Goal: Check status: Check status

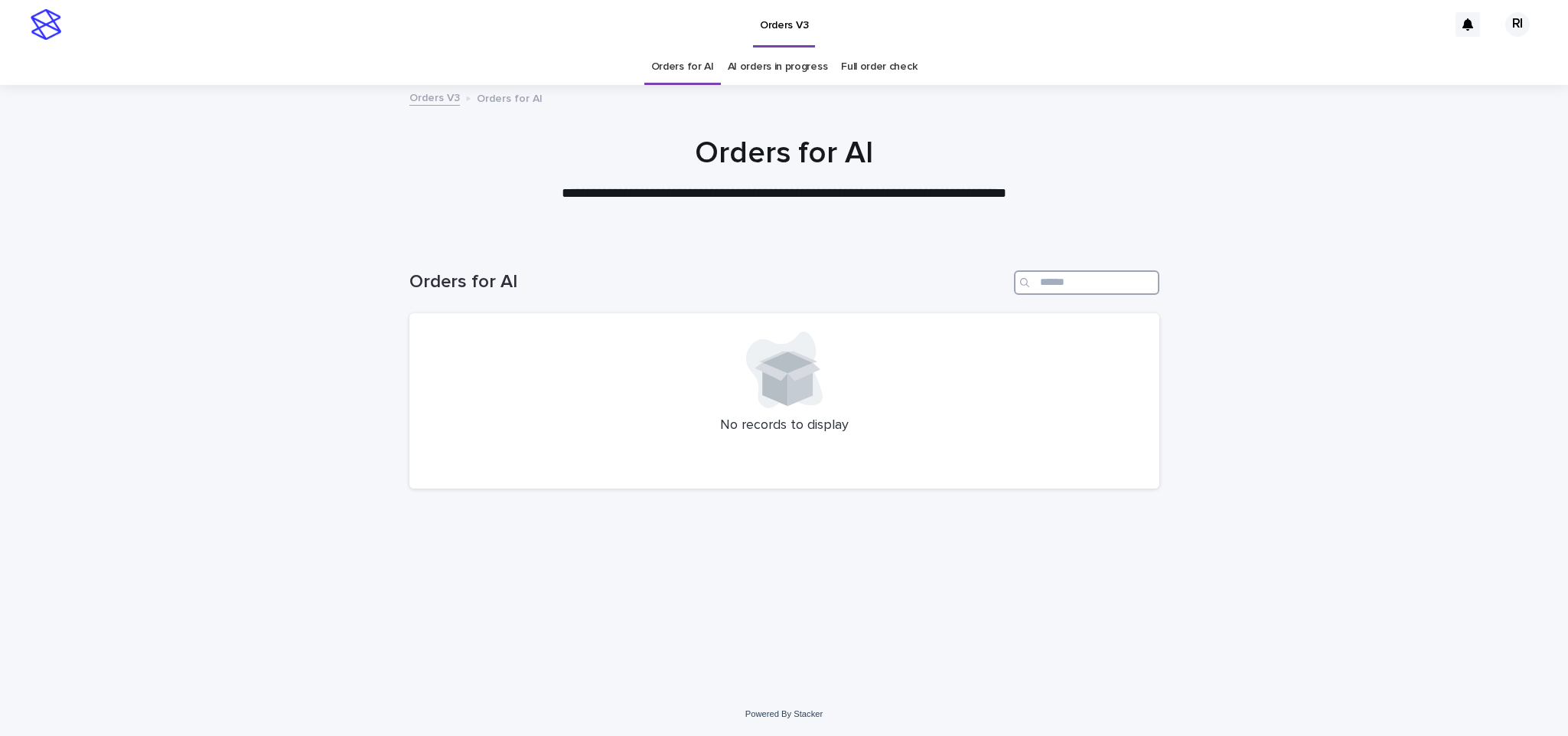
click at [1068, 279] on input "Search" at bounding box center [1086, 283] width 145 height 25
type input "****"
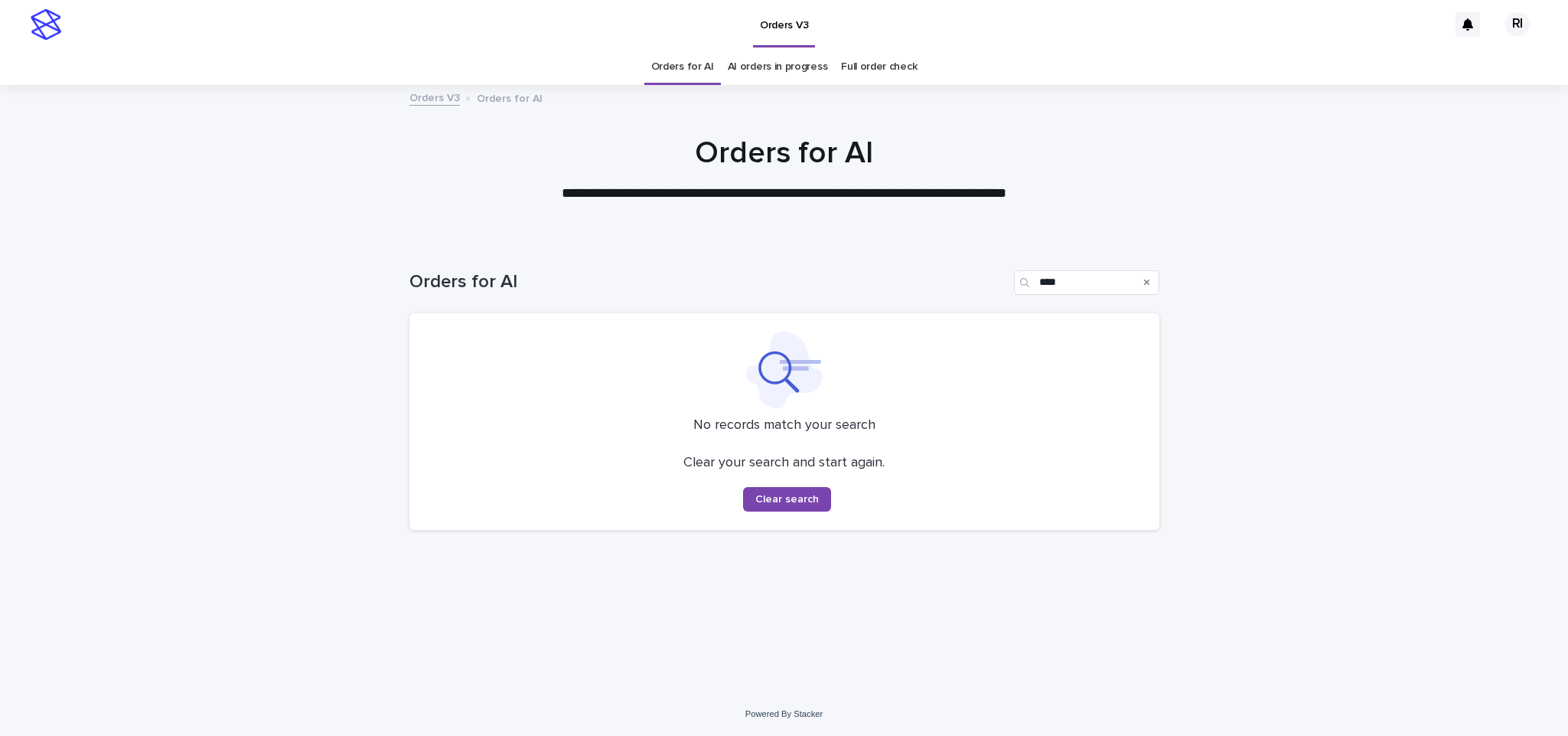
click at [707, 65] on link "Orders for AI" at bounding box center [682, 67] width 63 height 36
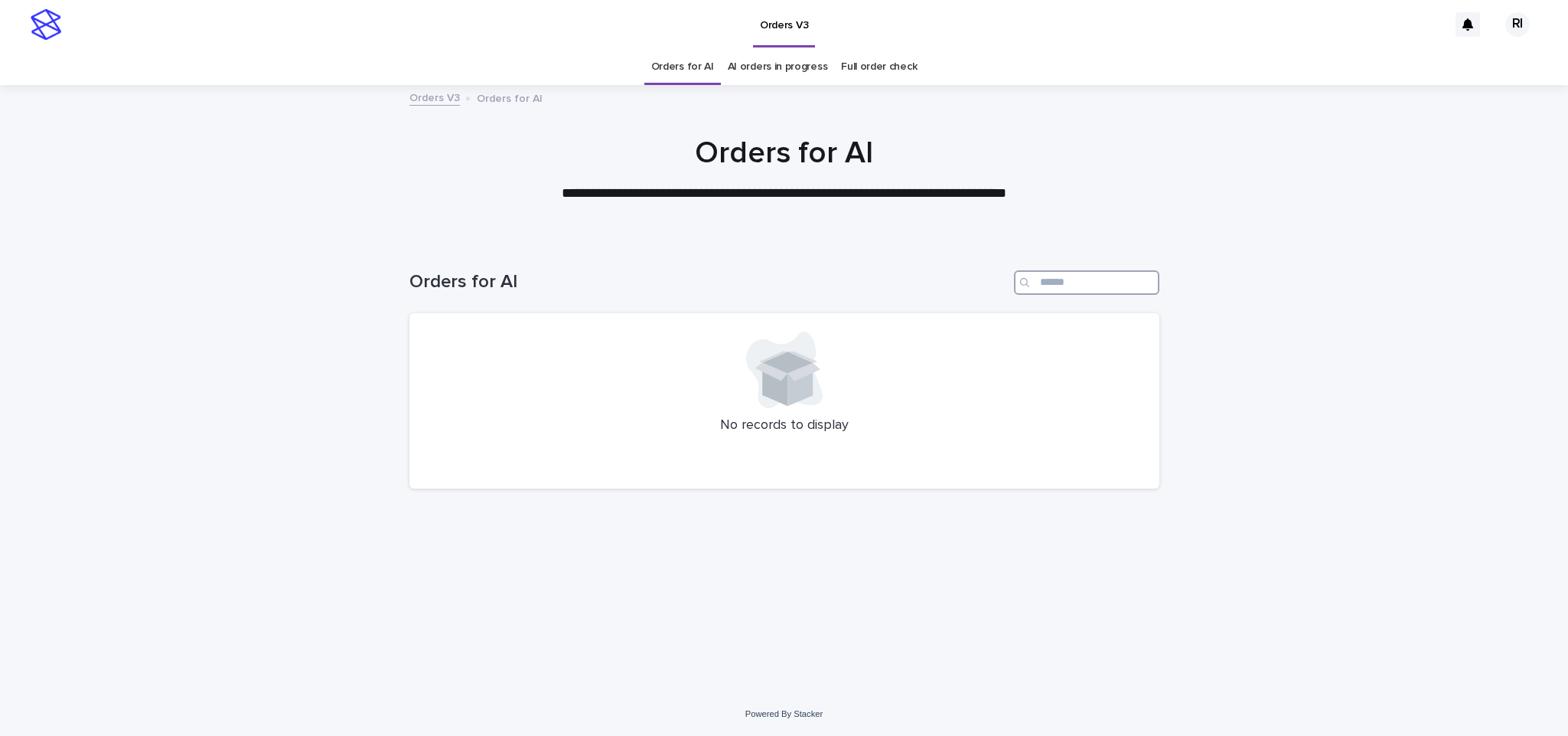
click at [1055, 279] on input "Search" at bounding box center [1086, 283] width 145 height 25
paste input "****"
type input "****"
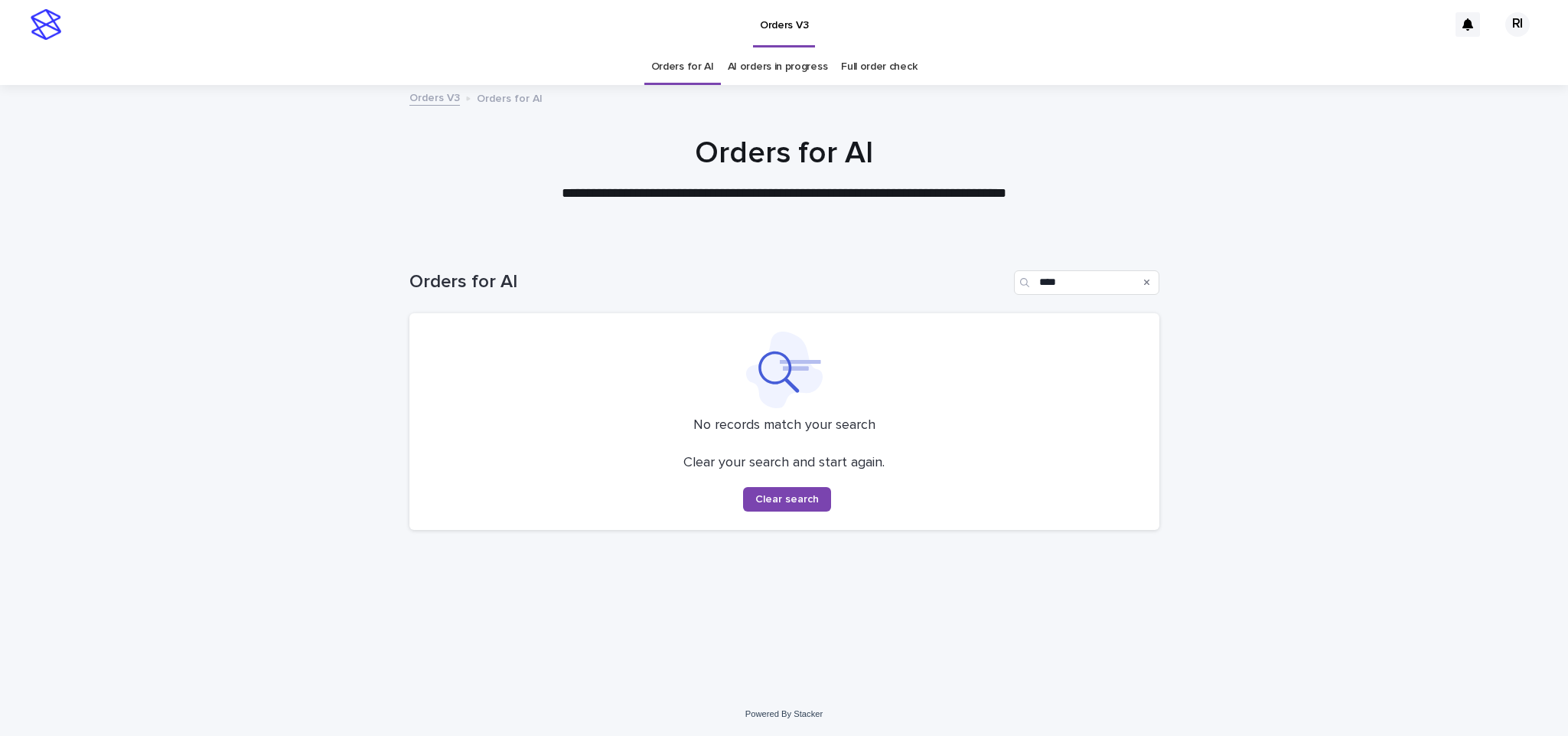
click at [684, 67] on link "Orders for AI" at bounding box center [682, 67] width 63 height 36
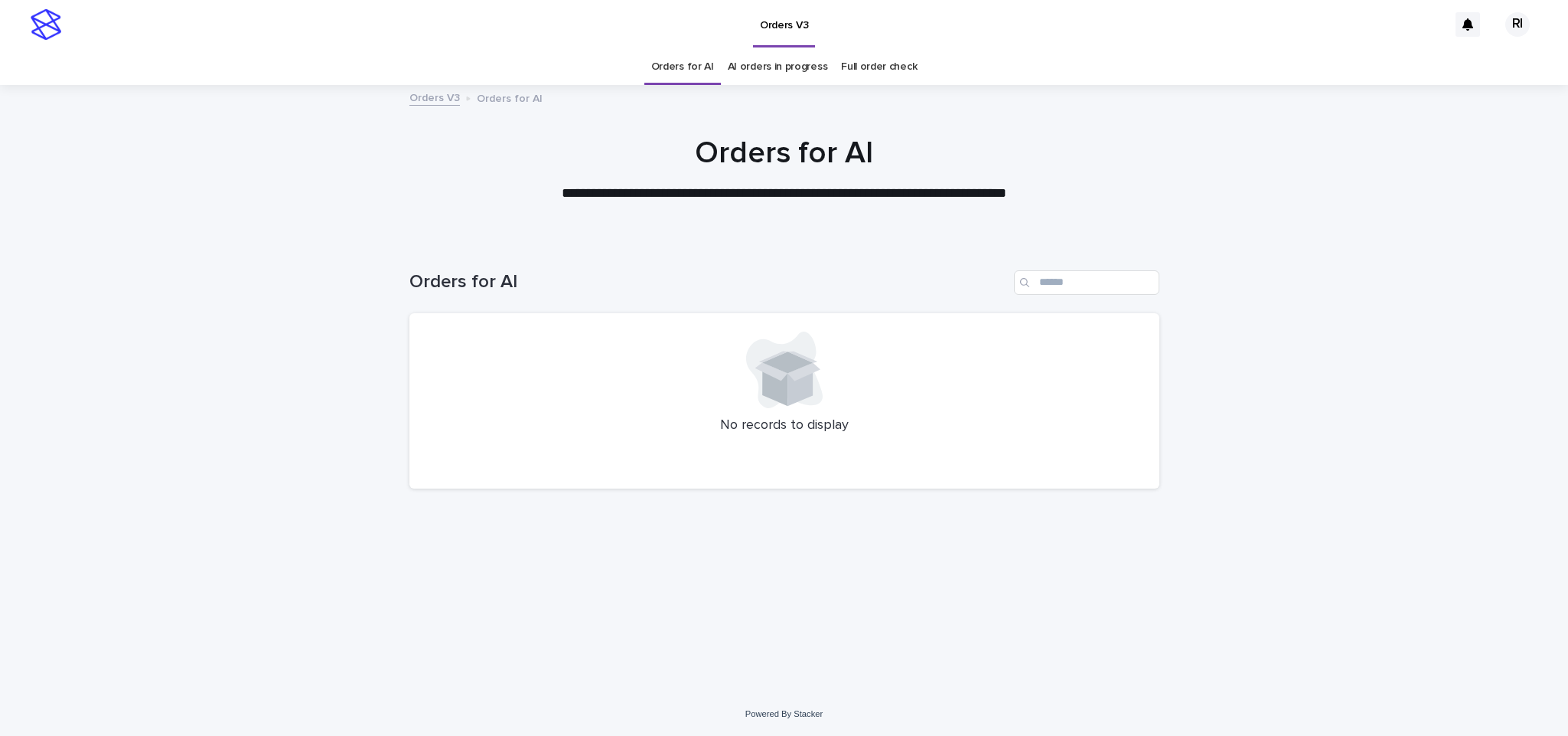
click at [296, 504] on div "Loading... Saving… Loading... Saving… Orders for AI No records to display" at bounding box center [784, 465] width 1568 height 453
click at [565, 306] on div "Orders for AI" at bounding box center [784, 277] width 750 height 74
click at [457, 265] on div "Orders for AI" at bounding box center [784, 277] width 750 height 74
click at [1084, 279] on input "Search" at bounding box center [1086, 283] width 145 height 25
paste input "****"
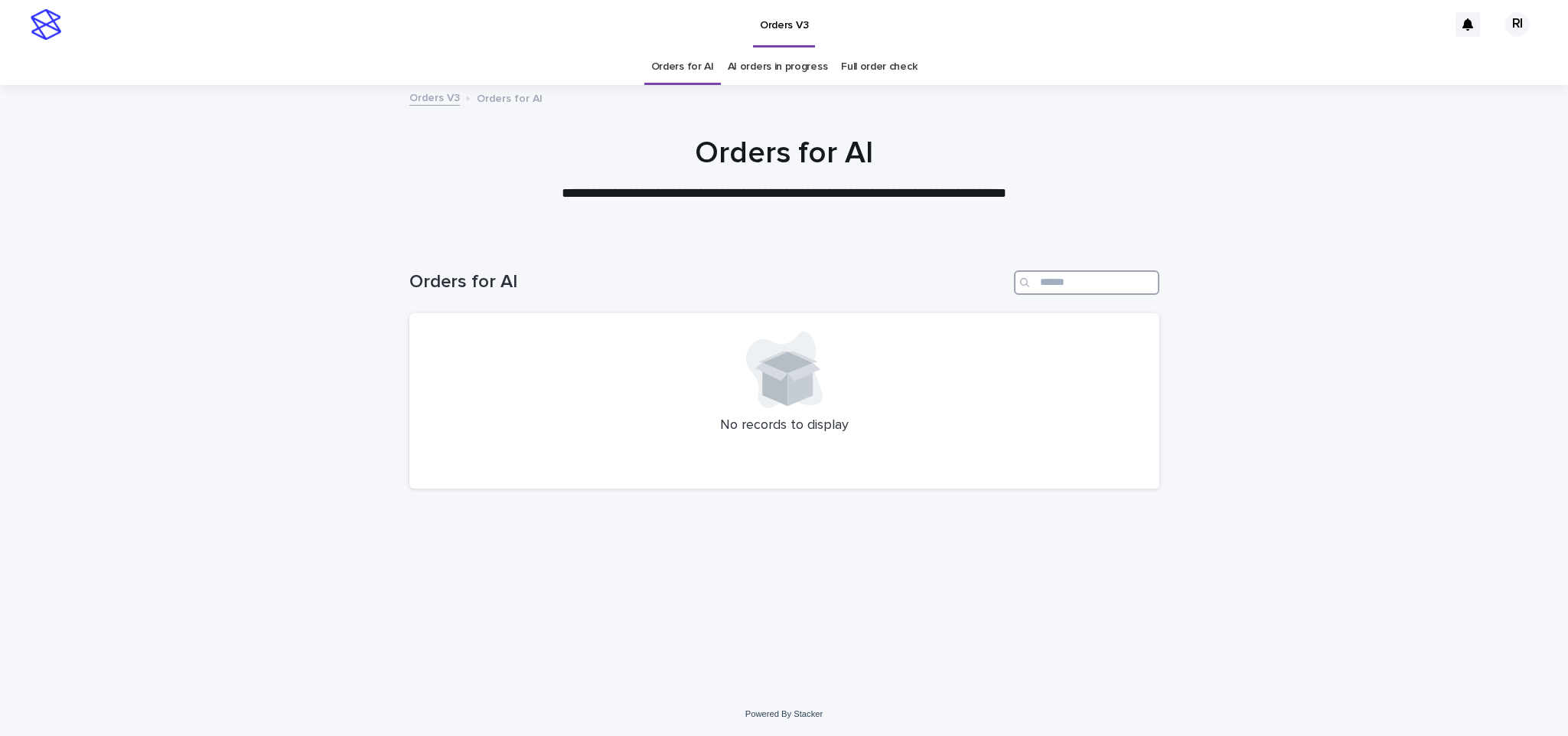
type input "****"
click at [669, 65] on link "Orders for AI" at bounding box center [682, 67] width 63 height 36
click at [1077, 271] on input "Search" at bounding box center [1086, 283] width 145 height 25
paste input "****"
type input "****"
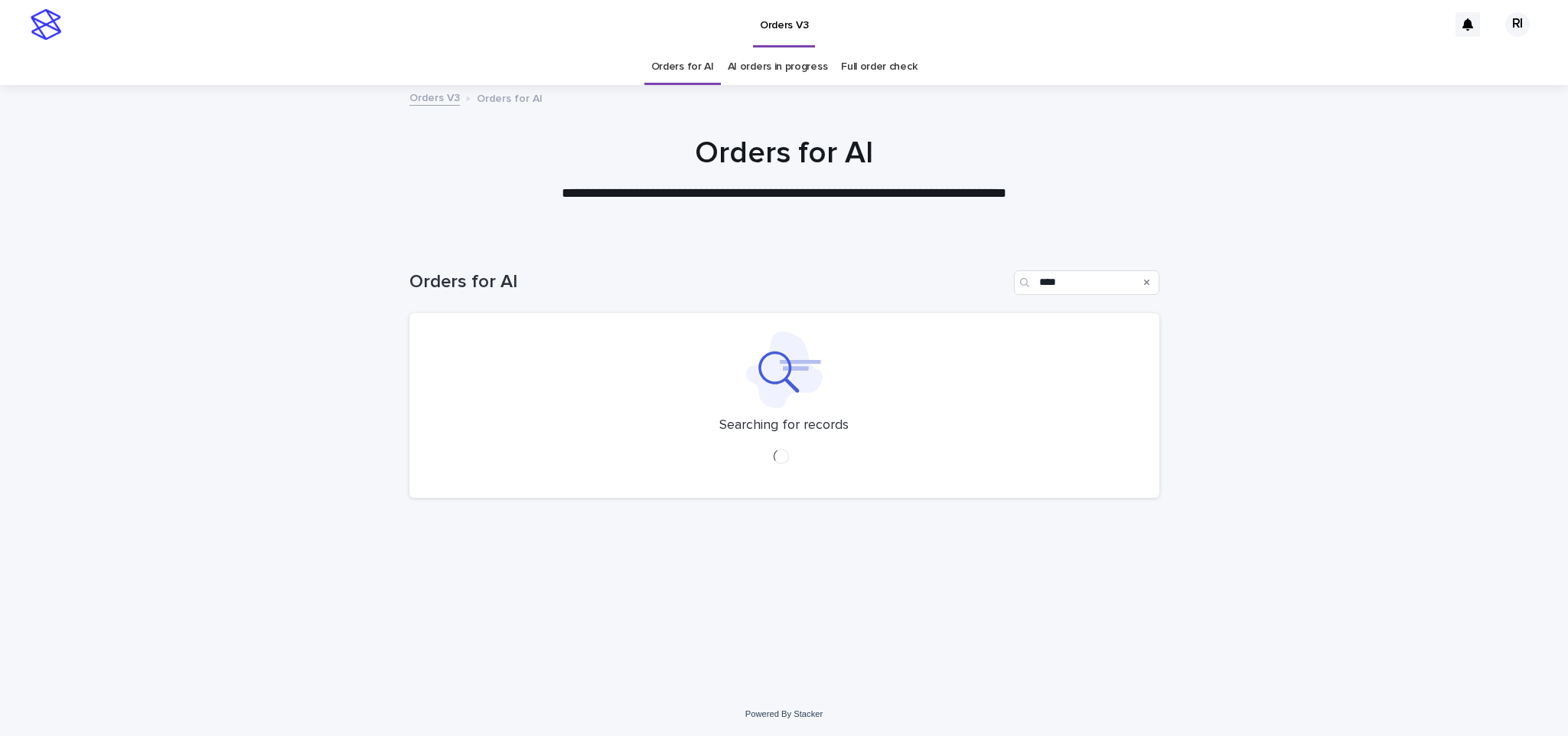
click at [698, 64] on link "Orders for AI" at bounding box center [682, 67] width 63 height 36
click at [795, 347] on icon at bounding box center [784, 369] width 76 height 76
click at [739, 520] on div "Loading... Saving… Loading... Saving… Orders for AI No records to display" at bounding box center [784, 447] width 766 height 414
click at [685, 69] on link "Orders for AI" at bounding box center [682, 67] width 63 height 36
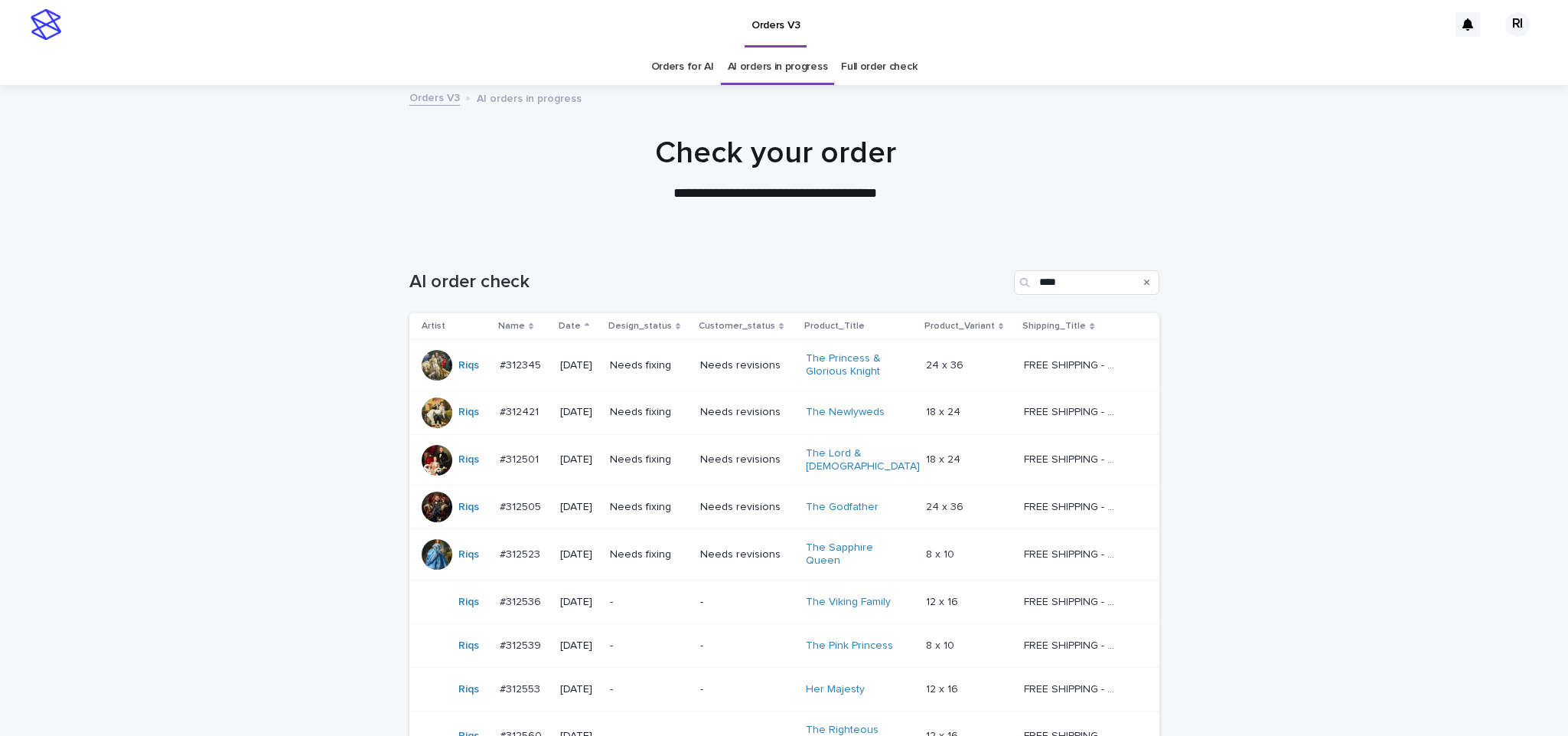
click at [688, 374] on div "Needs fixing" at bounding box center [649, 365] width 78 height 25
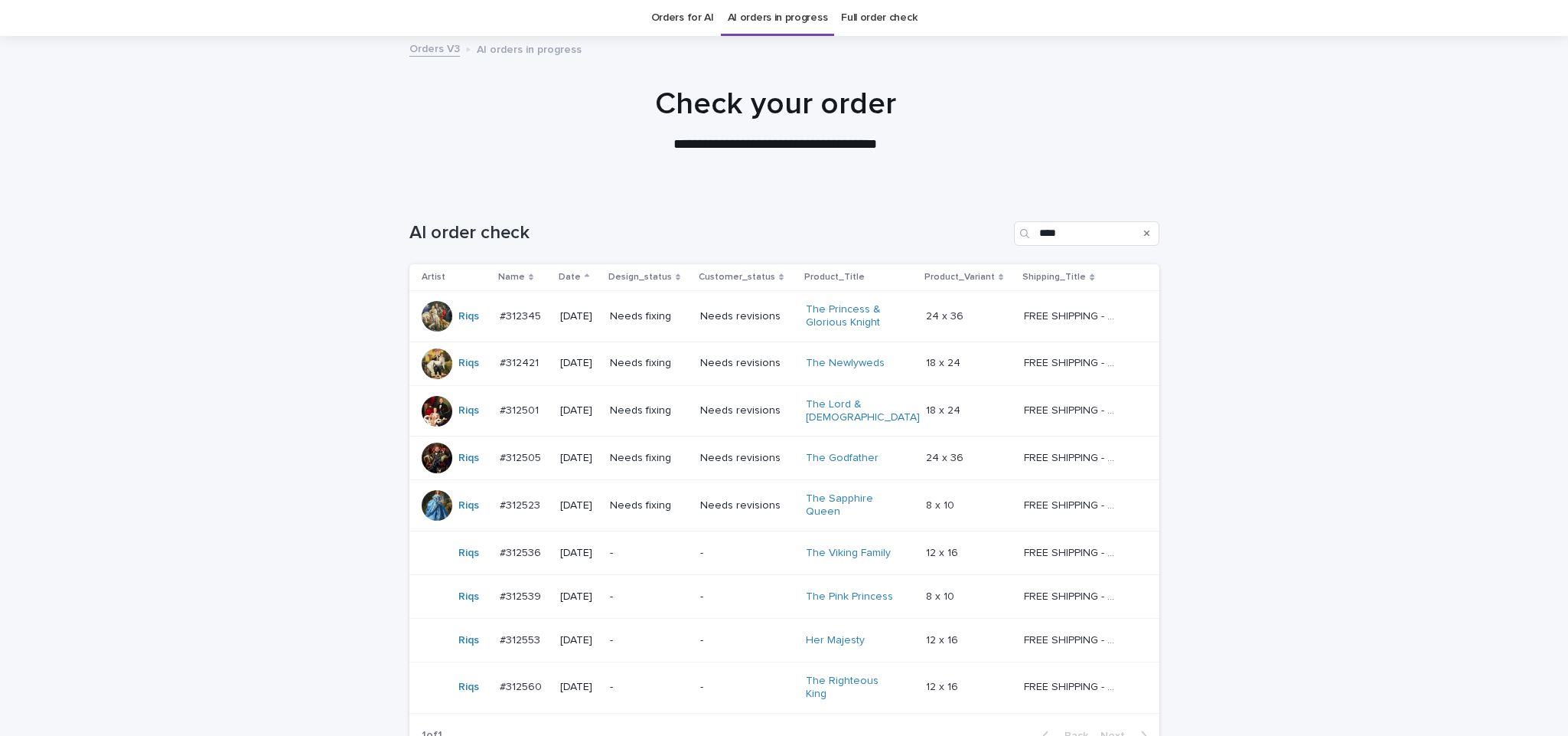
click at [646, 515] on td "Needs fixing" at bounding box center [648, 506] width 90 height 52
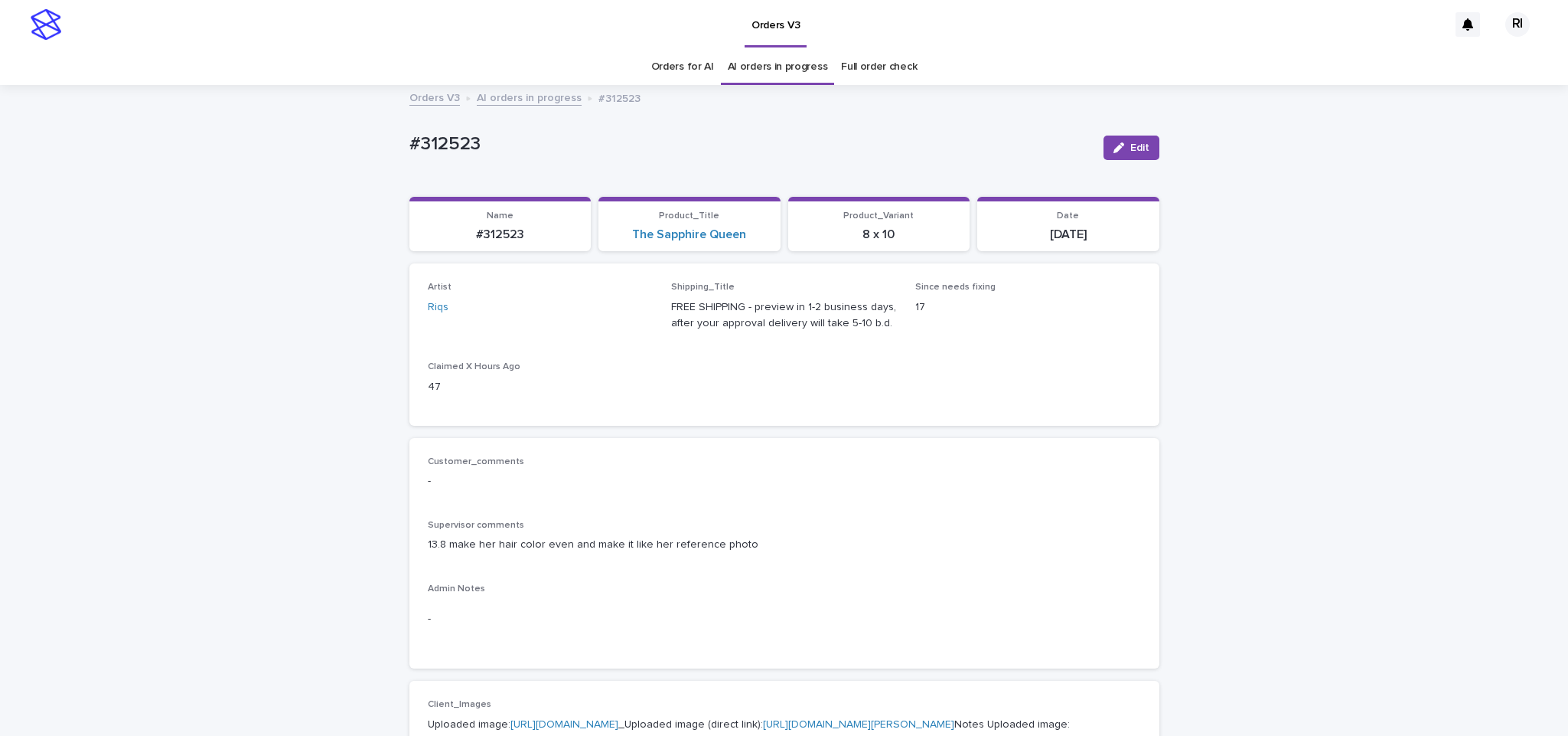
click at [540, 109] on div "Orders V3 AI orders in progress #312523" at bounding box center [784, 99] width 766 height 21
click at [533, 96] on link "AI orders in progress" at bounding box center [529, 97] width 105 height 18
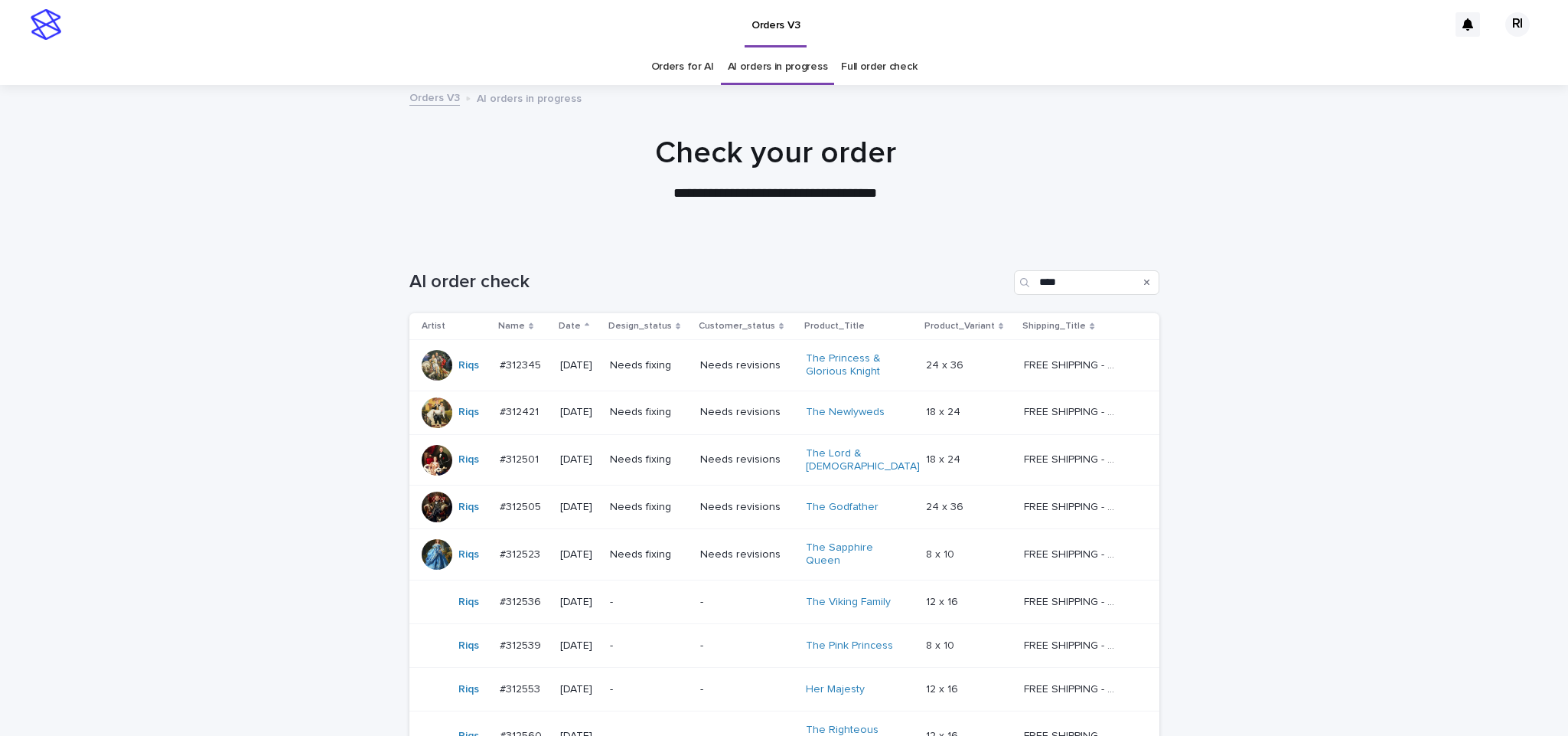
click at [688, 513] on div "Needs fixing" at bounding box center [649, 507] width 78 height 25
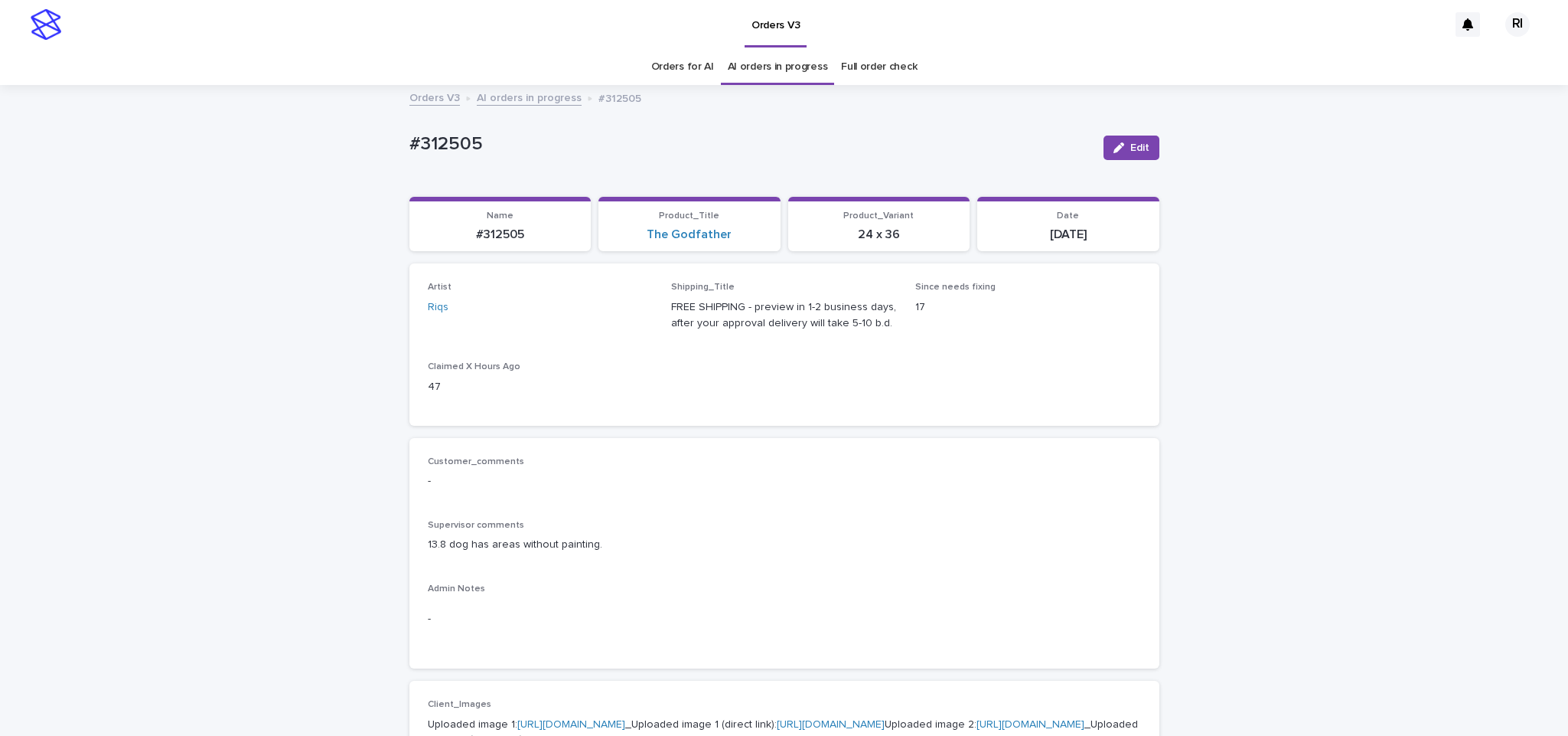
click at [528, 97] on link "AI orders in progress" at bounding box center [529, 97] width 105 height 18
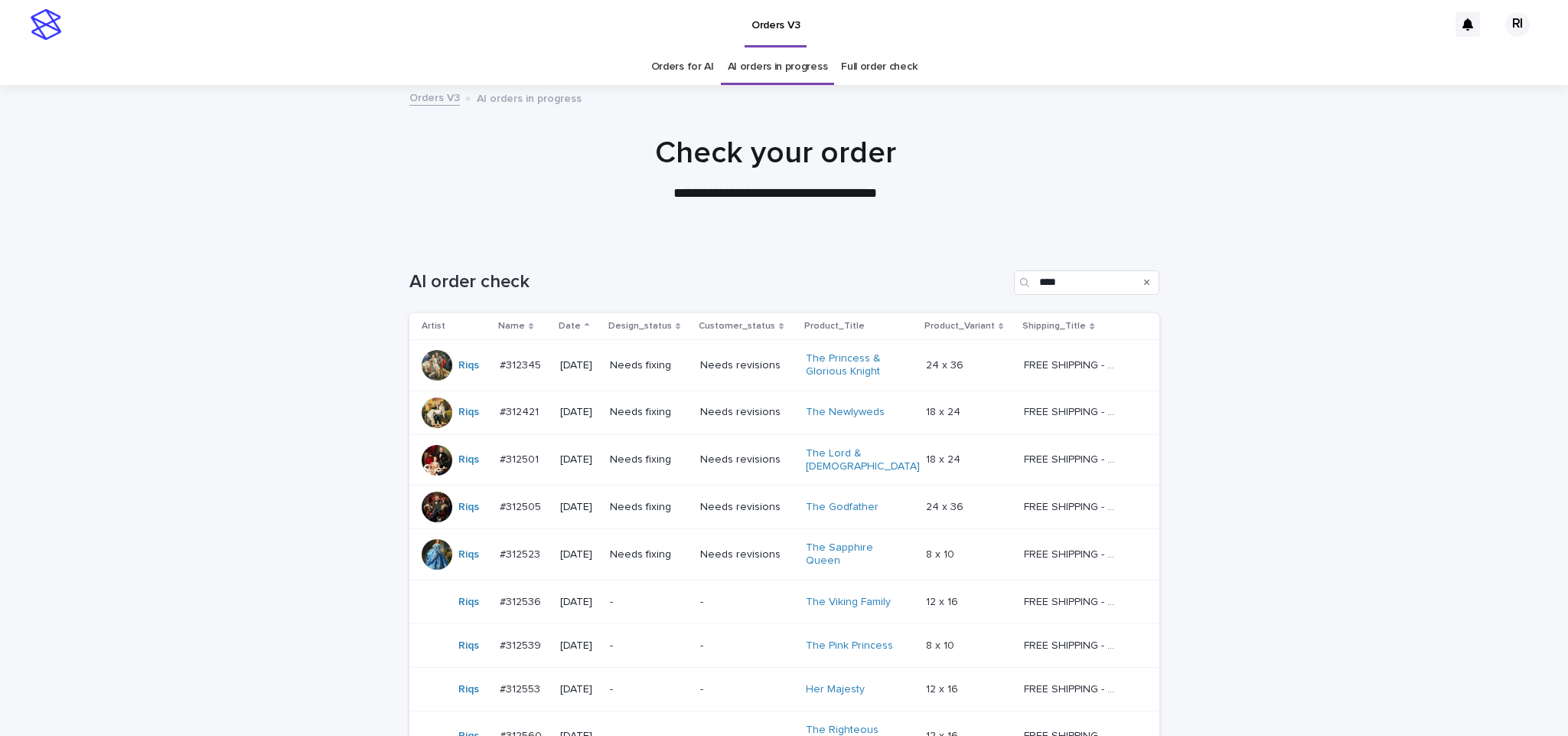
scroll to position [49, 0]
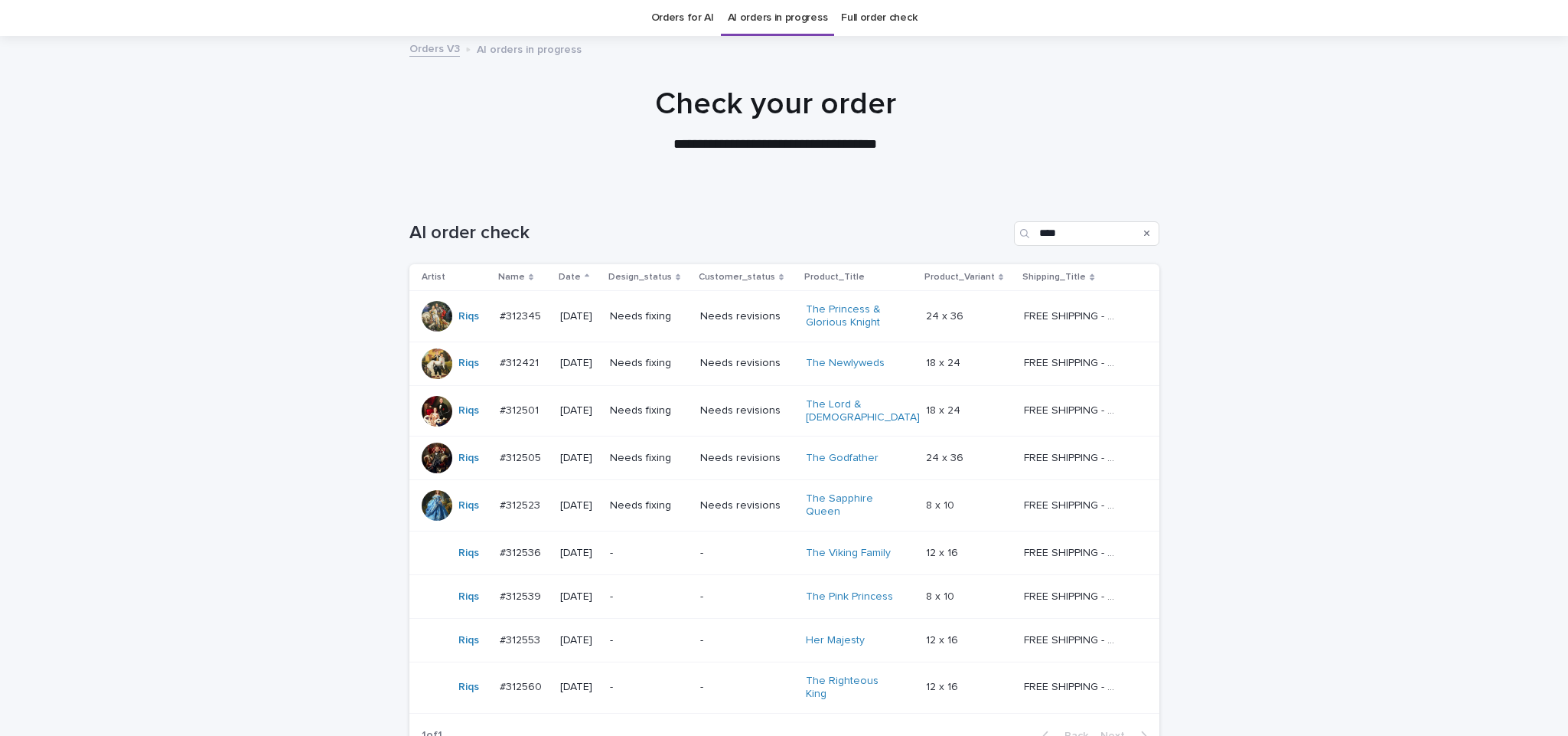
click at [668, 423] on td "Needs fixing" at bounding box center [648, 411] width 90 height 52
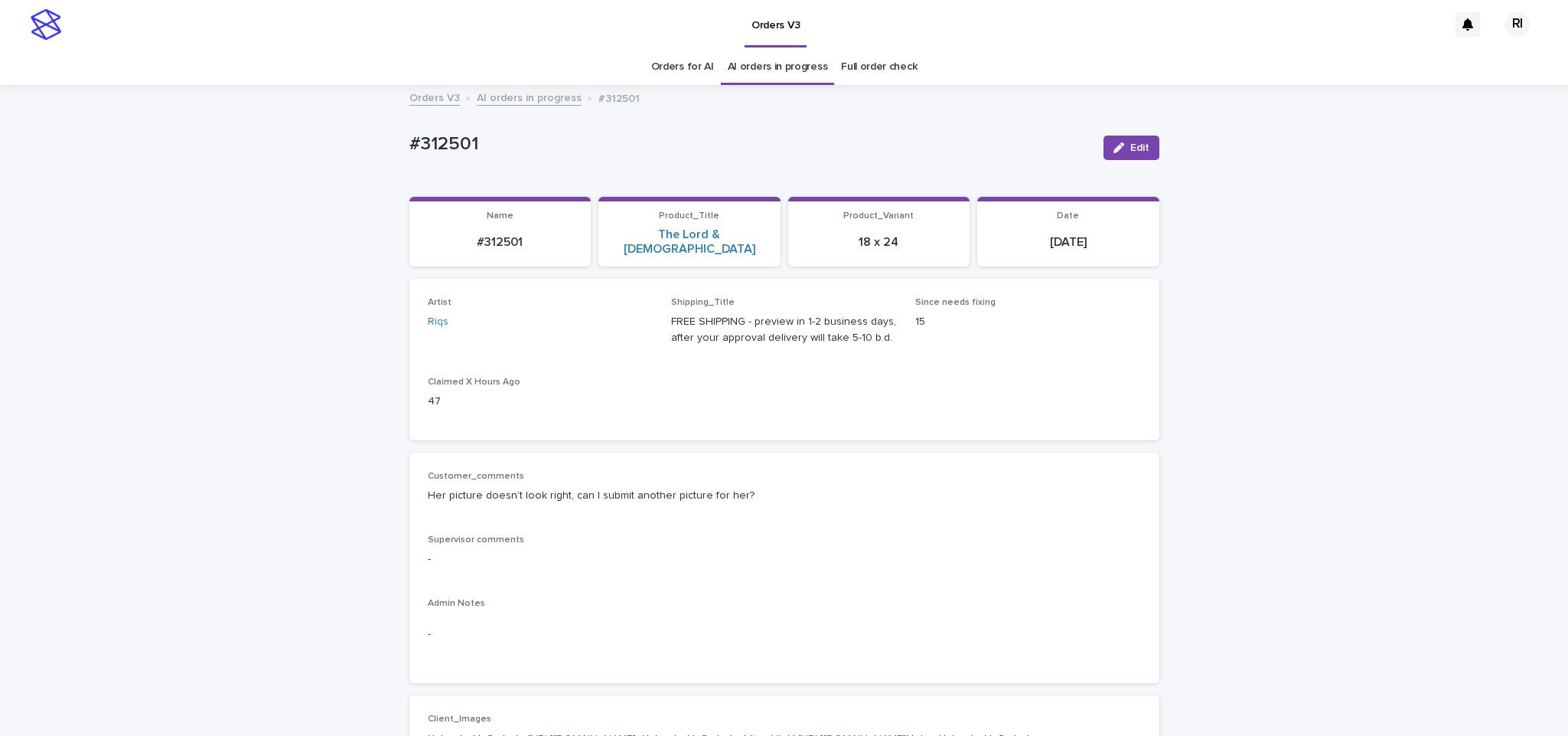
click at [552, 99] on link "AI orders in progress" at bounding box center [529, 97] width 105 height 18
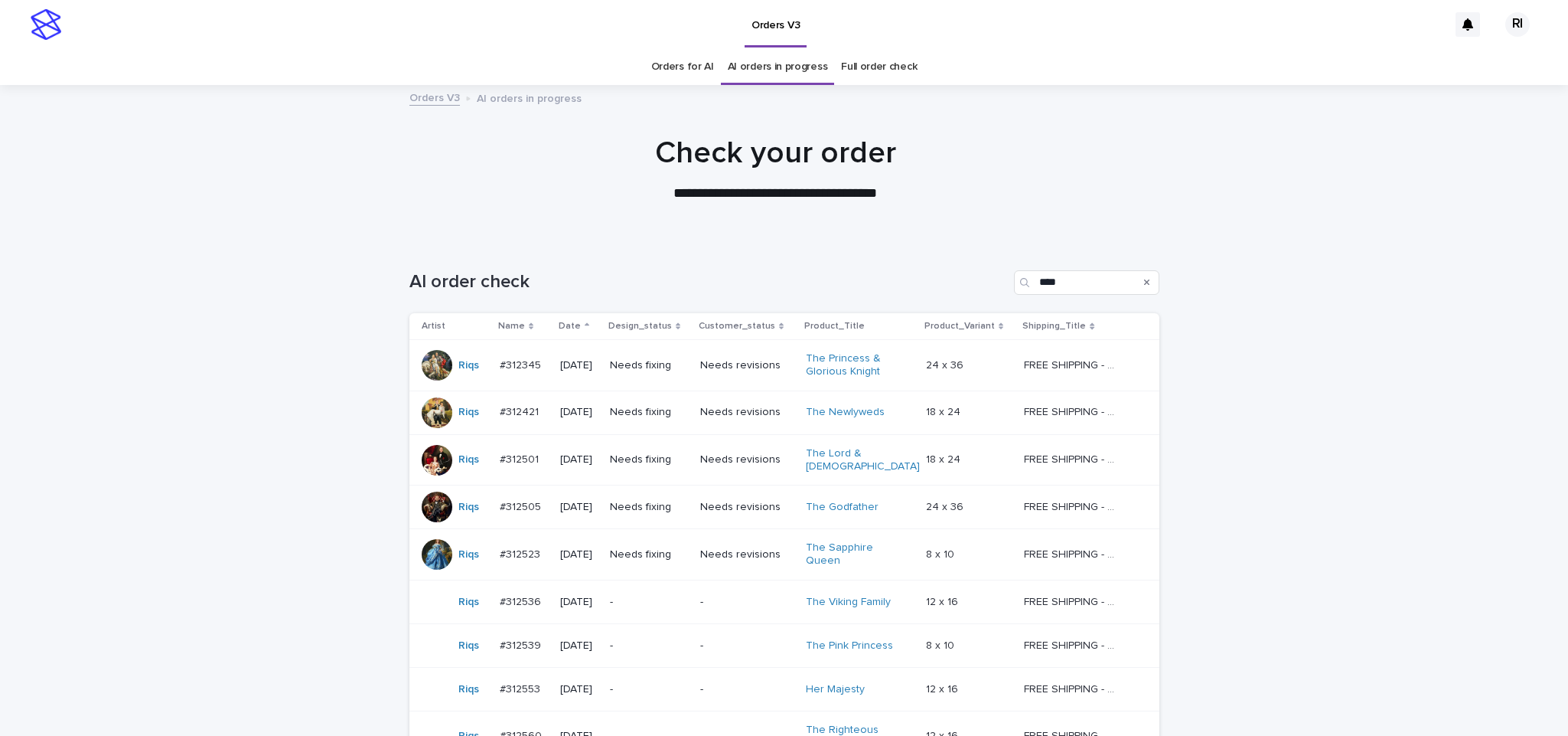
scroll to position [49, 0]
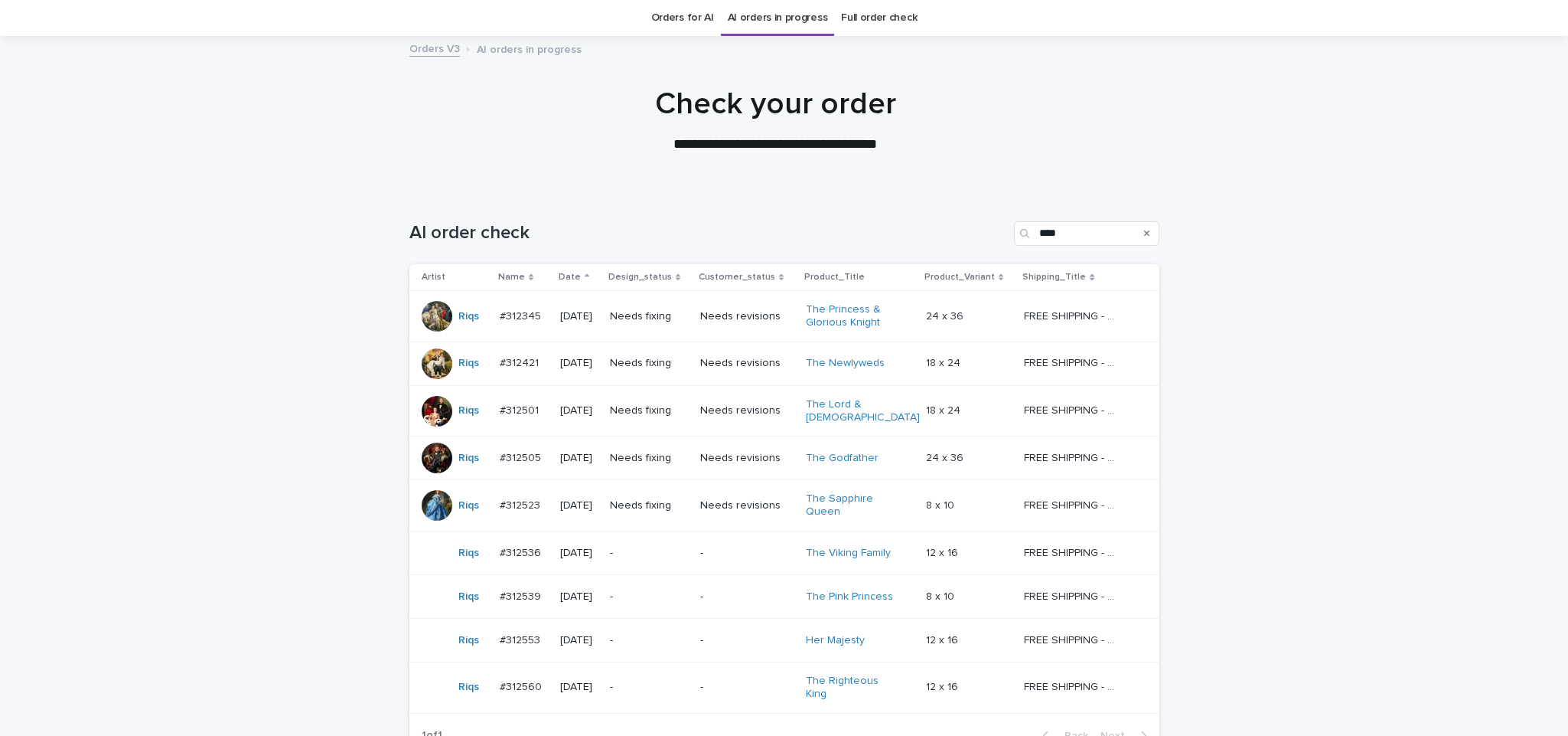
click at [694, 380] on td "Needs fixing" at bounding box center [648, 363] width 90 height 44
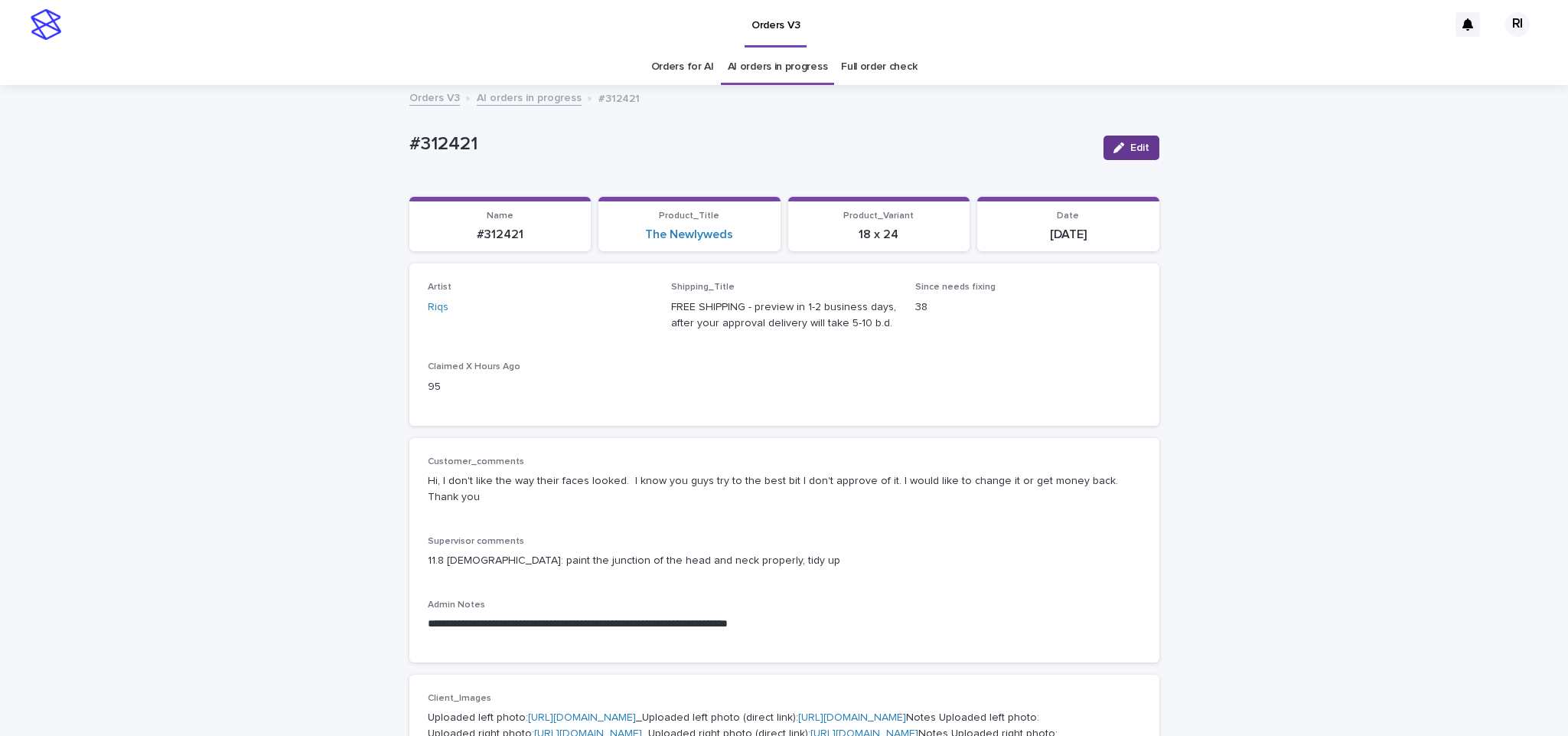
click at [1114, 143] on icon "button" at bounding box center [1118, 148] width 10 height 10
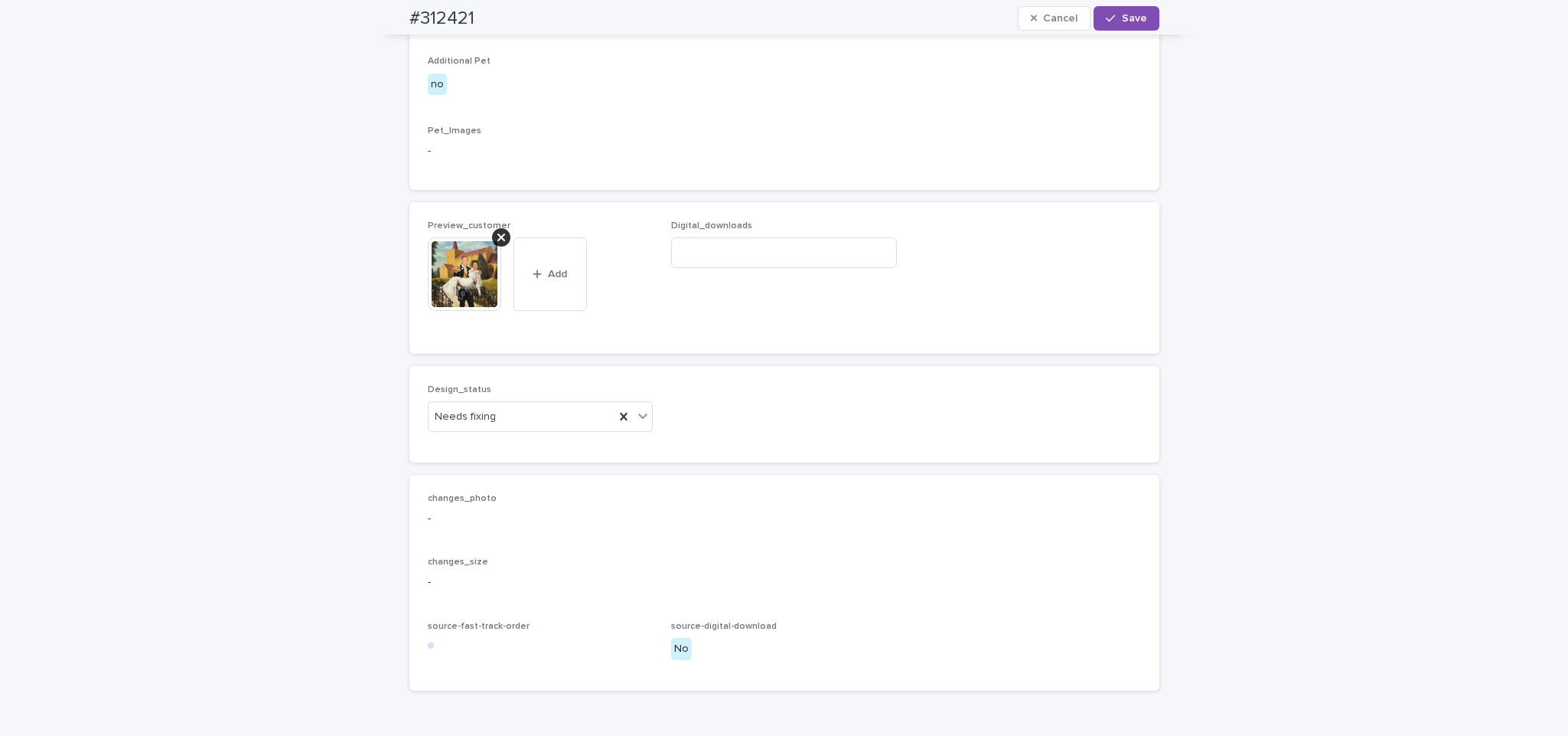
scroll to position [1042, 0]
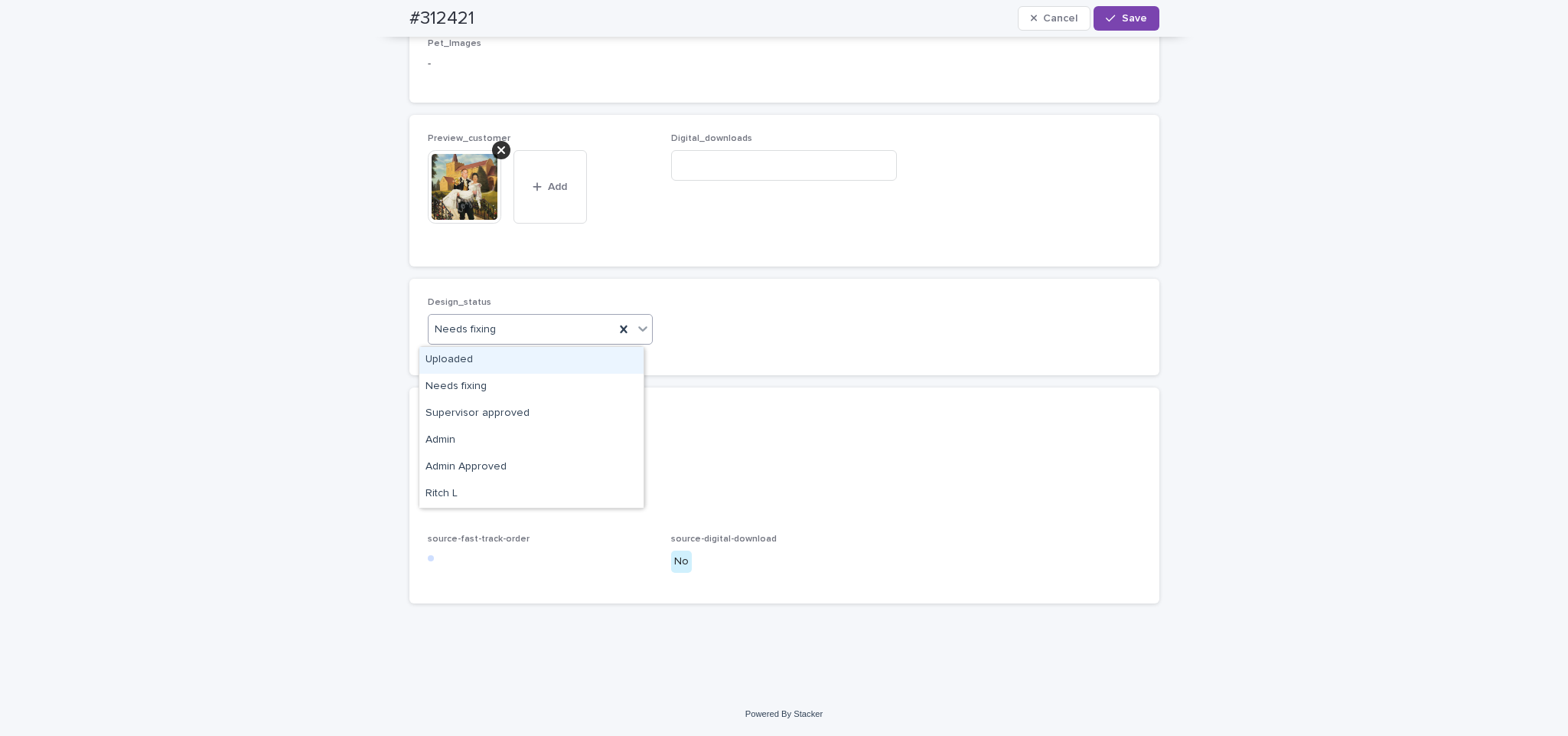
click at [526, 362] on div "Uploaded" at bounding box center [531, 360] width 224 height 27
click at [498, 149] on icon at bounding box center [501, 150] width 8 height 12
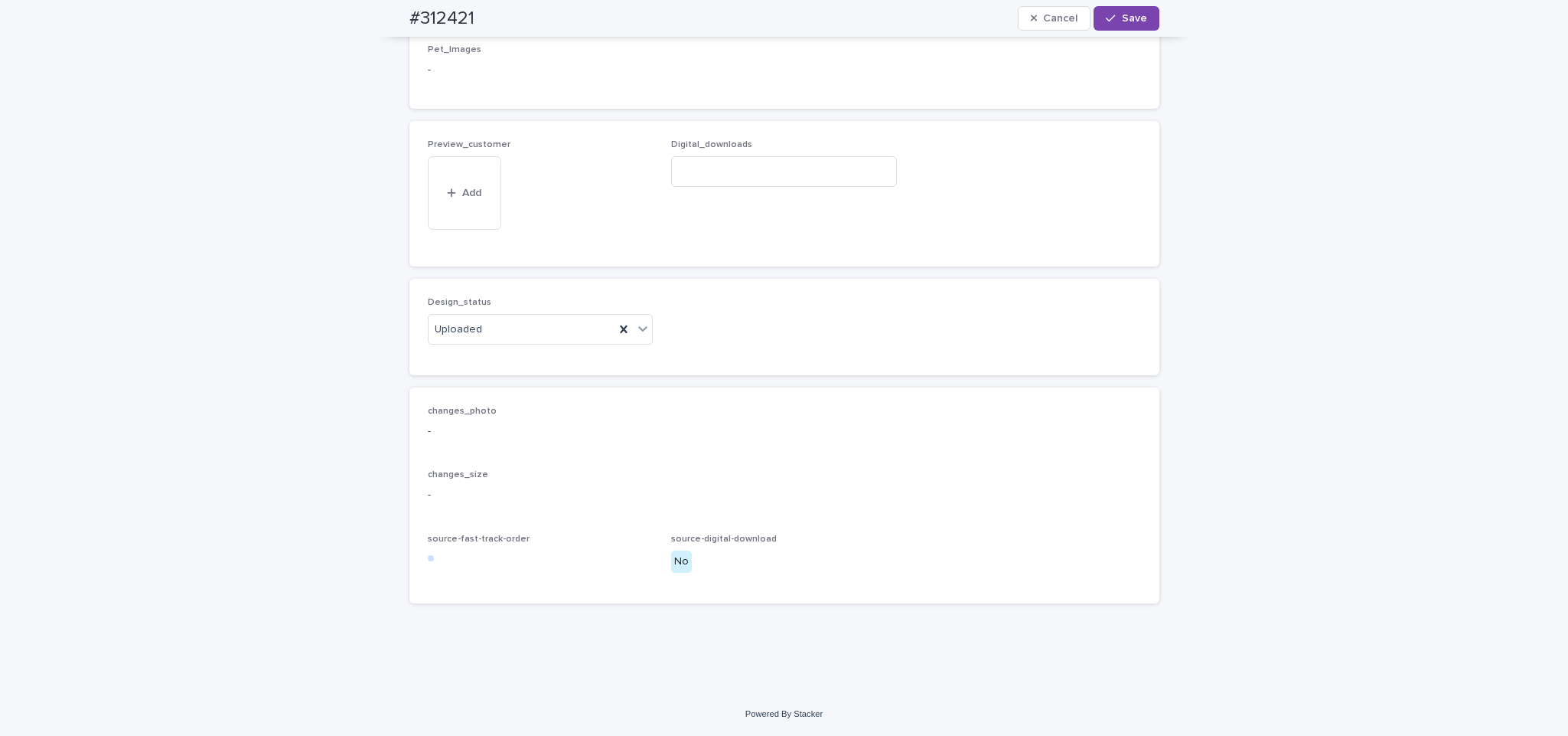
scroll to position [986, 0]
click at [463, 218] on span "Add" at bounding box center [472, 217] width 19 height 10
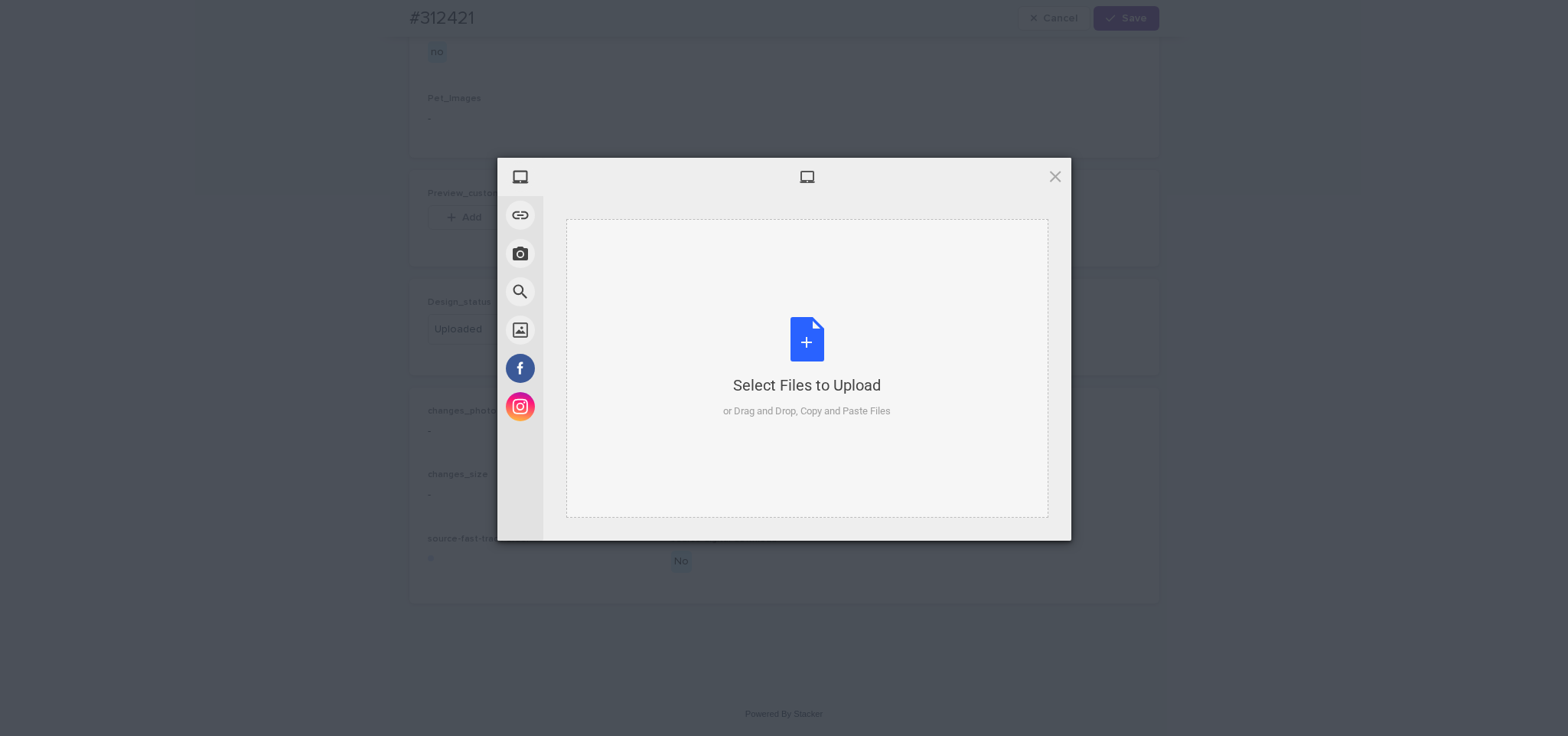
click at [795, 371] on div "Select Files to Upload or Drag and Drop, Copy and Paste Files" at bounding box center [807, 368] width 167 height 102
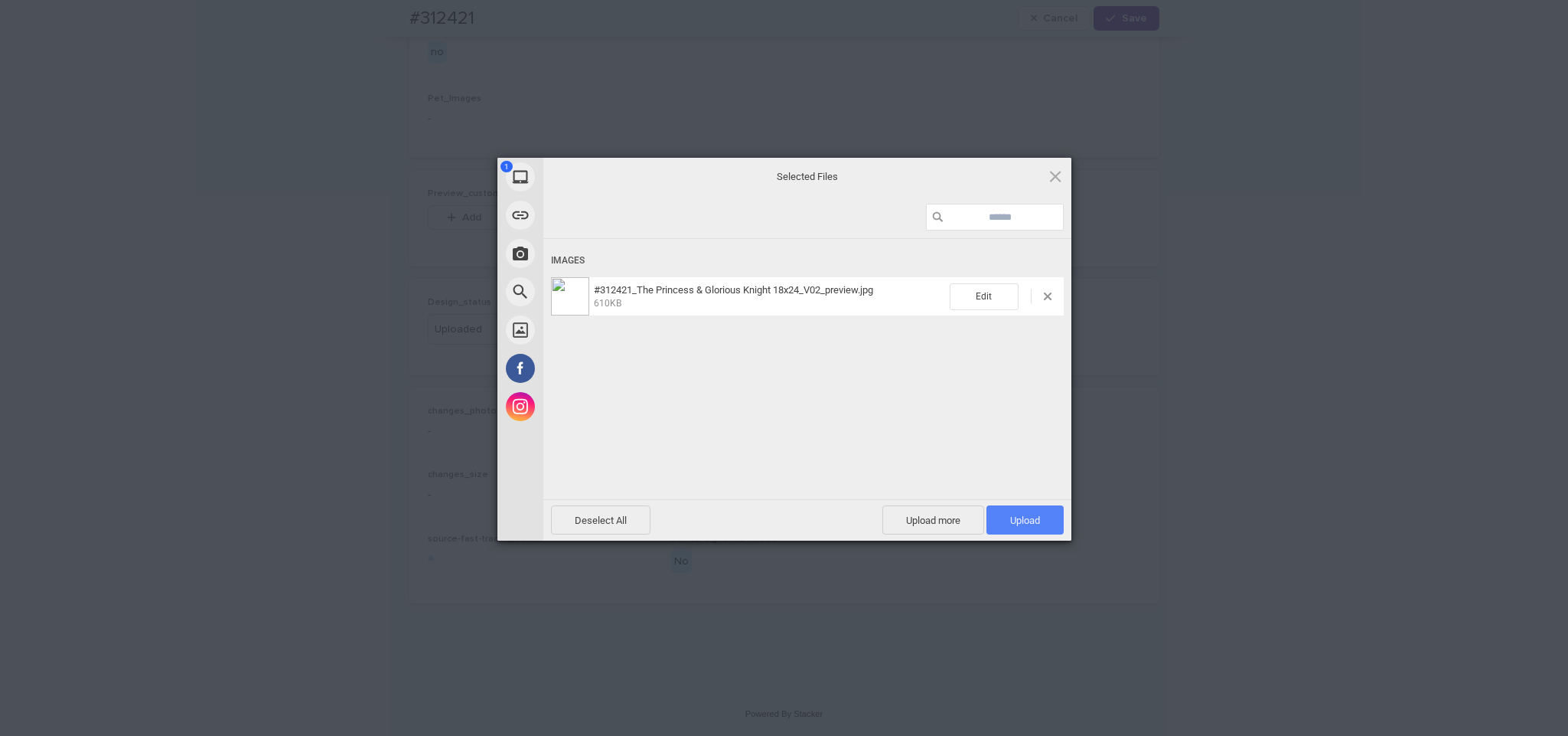
click at [1025, 526] on span "Upload 1" at bounding box center [1025, 520] width 30 height 11
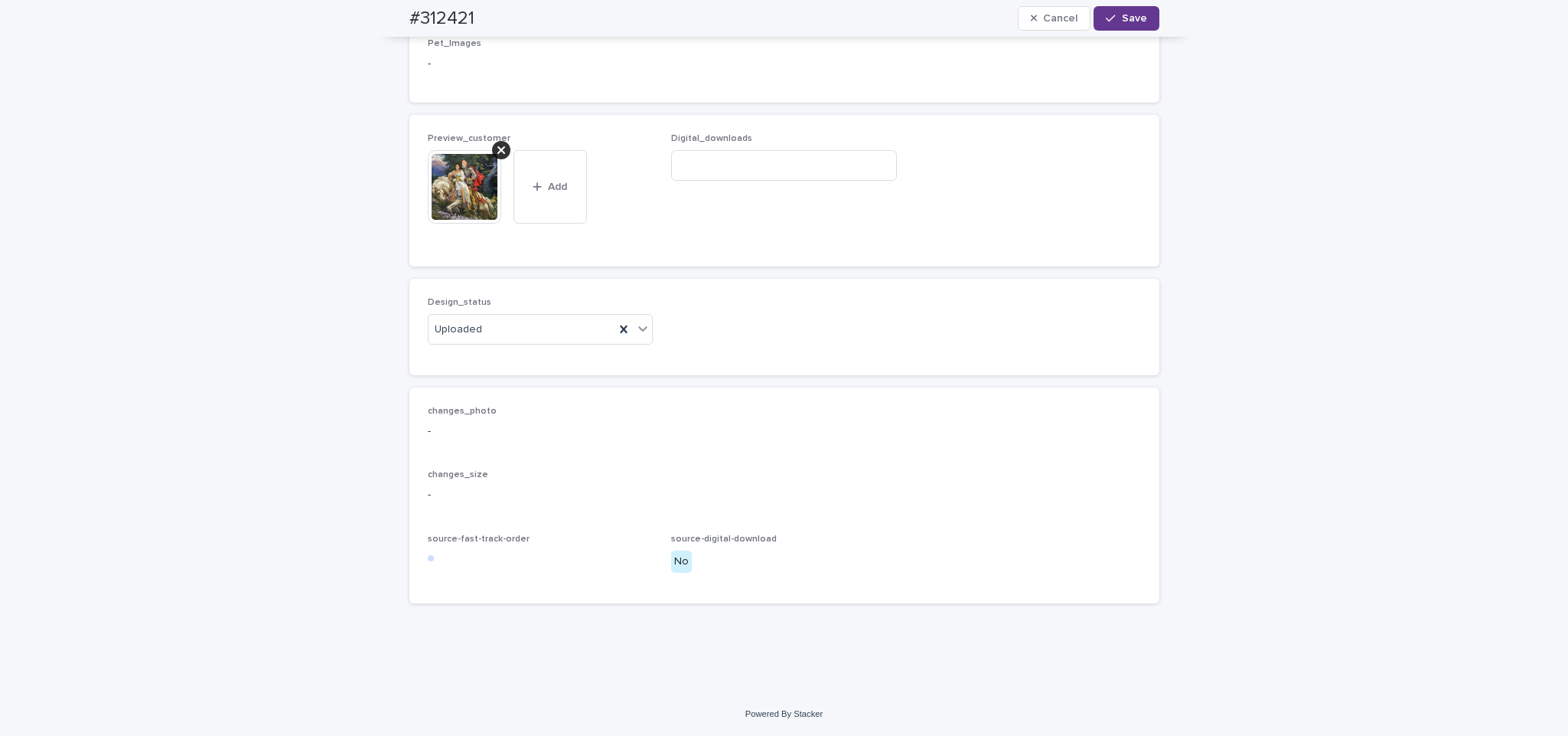
click at [1109, 23] on div "button" at bounding box center [1113, 18] width 15 height 10
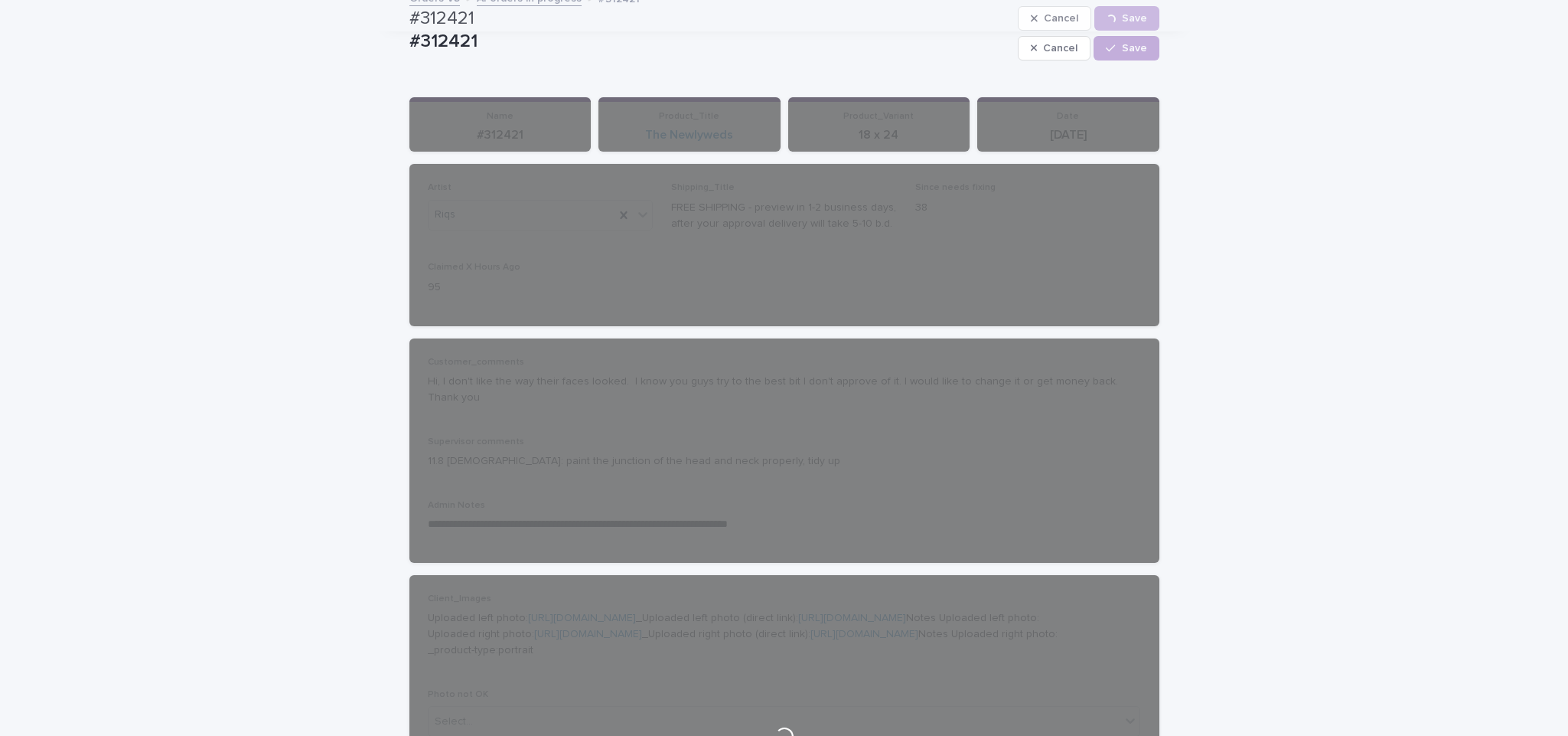
scroll to position [0, 0]
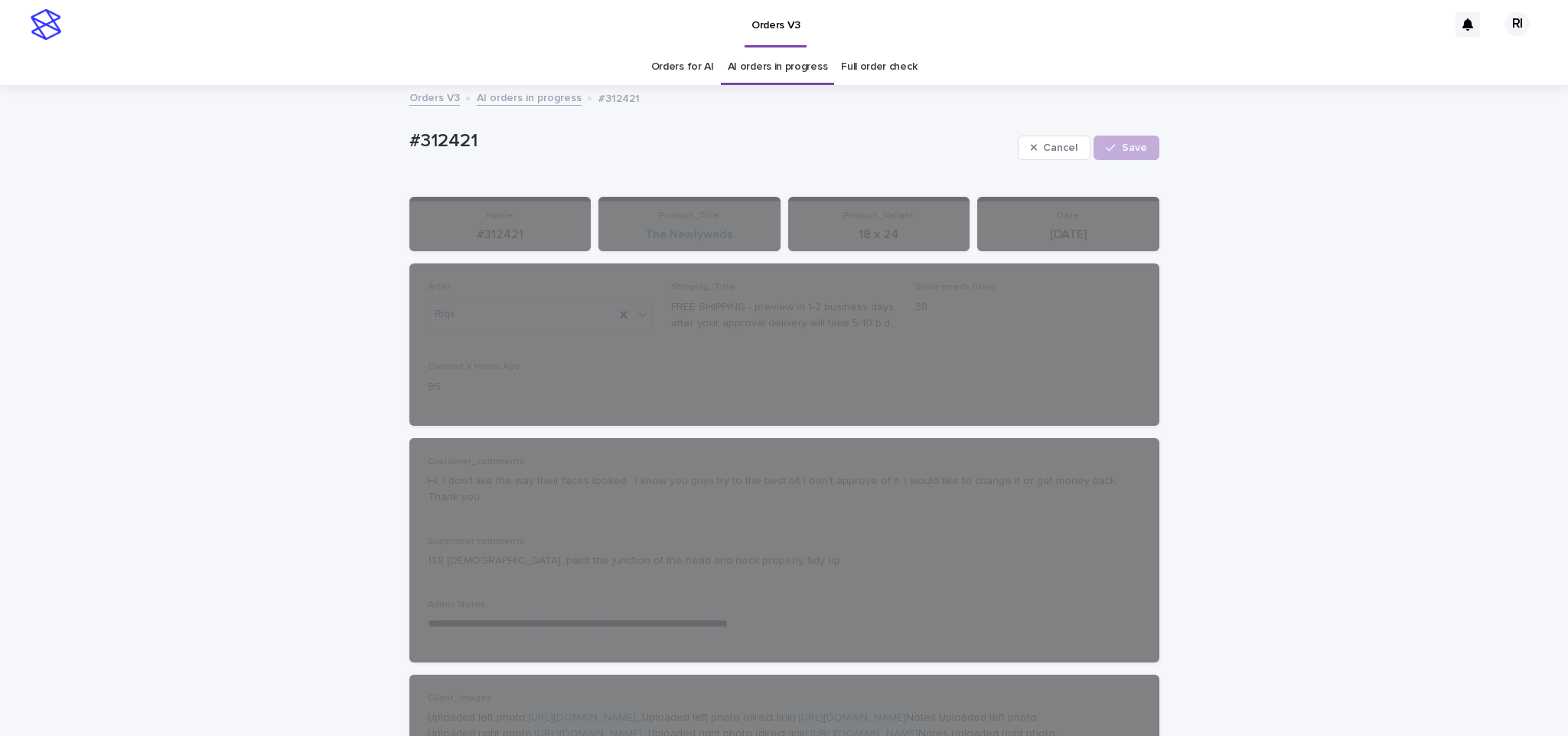
click at [535, 106] on div "Orders V3 AI orders in progress #312421" at bounding box center [784, 99] width 766 height 21
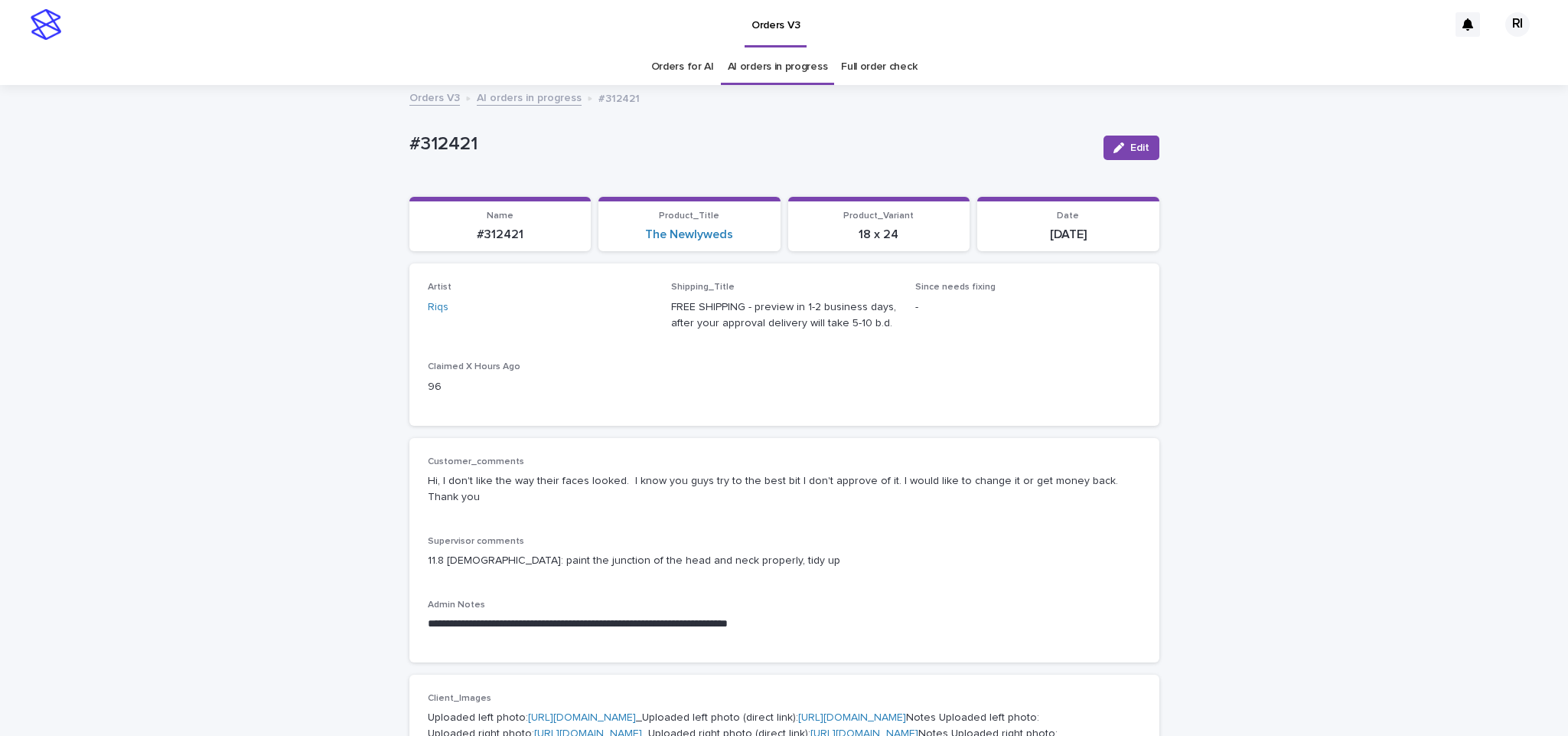
click at [522, 101] on link "AI orders in progress" at bounding box center [529, 97] width 105 height 18
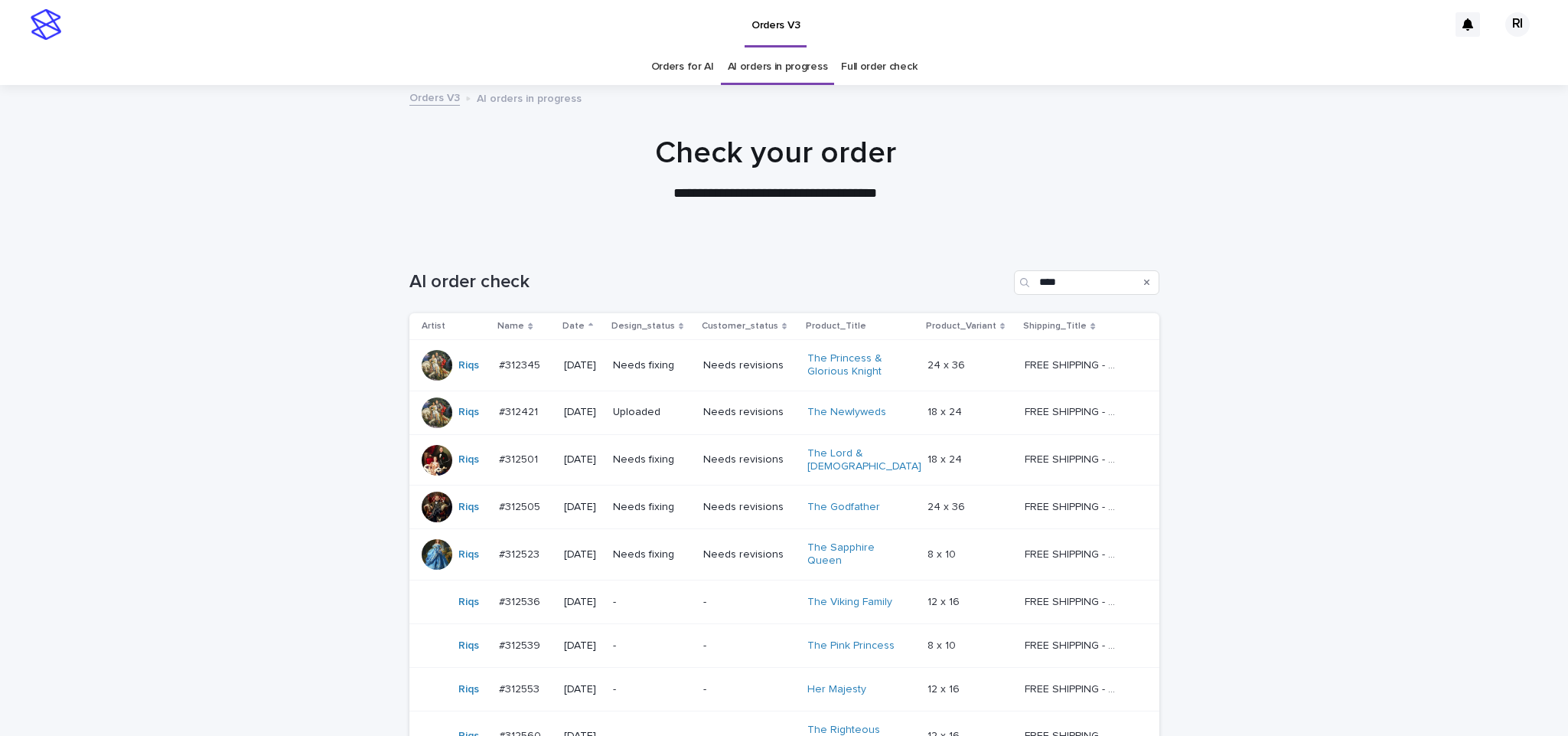
click at [684, 474] on td "Needs fixing" at bounding box center [651, 460] width 90 height 52
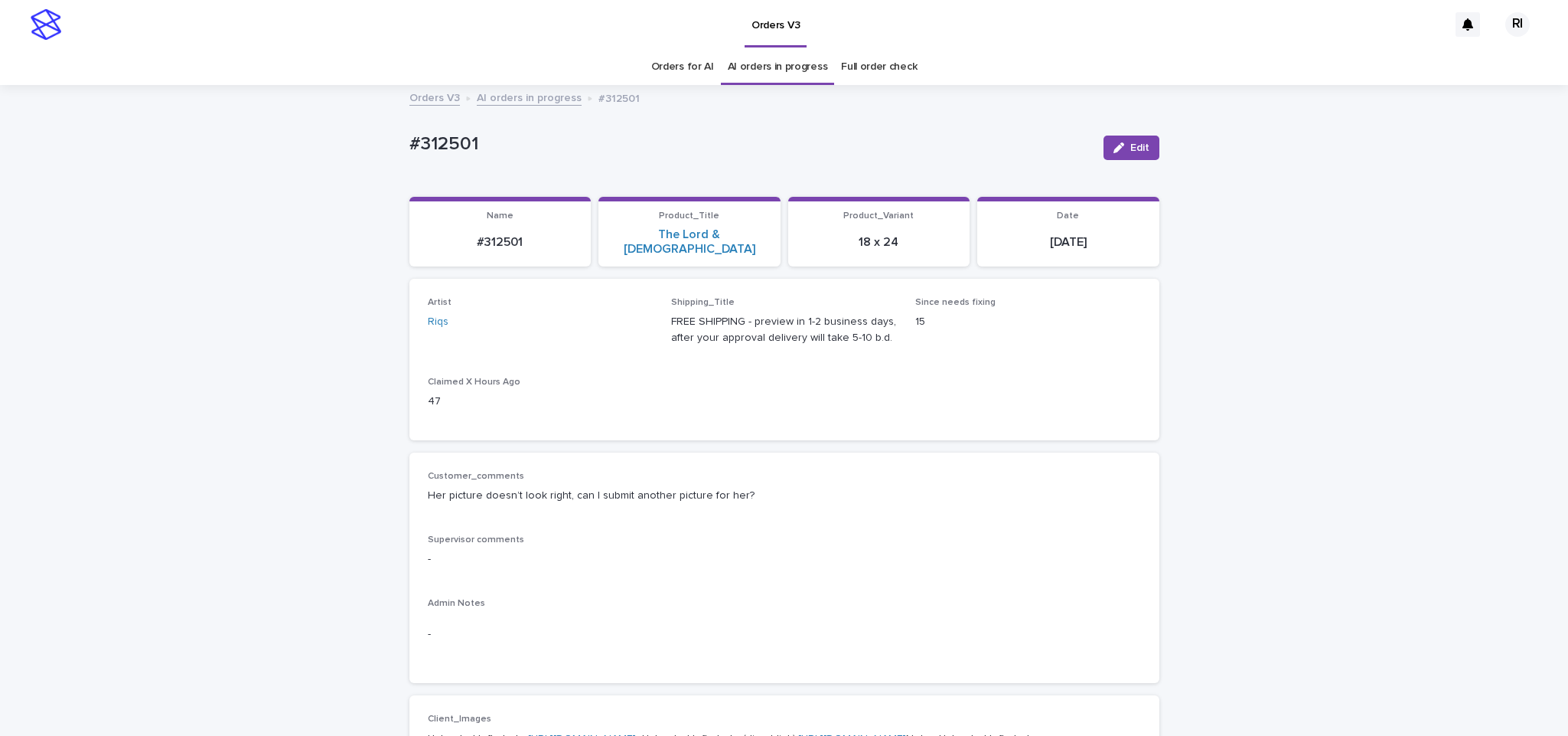
click at [1144, 145] on button "Edit" at bounding box center [1131, 148] width 56 height 25
click at [1031, 148] on icon "button" at bounding box center [1034, 148] width 7 height 10
click at [542, 89] on link "AI orders in progress" at bounding box center [529, 97] width 105 height 18
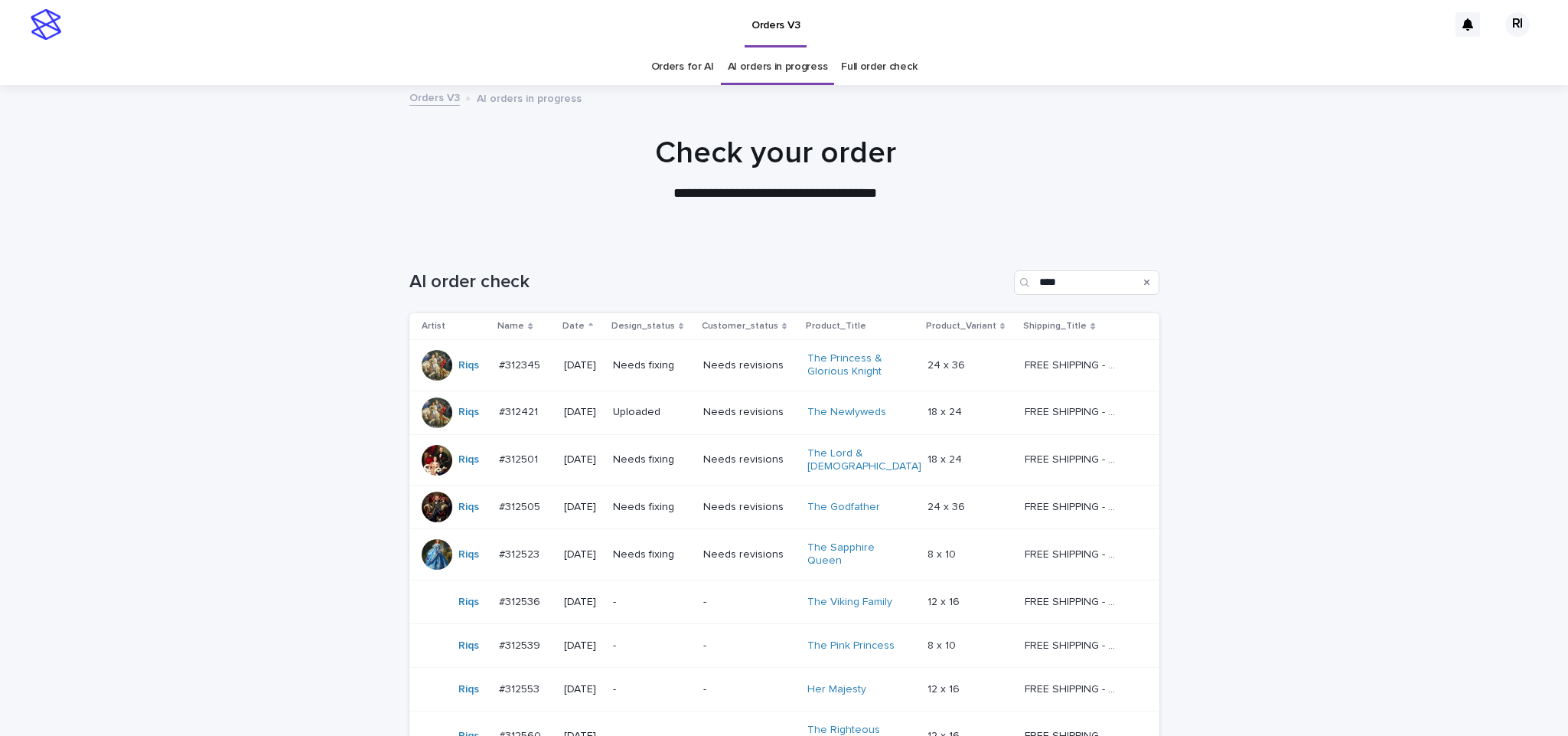
scroll to position [49, 0]
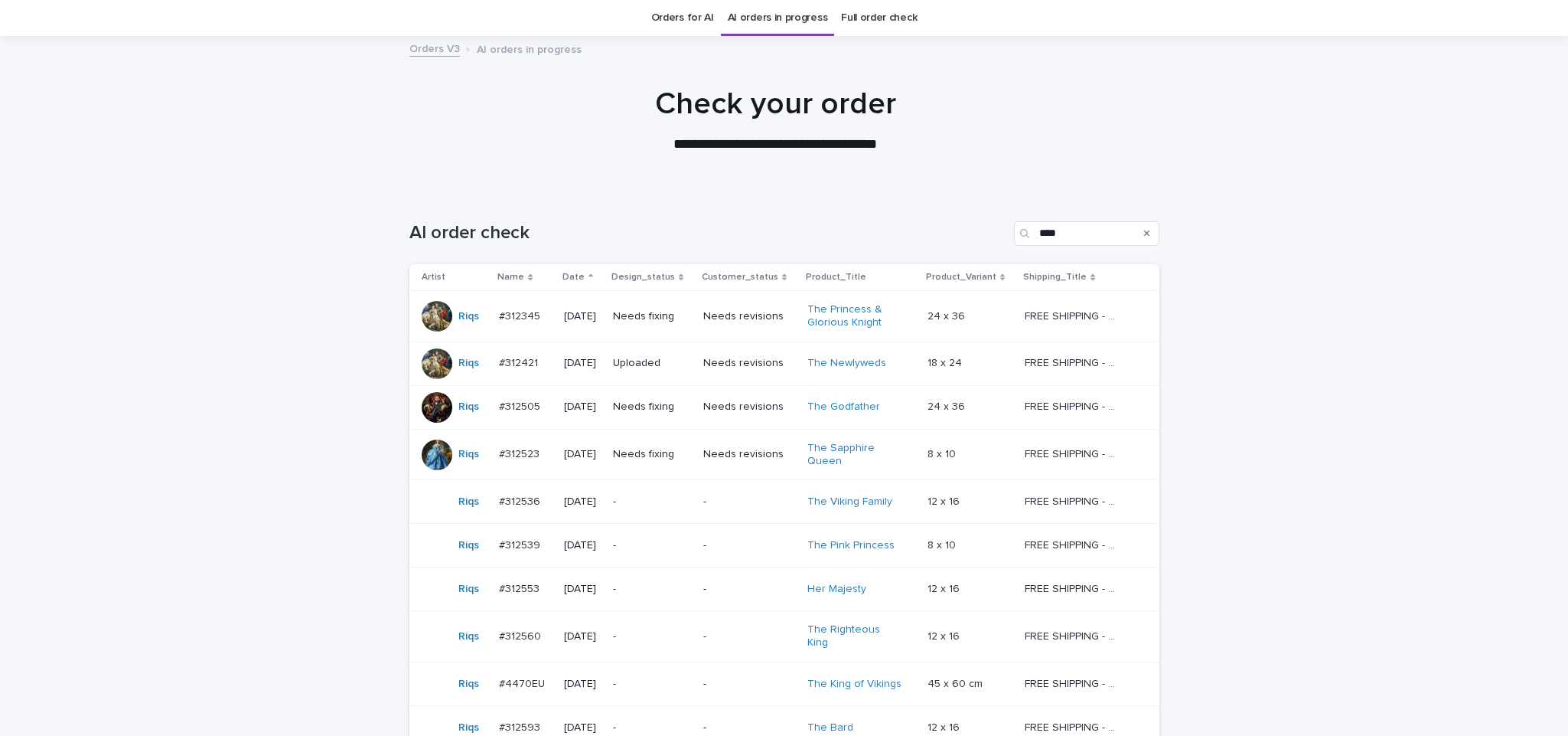
click at [684, 423] on td "Needs fixing" at bounding box center [651, 406] width 90 height 44
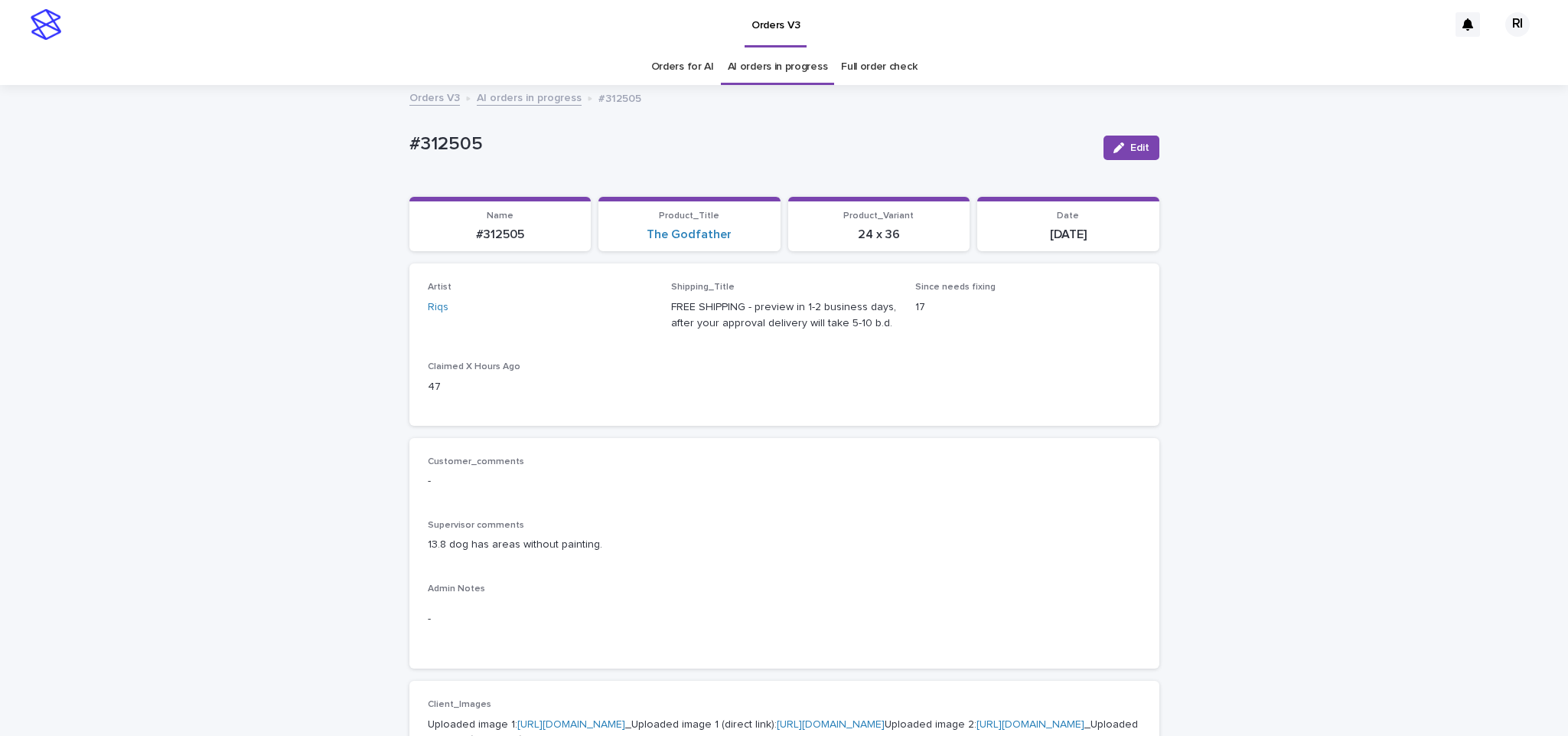
click at [1130, 148] on span "Edit" at bounding box center [1140, 148] width 19 height 10
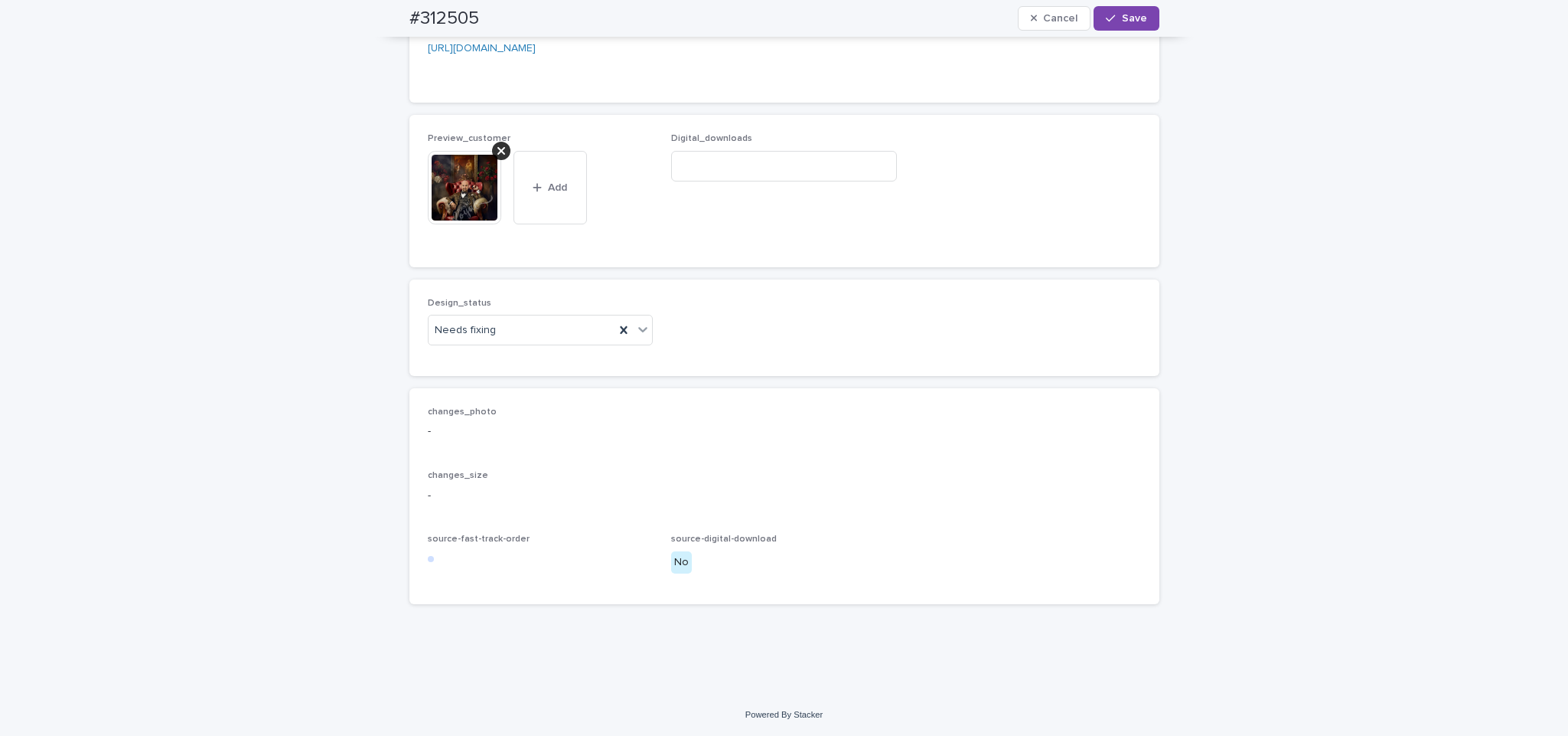
scroll to position [1652, 0]
click at [498, 148] on icon at bounding box center [501, 151] width 8 height 12
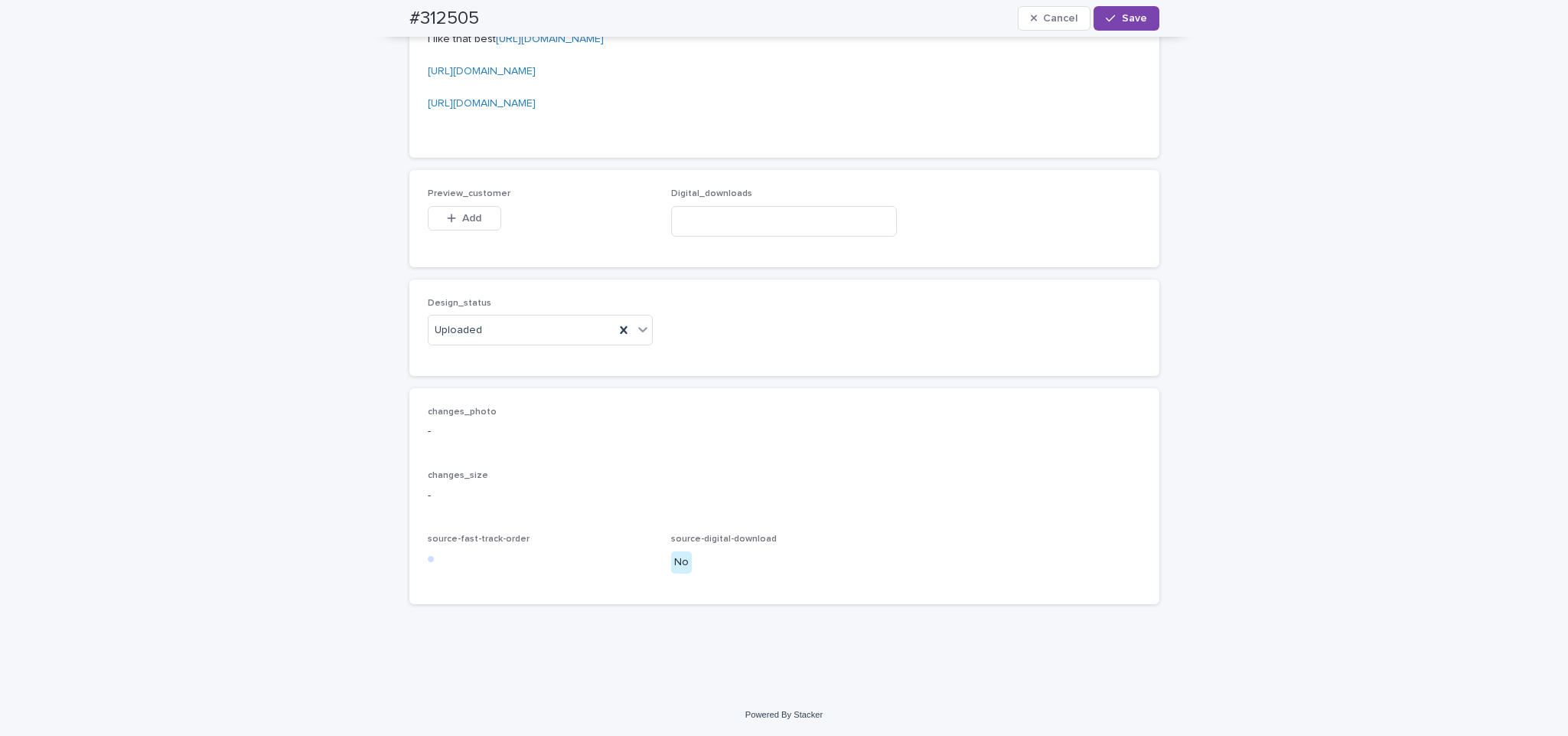
scroll to position [1597, 0]
click at [463, 215] on span "Add" at bounding box center [472, 218] width 19 height 10
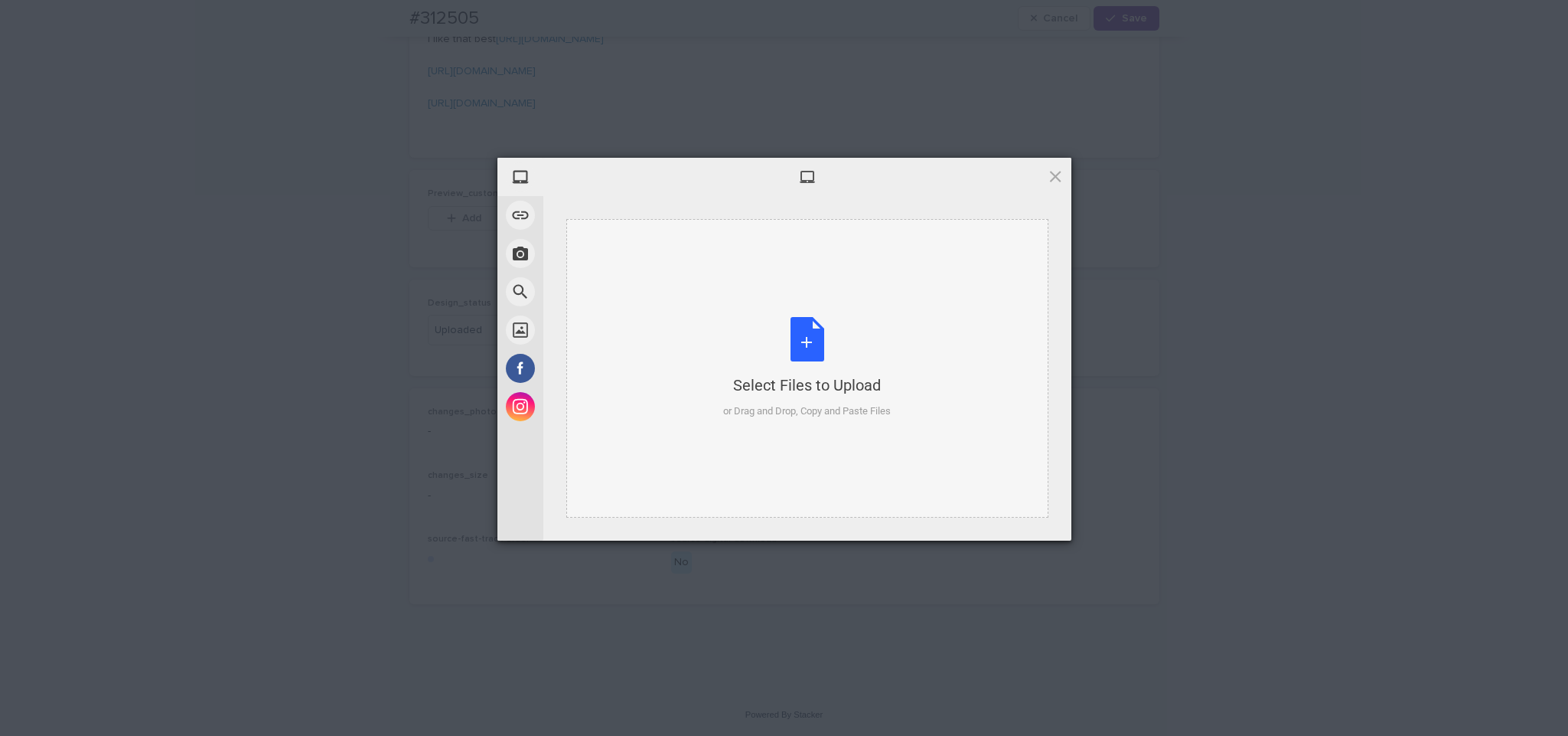
click at [811, 326] on div "Select Files to Upload or Drag and Drop, Copy and Paste Files" at bounding box center [807, 368] width 167 height 102
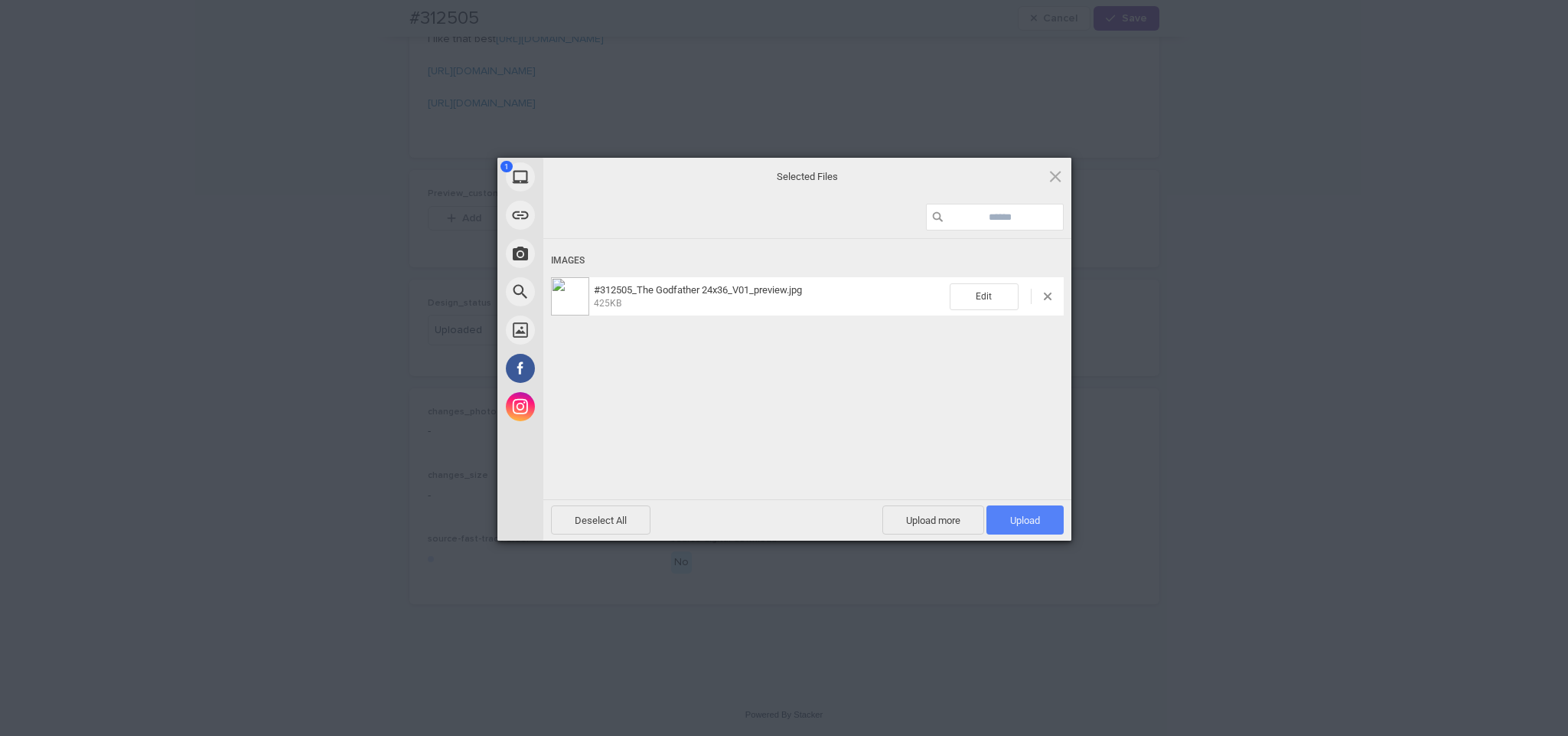
click at [999, 520] on span "Upload 1" at bounding box center [1025, 520] width 77 height 29
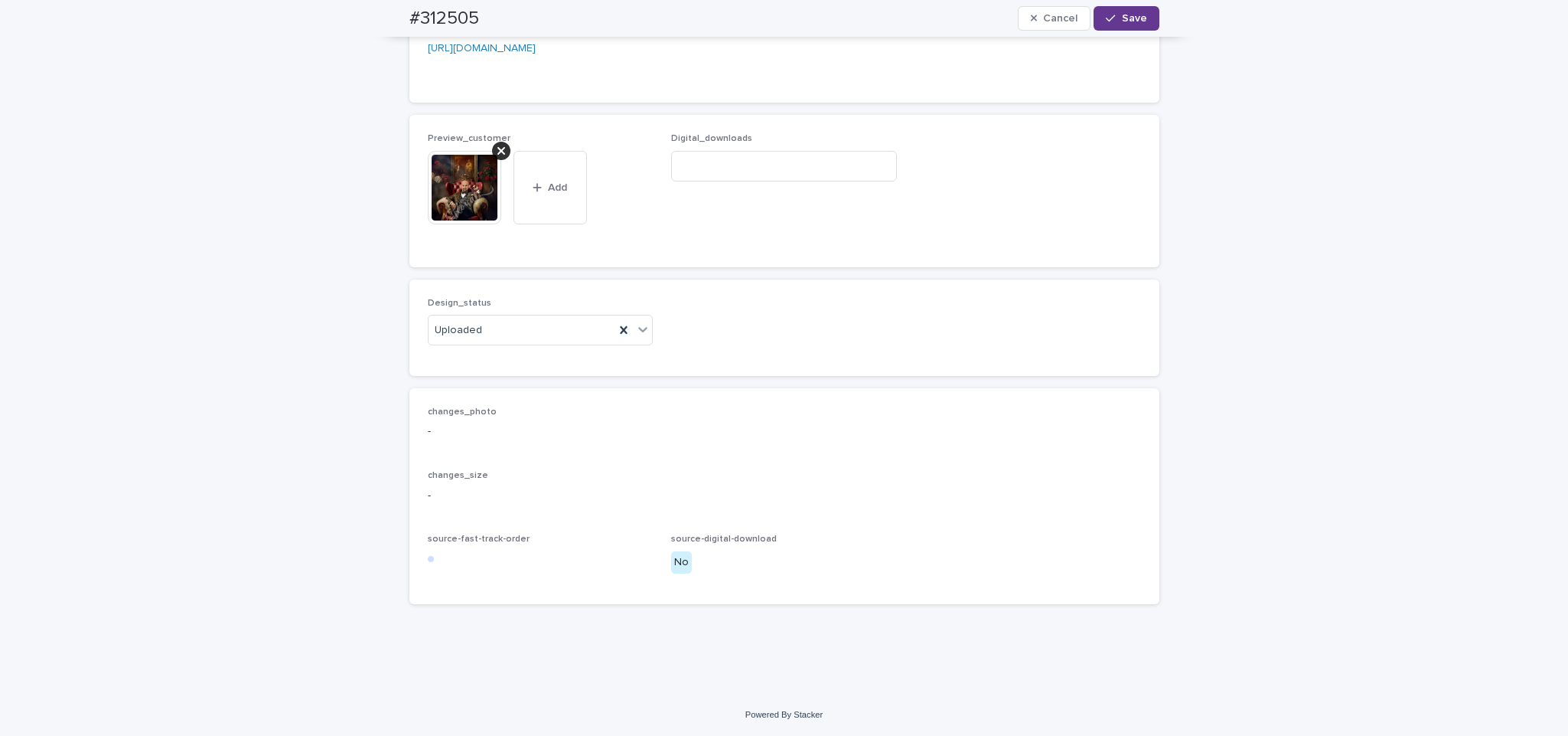
click at [1125, 15] on span "Save" at bounding box center [1134, 18] width 25 height 10
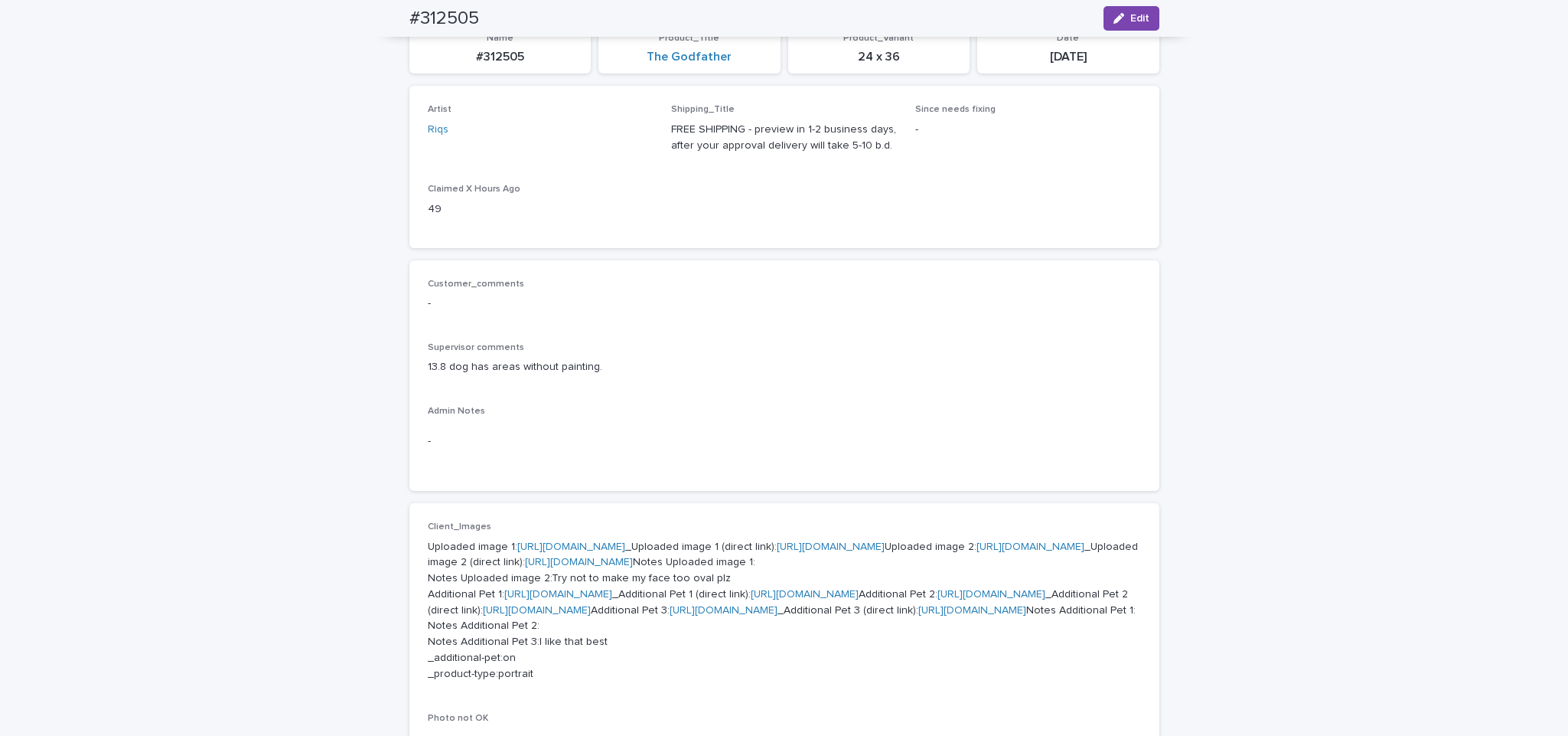
scroll to position [0, 0]
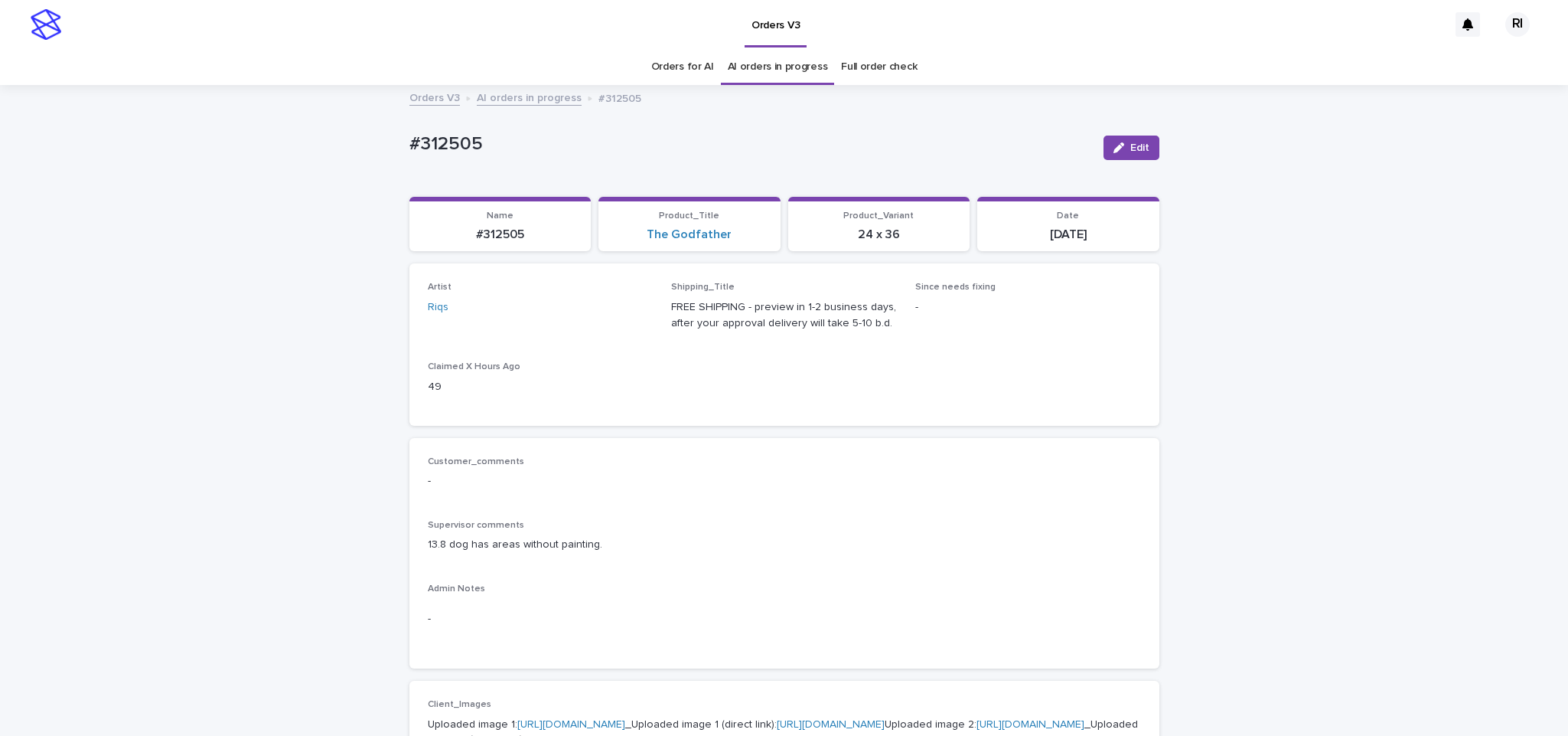
click at [537, 96] on link "AI orders in progress" at bounding box center [529, 97] width 105 height 18
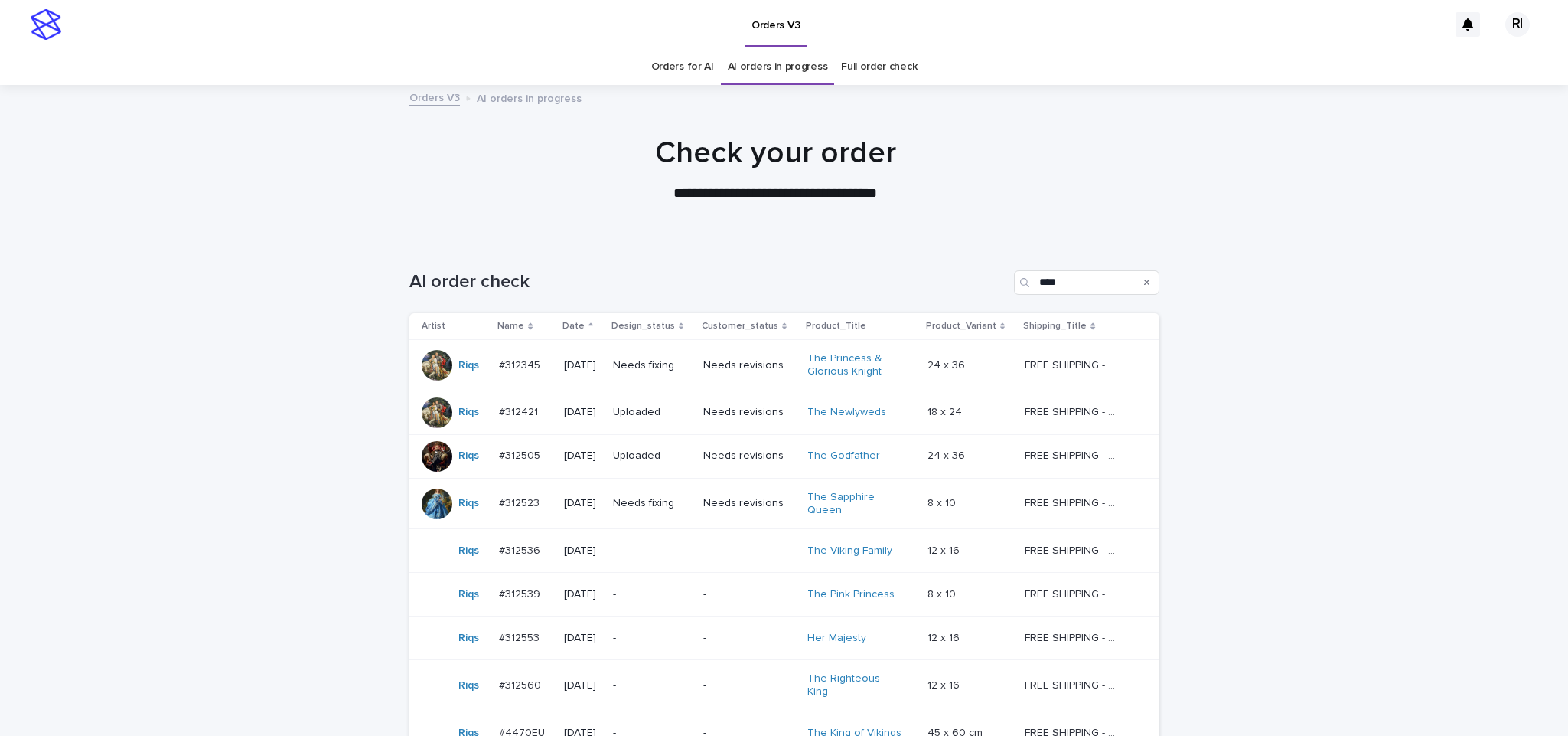
scroll to position [49, 0]
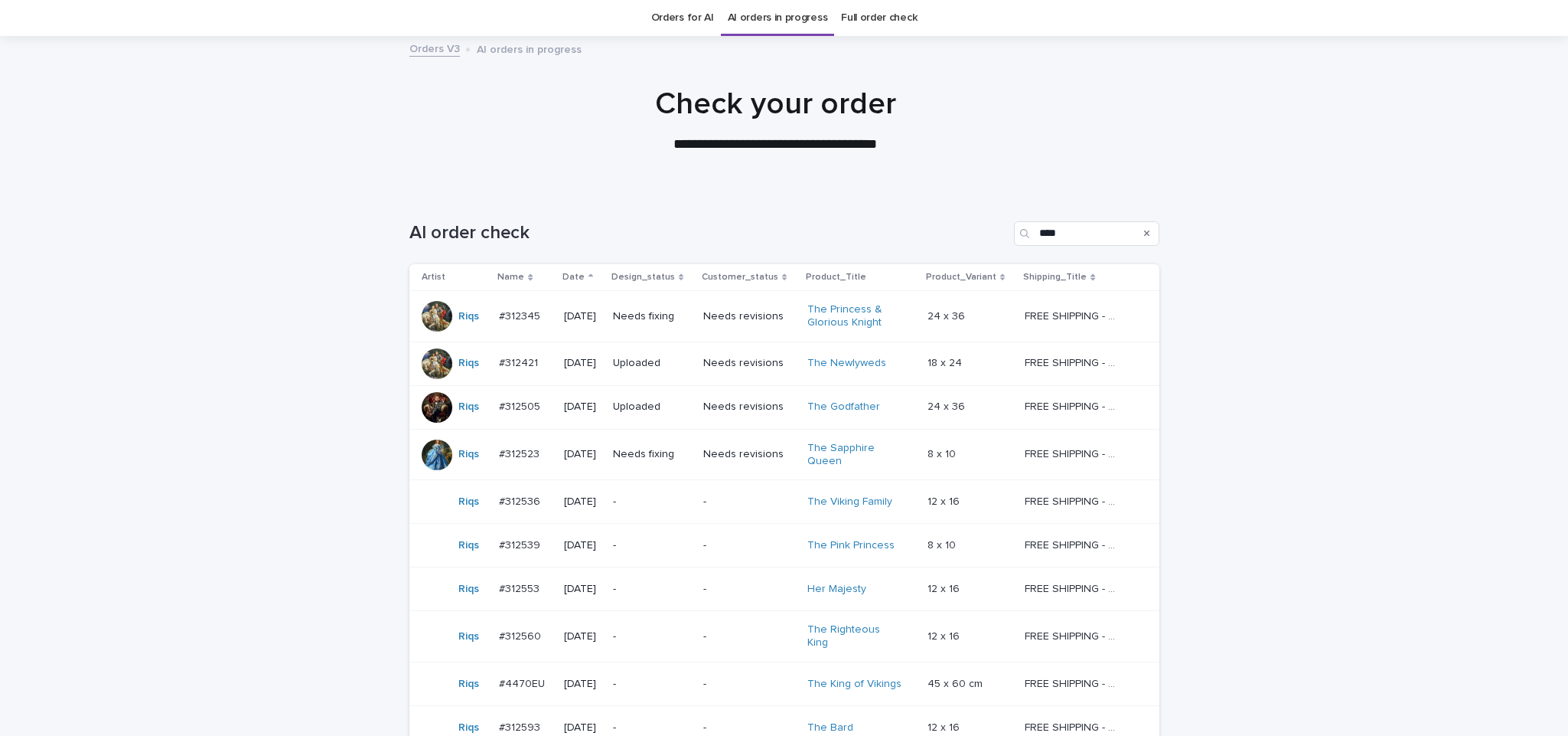
click at [677, 471] on td "Needs fixing" at bounding box center [651, 454] width 90 height 52
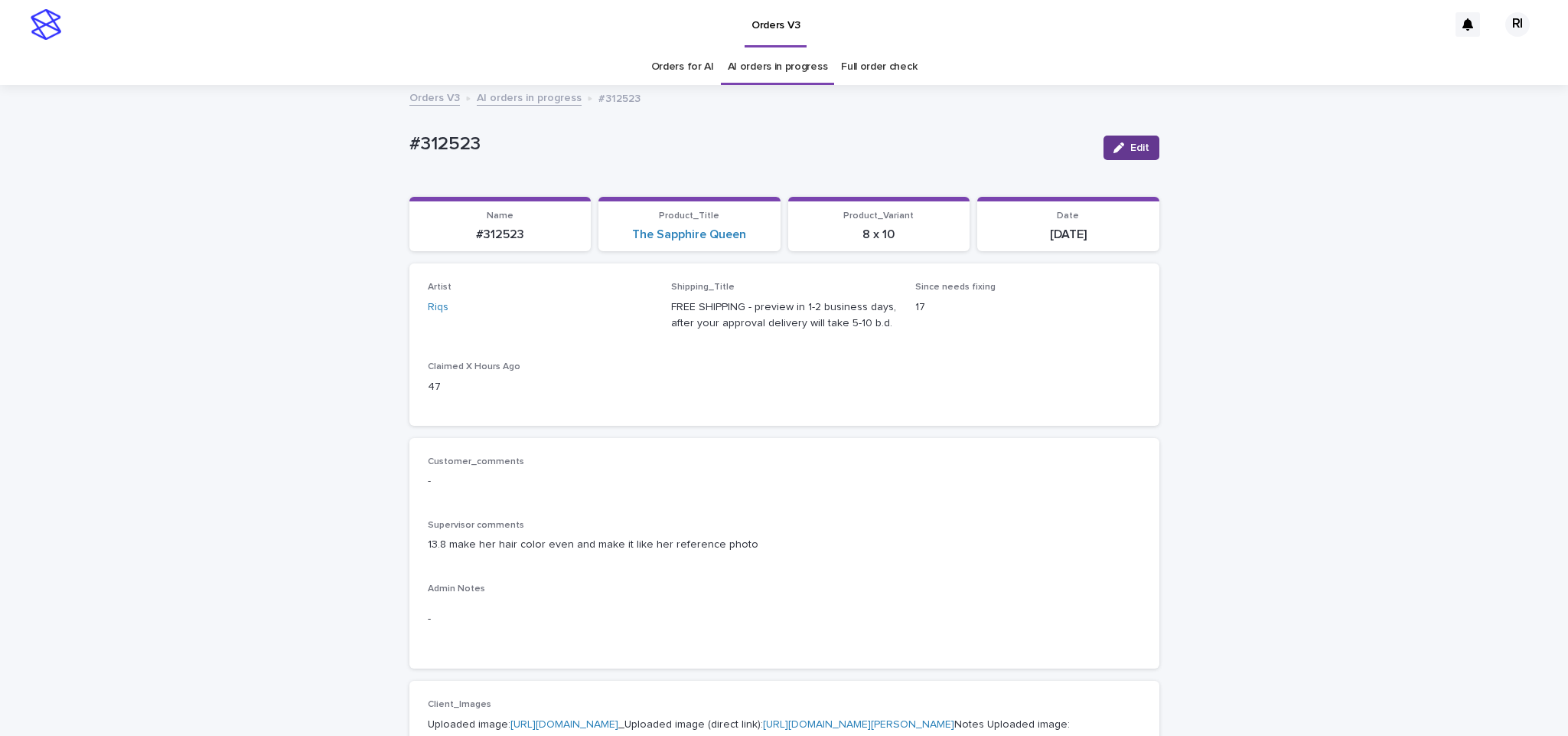
click at [1123, 138] on button "Edit" at bounding box center [1131, 148] width 56 height 25
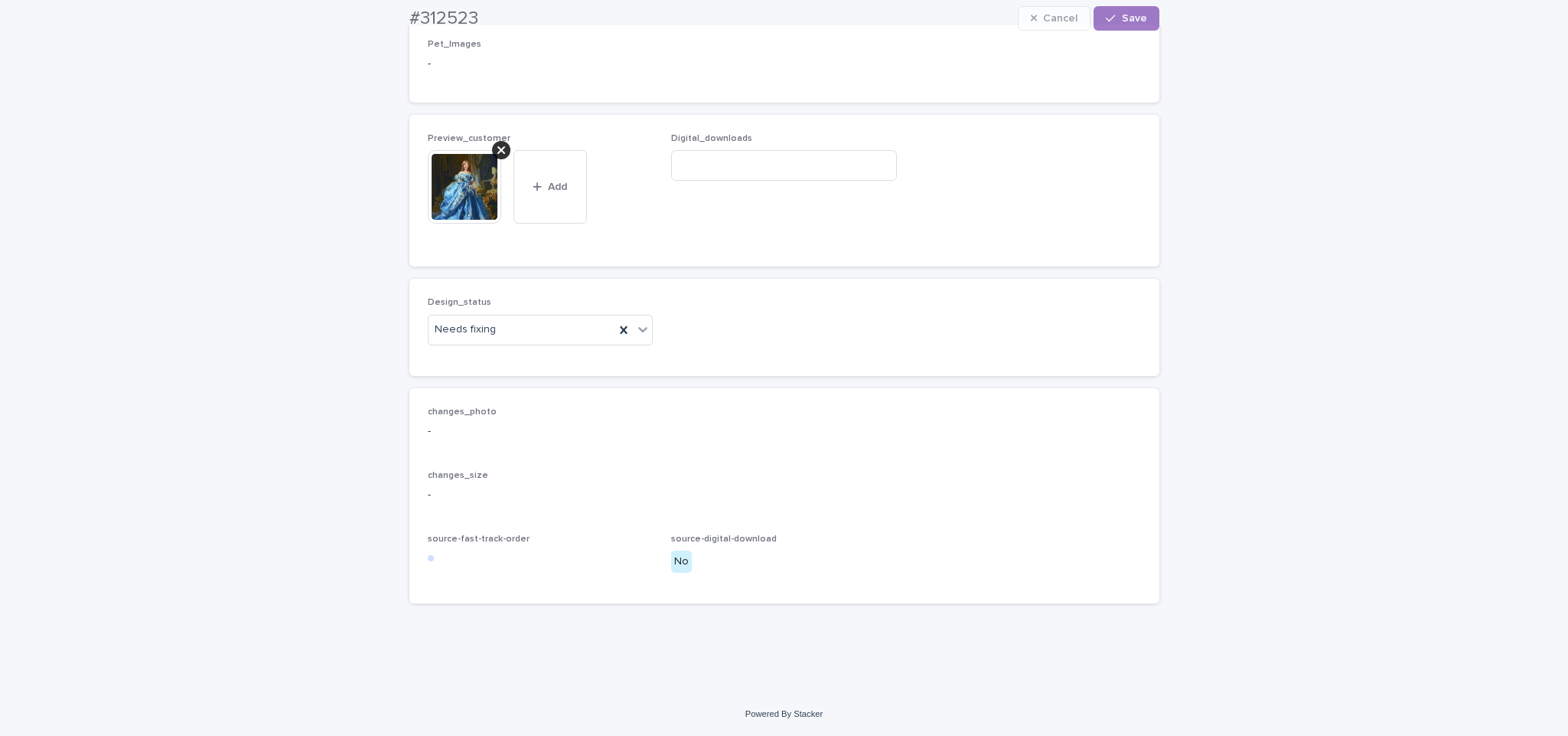
scroll to position [984, 0]
click at [531, 357] on div "Uploaded" at bounding box center [531, 360] width 224 height 27
click at [498, 150] on icon at bounding box center [501, 150] width 8 height 12
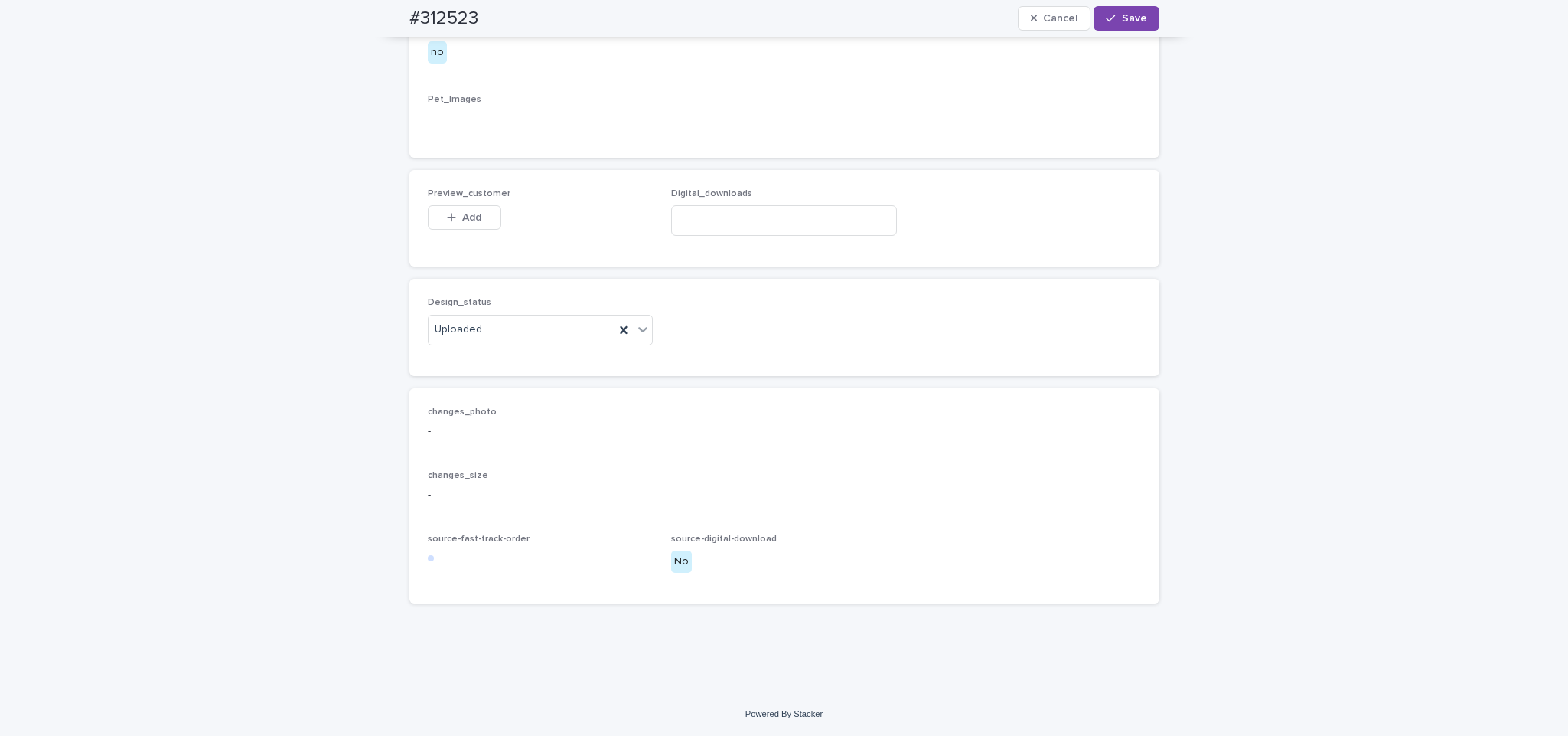
scroll to position [929, 0]
click at [463, 212] on span "Add" at bounding box center [472, 217] width 19 height 10
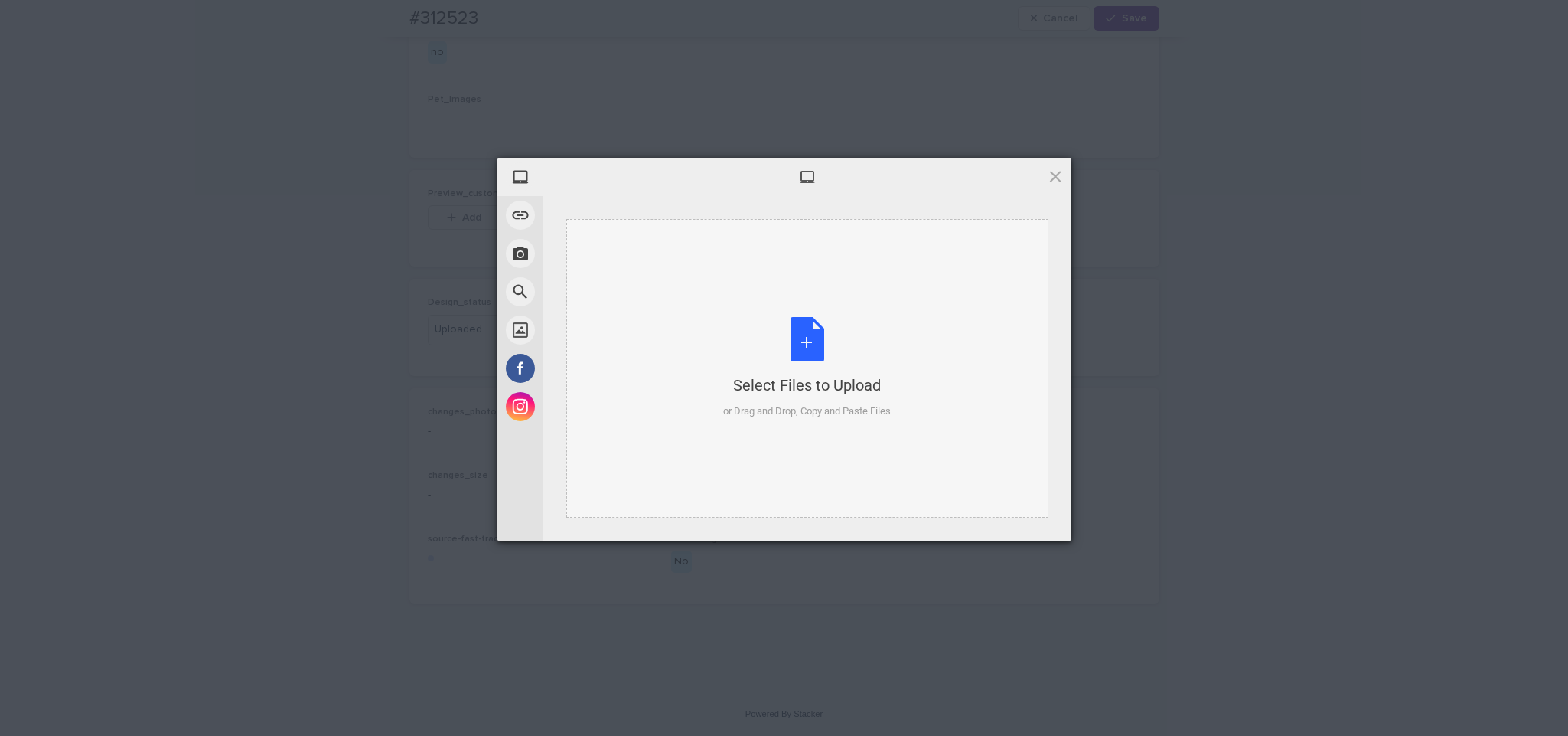
click at [728, 311] on div "Select Files to Upload or Drag and Drop, Copy and Paste Files" at bounding box center [808, 368] width 482 height 299
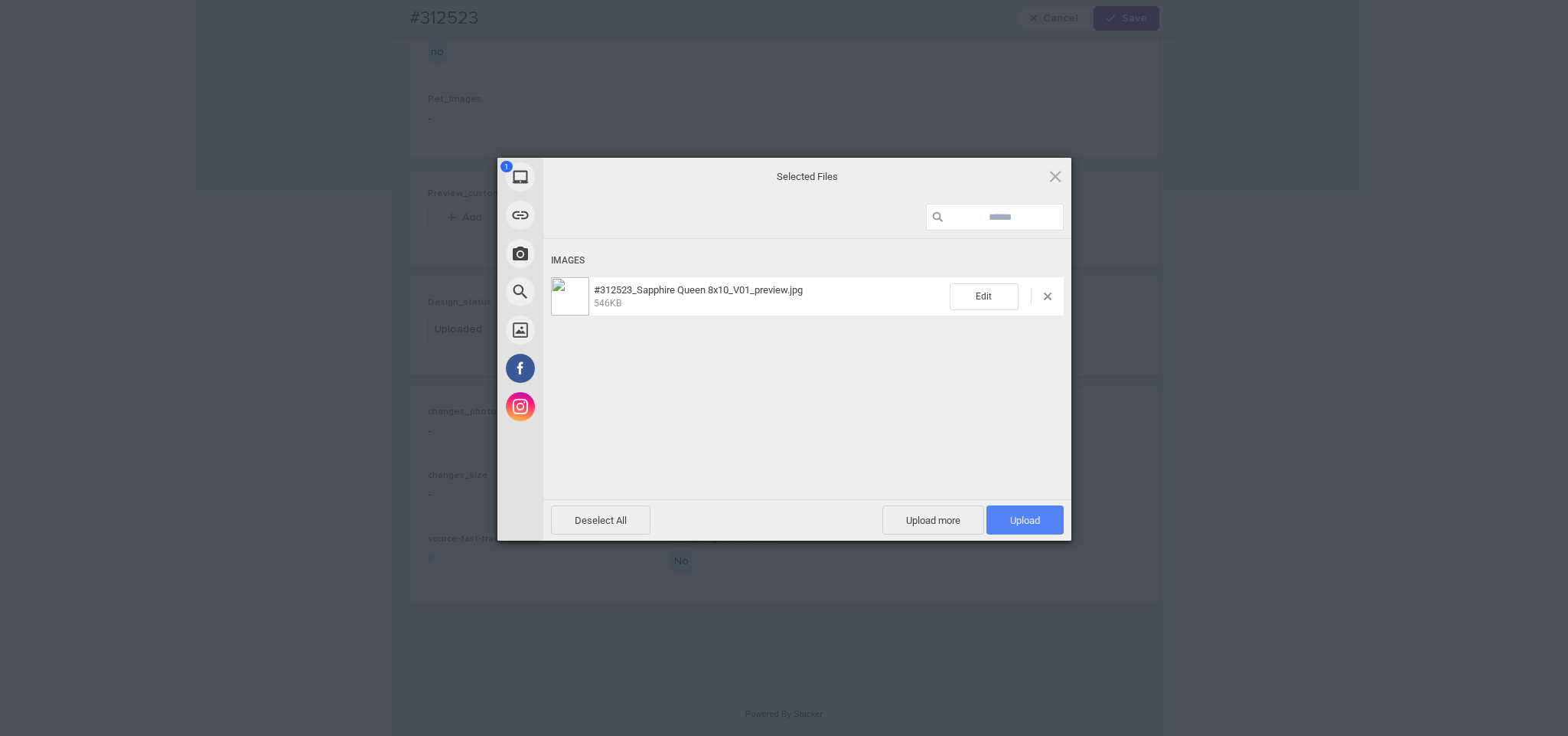
click at [1032, 524] on span "Upload 1" at bounding box center [1025, 520] width 30 height 11
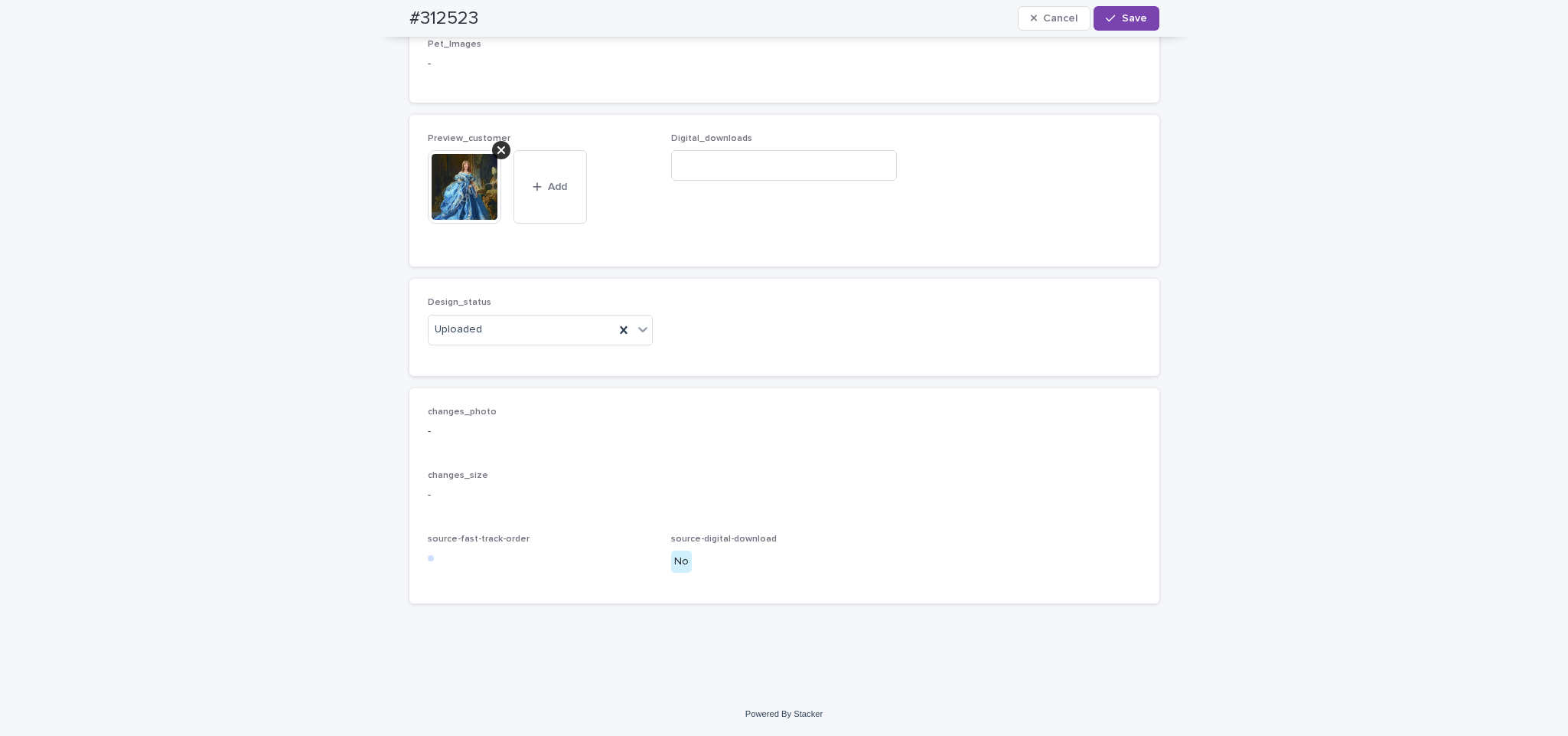
click at [427, 223] on img at bounding box center [464, 187] width 74 height 74
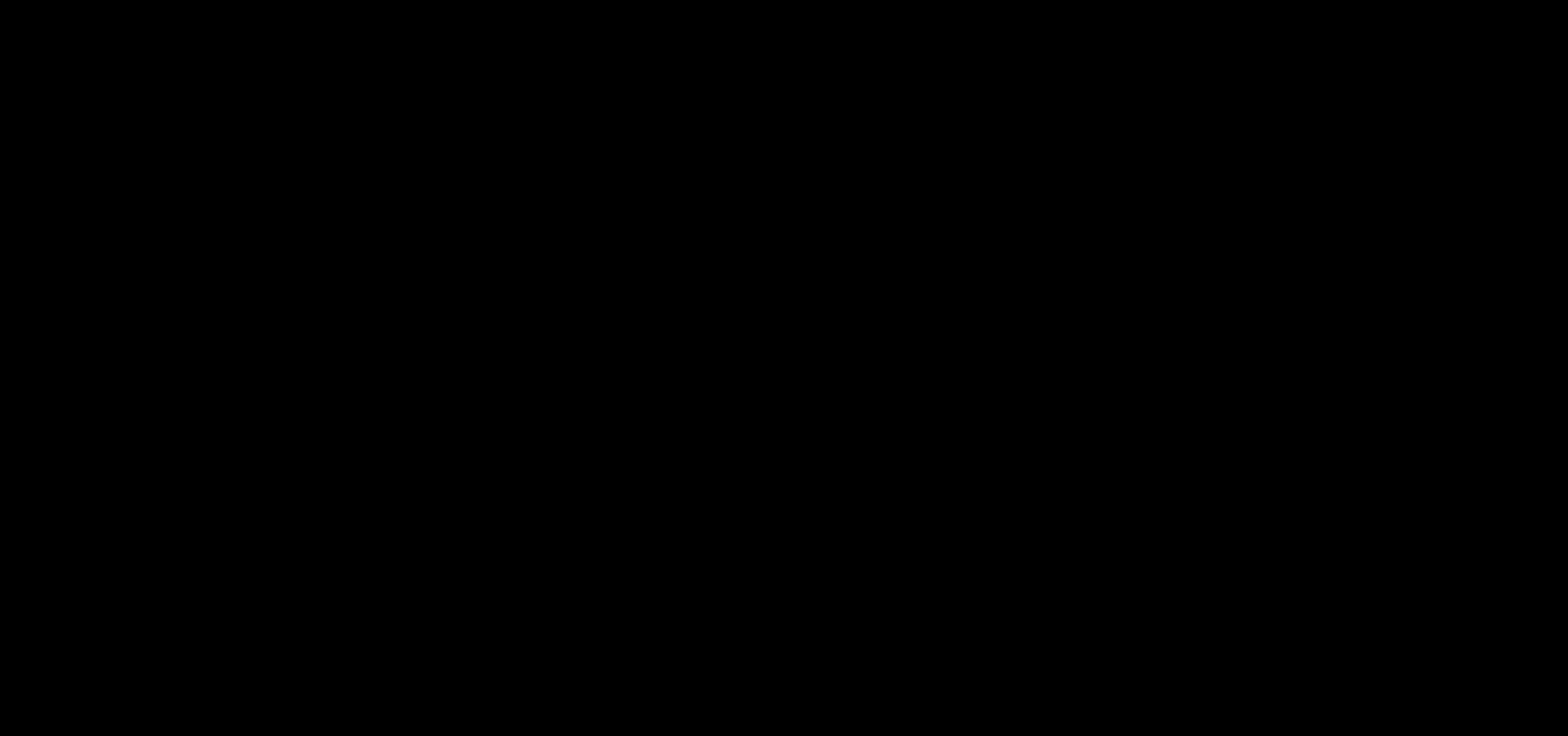
click at [443, 246] on picture at bounding box center [784, 386] width 784 height 350
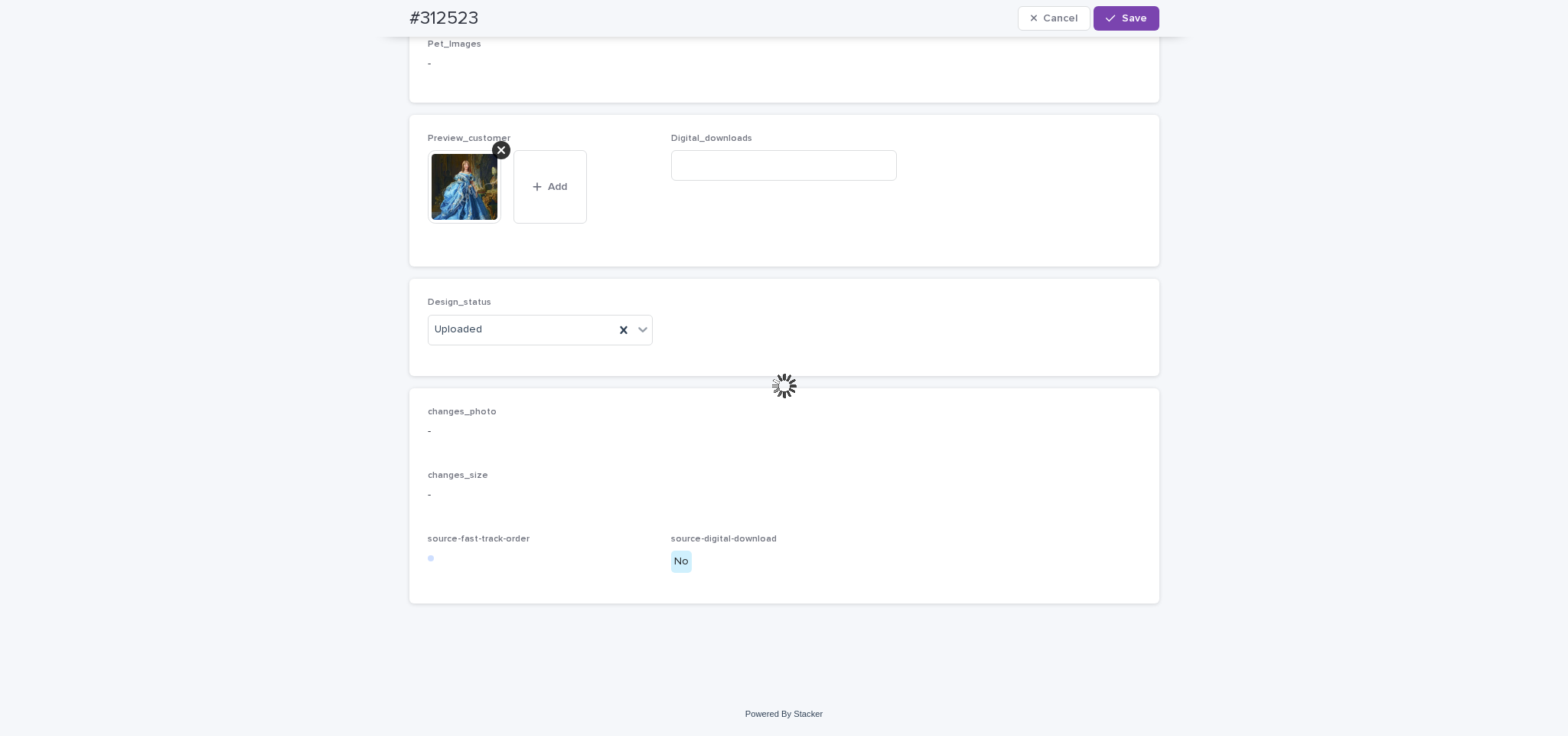
click at [451, 223] on img at bounding box center [464, 187] width 74 height 74
click at [457, 223] on img at bounding box center [464, 187] width 74 height 74
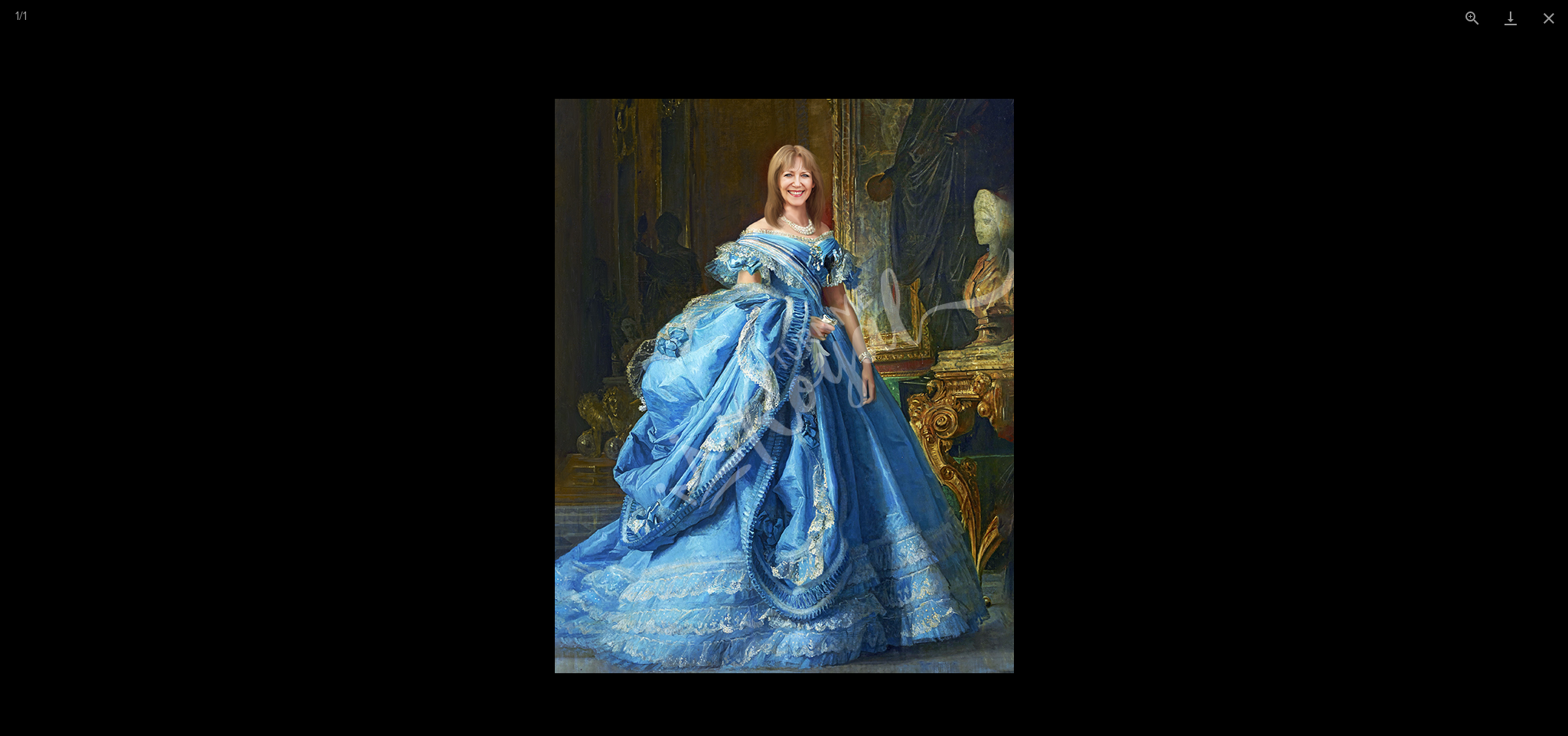
click at [351, 333] on picture at bounding box center [784, 386] width 1568 height 700
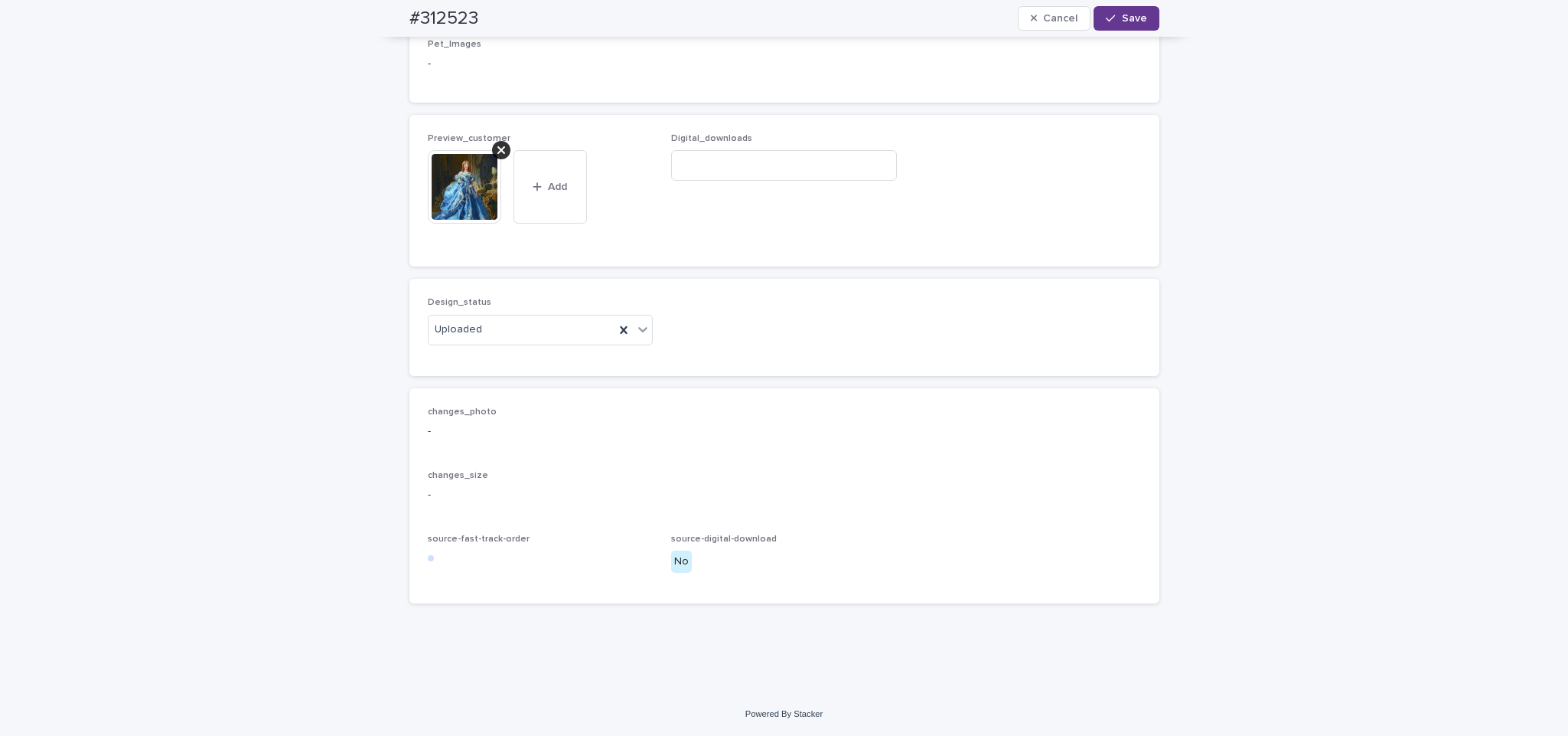
click at [1130, 18] on span "Save" at bounding box center [1134, 18] width 25 height 10
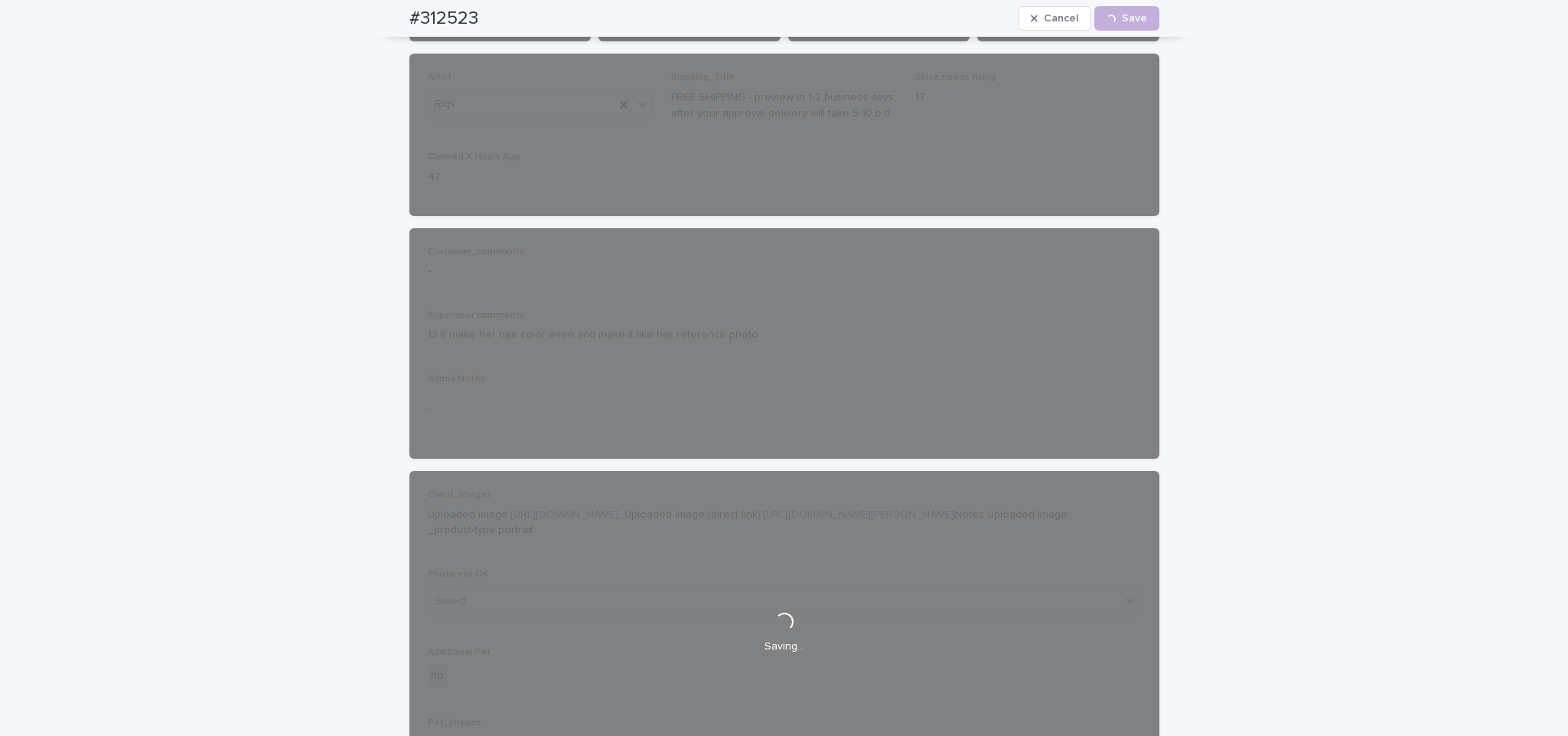
scroll to position [0, 0]
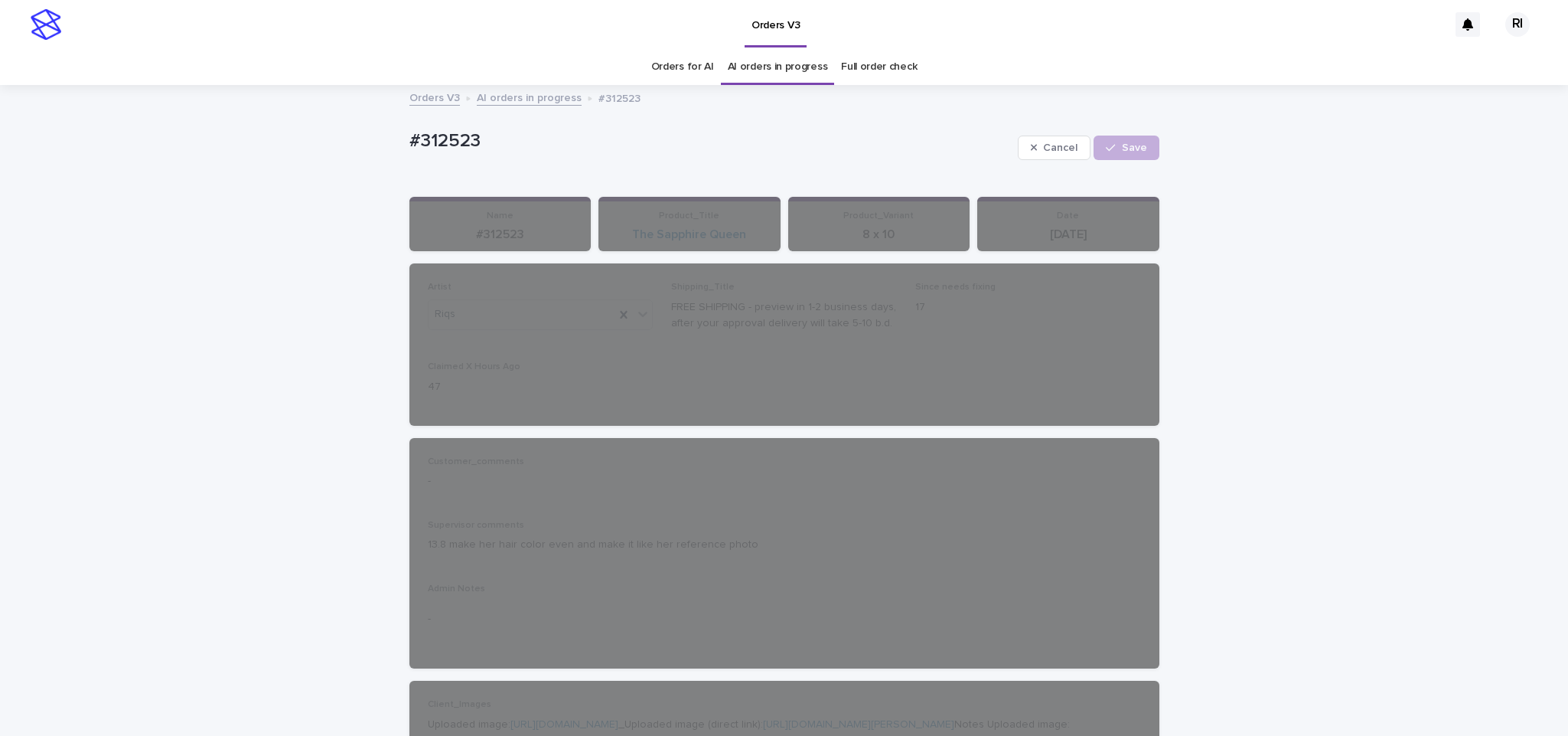
click at [514, 96] on link "AI orders in progress" at bounding box center [529, 97] width 105 height 18
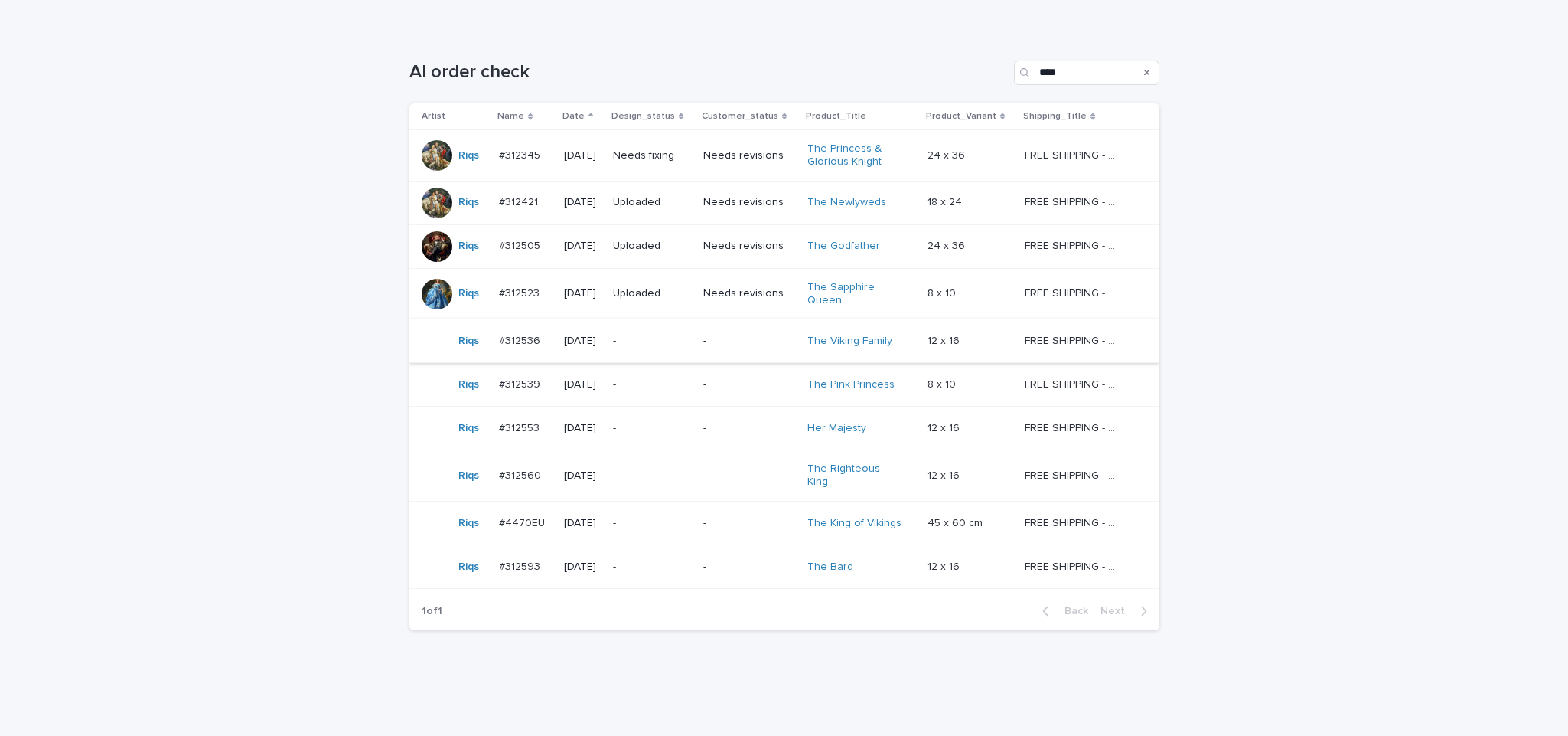
scroll to position [233, 0]
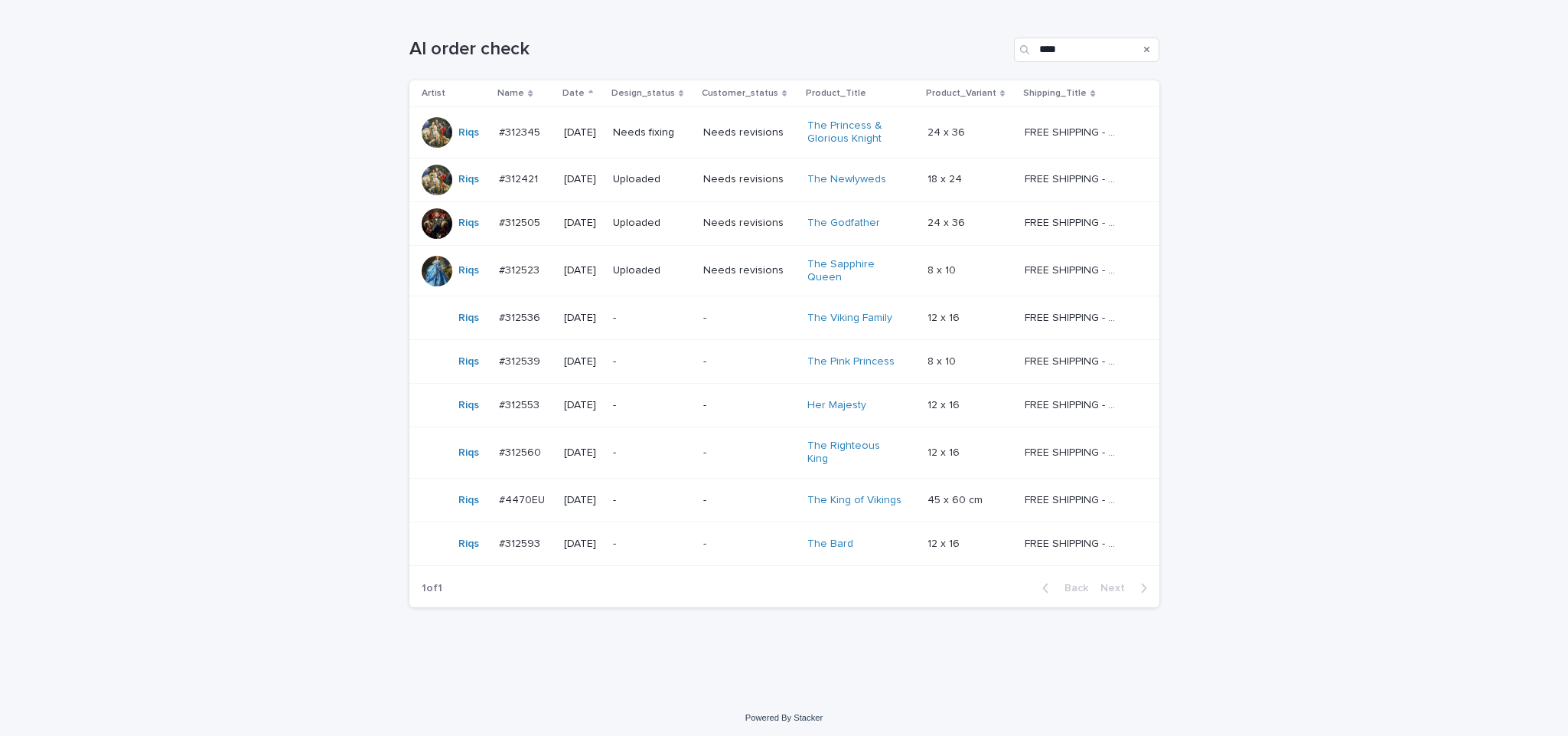
click at [674, 148] on td "Needs fixing" at bounding box center [651, 133] width 90 height 52
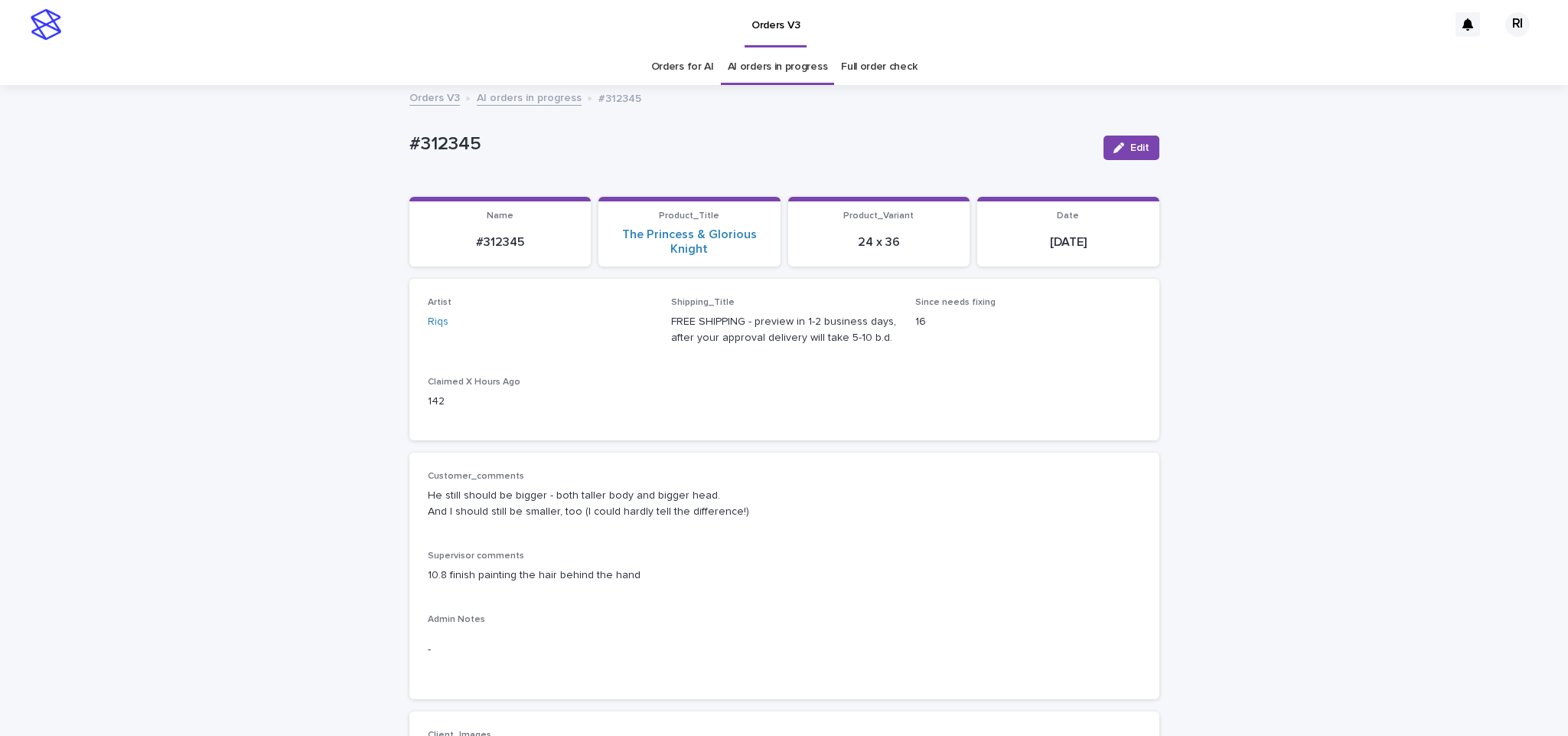
click at [511, 100] on link "AI orders in progress" at bounding box center [529, 97] width 105 height 18
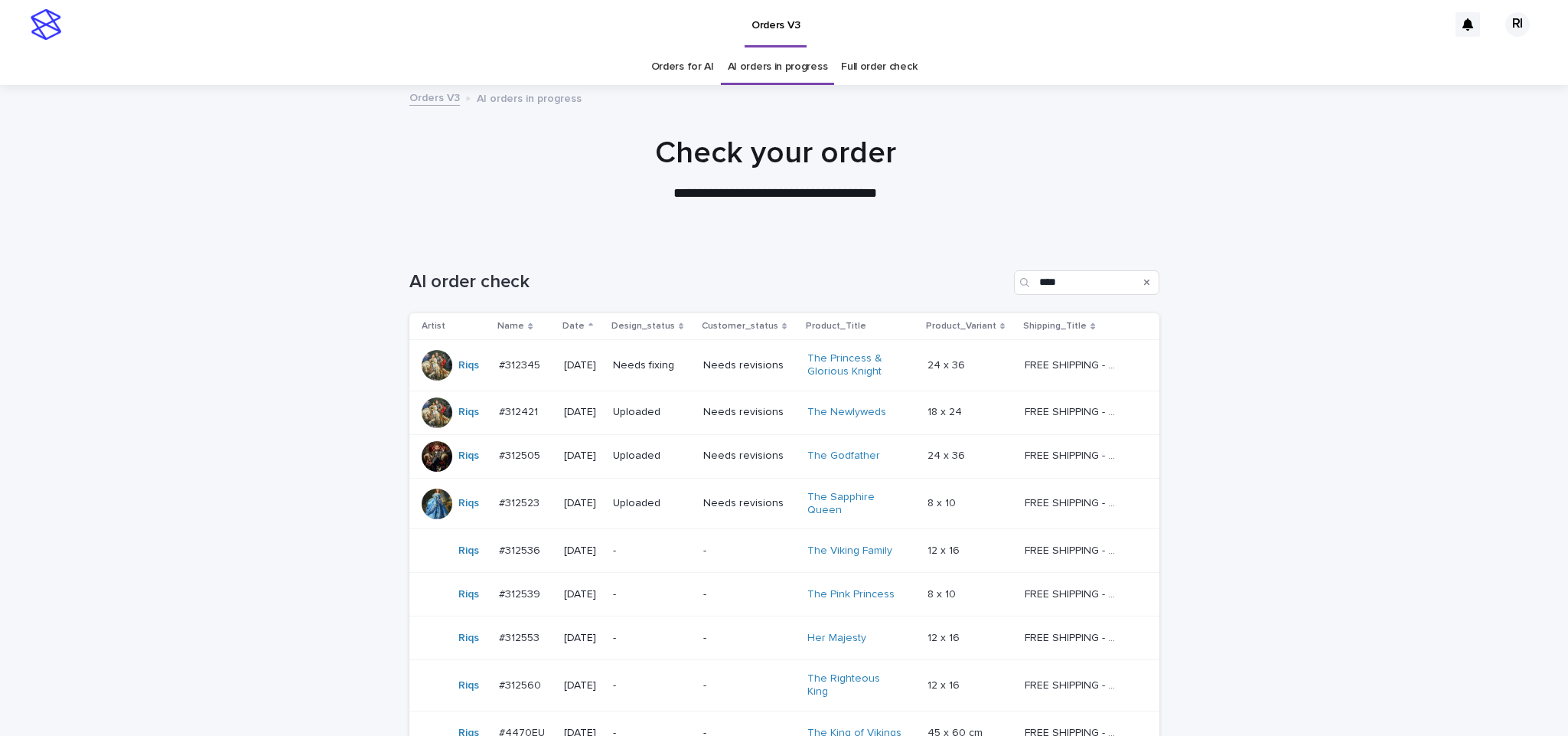
scroll to position [49, 0]
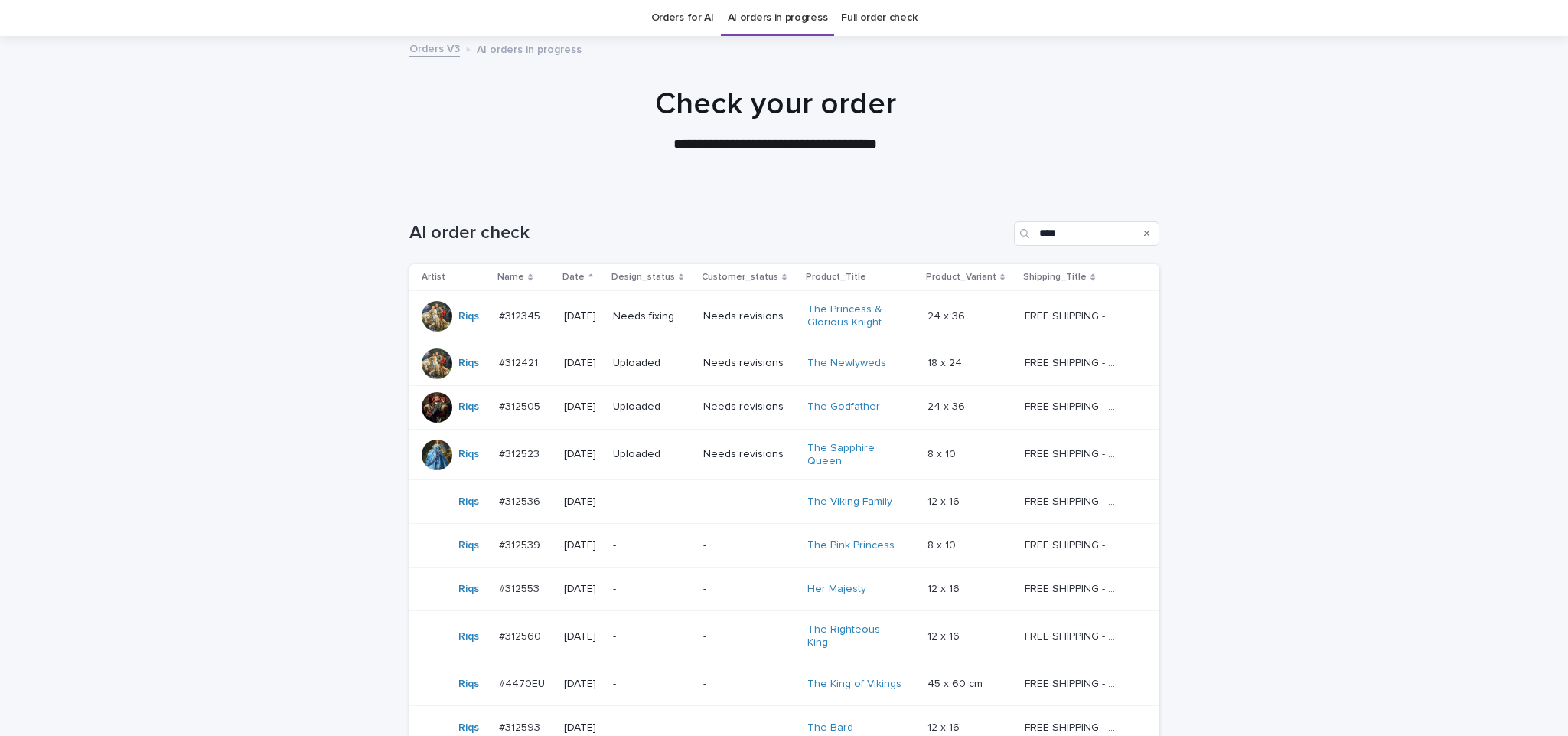
click at [293, 562] on div "Loading... Saving… Loading... Saving… AI order check **** Artist Name Date Desi…" at bounding box center [784, 535] width 1568 height 689
click at [282, 618] on div "Loading... Saving… Loading... Saving… AI order check **** Artist Name Date Desi…" at bounding box center [784, 535] width 1568 height 689
click at [744, 508] on p "-" at bounding box center [749, 502] width 93 height 13
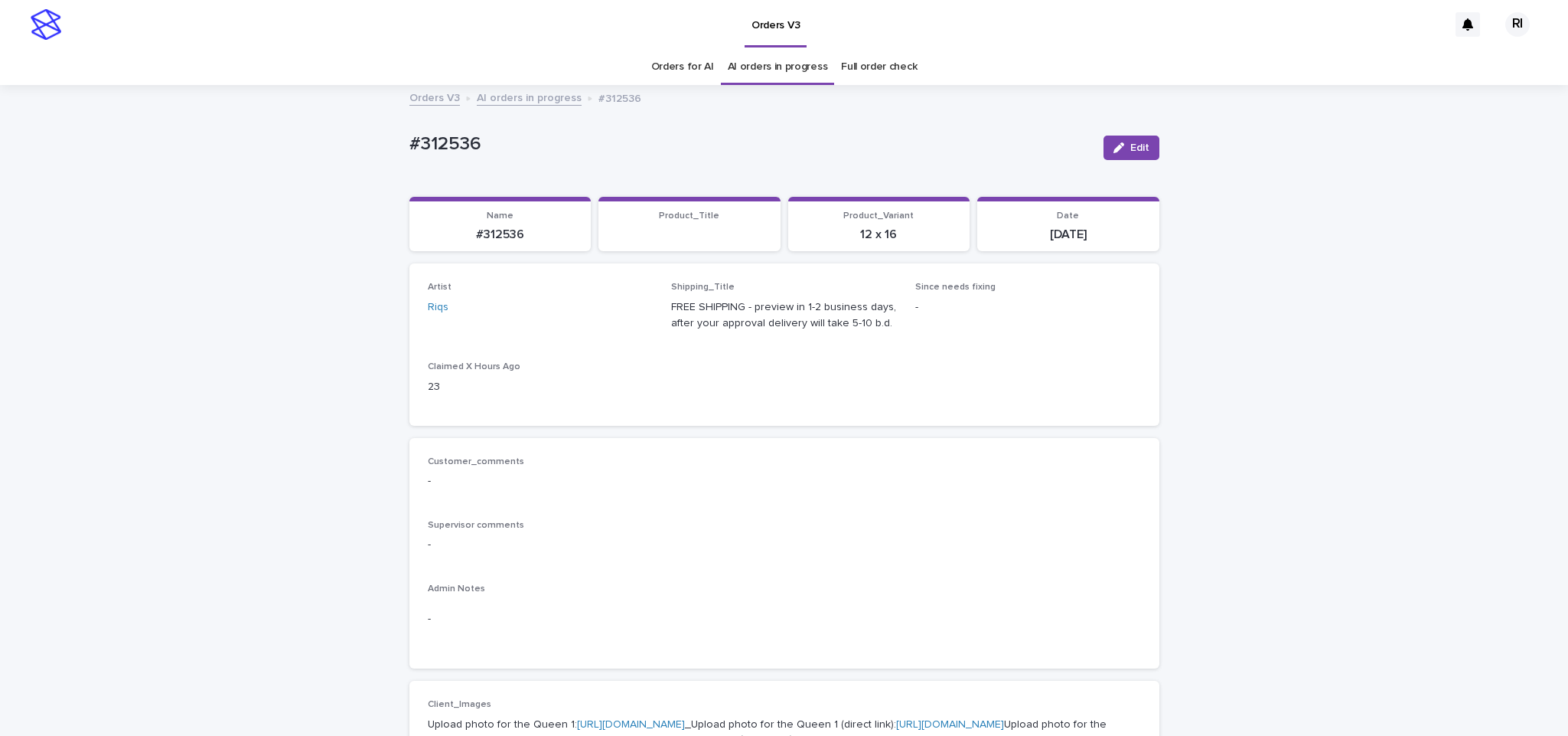
click at [1135, 152] on span "Edit" at bounding box center [1140, 148] width 19 height 10
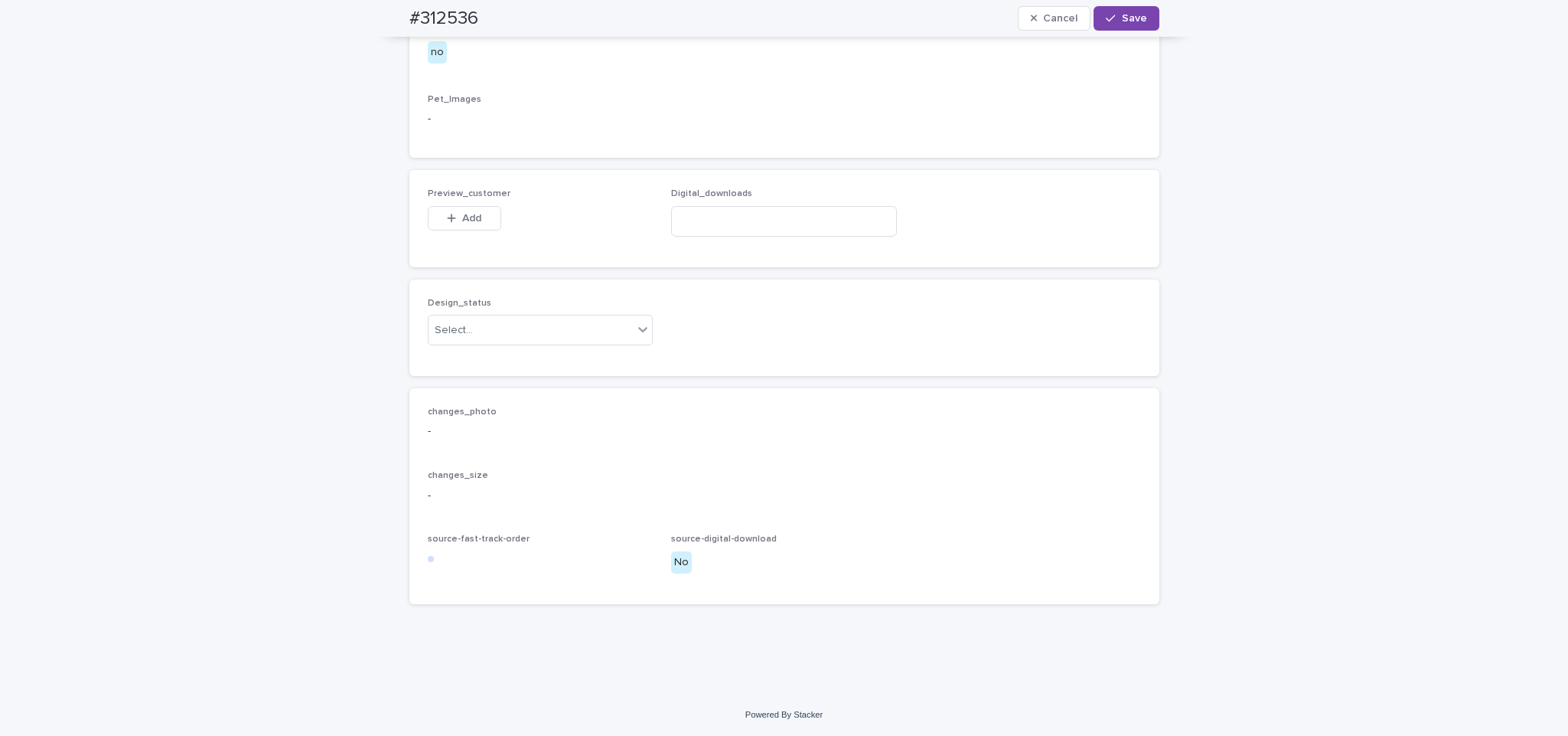
scroll to position [1487, 0]
click at [559, 359] on div "Uploaded" at bounding box center [531, 360] width 224 height 27
click at [463, 222] on span "Add" at bounding box center [472, 218] width 19 height 10
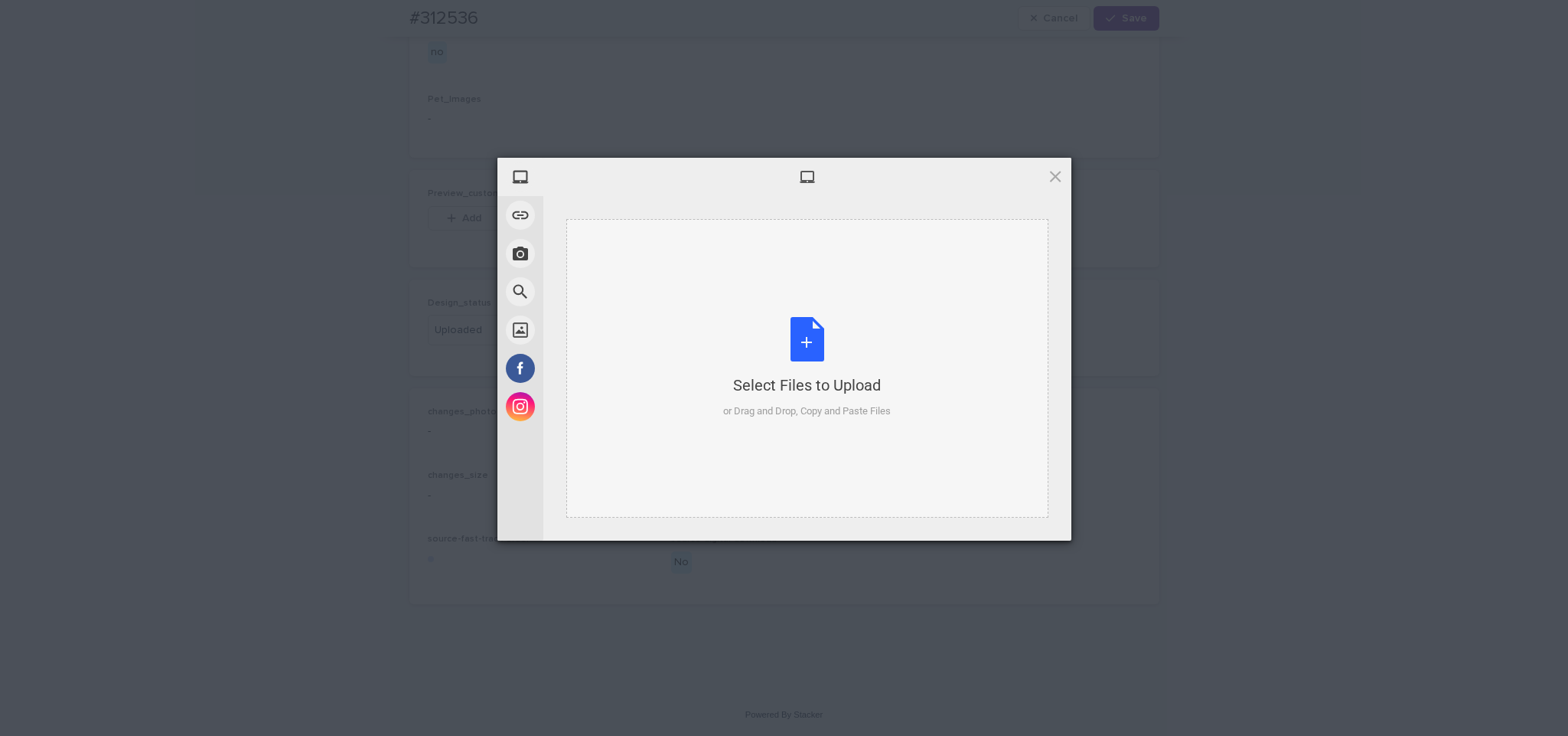
click at [705, 331] on div "Select Files to Upload or Drag and Drop, Copy and Paste Files" at bounding box center [808, 368] width 482 height 299
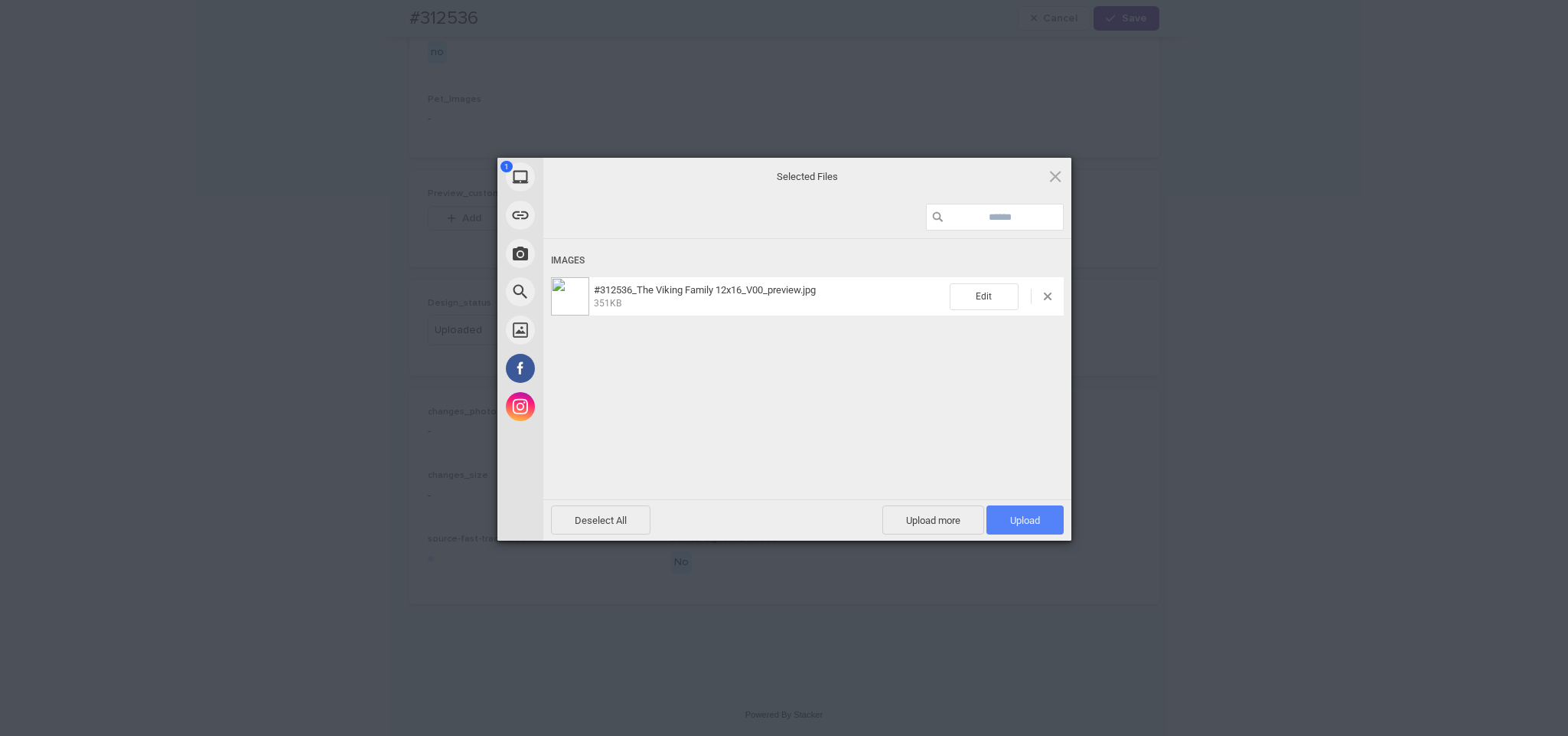
click at [1028, 520] on span "Upload 1" at bounding box center [1025, 520] width 30 height 11
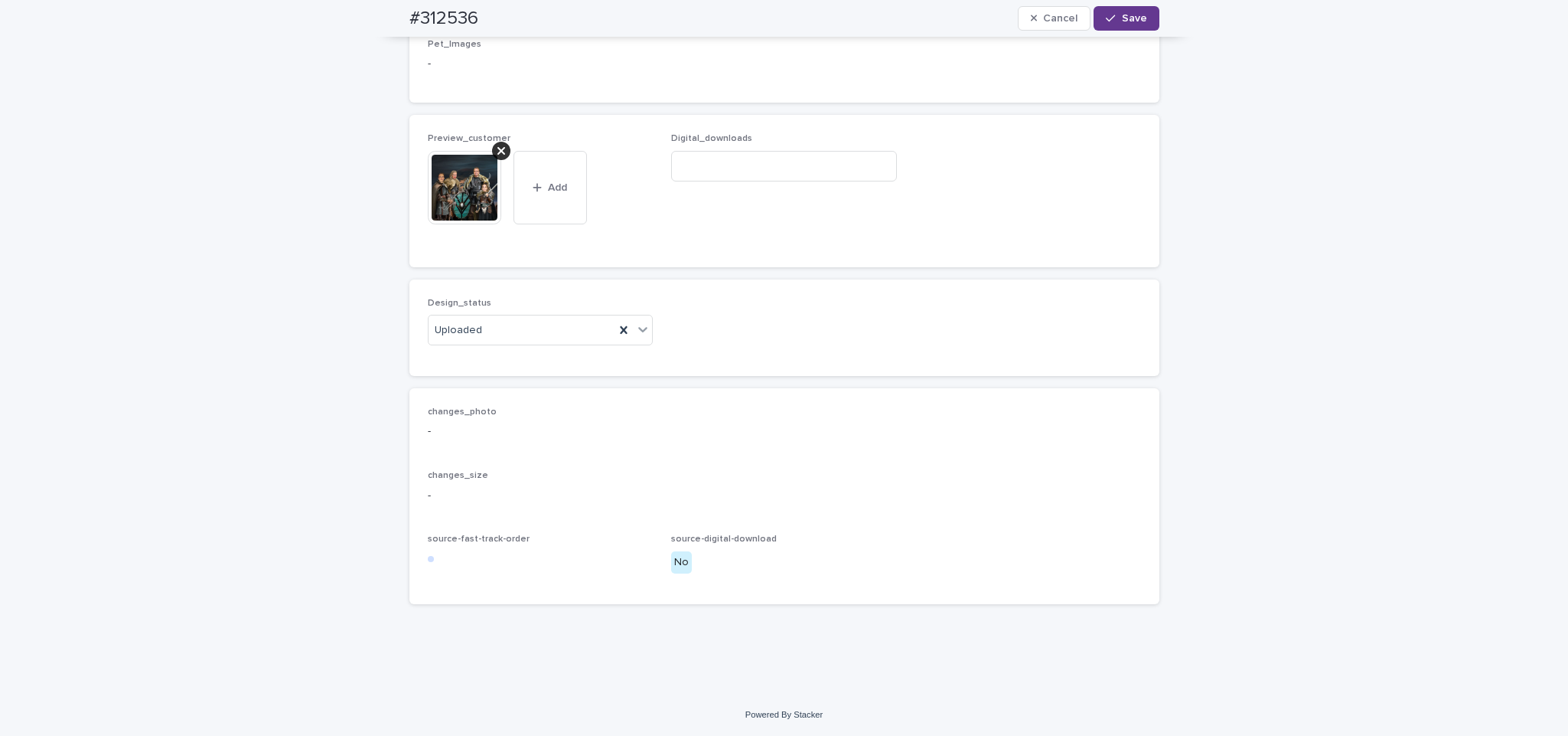
click at [1130, 21] on span "Save" at bounding box center [1134, 18] width 25 height 10
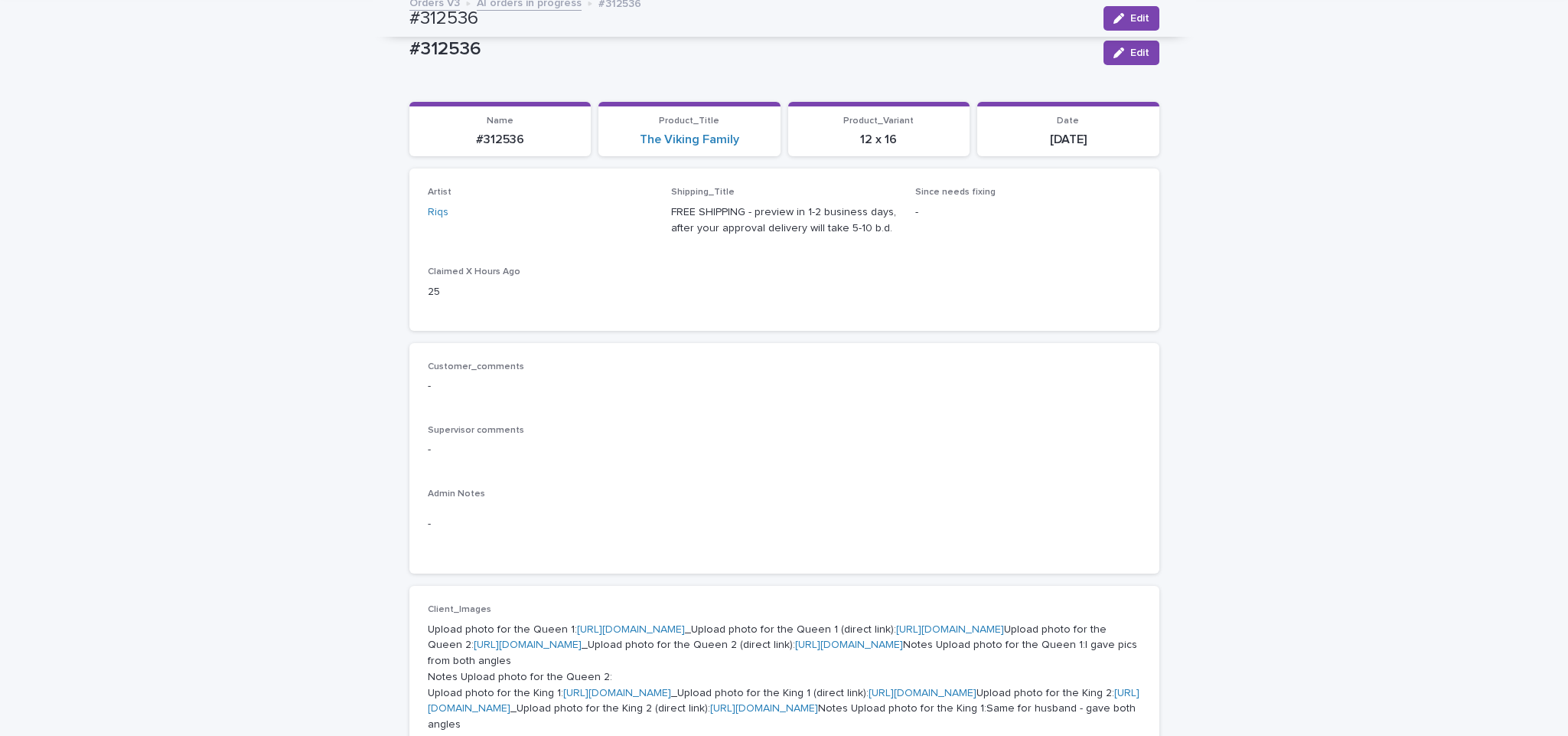
scroll to position [0, 0]
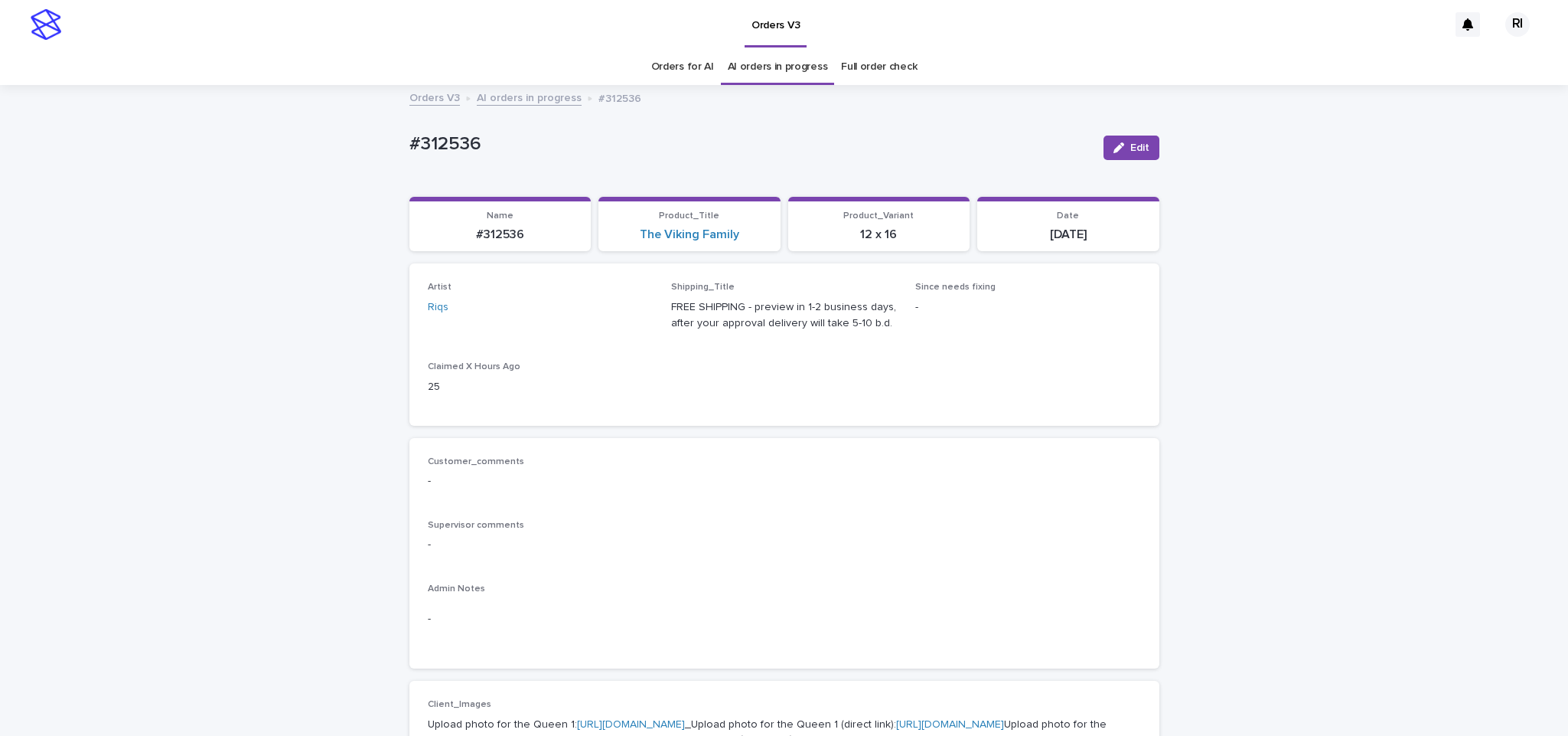
click at [528, 101] on link "AI orders in progress" at bounding box center [529, 97] width 105 height 18
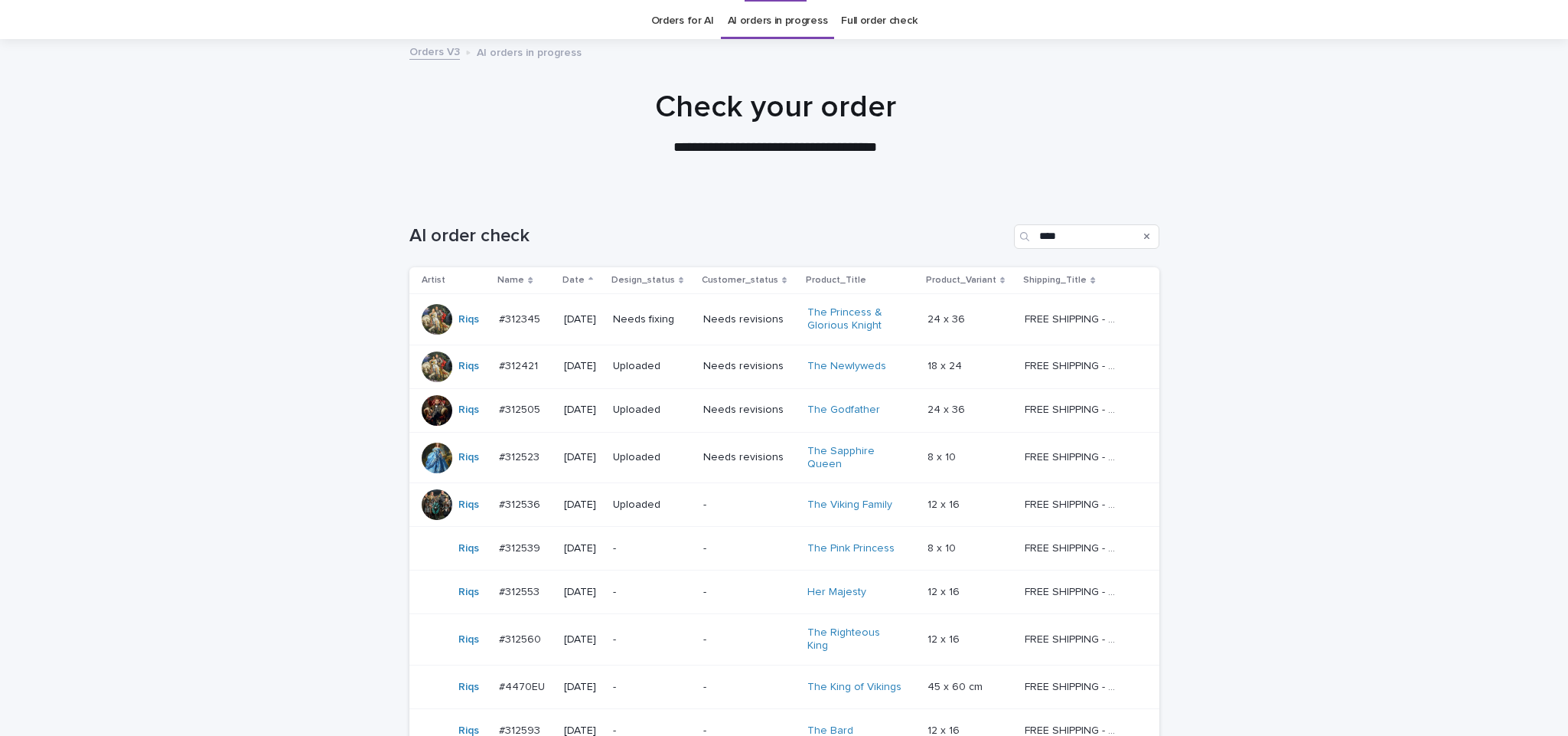
scroll to position [49, 0]
click at [660, 558] on div "-" at bounding box center [651, 545] width 78 height 25
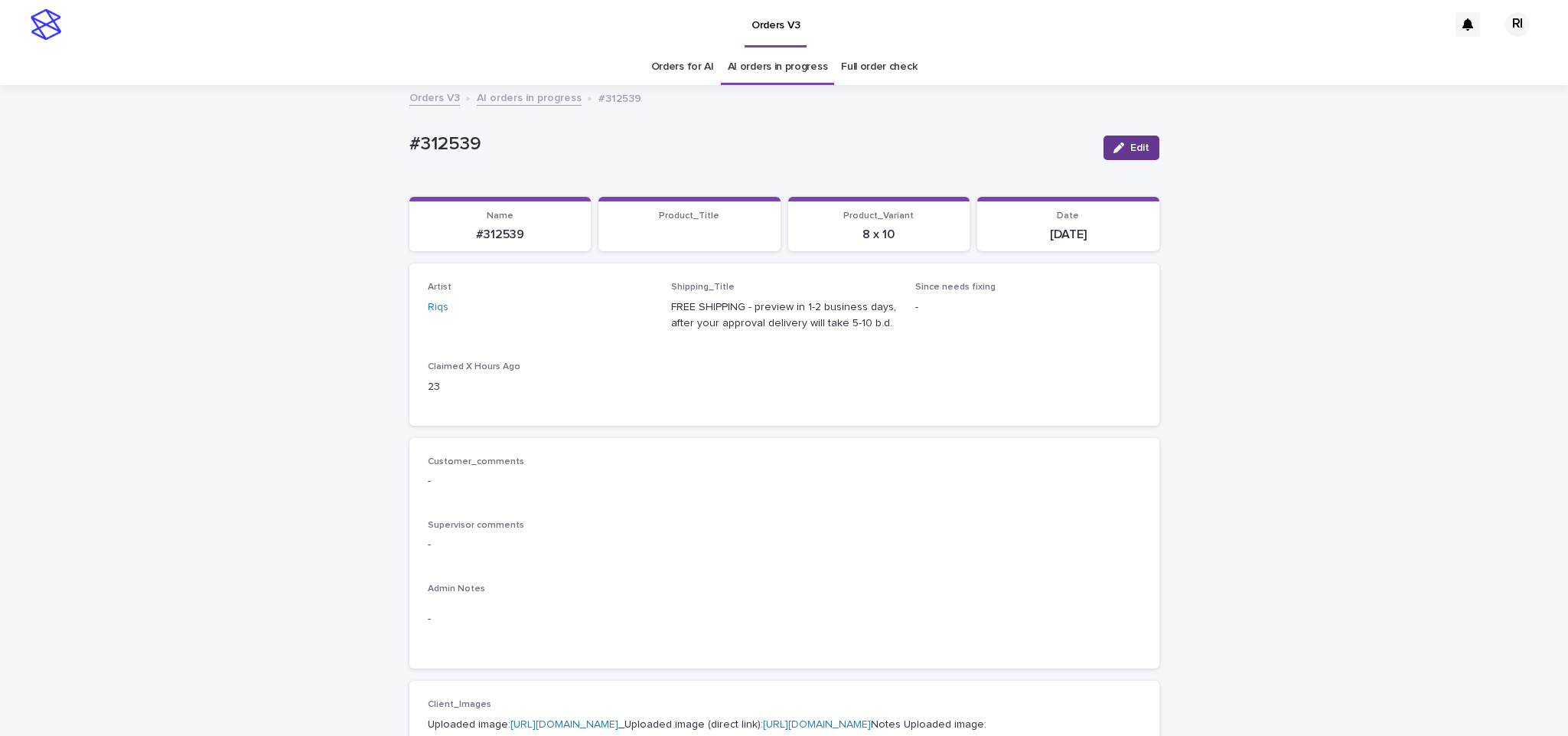
click at [1123, 155] on button "Edit" at bounding box center [1131, 148] width 56 height 25
click at [759, 443] on div "Customer_comments - Supervisor comments - Admin Notes -" at bounding box center [784, 553] width 750 height 231
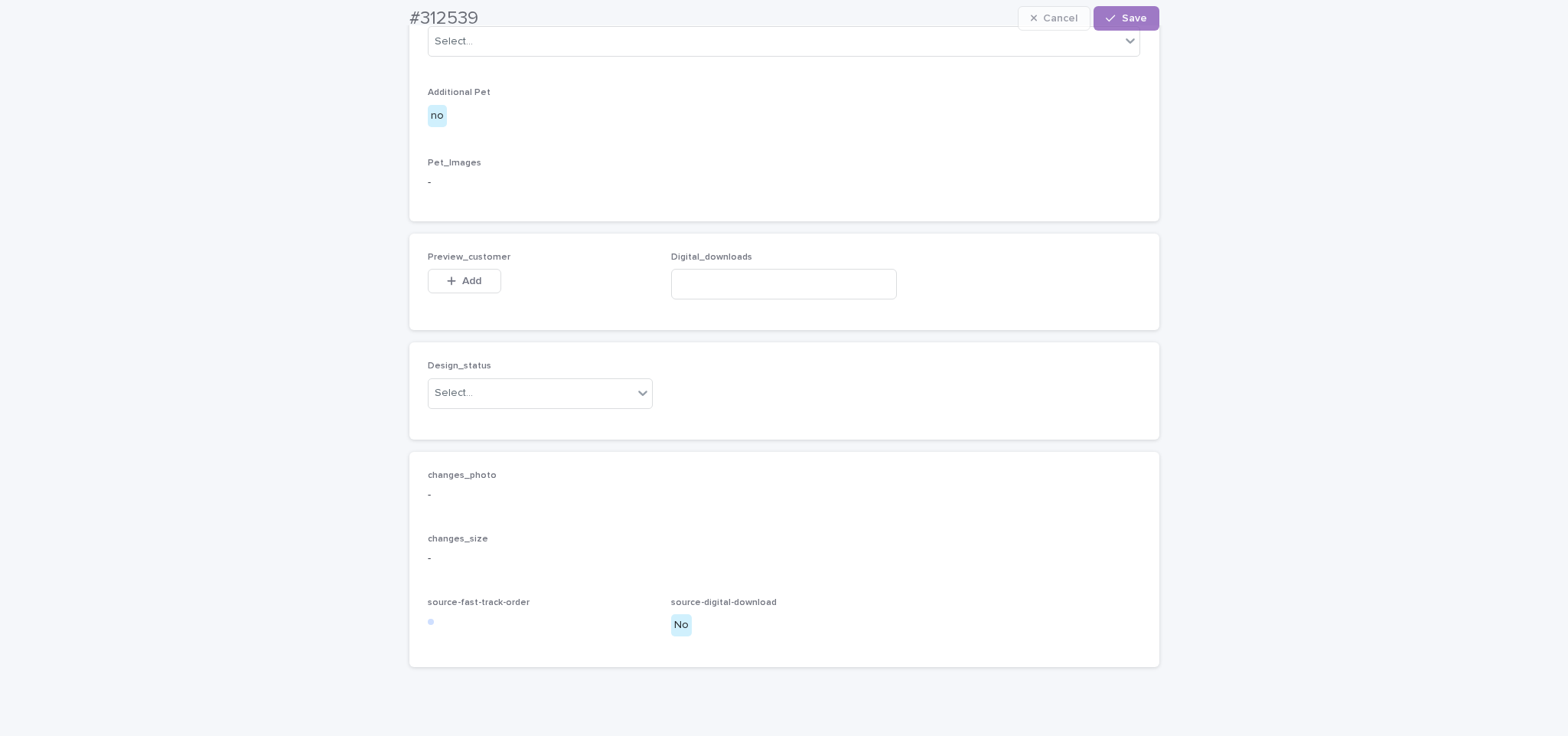
scroll to position [913, 0]
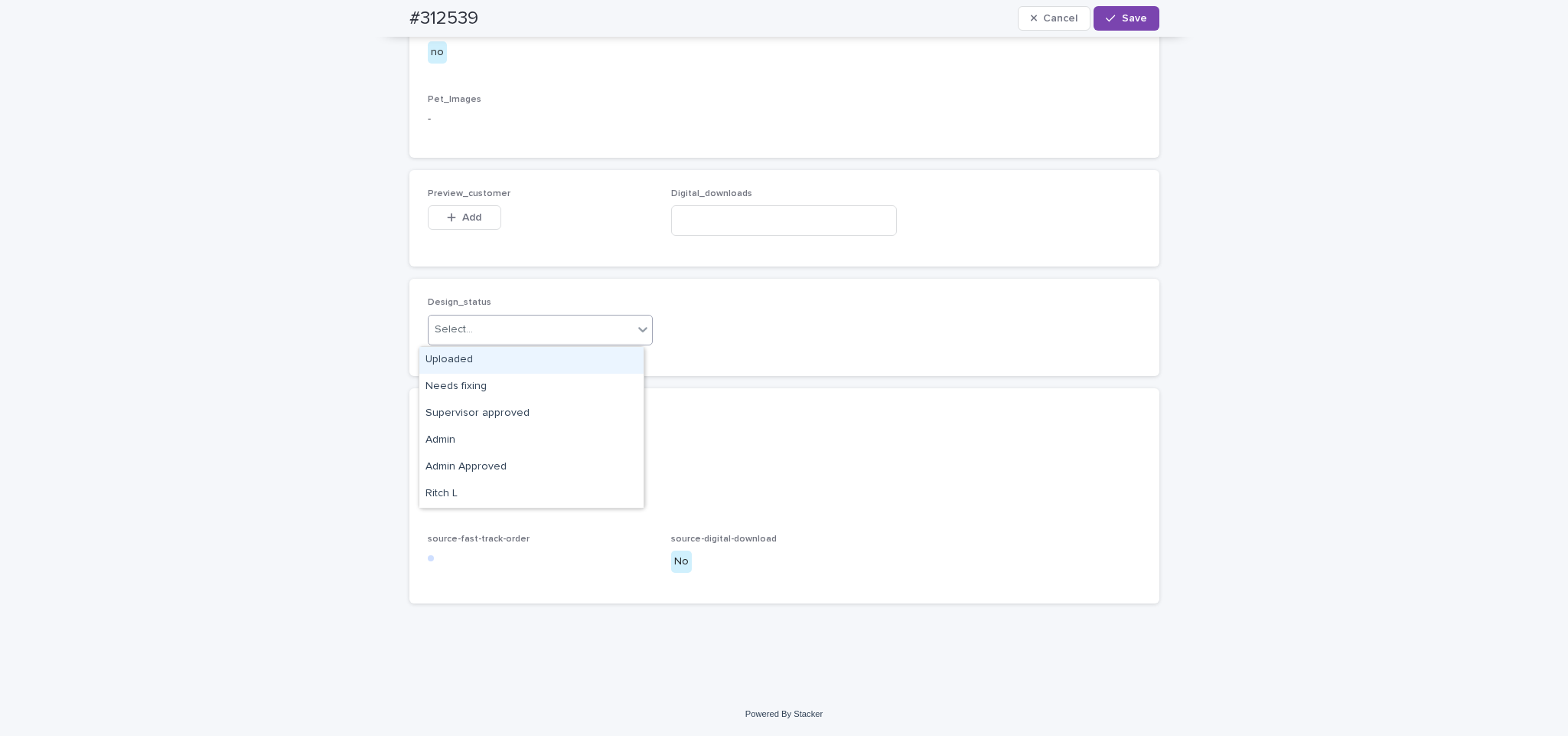
click at [567, 357] on div "Uploaded" at bounding box center [531, 360] width 224 height 27
click at [451, 222] on div "button" at bounding box center [455, 217] width 15 height 10
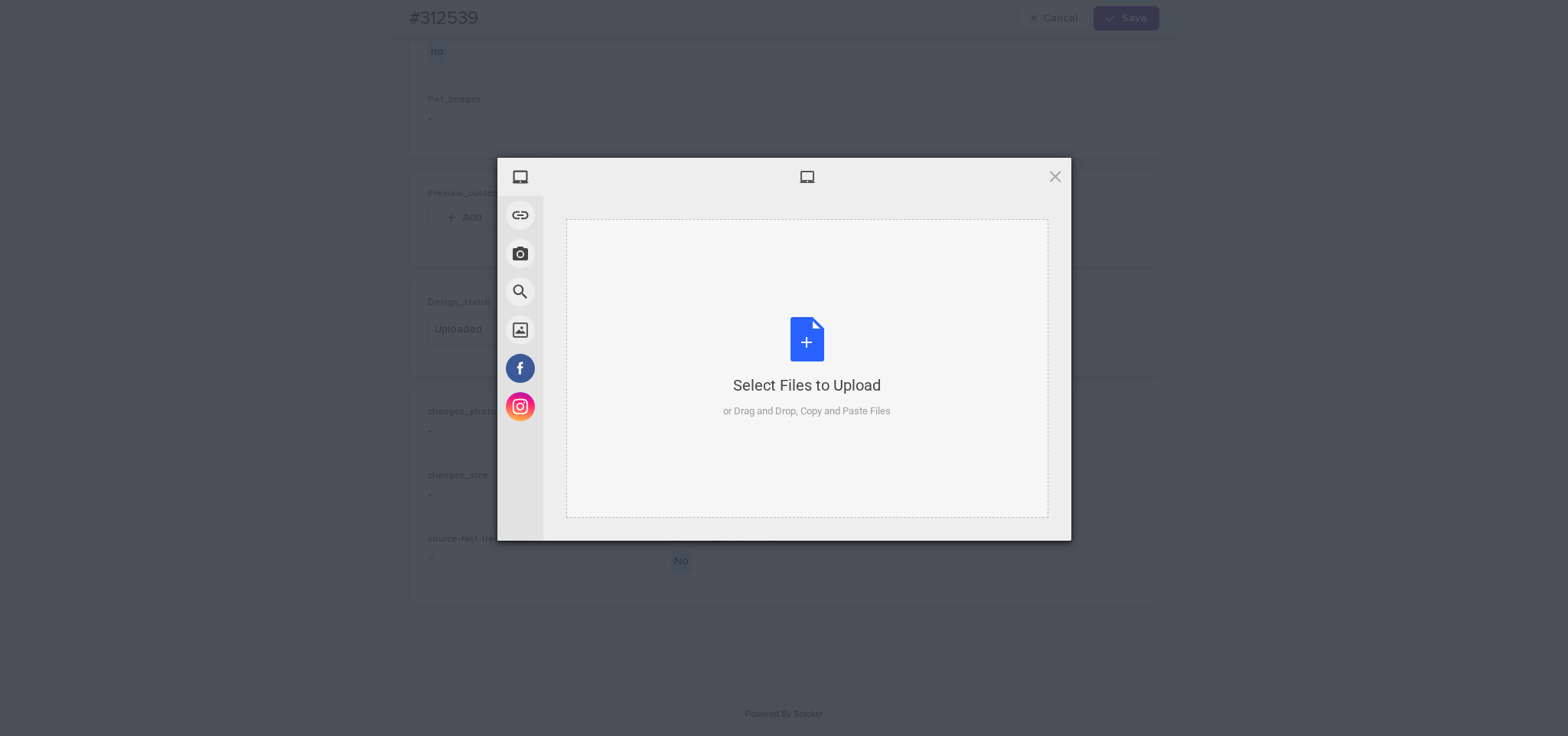
click at [804, 374] on div "Select Files to Upload" at bounding box center [807, 385] width 167 height 21
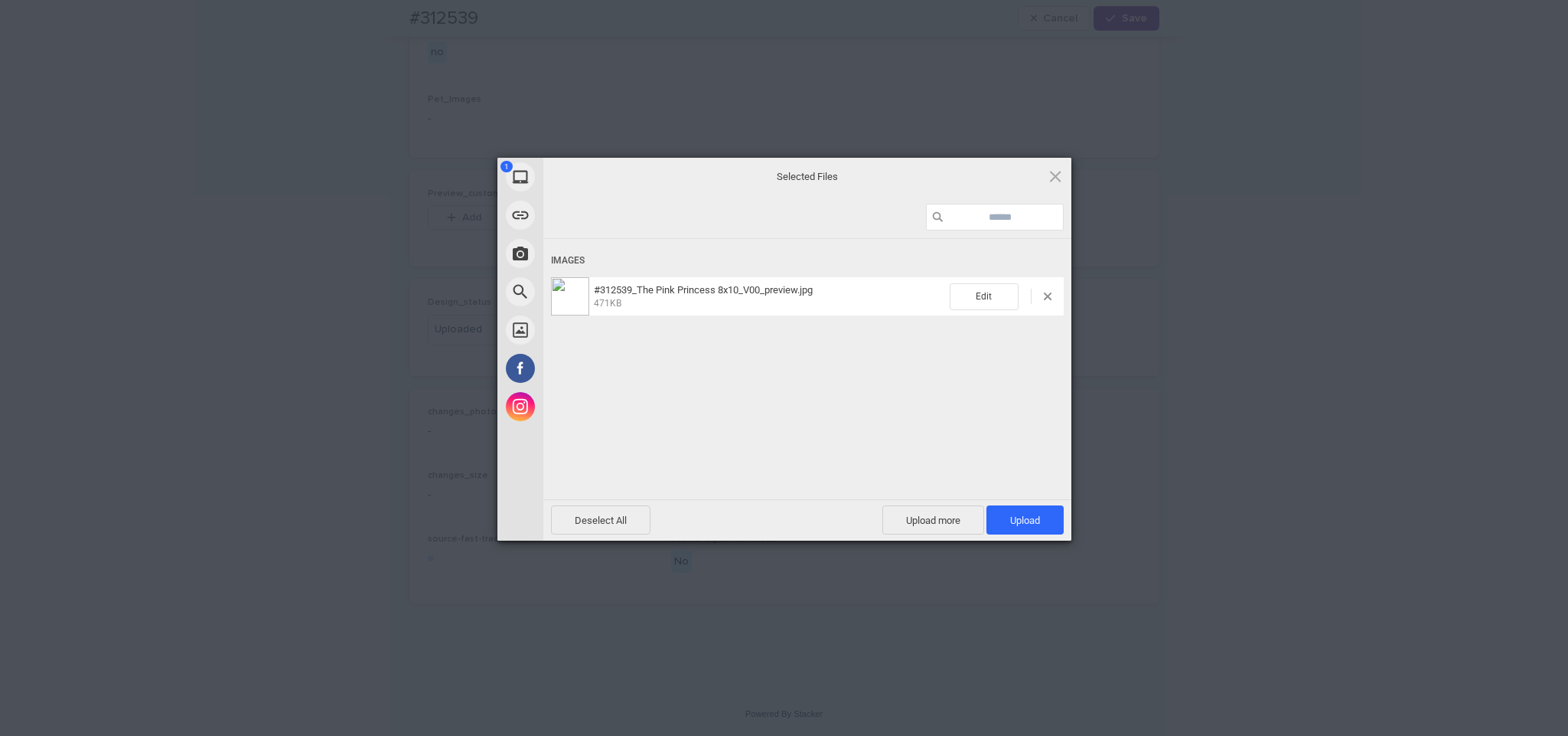
click at [1024, 513] on span "Upload 1" at bounding box center [1025, 520] width 77 height 29
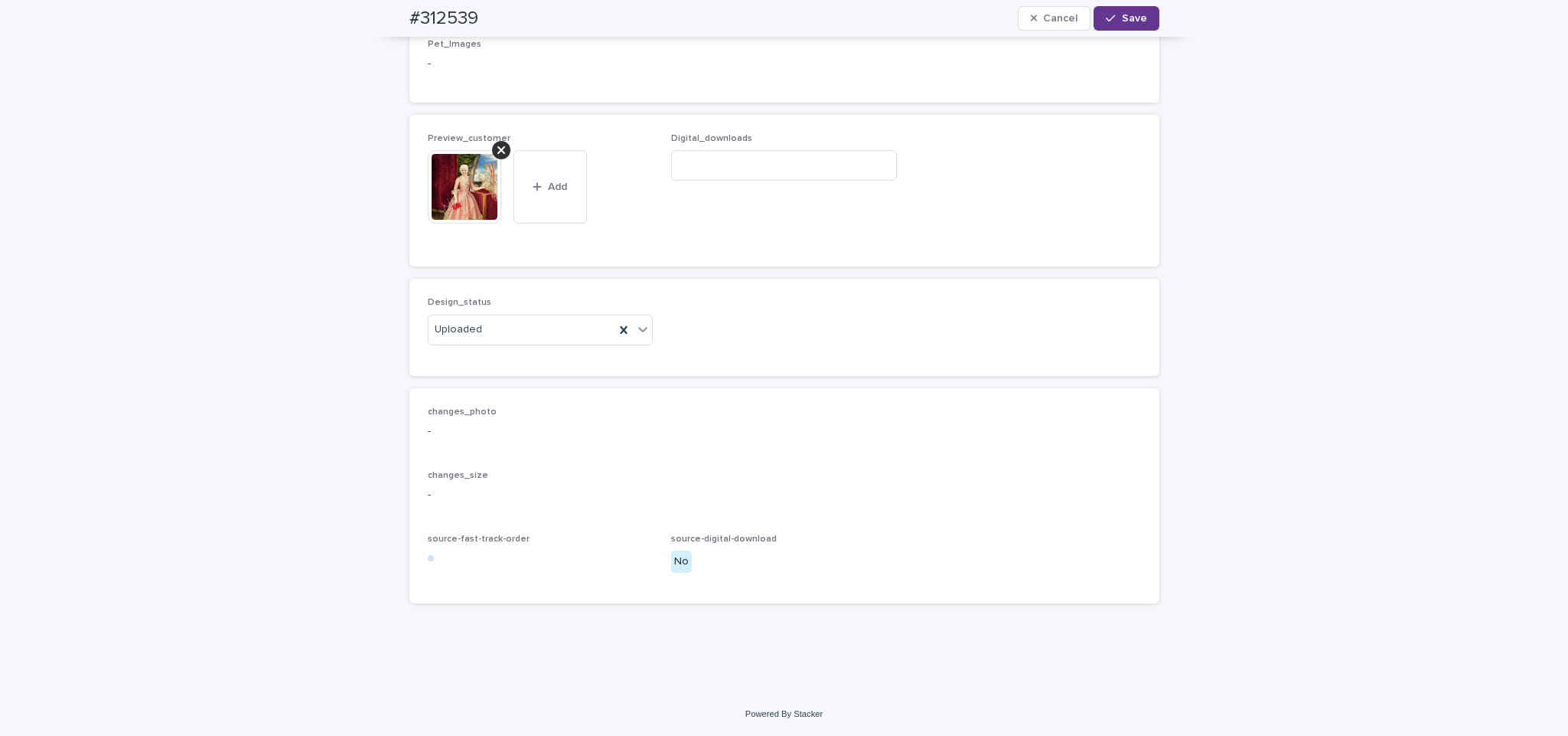
click at [1122, 13] on span "Save" at bounding box center [1134, 18] width 25 height 10
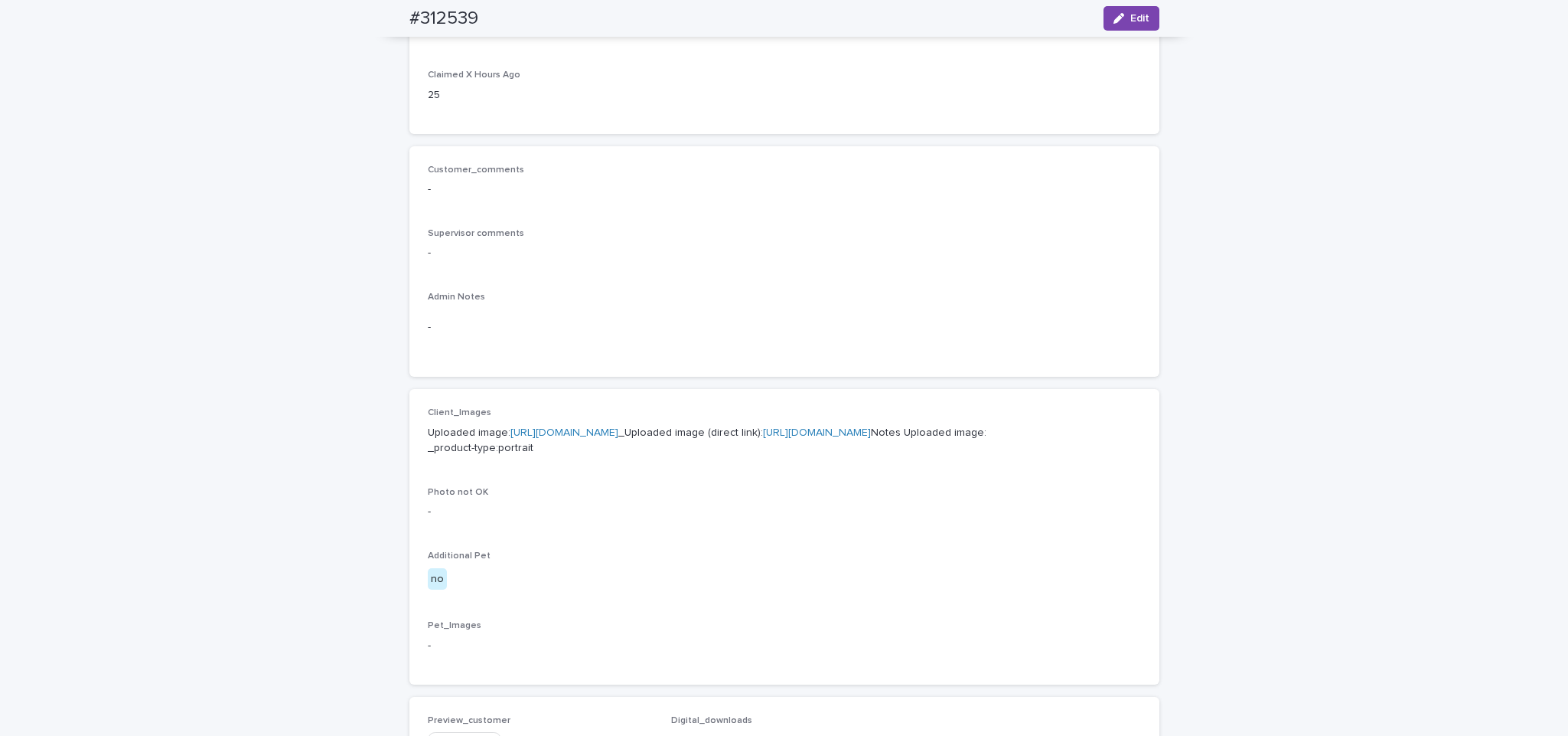
scroll to position [0, 0]
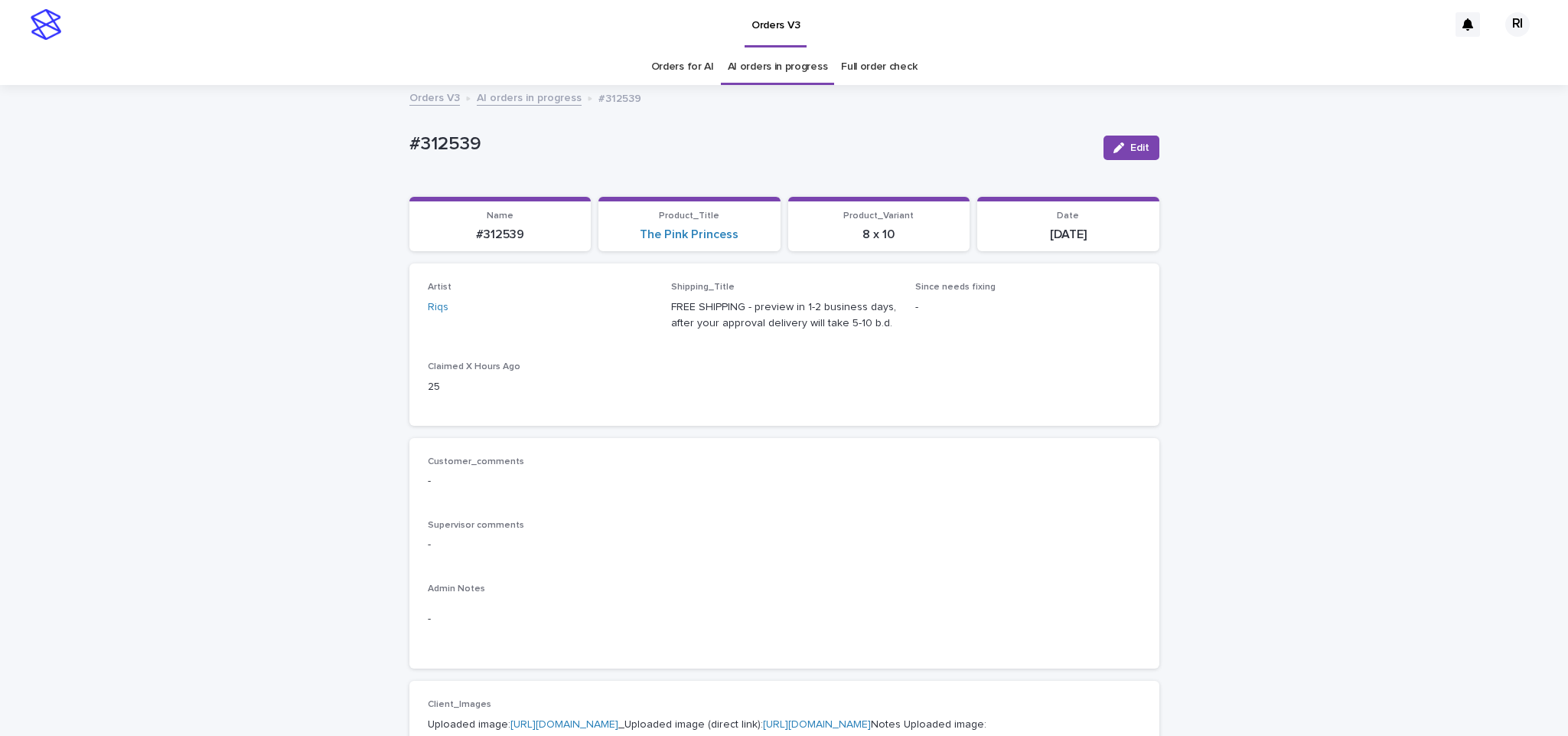
click at [519, 95] on link "AI orders in progress" at bounding box center [529, 97] width 105 height 18
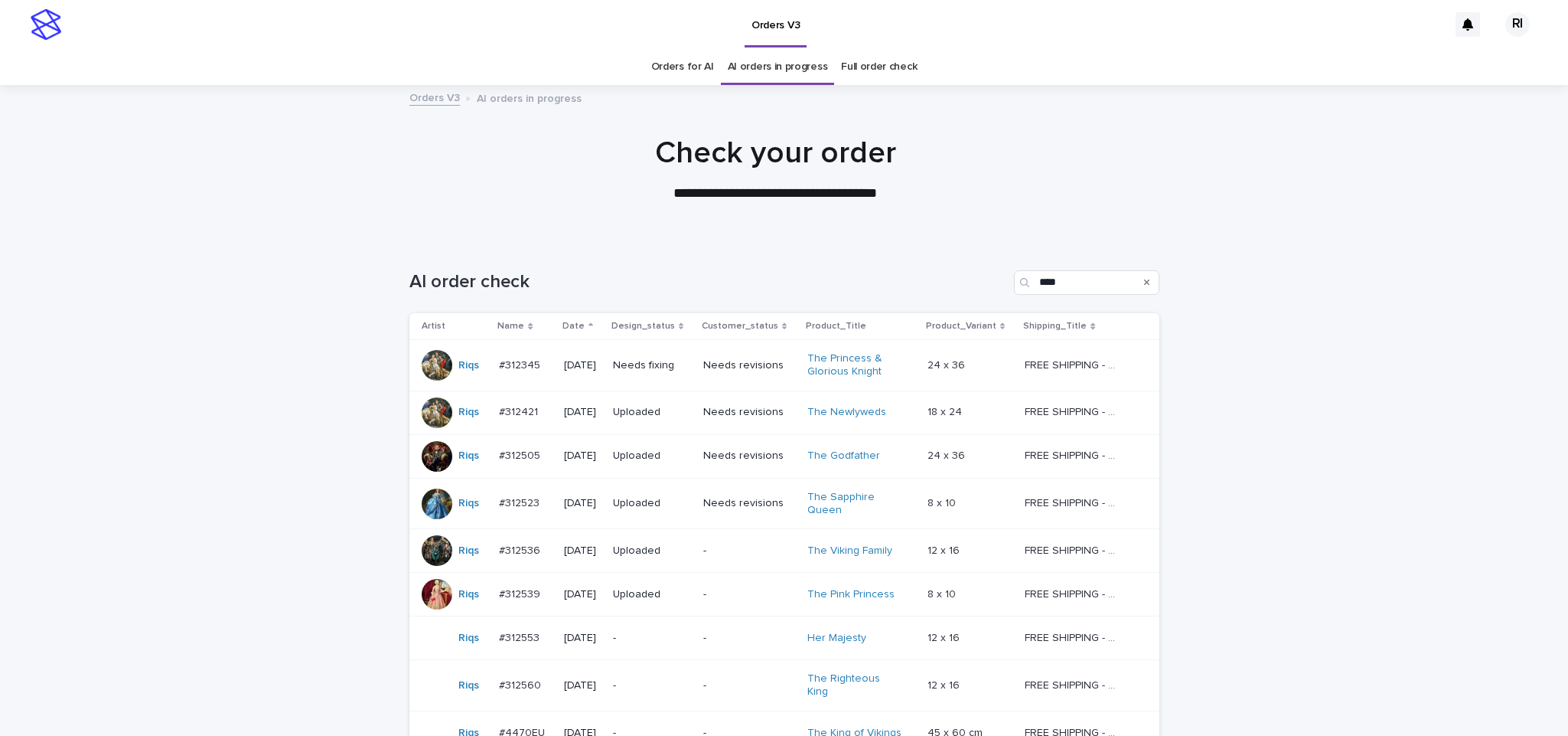
scroll to position [49, 0]
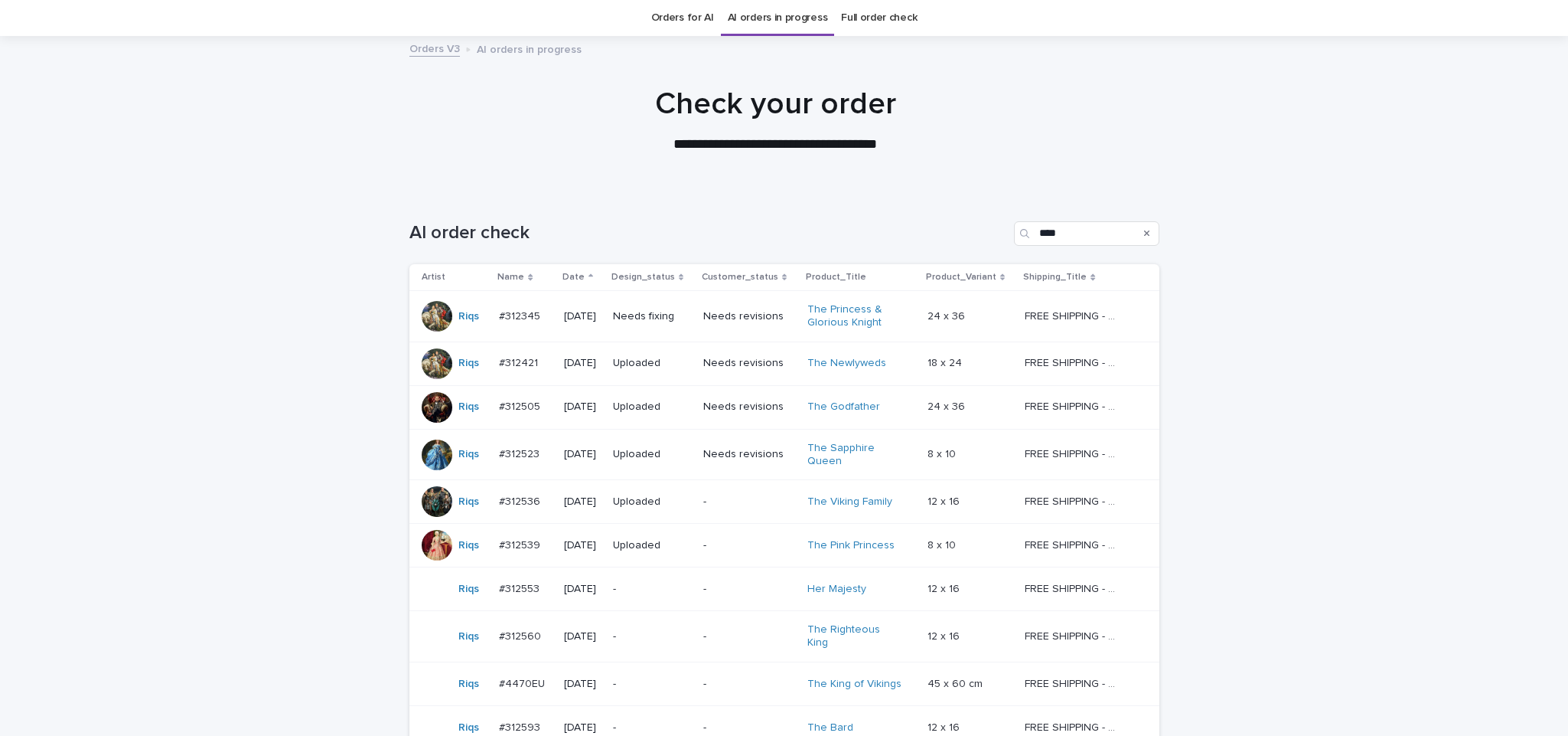
click at [687, 595] on p "-" at bounding box center [651, 589] width 78 height 13
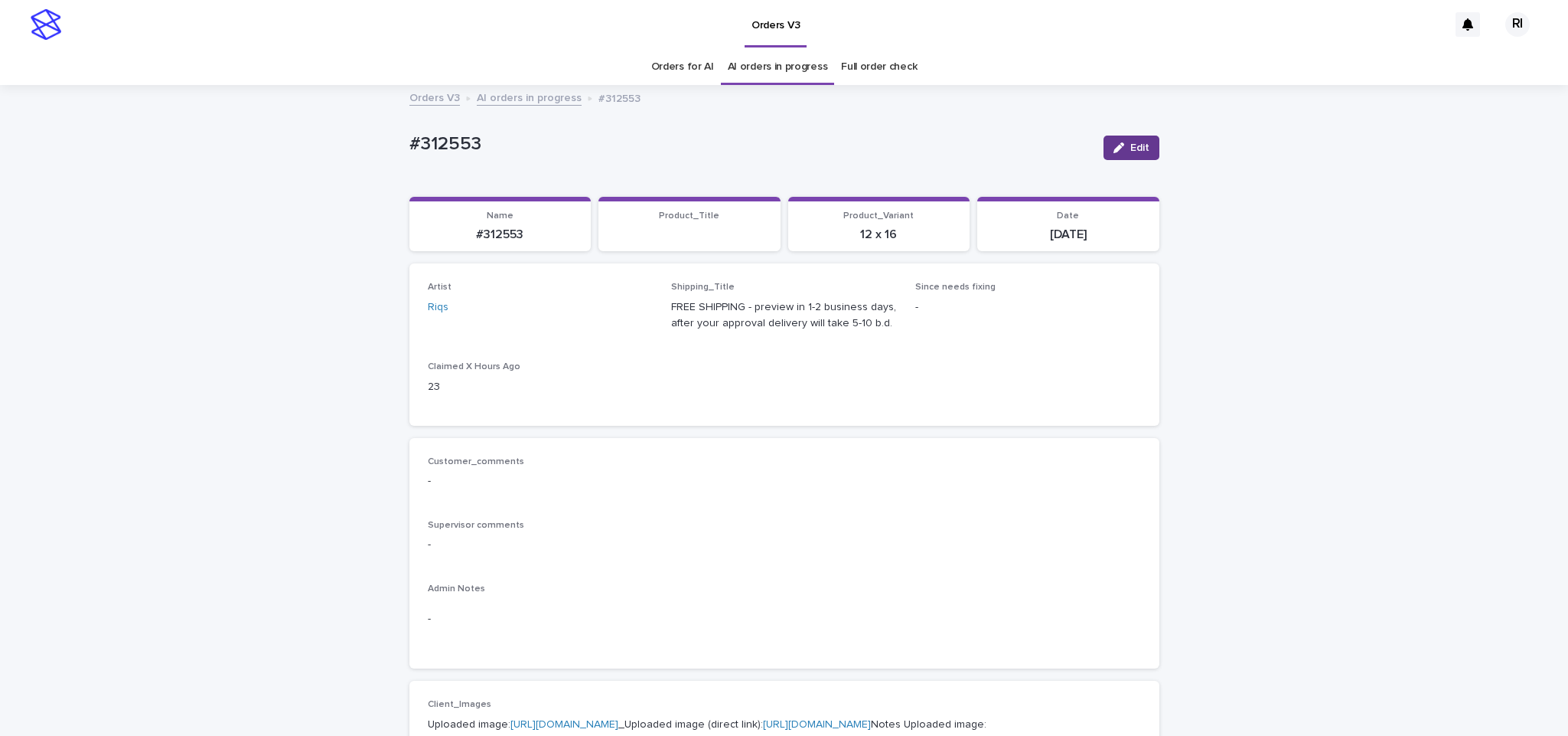
click at [1130, 148] on span "Edit" at bounding box center [1140, 148] width 19 height 10
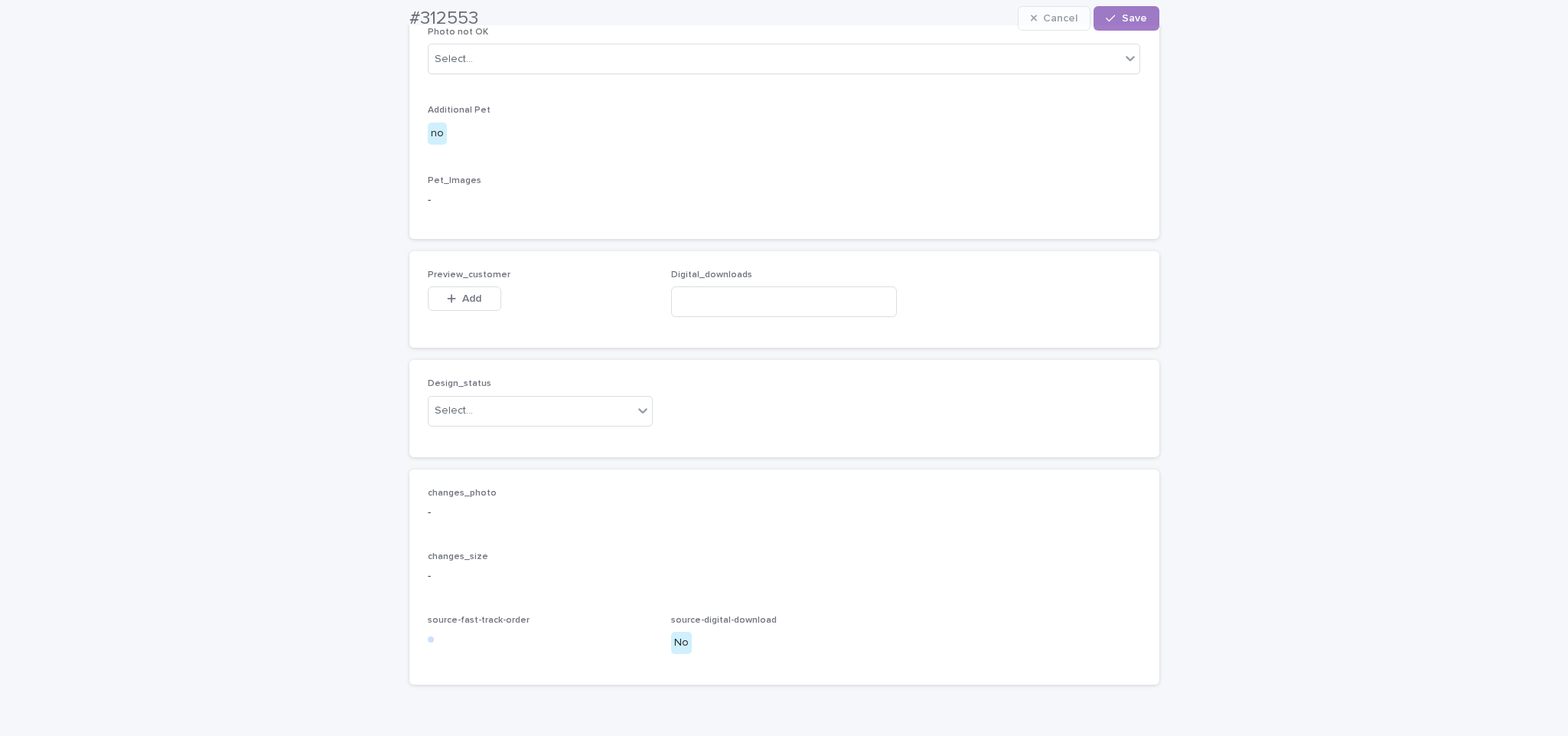
scroll to position [913, 0]
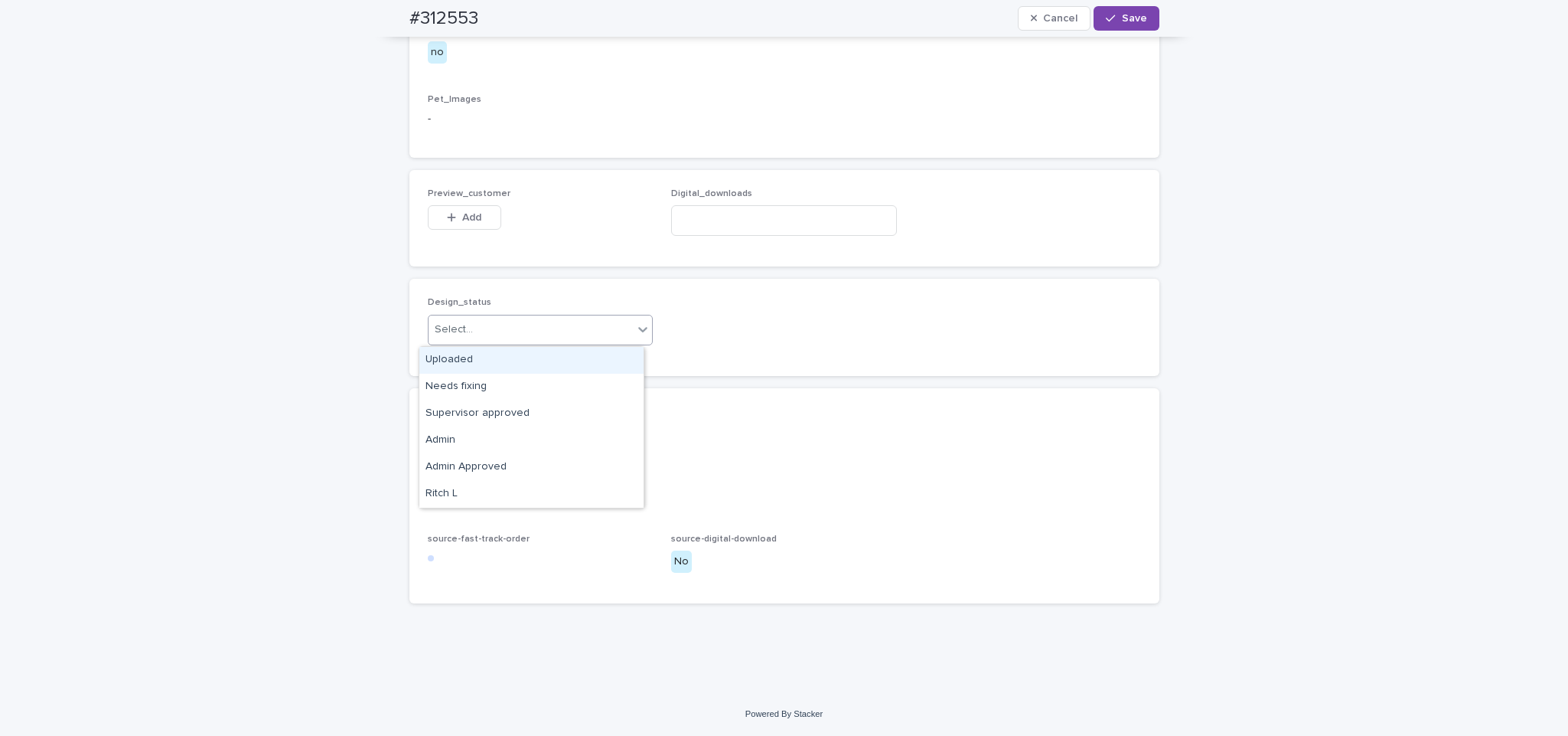
click at [578, 356] on div "Uploaded" at bounding box center [531, 360] width 224 height 27
click at [463, 215] on span "Add" at bounding box center [472, 217] width 19 height 10
click at [792, 326] on div "Design_status Uploaded" at bounding box center [784, 327] width 713 height 60
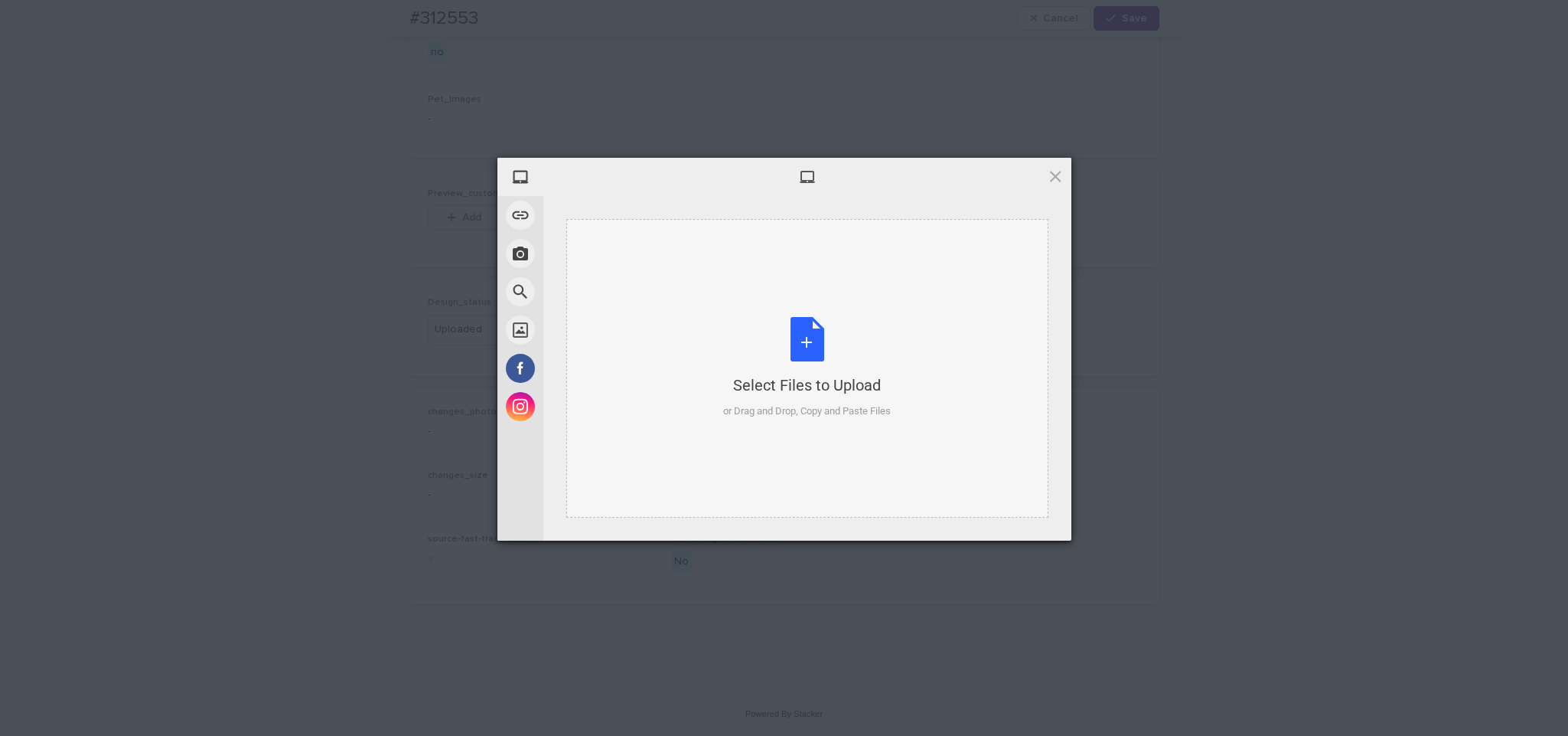
click at [788, 329] on div "Select Files to Upload or Drag and Drop, Copy and Paste Files" at bounding box center [807, 368] width 167 height 102
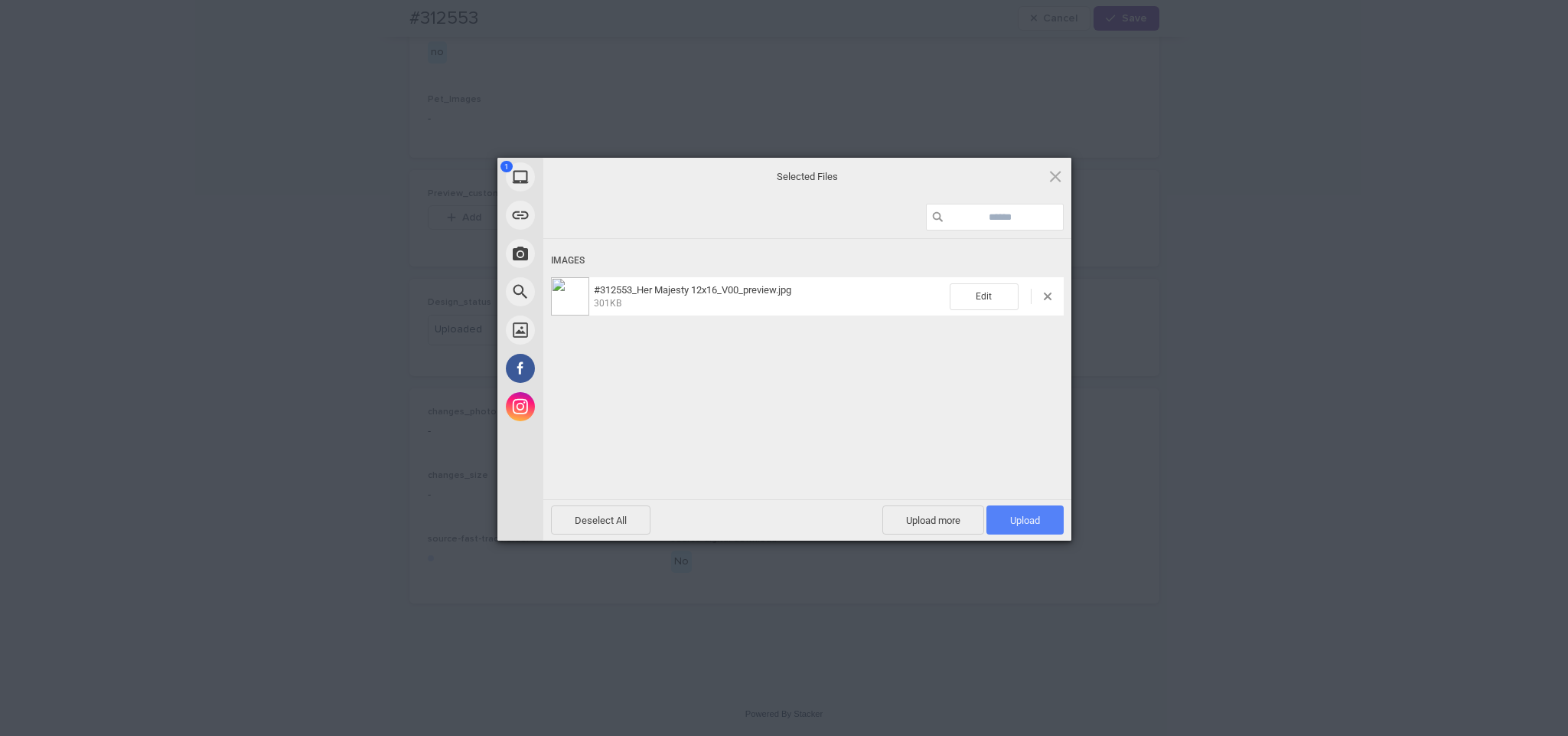
click at [1021, 510] on span "Upload 1" at bounding box center [1025, 520] width 77 height 29
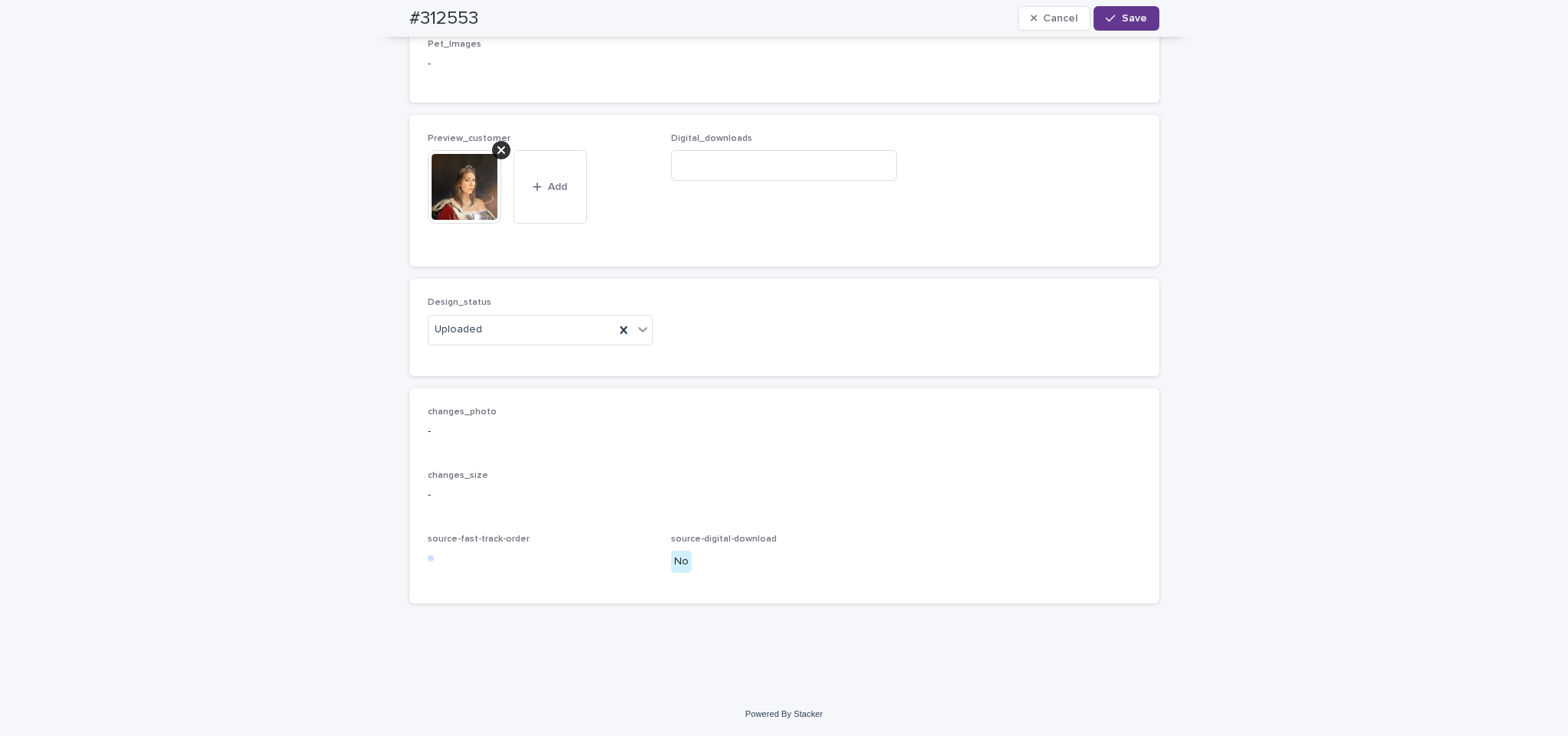
click at [1123, 24] on button "Save" at bounding box center [1126, 18] width 65 height 25
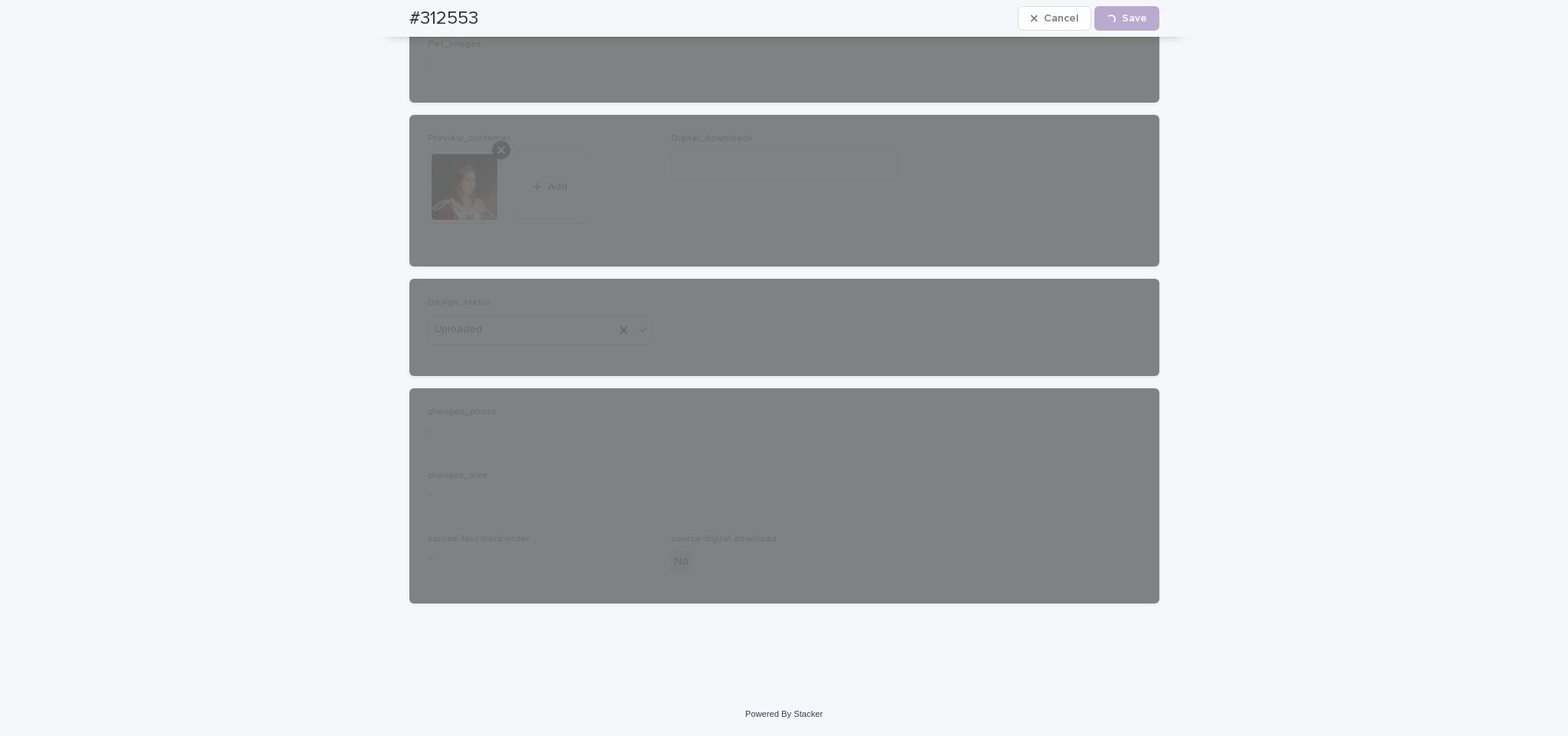
scroll to position [0, 0]
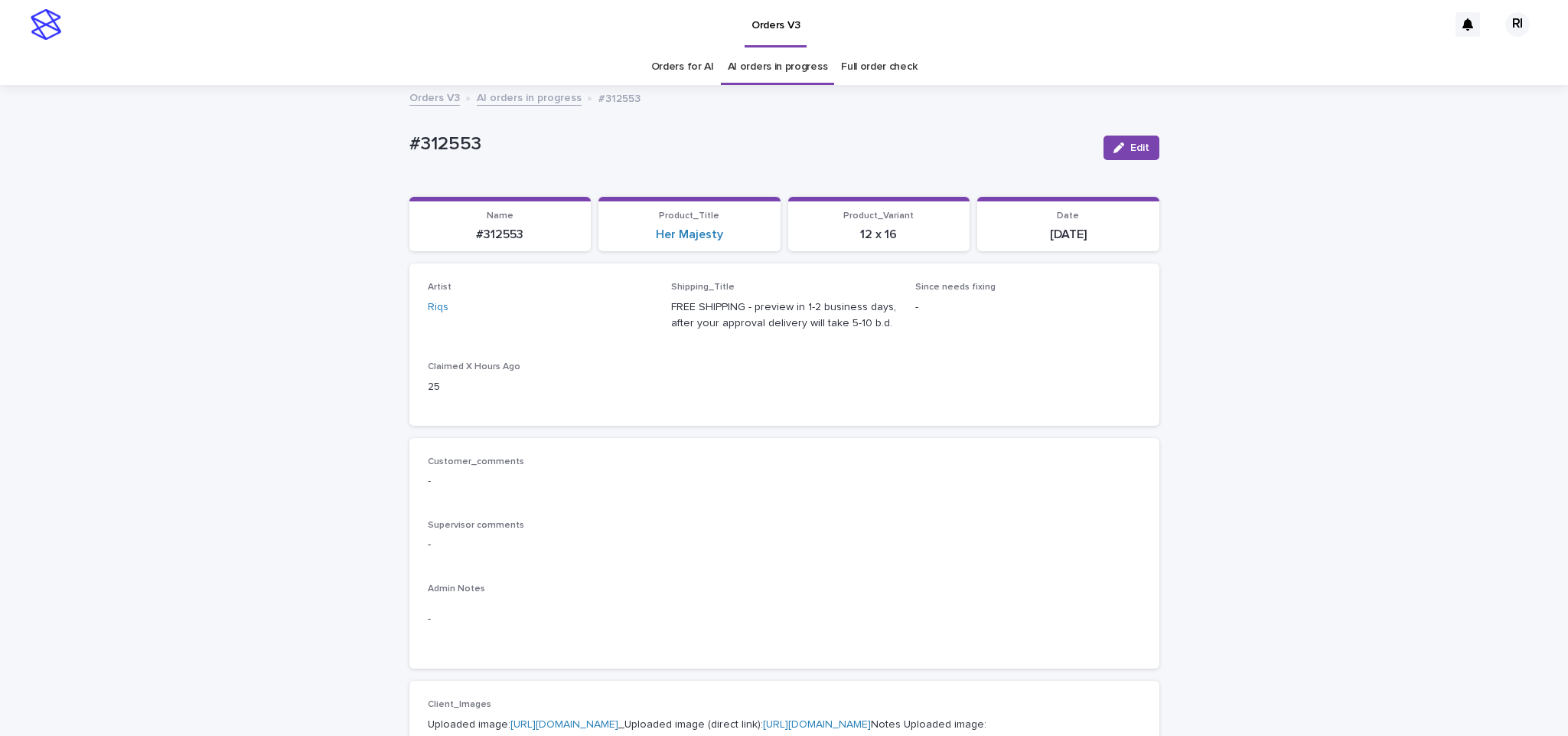
click at [515, 97] on link "AI orders in progress" at bounding box center [529, 97] width 105 height 18
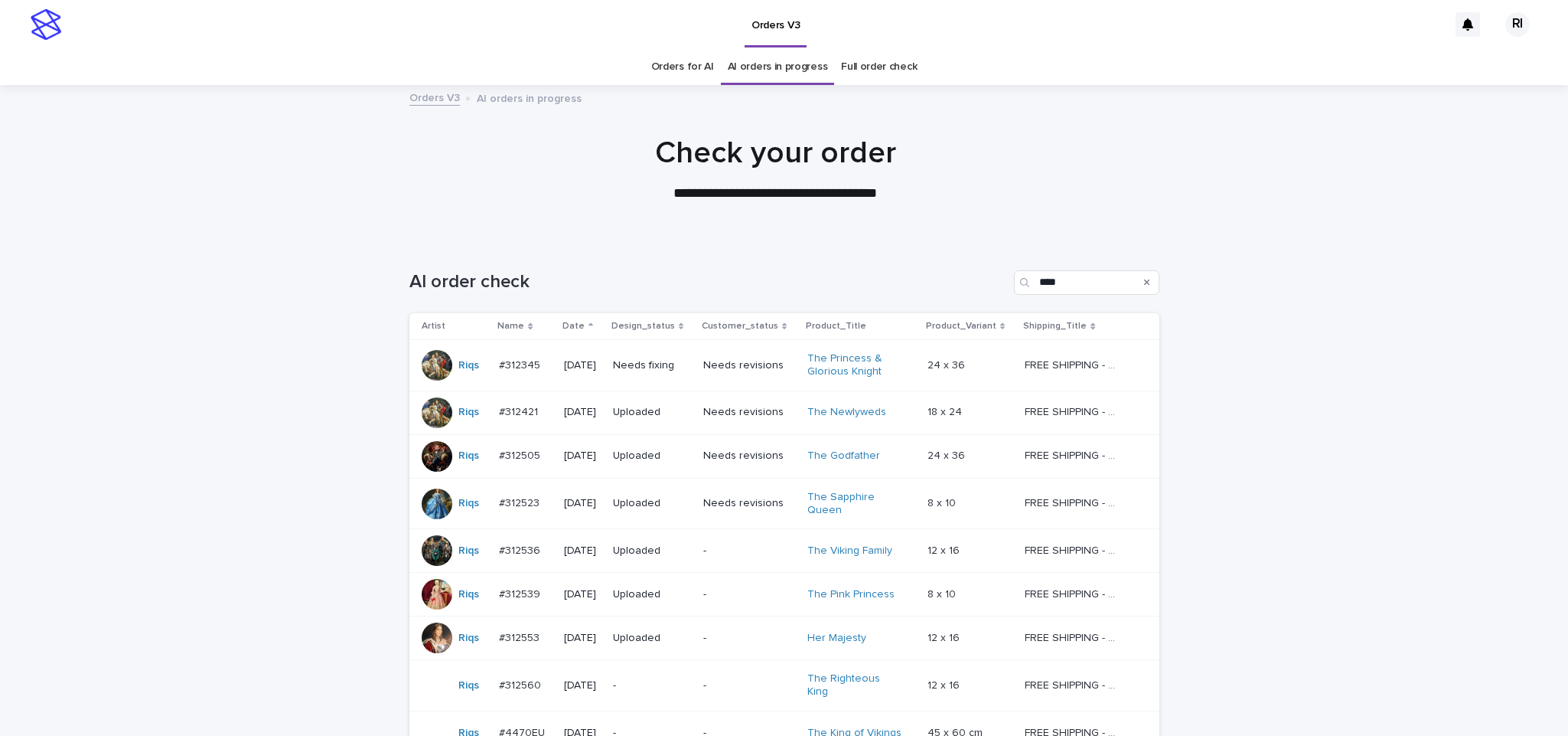
scroll to position [49, 0]
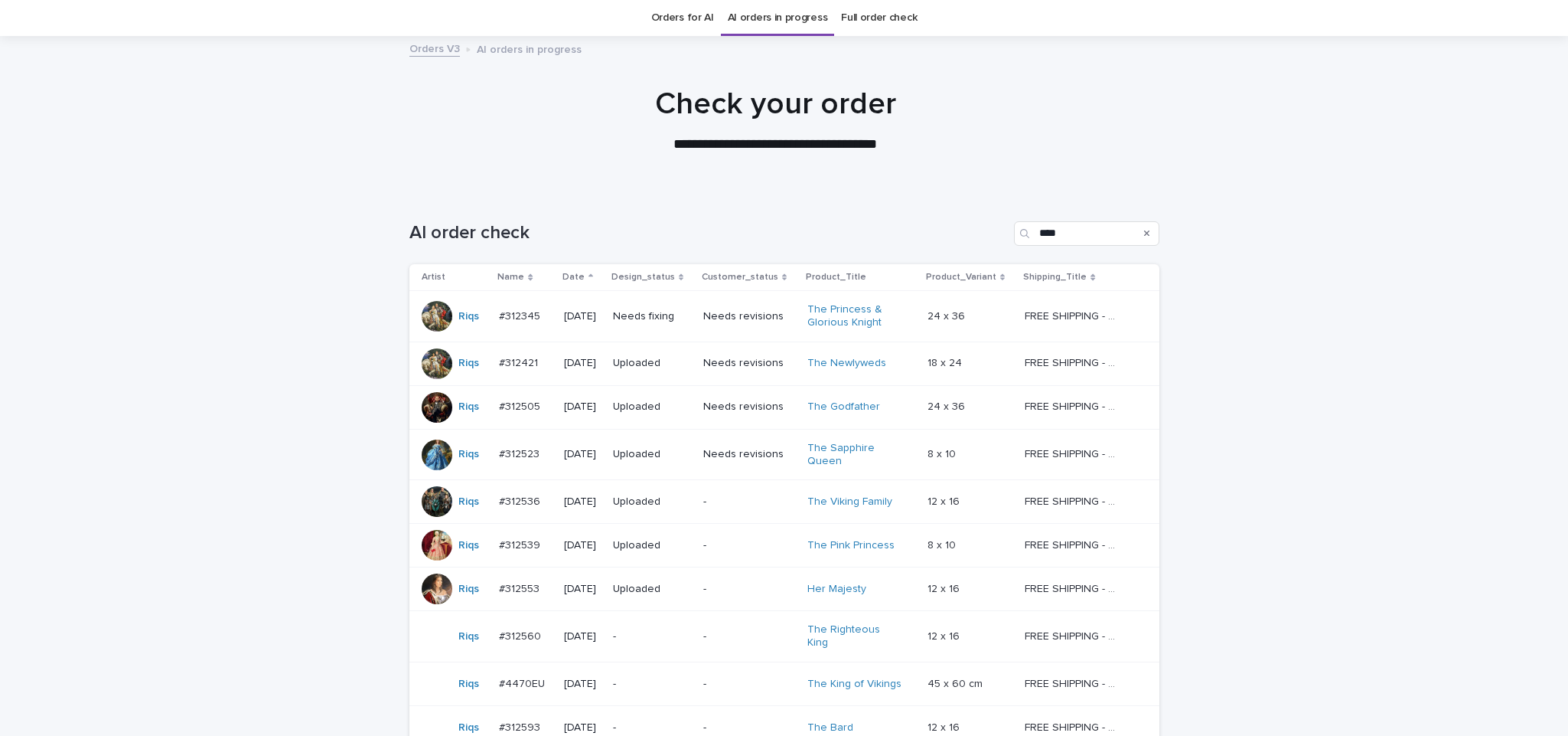
click at [647, 640] on p "-" at bounding box center [651, 636] width 78 height 13
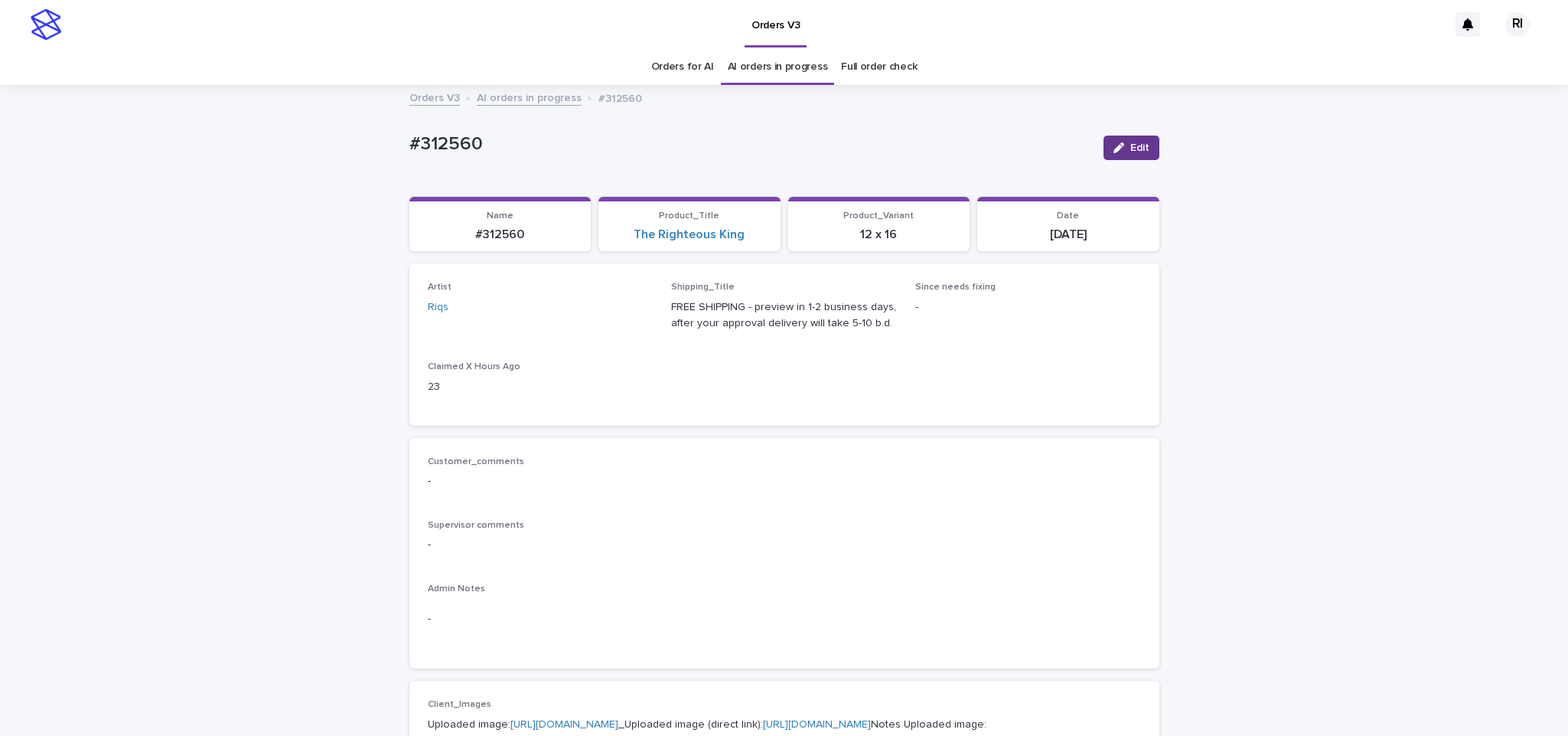
click at [1118, 154] on button "Edit" at bounding box center [1131, 148] width 56 height 25
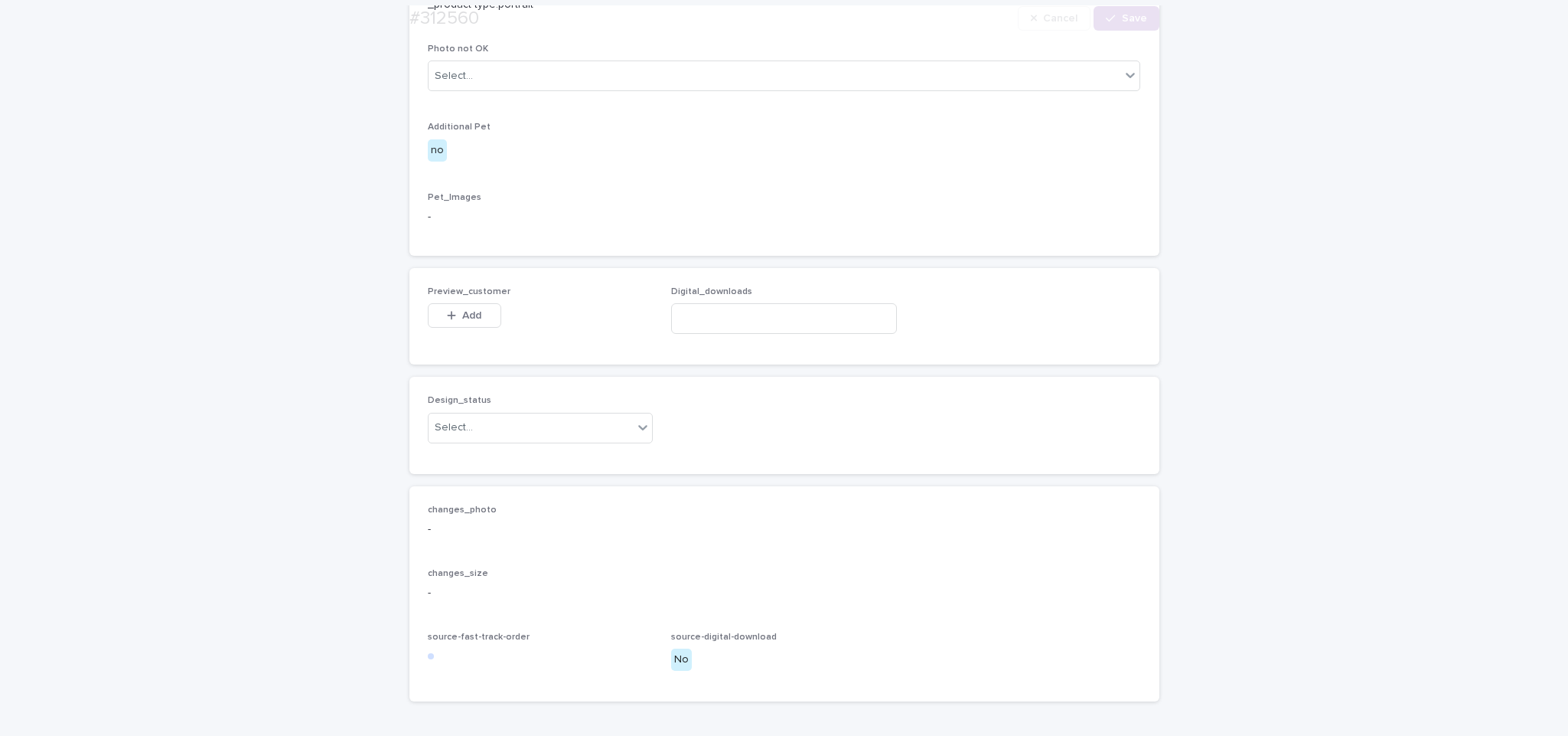
scroll to position [898, 0]
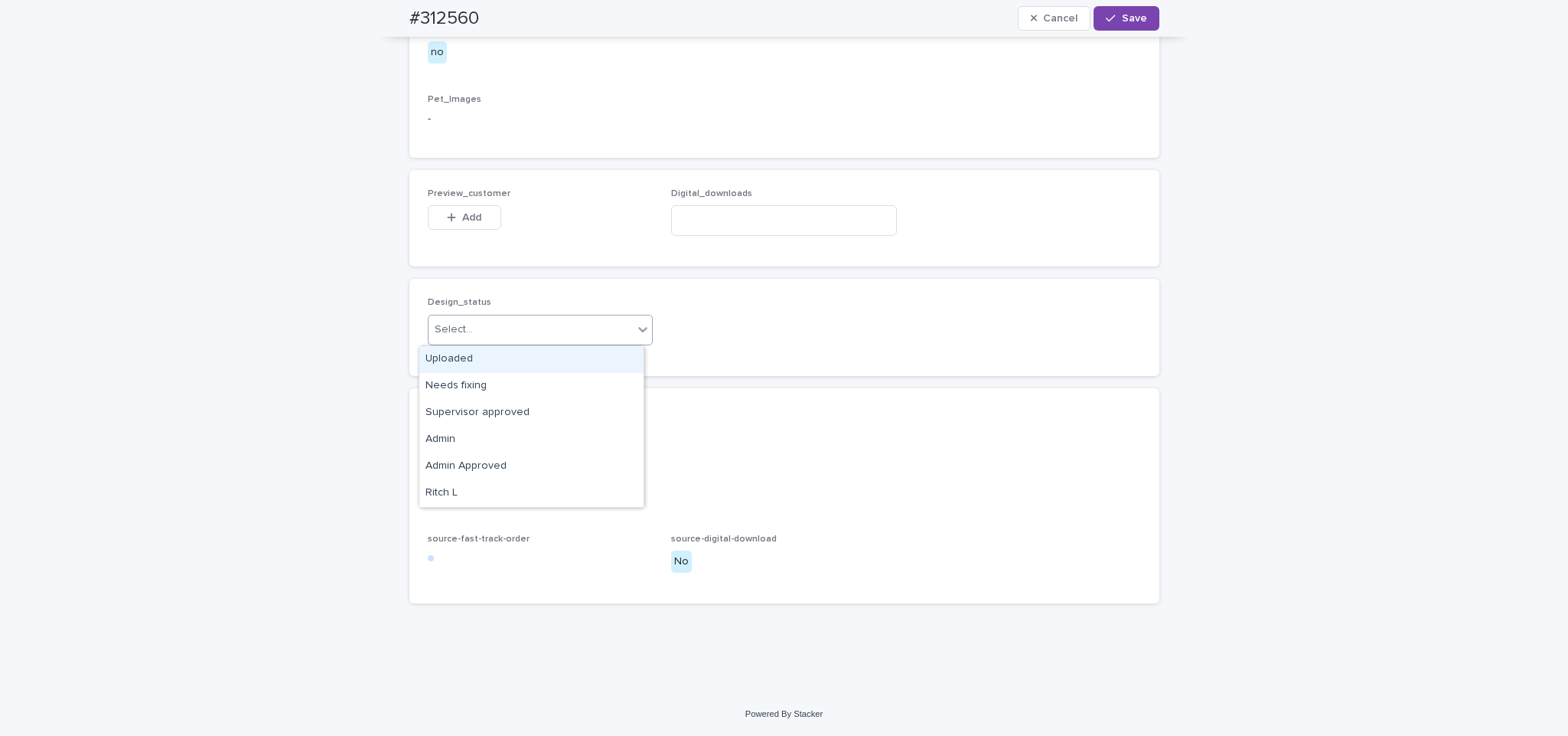
click at [555, 358] on div "Uploaded" at bounding box center [531, 359] width 224 height 27
click at [463, 215] on span "Add" at bounding box center [472, 217] width 19 height 10
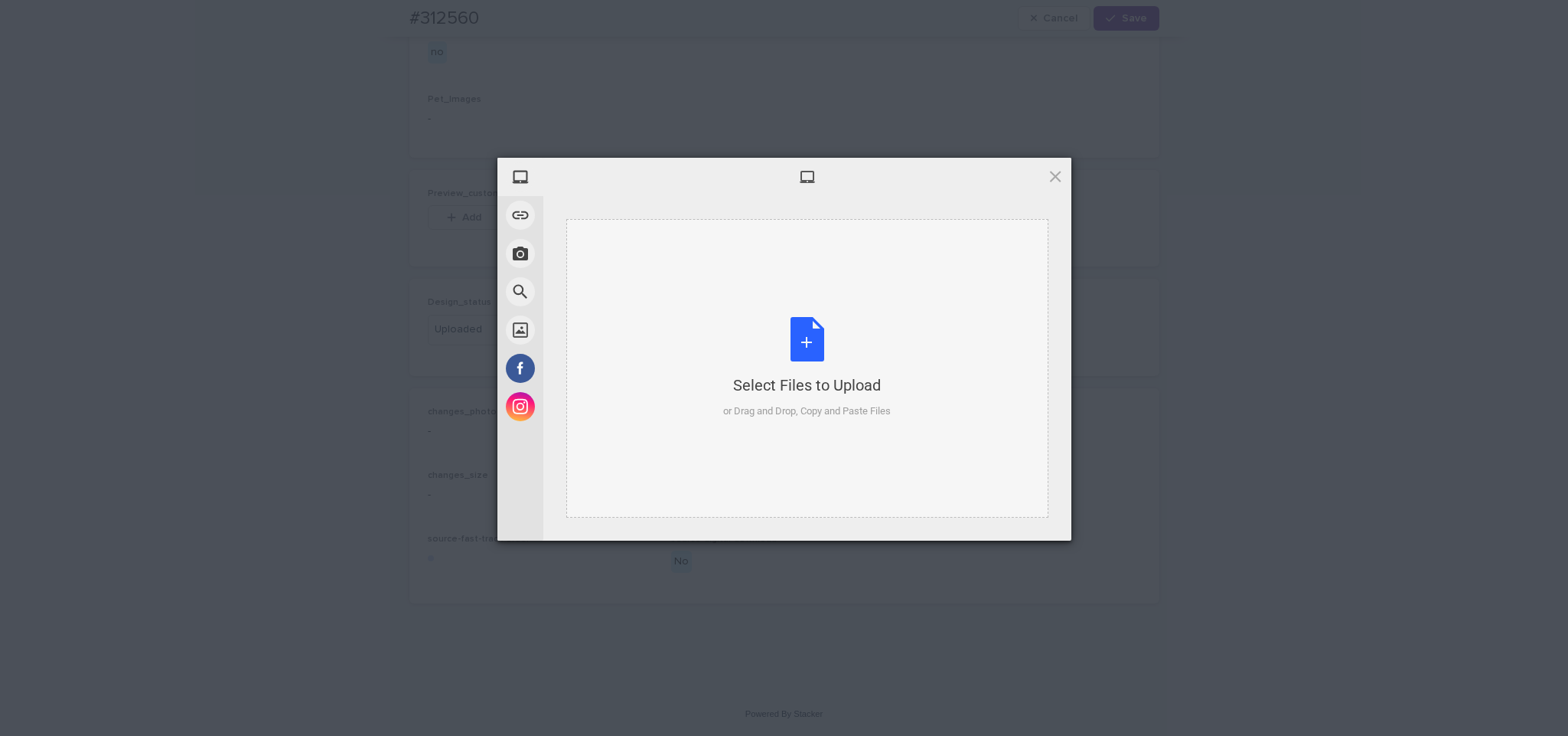
click at [778, 290] on div "Select Files to Upload or Drag and Drop, Copy and Paste Files" at bounding box center [808, 368] width 482 height 299
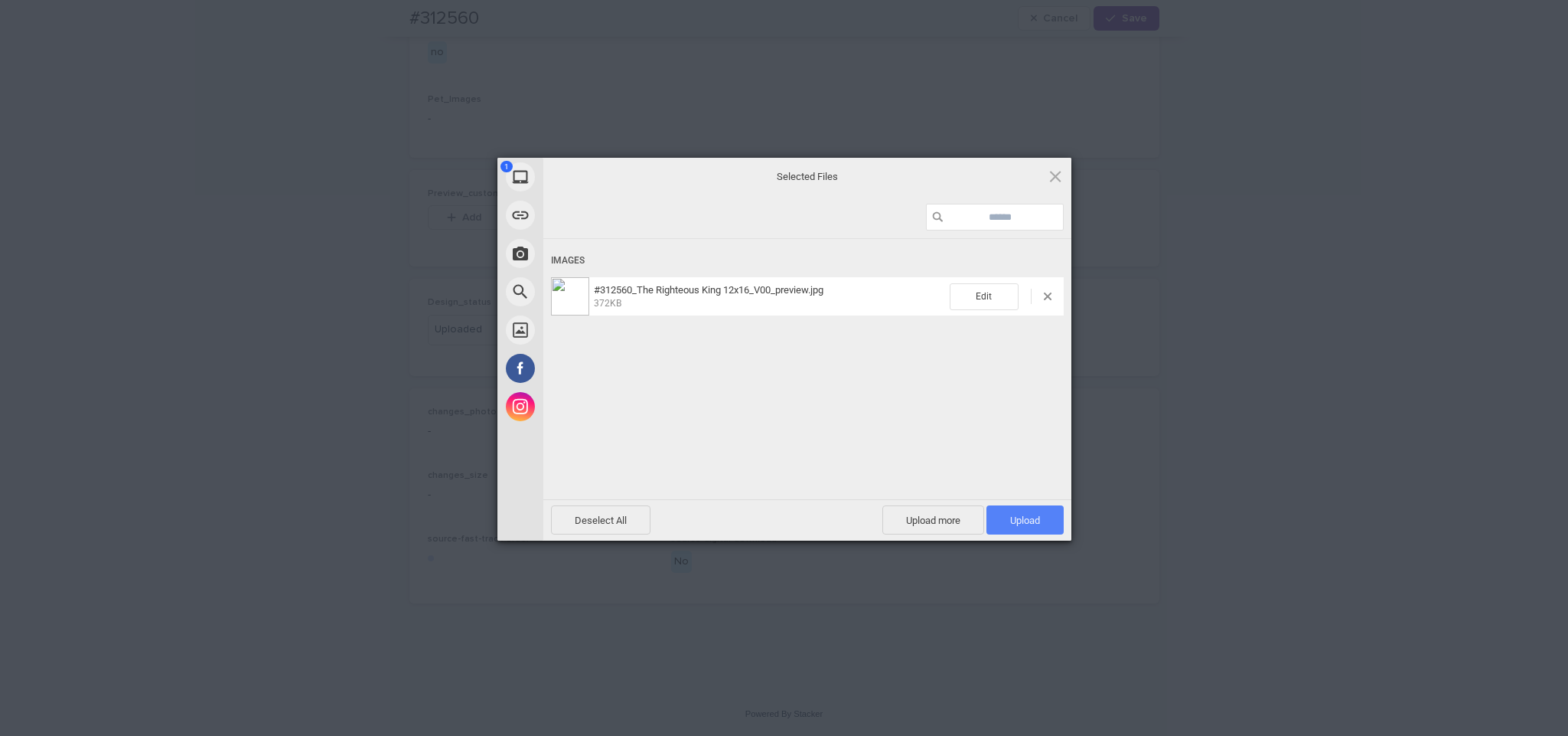
click at [1040, 533] on span "Upload 1" at bounding box center [1025, 520] width 77 height 29
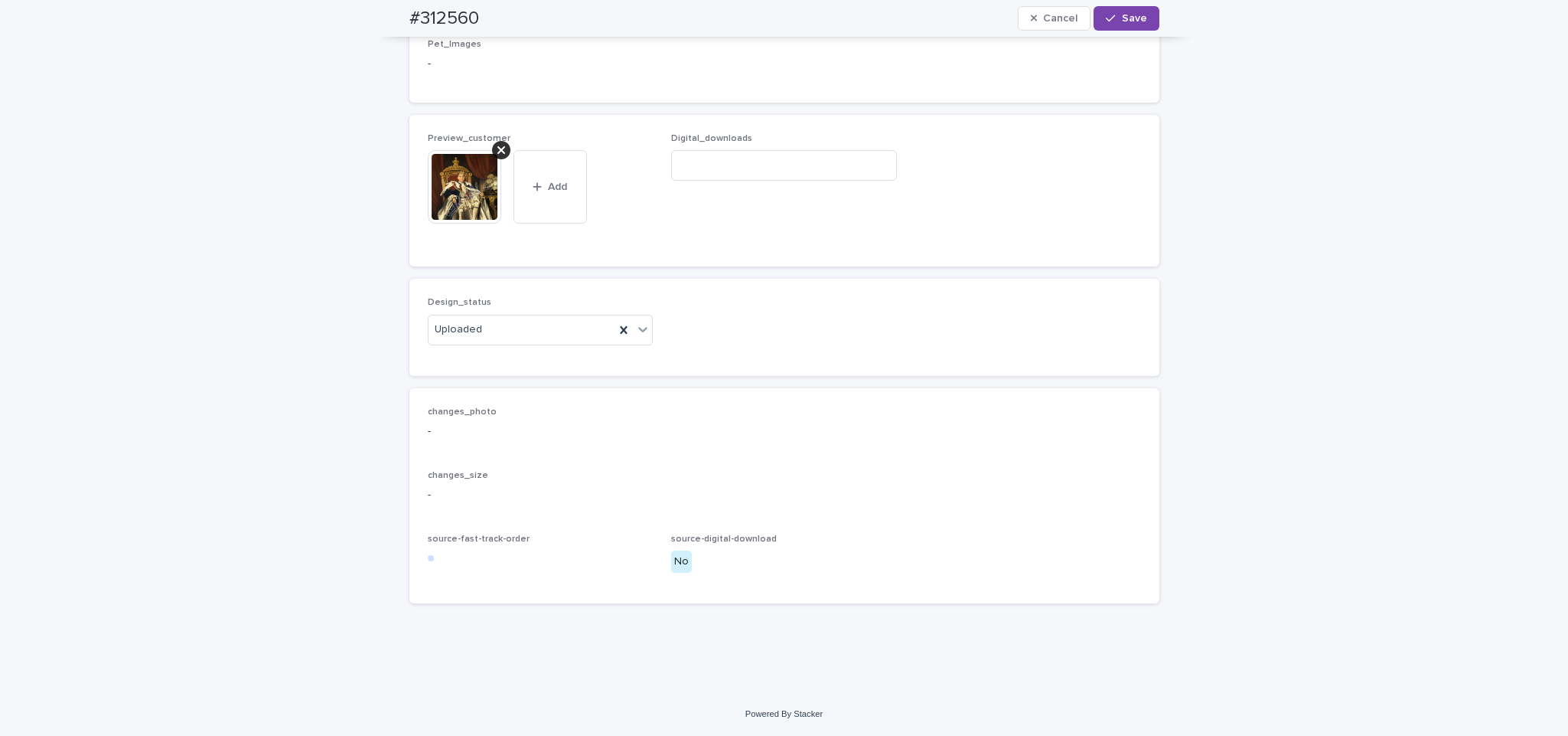
click at [469, 223] on img at bounding box center [464, 187] width 74 height 74
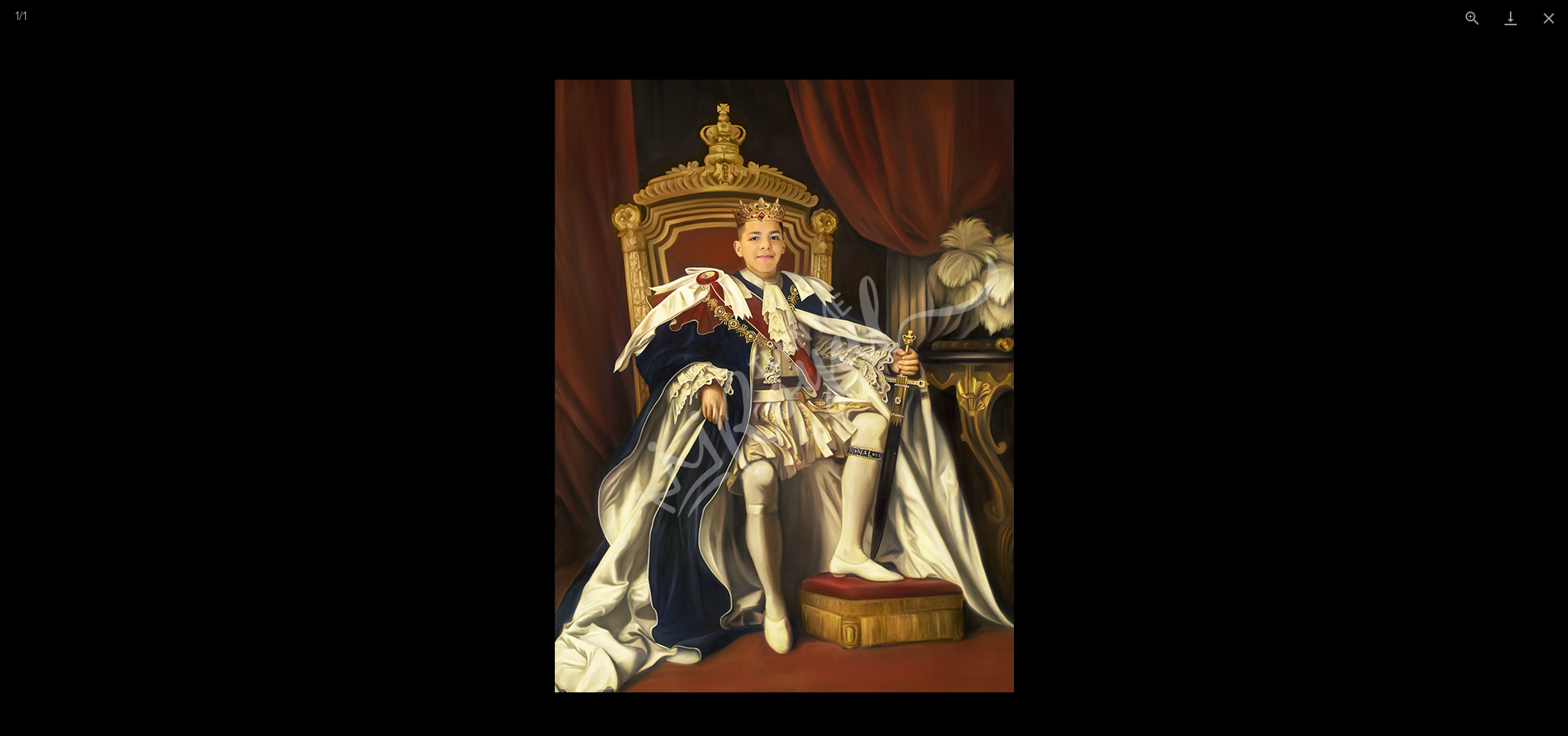
click at [306, 371] on picture at bounding box center [784, 386] width 1568 height 700
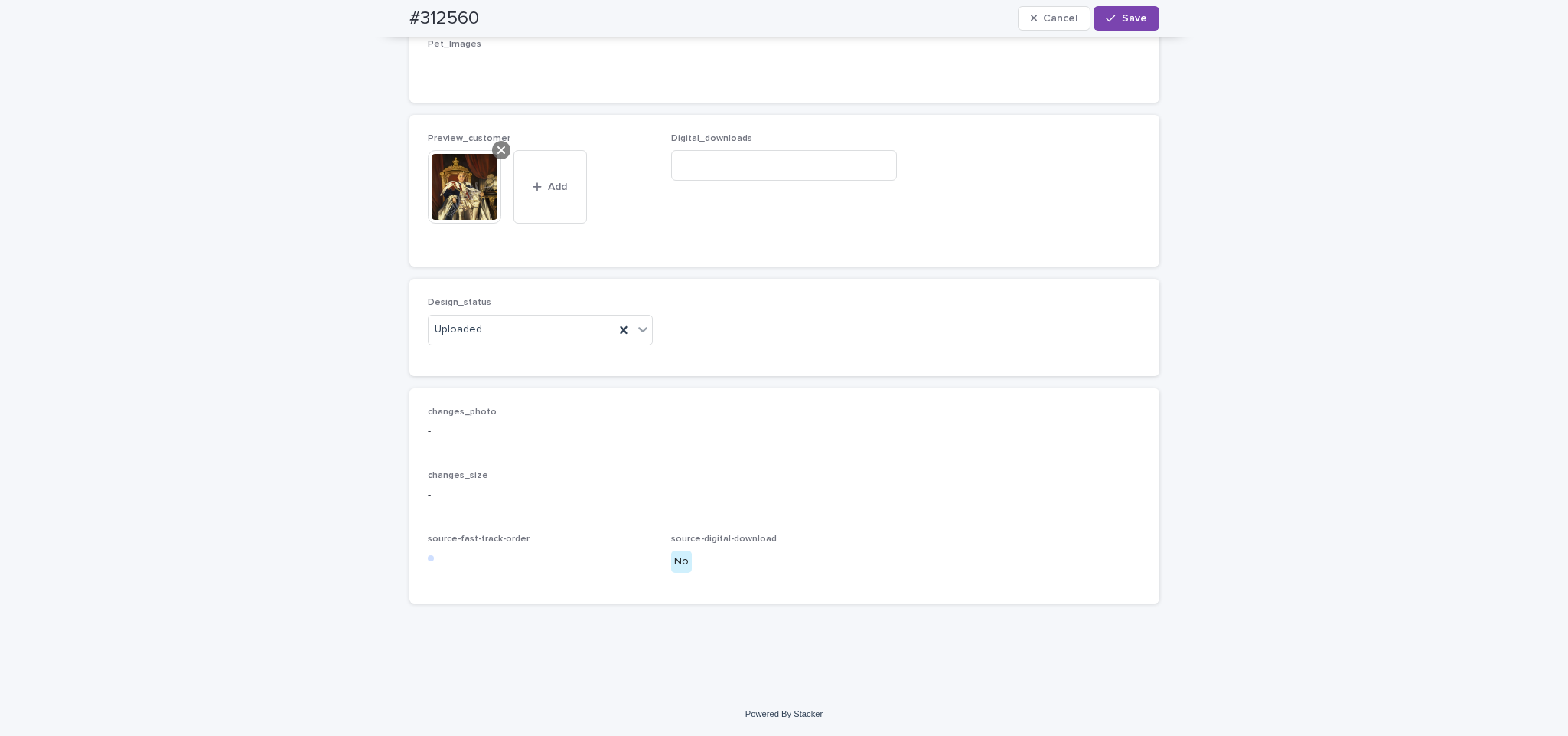
click at [492, 159] on div at bounding box center [500, 149] width 18 height 18
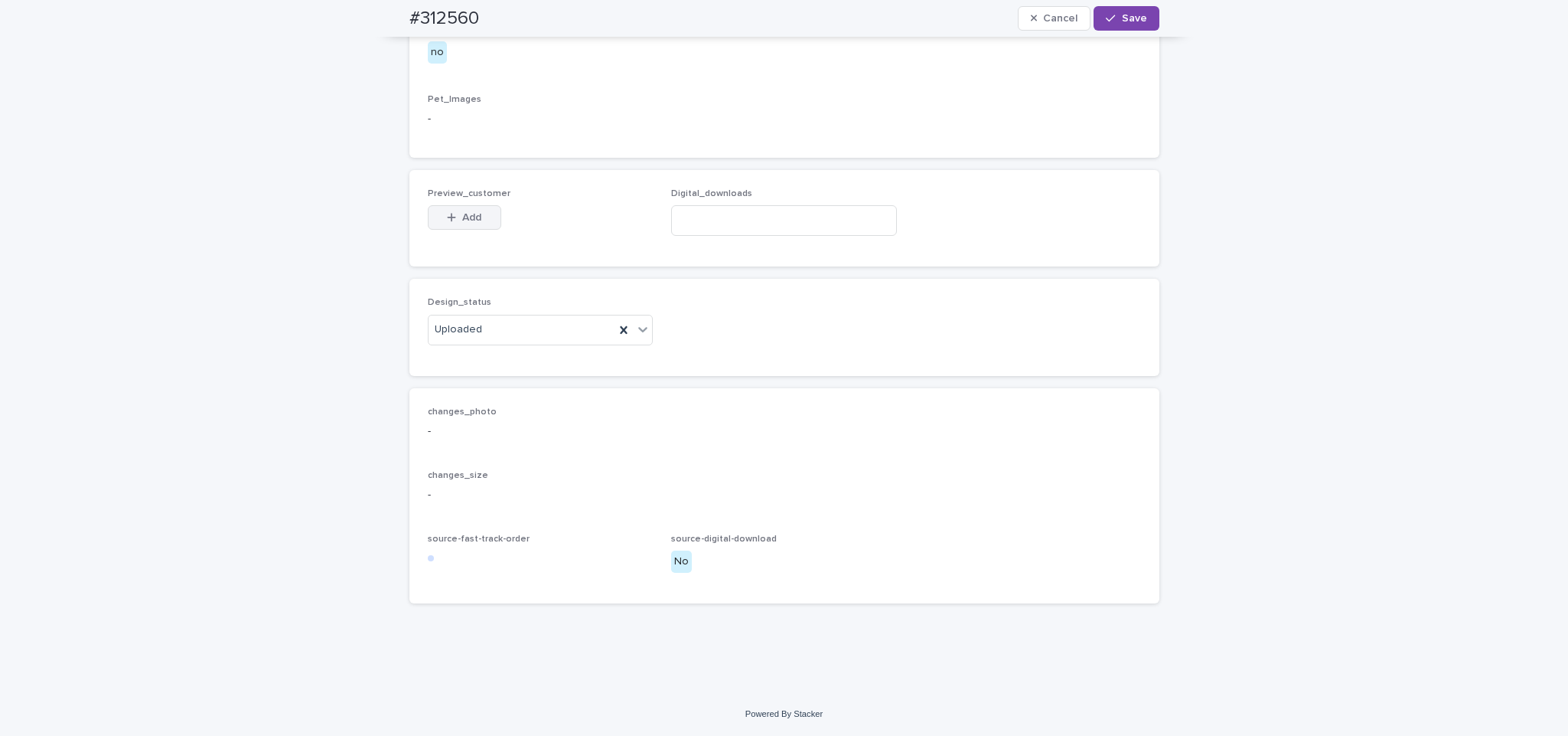
click at [469, 215] on span "Add" at bounding box center [472, 217] width 19 height 10
click at [836, 371] on div "Design_status Uploaded" at bounding box center [784, 327] width 750 height 96
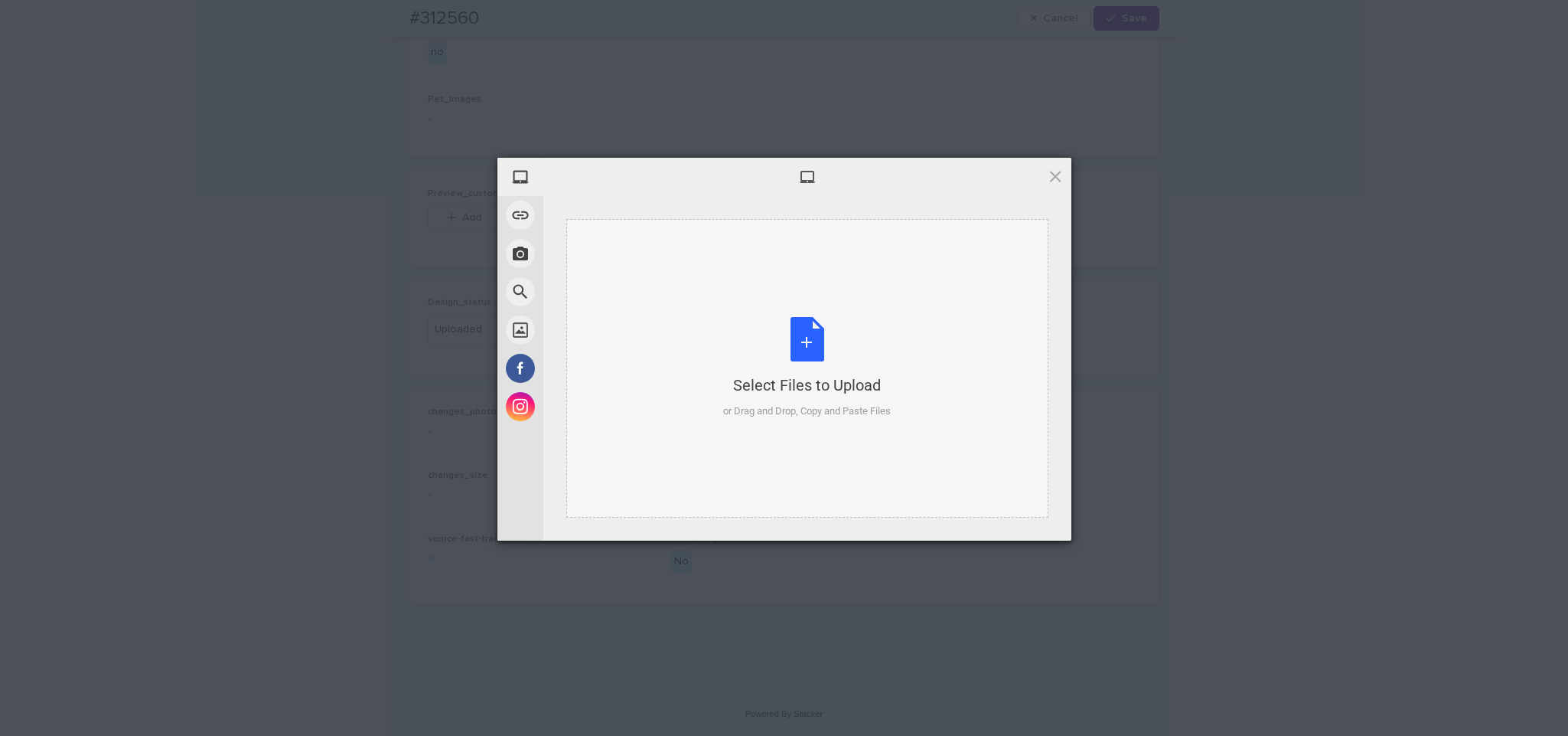
click at [803, 372] on div "Select Files to Upload or Drag and Drop, Copy and Paste Files" at bounding box center [807, 368] width 167 height 102
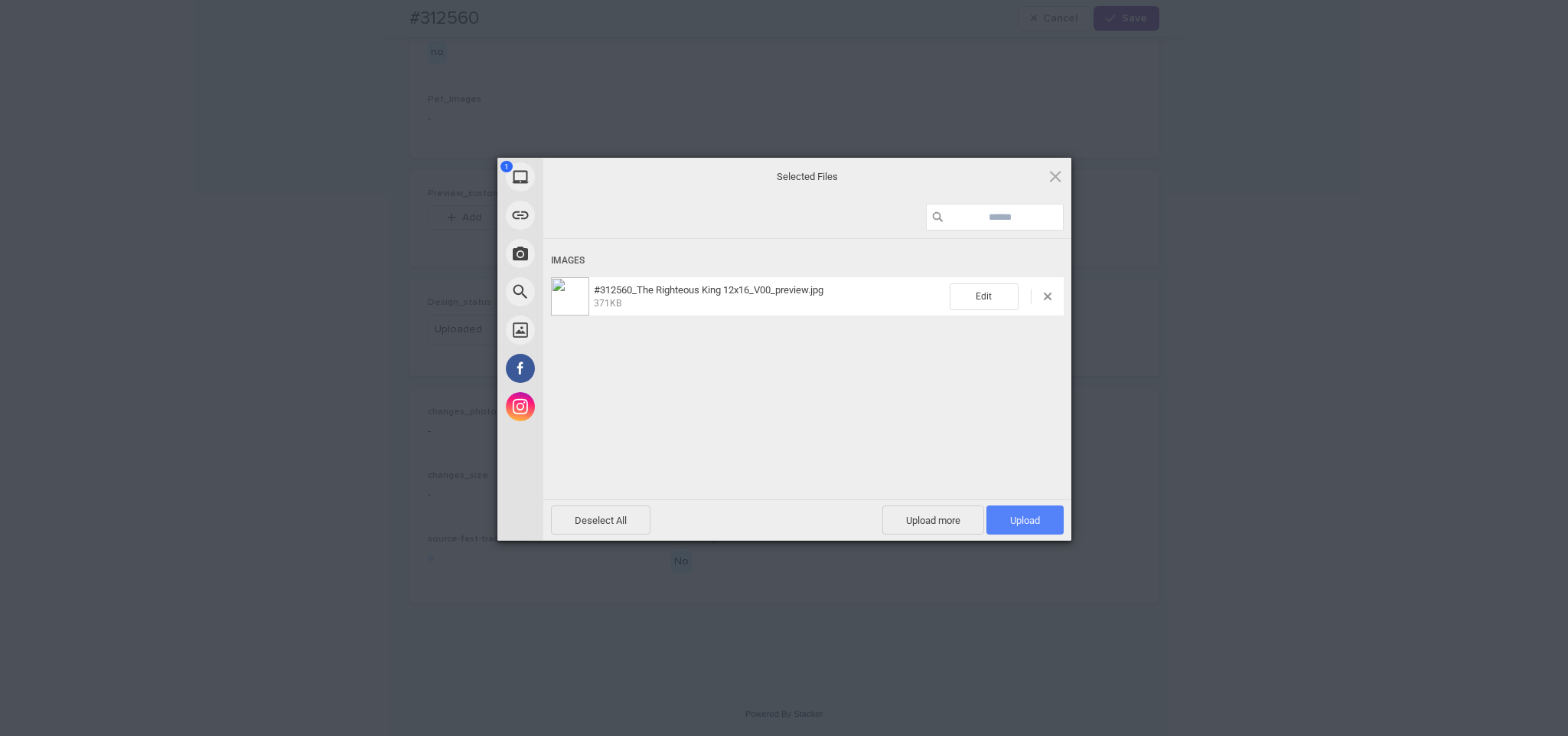
click at [1029, 515] on span "Upload 1" at bounding box center [1025, 520] width 30 height 11
click at [1044, 517] on div "Uploading #312560_The Righteous King 12x16_V00_preview.jpg 0.00B / 371KB" at bounding box center [807, 392] width 528 height 307
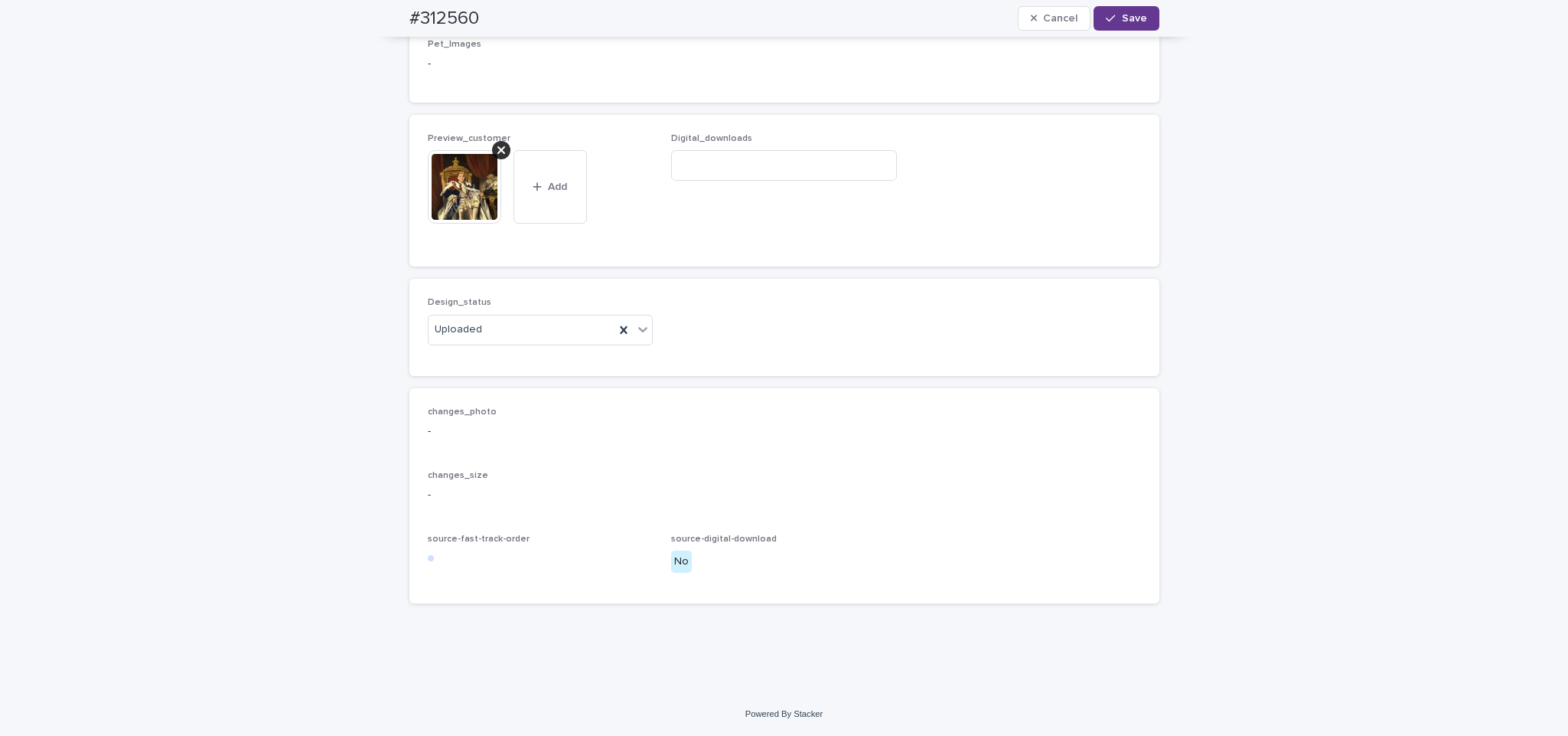
click at [1125, 21] on span "Save" at bounding box center [1134, 18] width 25 height 10
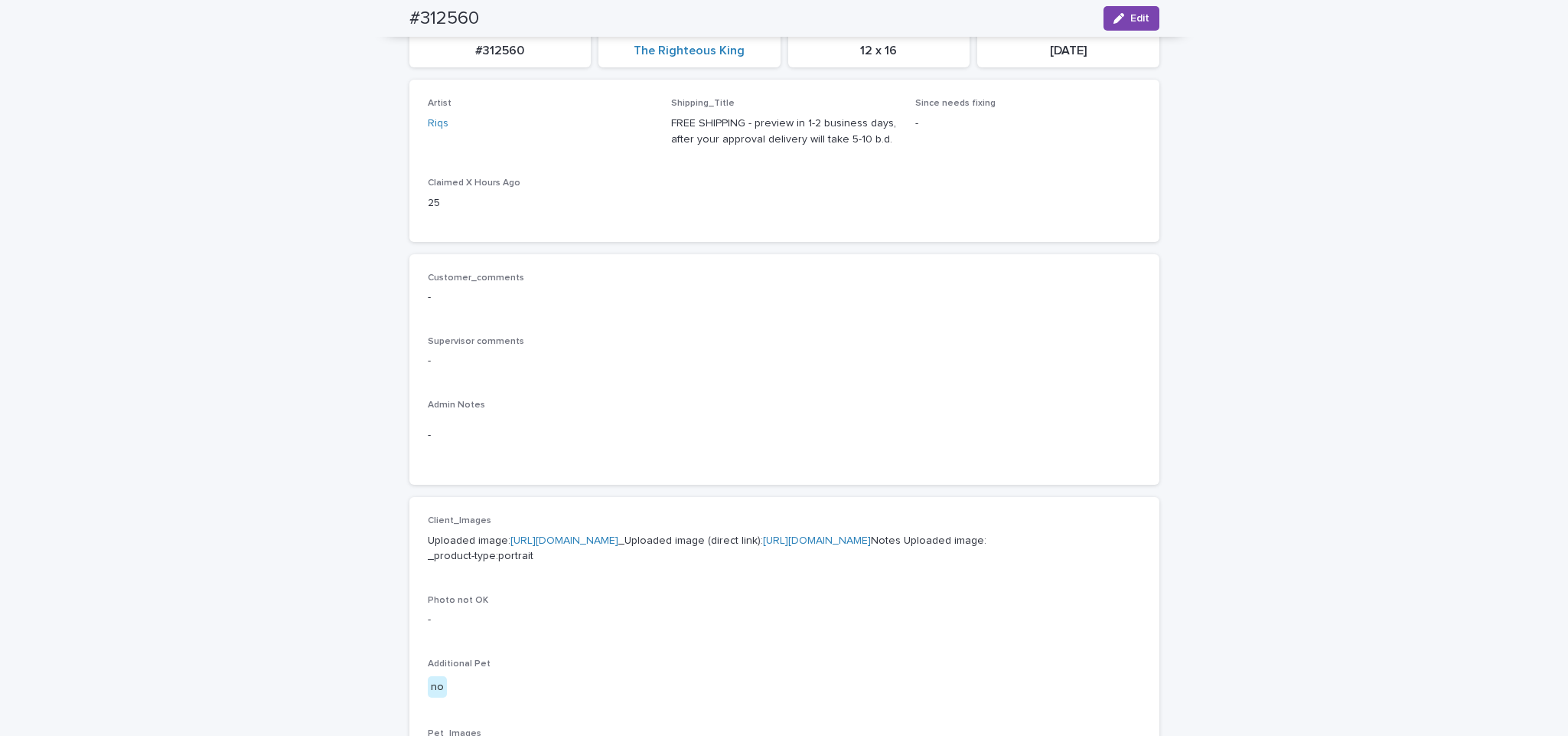
scroll to position [0, 0]
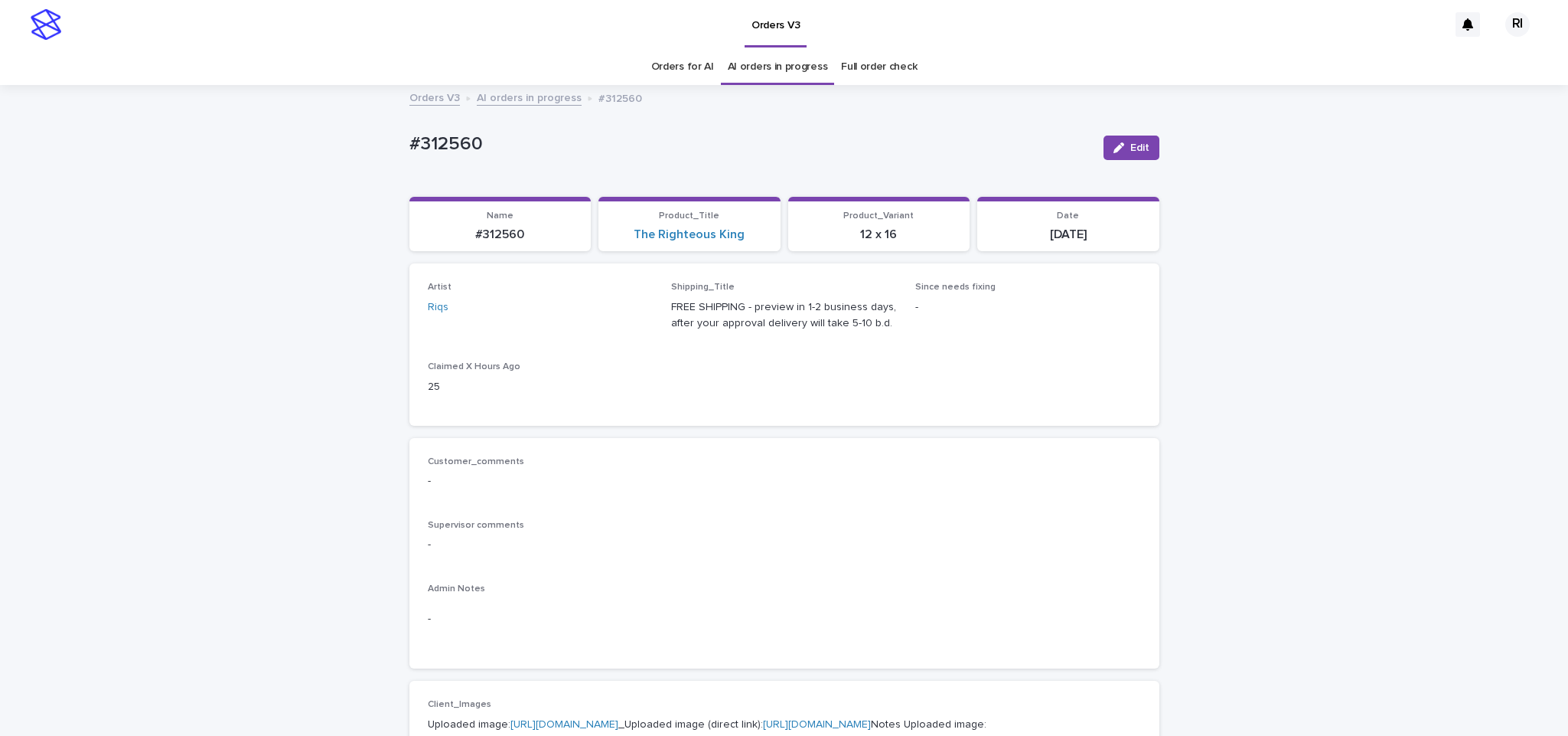
click at [540, 103] on link "AI orders in progress" at bounding box center [529, 97] width 105 height 18
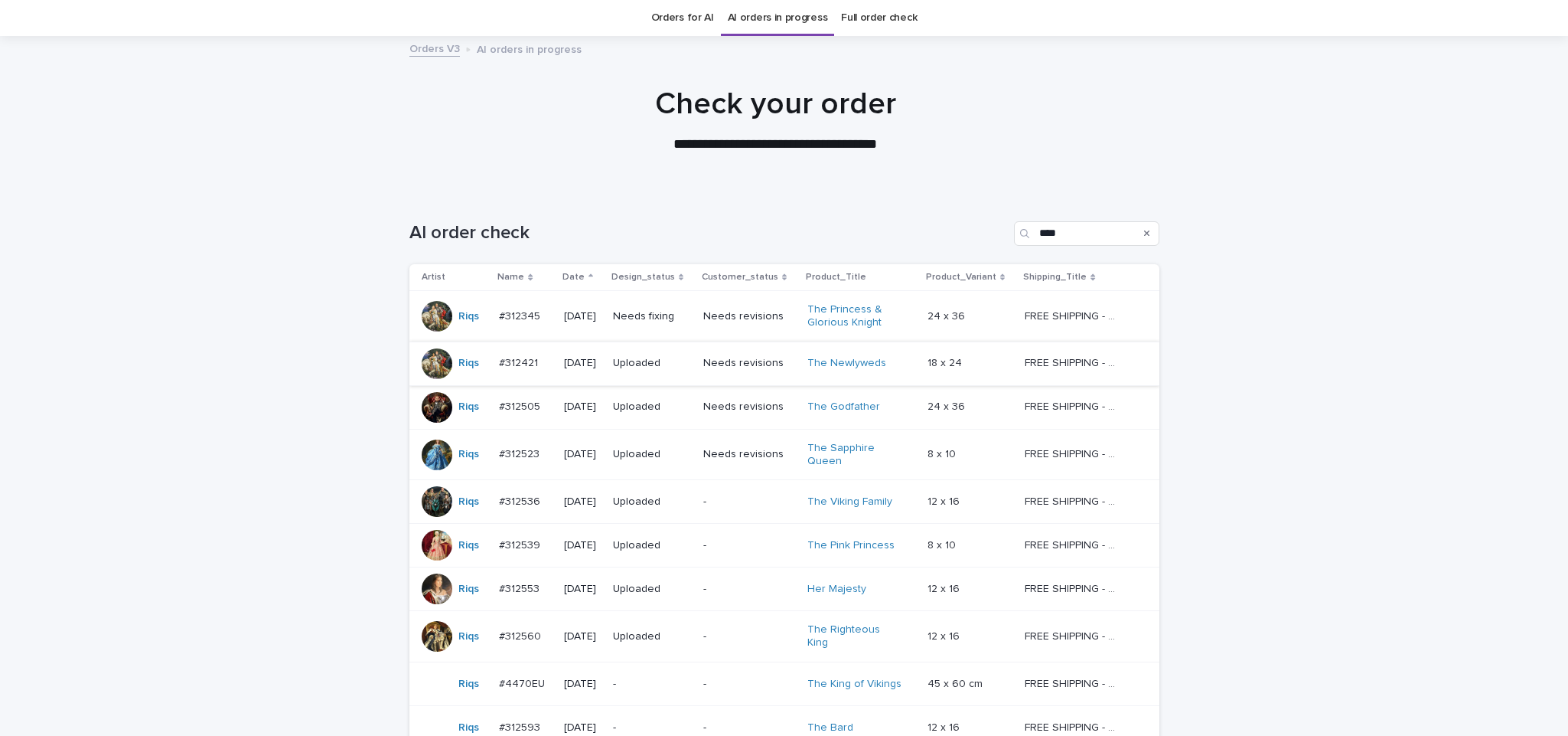
scroll to position [232, 0]
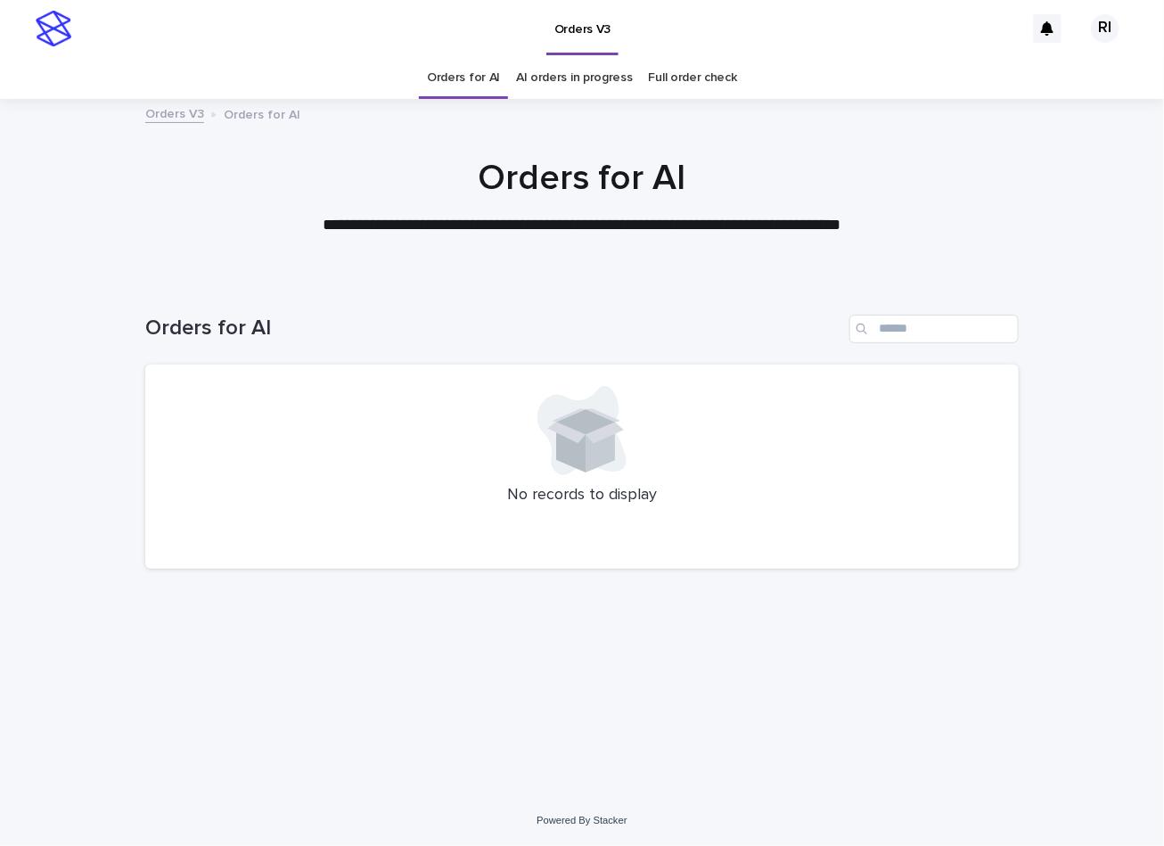
click at [332, 396] on div at bounding box center [582, 430] width 831 height 89
click at [897, 327] on input "Search" at bounding box center [934, 329] width 169 height 29
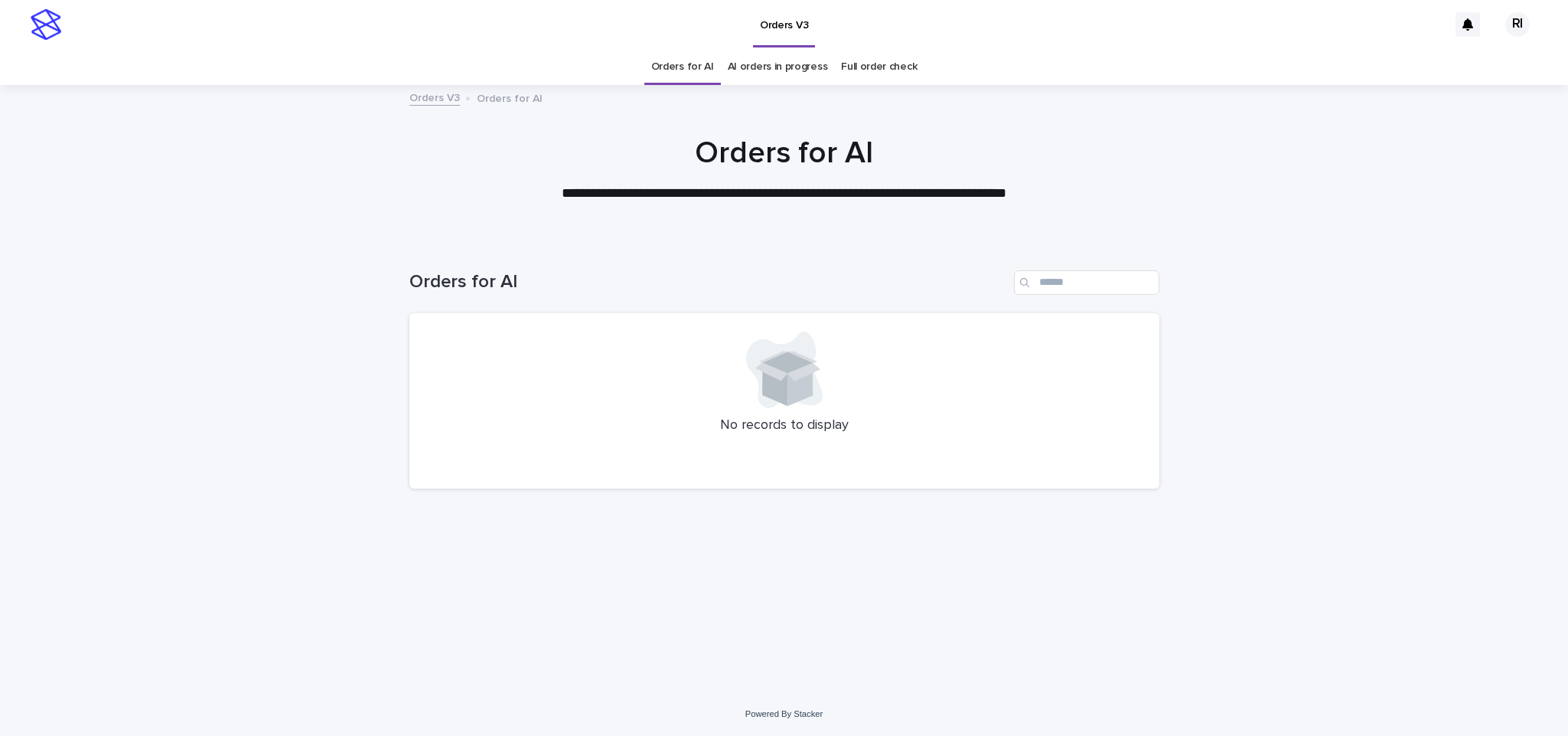
click at [999, 269] on div "Orders for AI" at bounding box center [784, 277] width 750 height 74
click at [999, 273] on input "Search" at bounding box center [1086, 283] width 145 height 25
paste input "****"
type input "****"
click at [681, 65] on link "Orders for AI" at bounding box center [682, 67] width 63 height 36
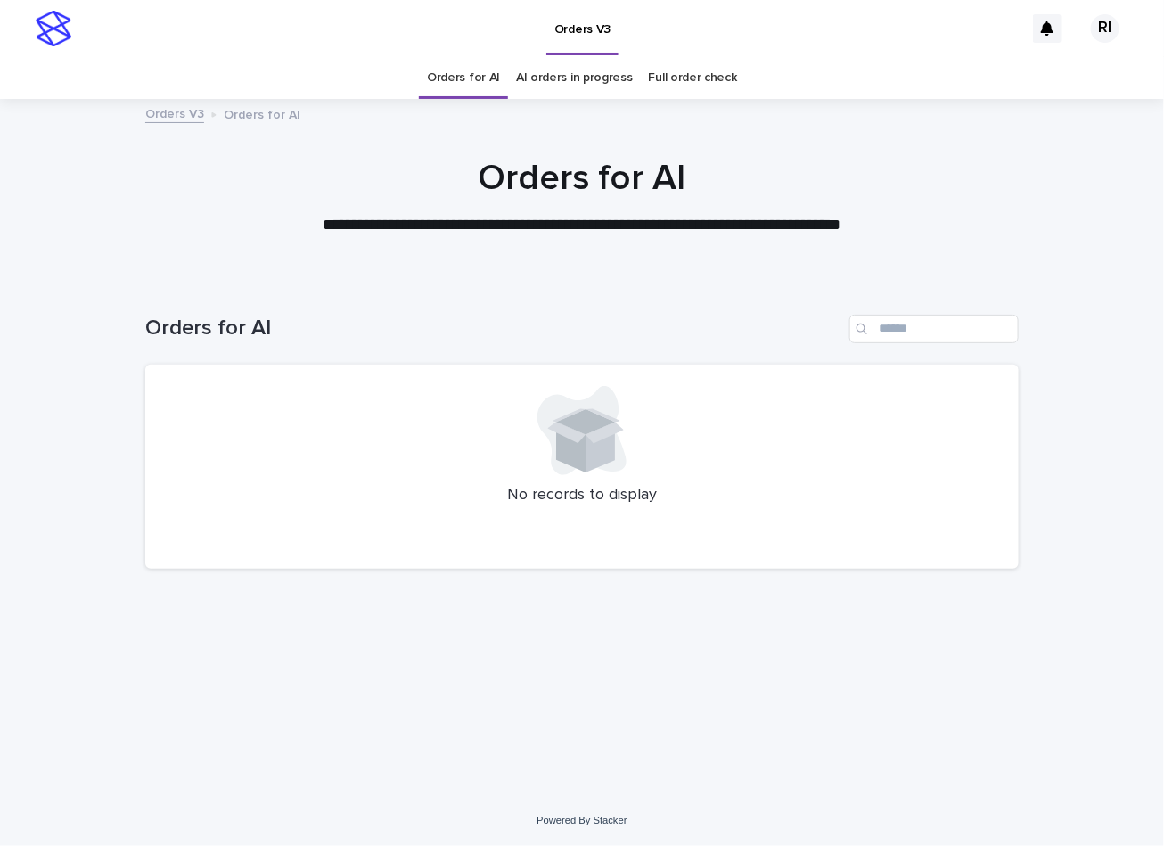
click at [366, 405] on div at bounding box center [582, 430] width 831 height 89
click at [667, 471] on div at bounding box center [582, 430] width 831 height 89
click at [645, 423] on div at bounding box center [582, 430] width 831 height 89
click at [968, 330] on input "Search" at bounding box center [934, 329] width 169 height 29
paste input "****"
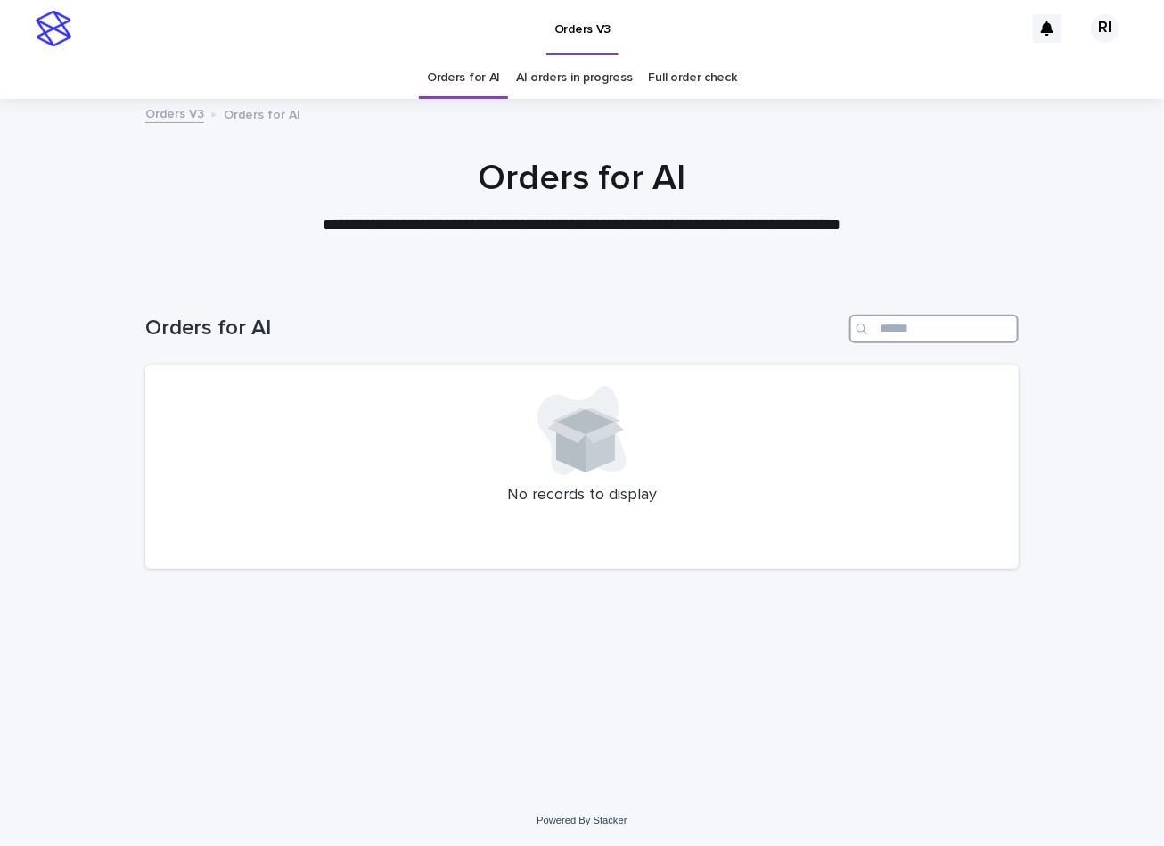
type input "****"
click at [484, 65] on link "Orders for AI" at bounding box center [463, 78] width 73 height 42
click at [335, 603] on div "Loading... Saving… Loading... Saving… Orders for AI No records to display" at bounding box center [582, 515] width 892 height 472
click at [424, 389] on div at bounding box center [582, 430] width 831 height 89
click at [484, 450] on div at bounding box center [582, 430] width 831 height 89
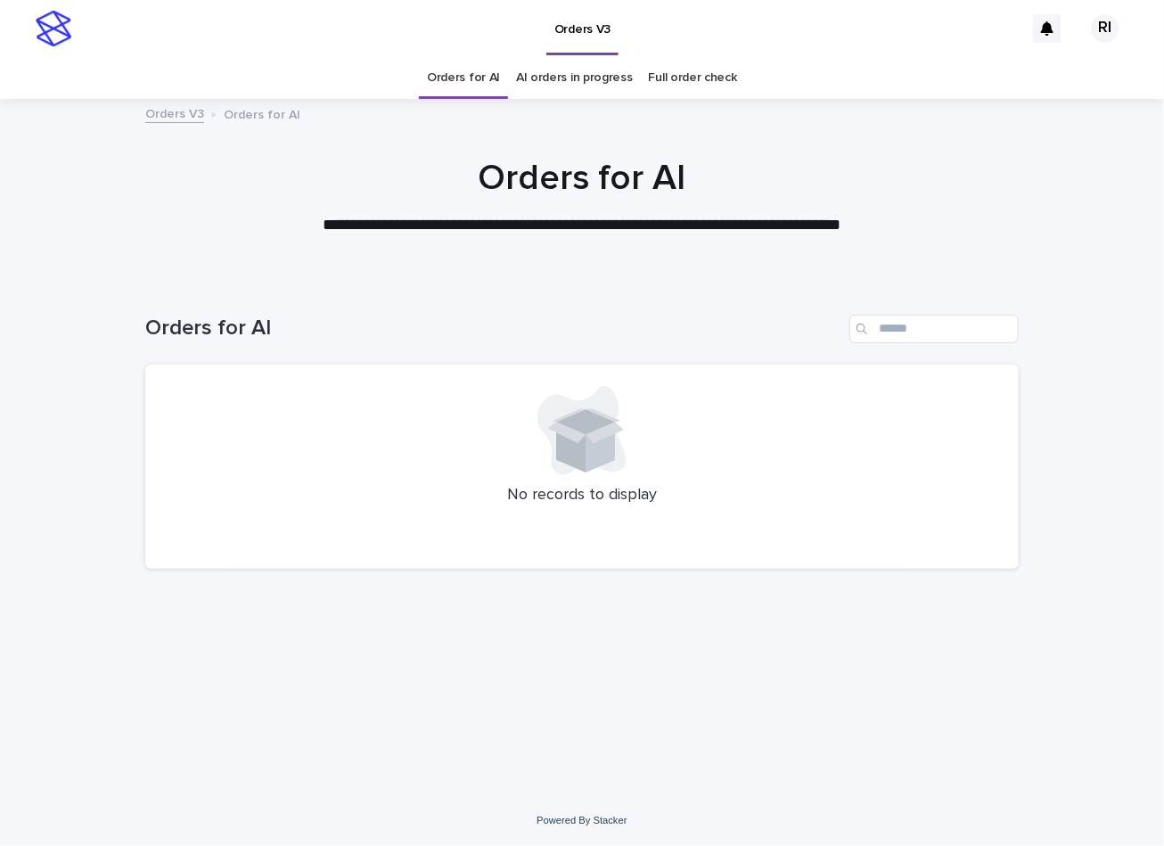
click at [468, 83] on link "Orders for AI" at bounding box center [463, 78] width 73 height 42
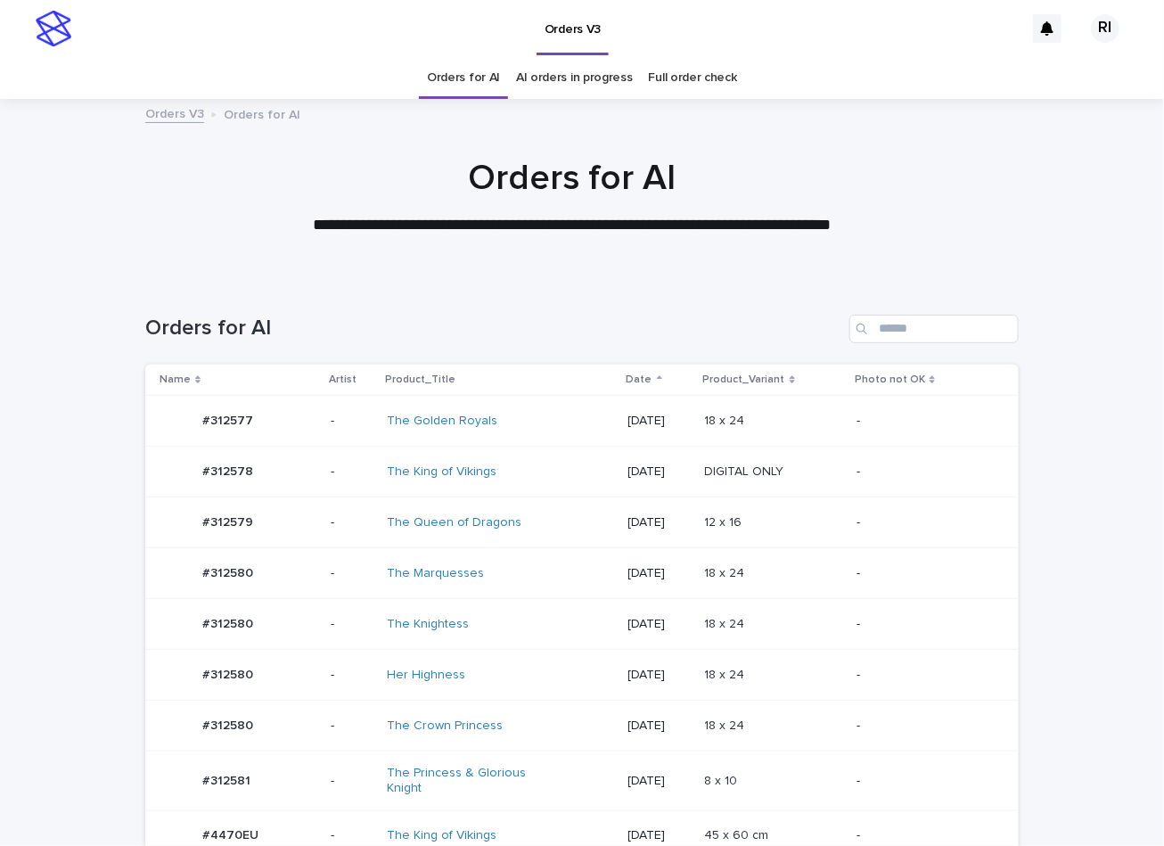
click at [324, 527] on td "-" at bounding box center [352, 523] width 57 height 51
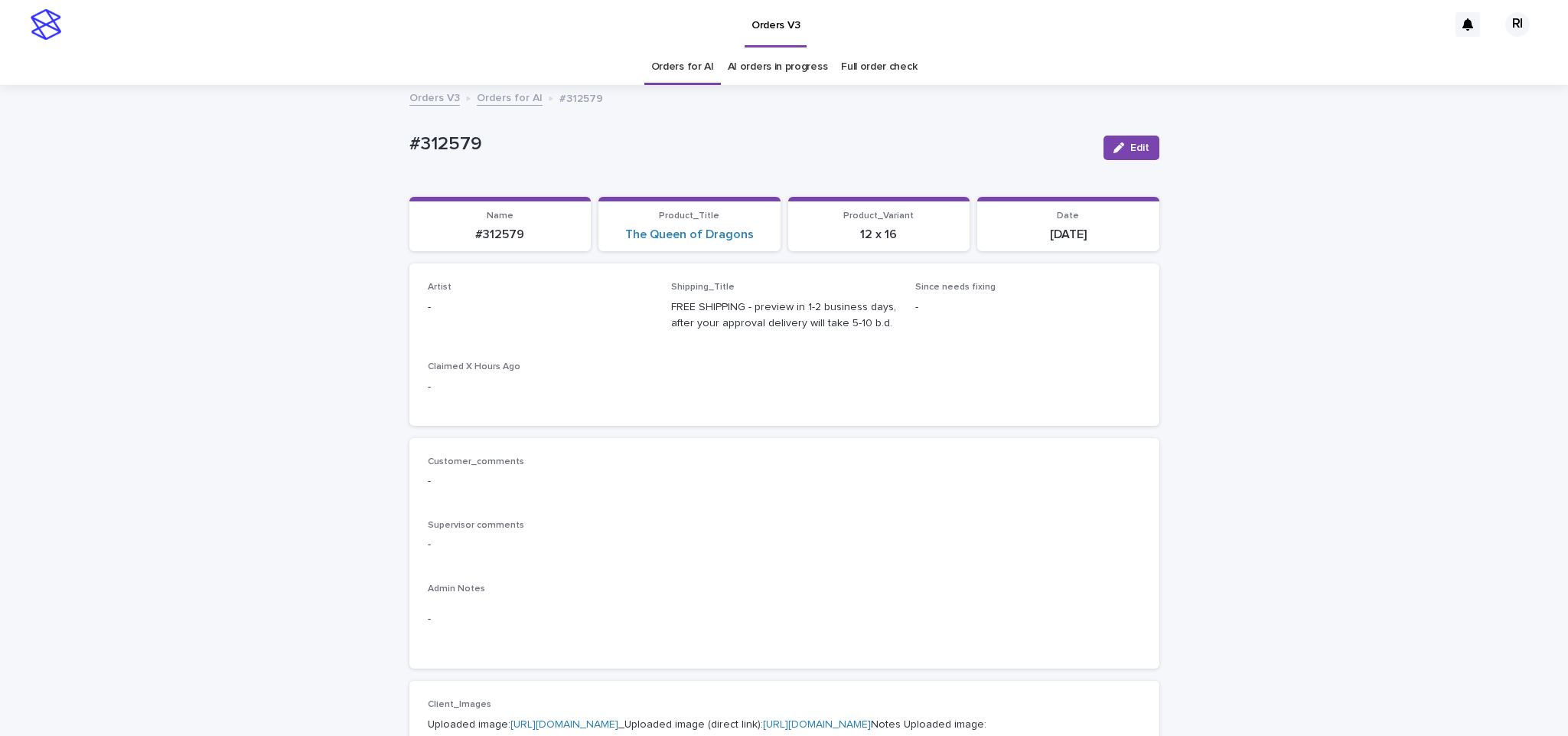
click at [574, 317] on div "Artist -" at bounding box center [540, 304] width 226 height 46
click at [999, 136] on button "Edit" at bounding box center [1131, 148] width 56 height 25
paste input "*"
type input "****"
click at [563, 343] on div "Riqs" at bounding box center [531, 344] width 224 height 27
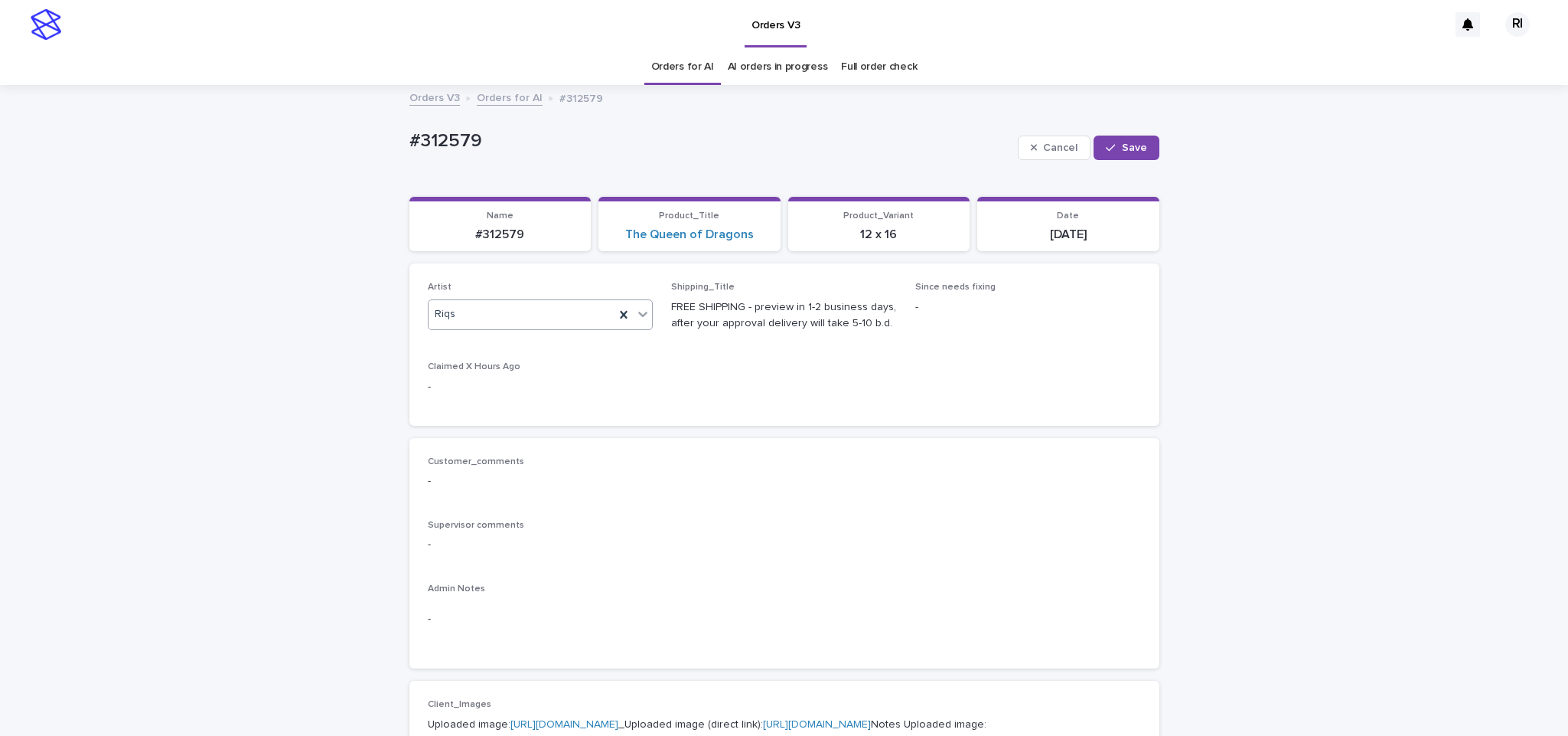
click at [999, 152] on span "Save" at bounding box center [1134, 148] width 25 height 10
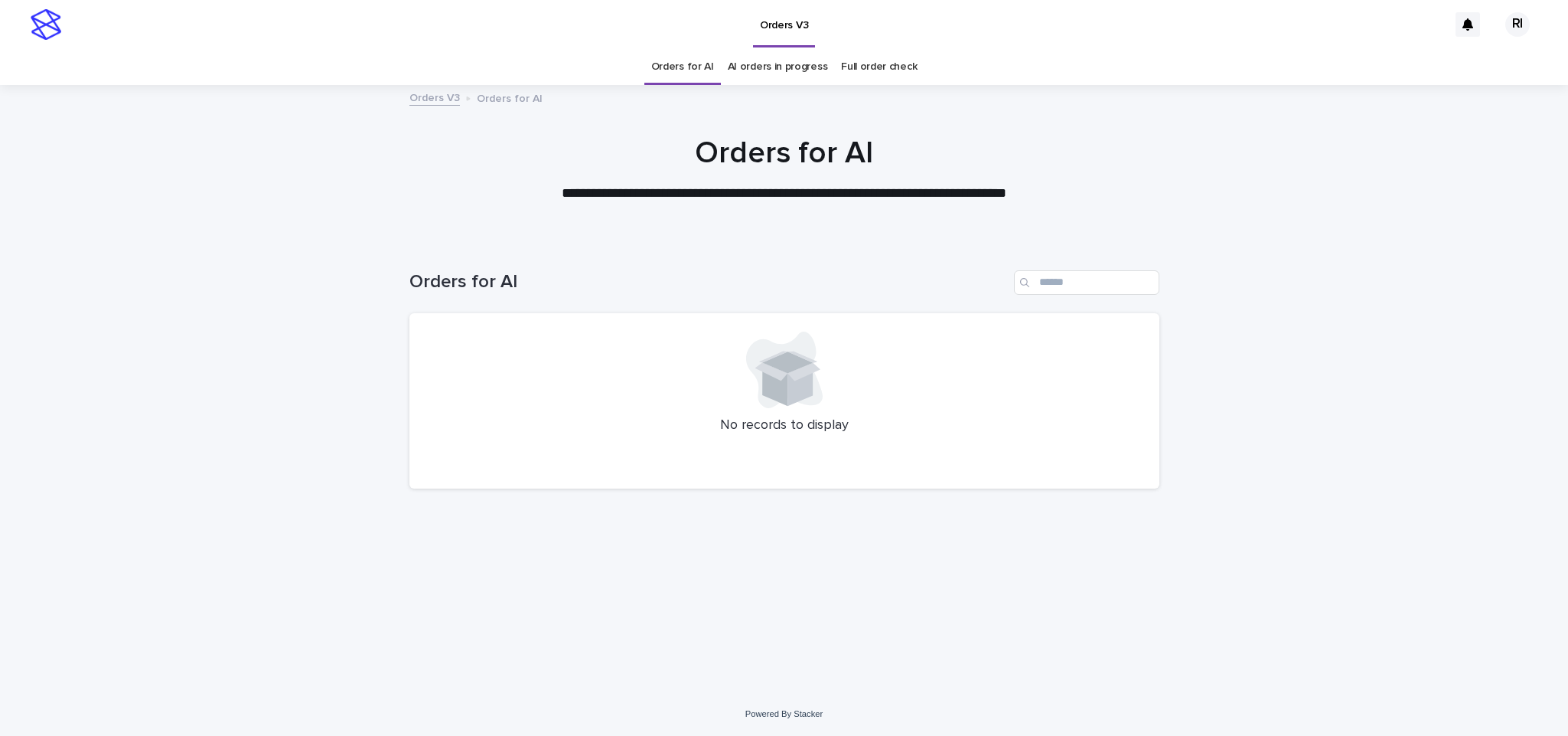
click at [868, 536] on div "Loading... Saving… Loading... Saving… Orders for AI No records to display" at bounding box center [784, 447] width 766 height 414
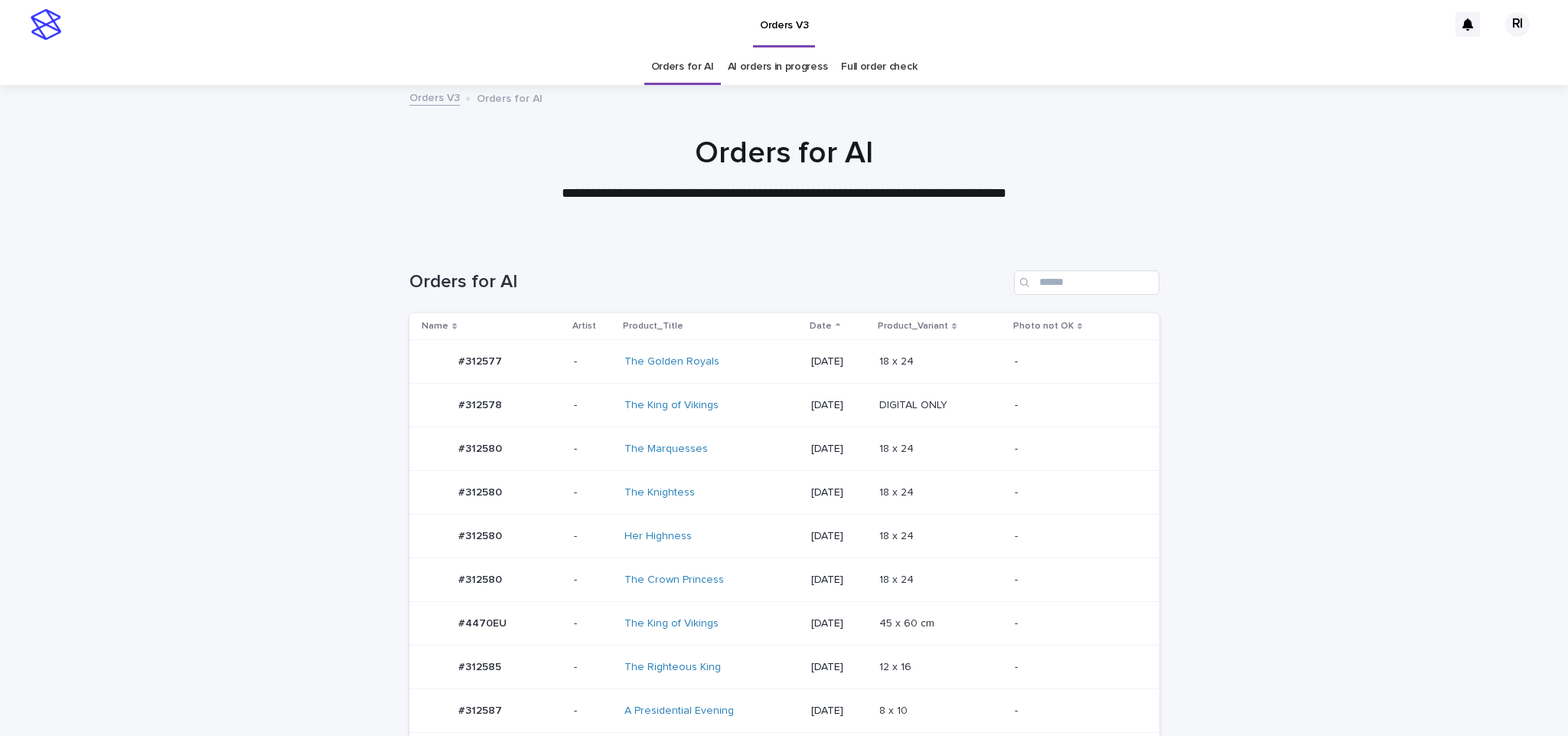
click at [964, 616] on div "45 x 60 cm 45 x 60 cm" at bounding box center [941, 623] width 124 height 25
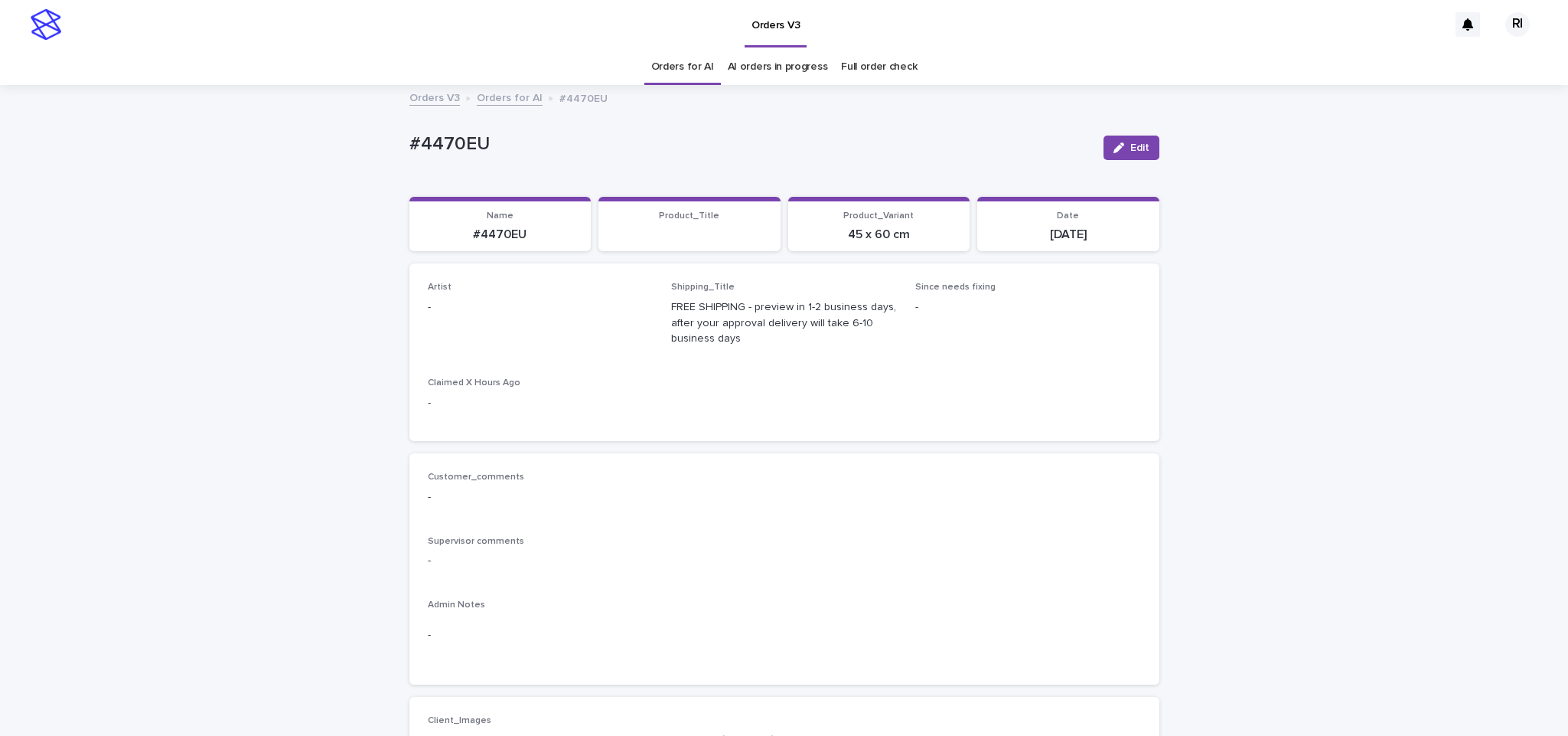
click at [1134, 140] on button "Edit" at bounding box center [1131, 148] width 56 height 25
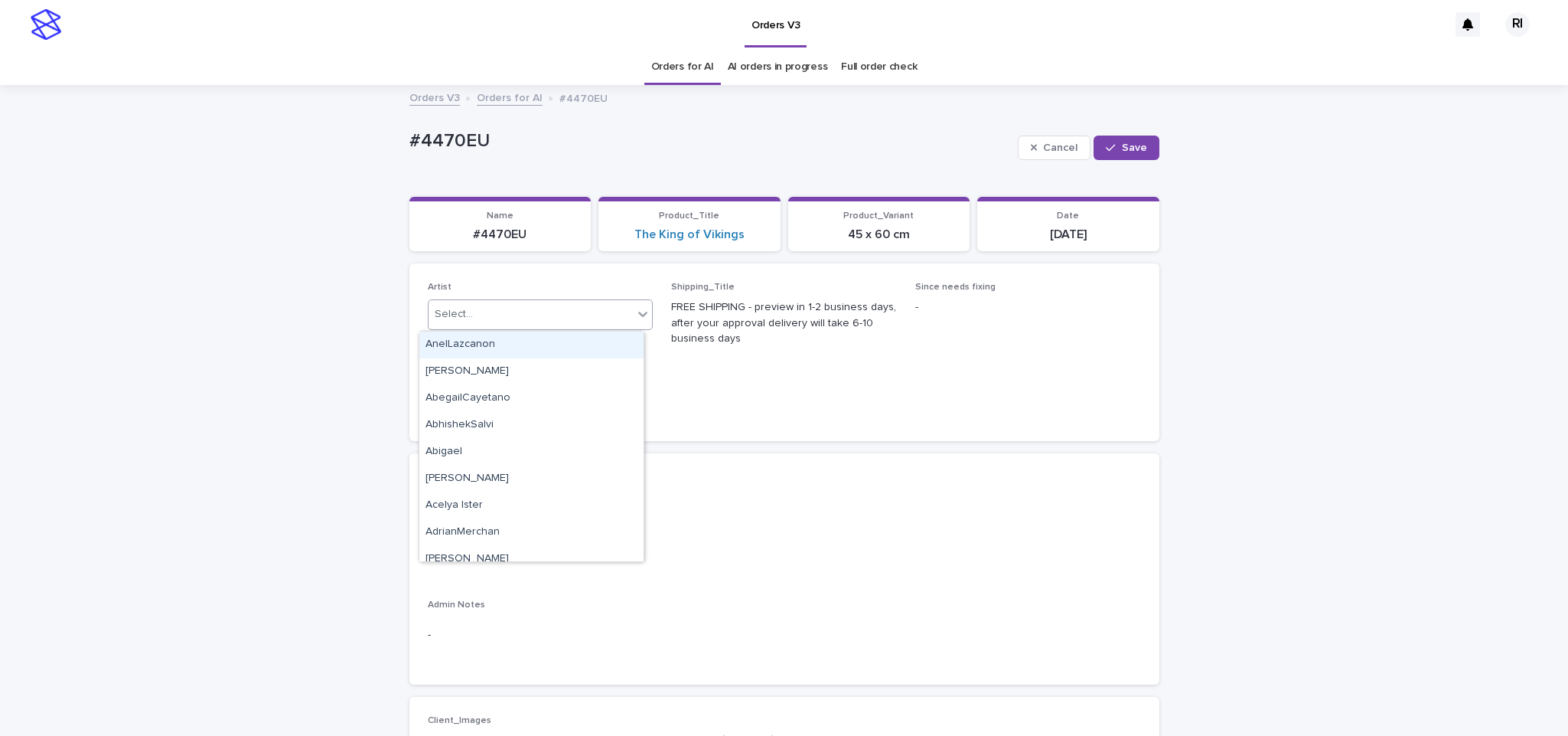
paste input "****"
type input "****"
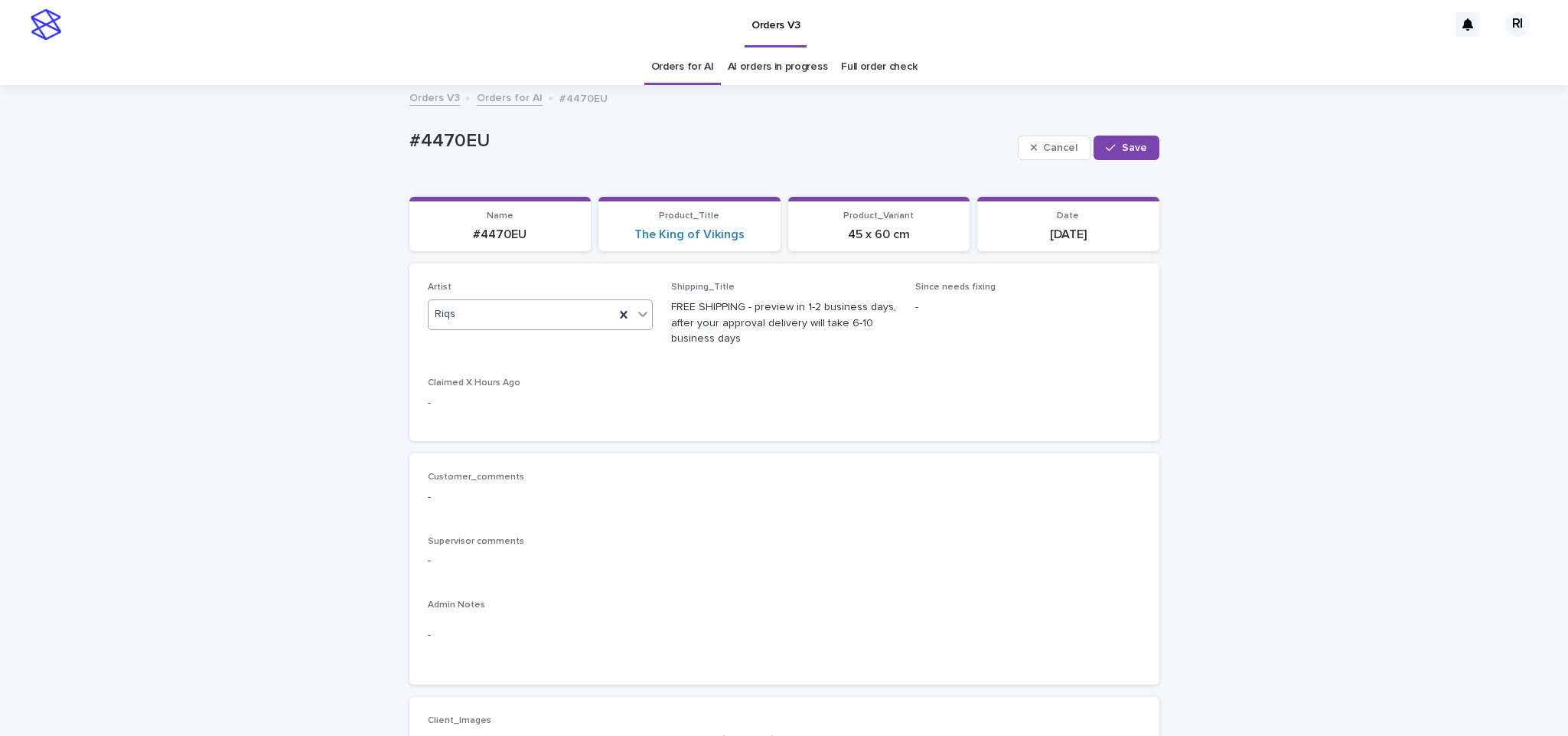
click at [1122, 145] on span "Save" at bounding box center [1134, 148] width 25 height 10
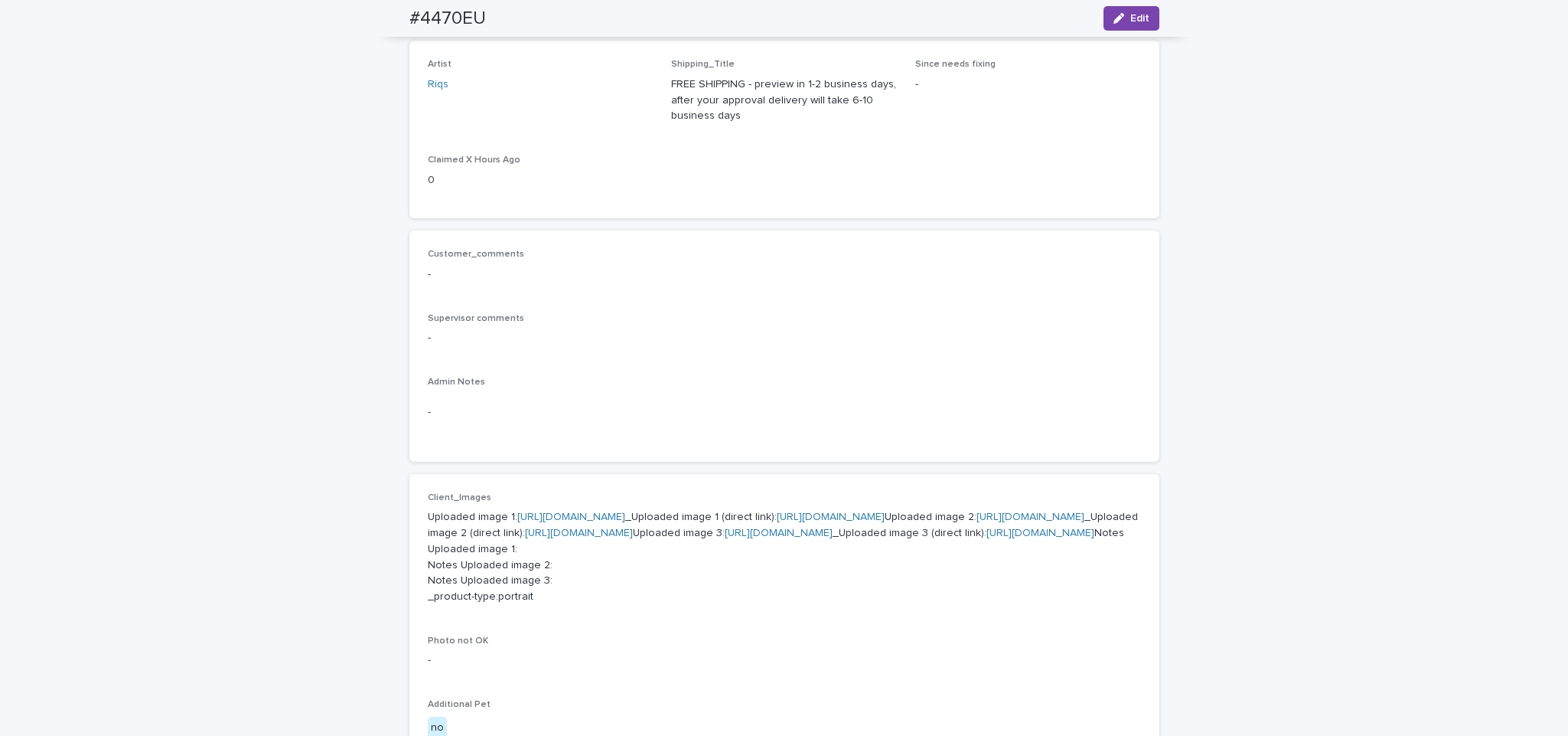
click at [248, 358] on div "Loading... Saving… Loading... Saving… #4470EU Edit #4470EU Edit Sorry, there wa…" at bounding box center [784, 600] width 1568 height 1475
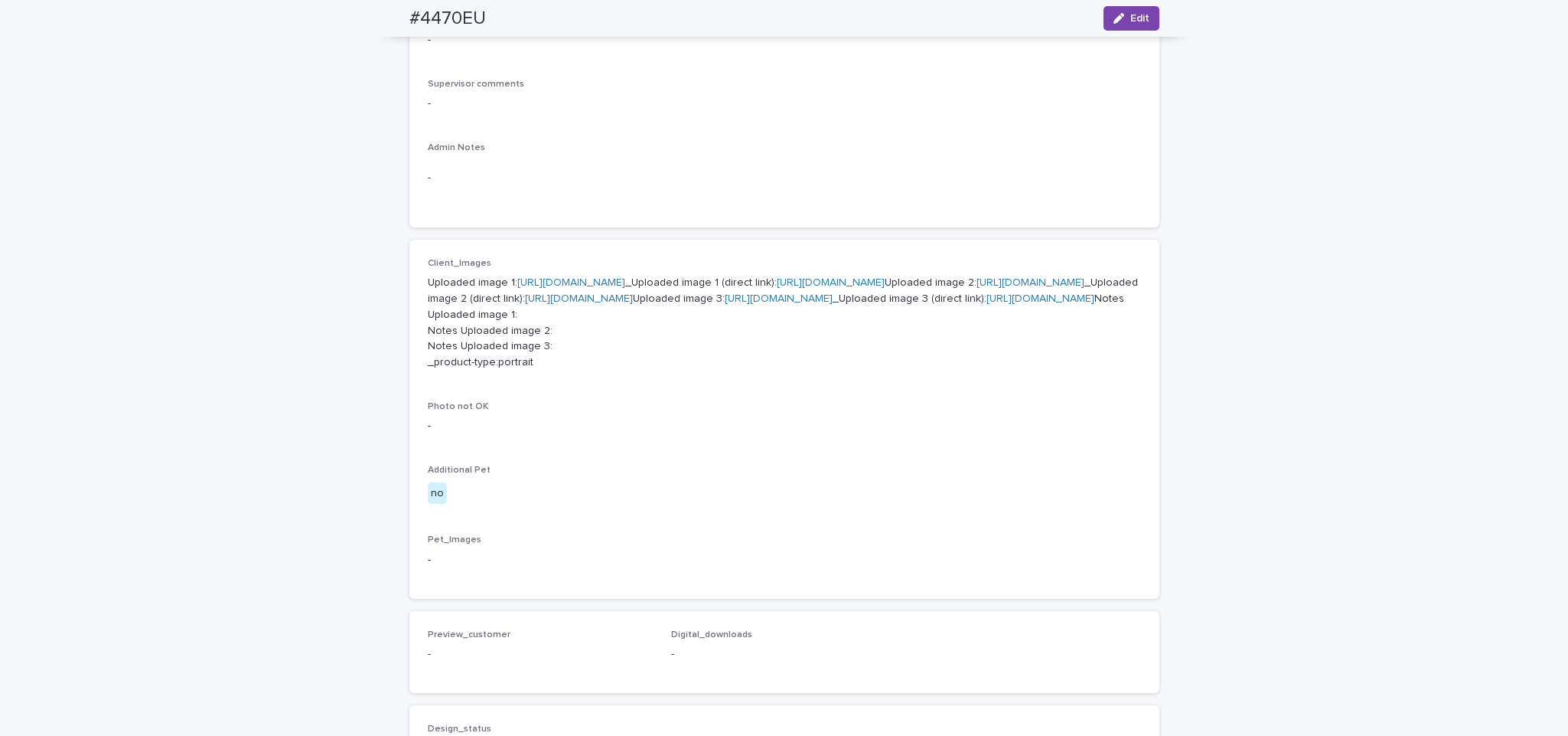
scroll to position [0, 0]
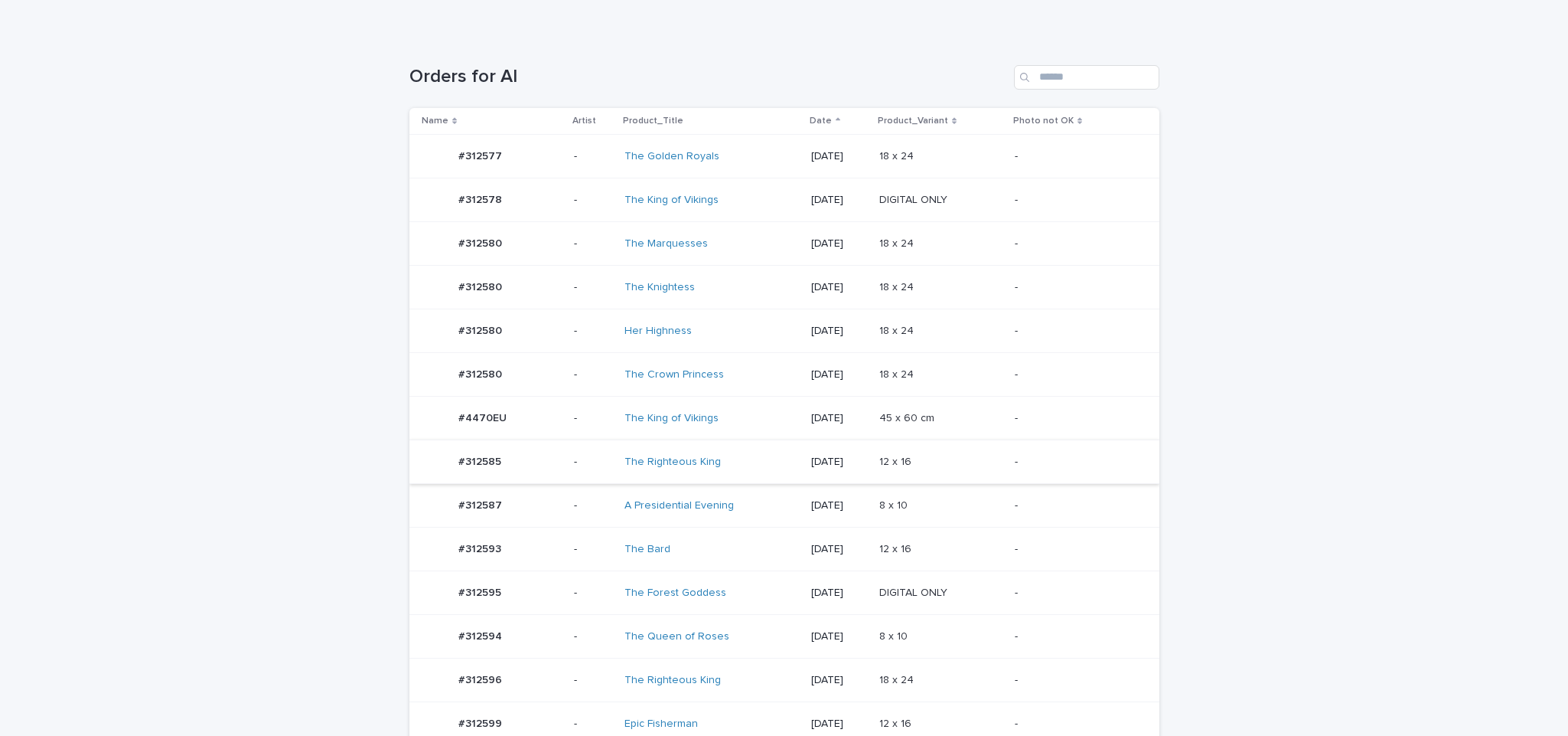
scroll to position [269, 0]
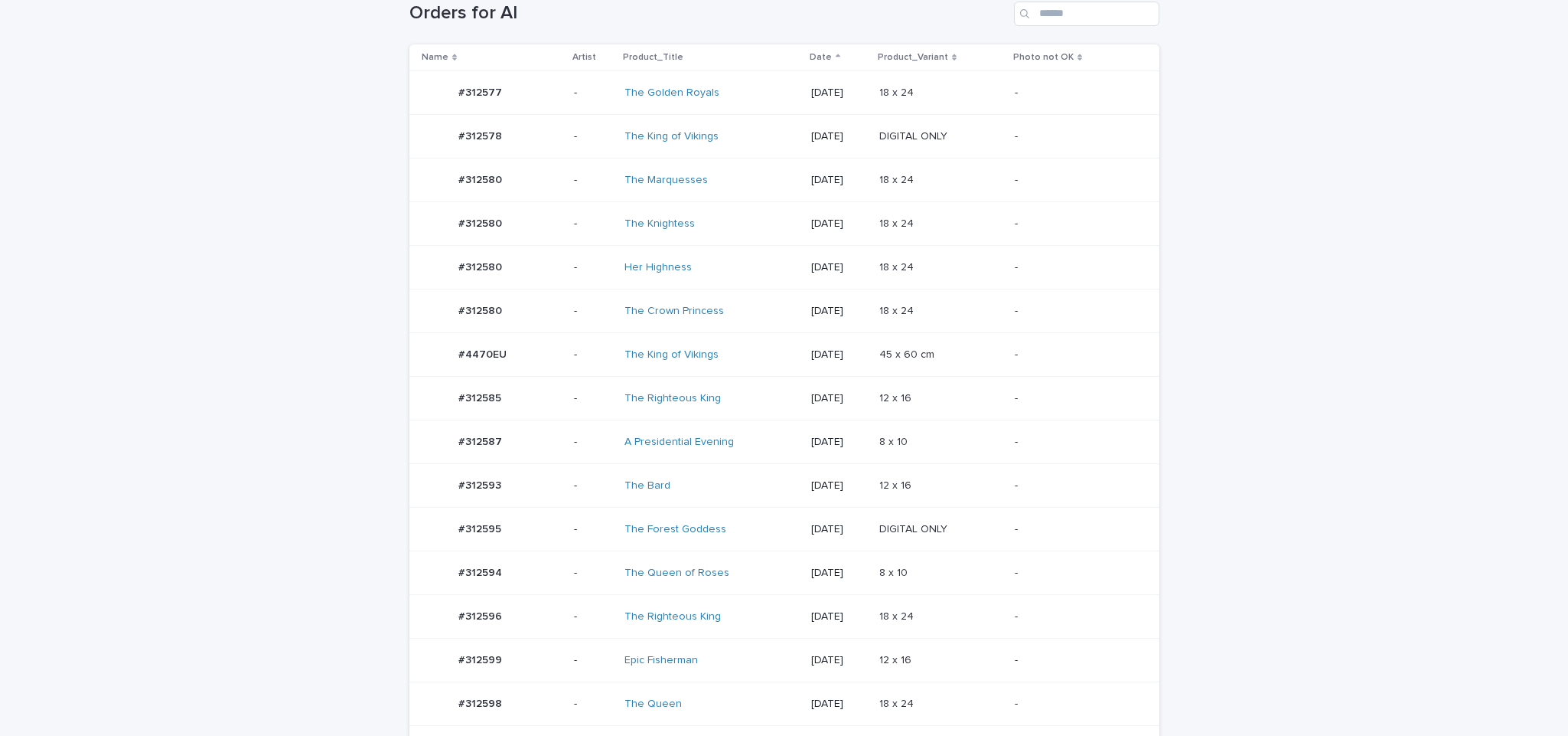
click at [992, 504] on td "12 x 16 12 x 16" at bounding box center [941, 485] width 136 height 44
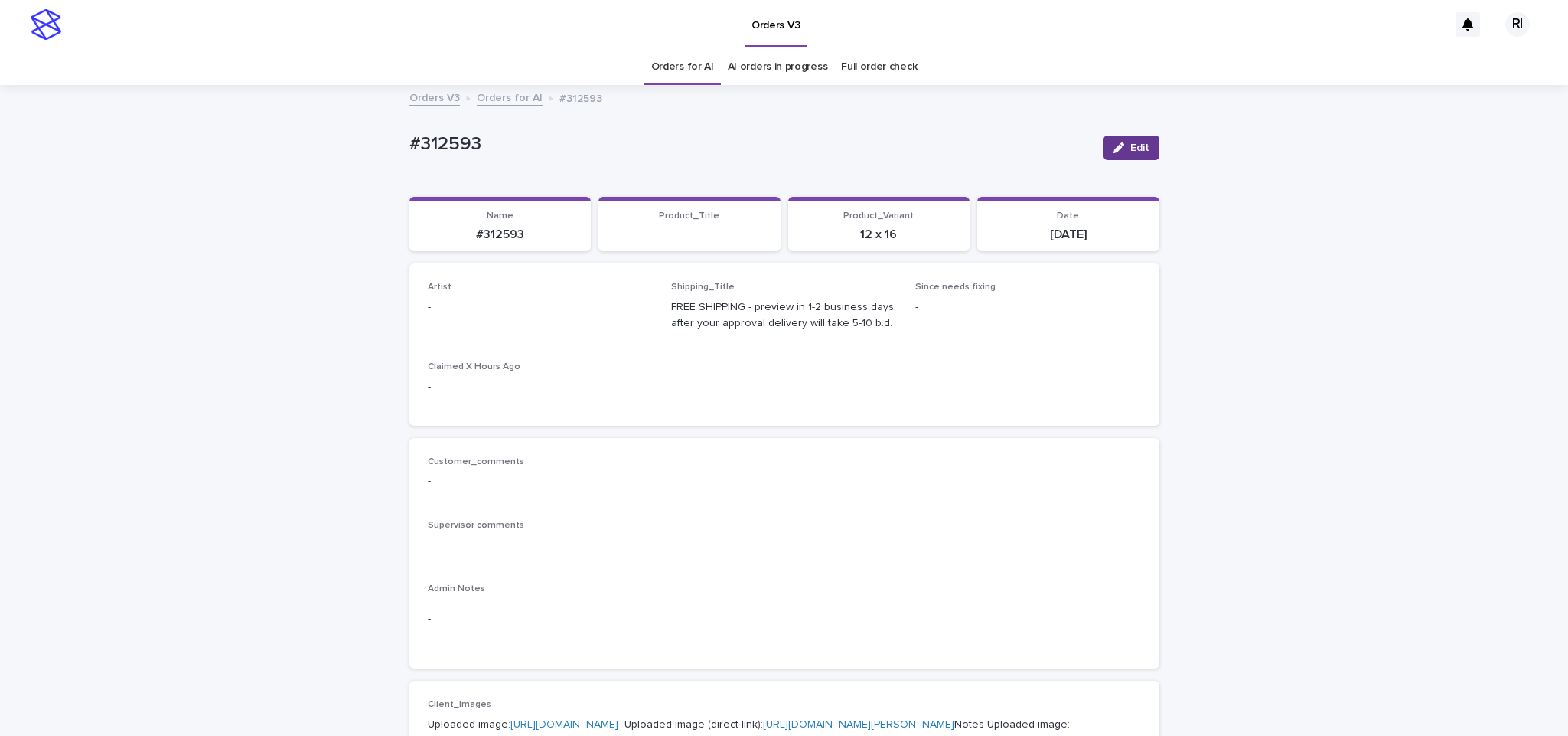
click at [1116, 152] on div "button" at bounding box center [1122, 148] width 17 height 10
paste input "****"
type input "****"
click at [1122, 152] on span "Save" at bounding box center [1134, 148] width 25 height 10
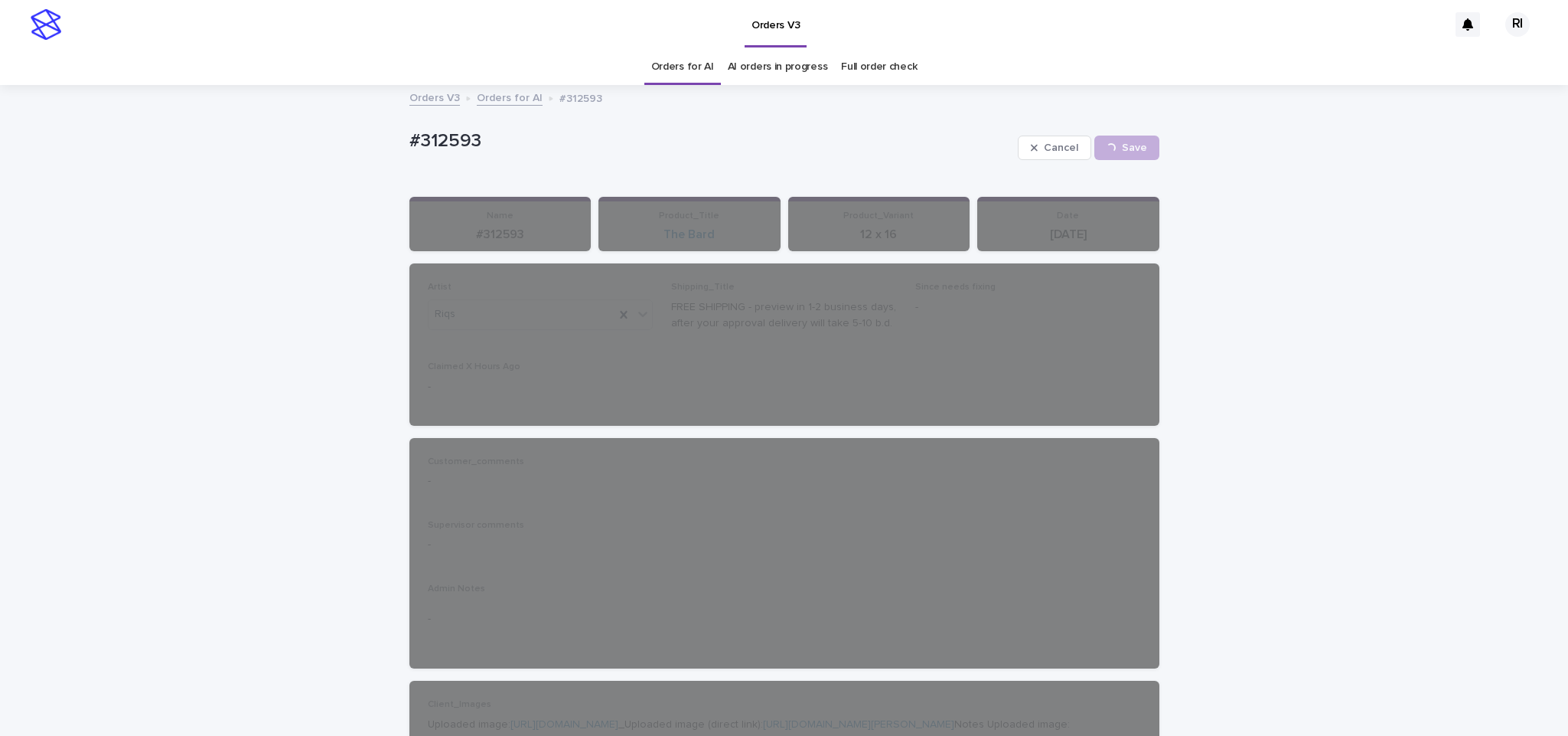
drag, startPoint x: 677, startPoint y: 74, endPoint x: 687, endPoint y: 82, distance: 12.8
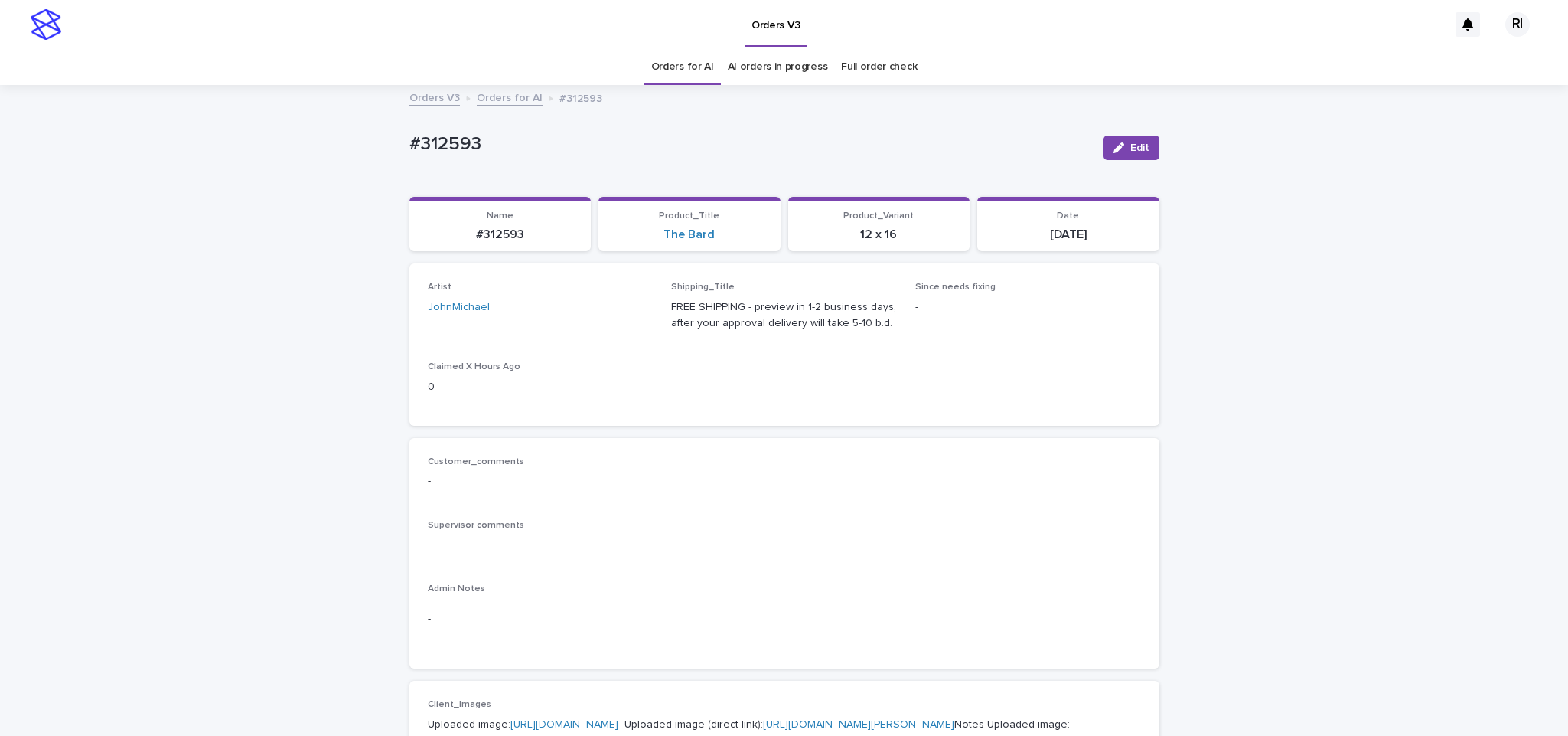
click at [1130, 145] on span "Edit" at bounding box center [1140, 148] width 19 height 10
type input "****"
click at [1123, 150] on span "Save" at bounding box center [1134, 148] width 25 height 10
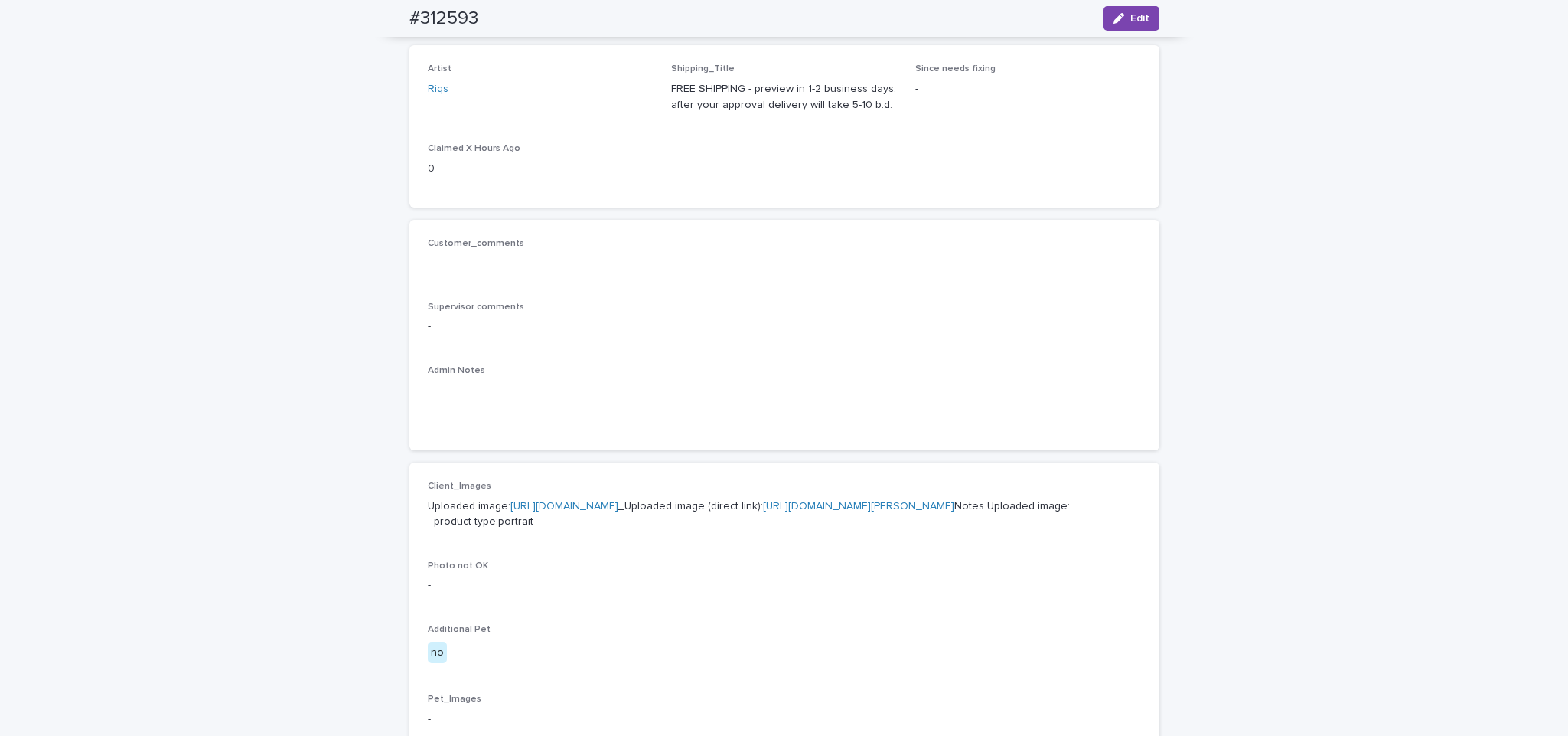
scroll to position [209, 0]
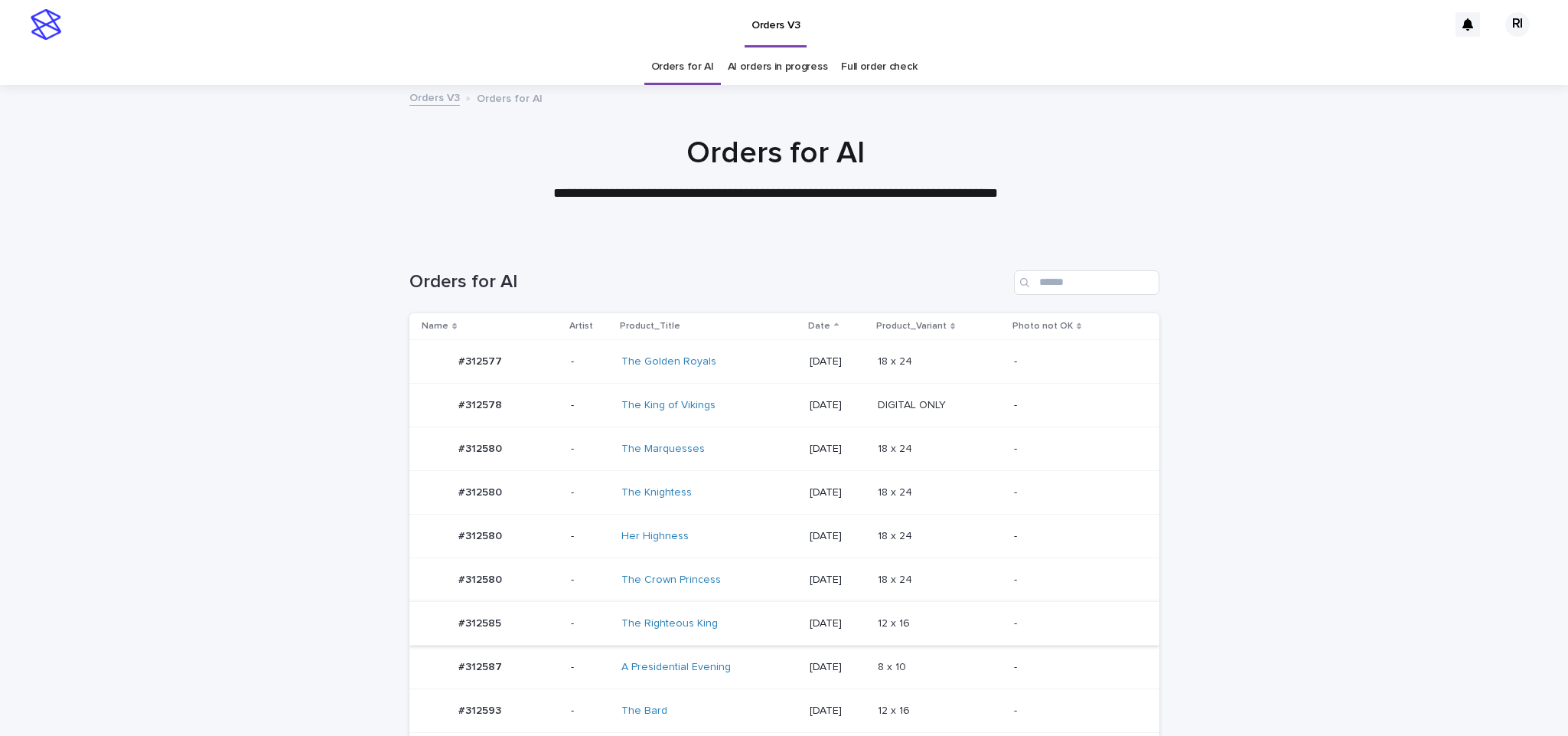
scroll to position [258, 0]
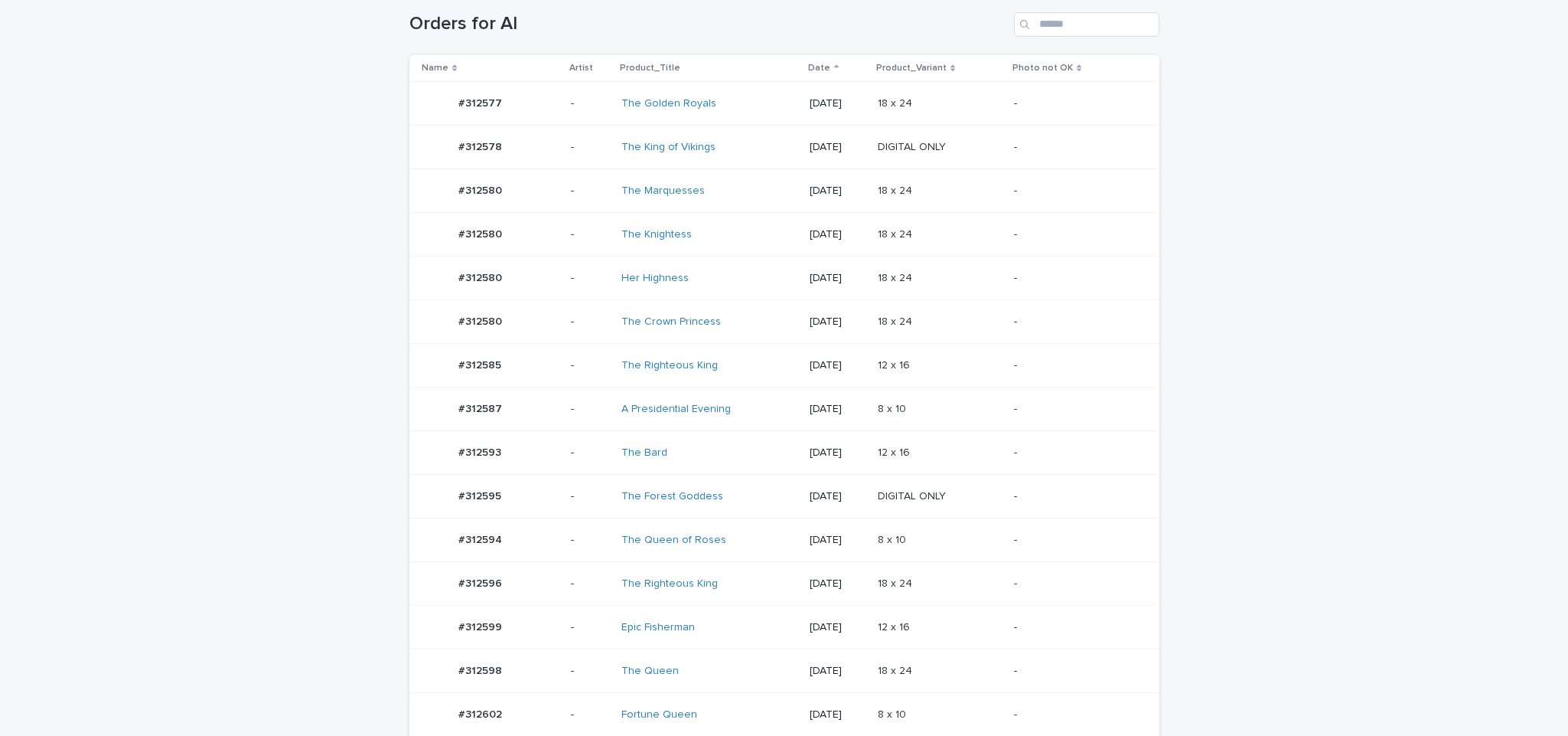
click at [1008, 575] on td "-" at bounding box center [1083, 583] width 152 height 44
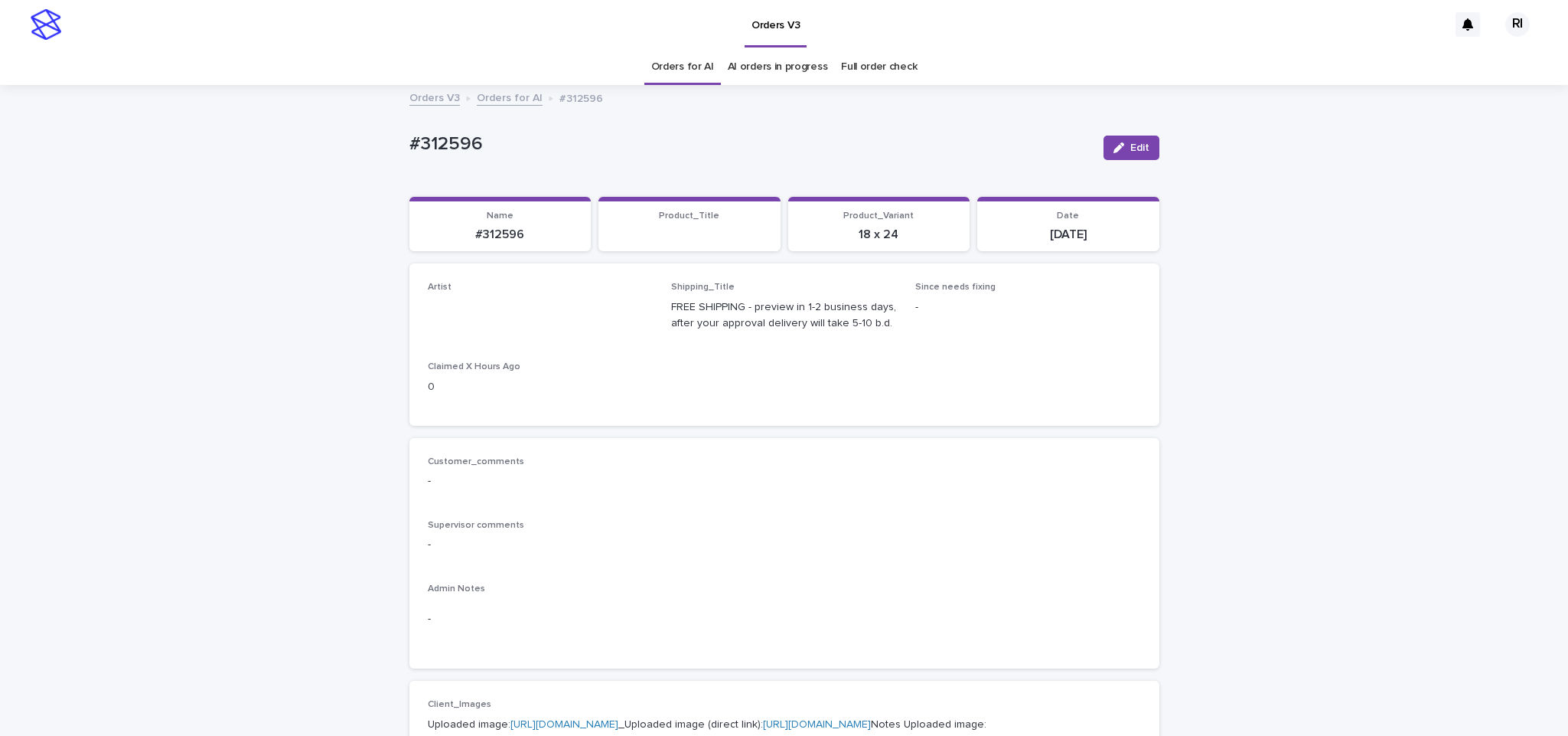
click at [1147, 150] on button "Edit" at bounding box center [1131, 148] width 56 height 25
click at [687, 71] on link "Orders for AI" at bounding box center [682, 67] width 63 height 36
click at [1072, 152] on p "#312580" at bounding box center [750, 144] width 681 height 22
click at [1117, 152] on div "button" at bounding box center [1122, 148] width 17 height 10
click at [687, 74] on link "Orders for AI" at bounding box center [682, 67] width 63 height 36
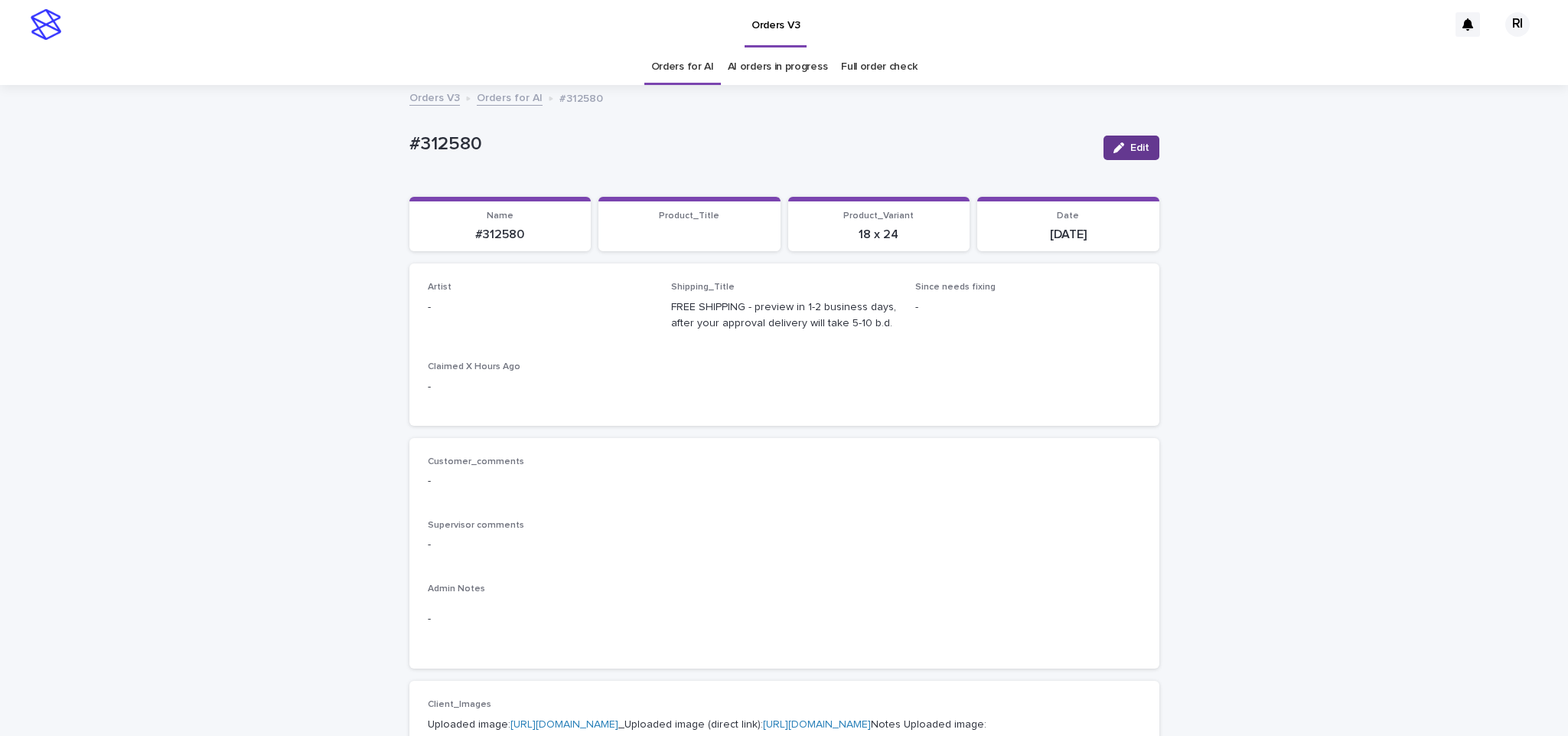
click at [1113, 147] on icon "button" at bounding box center [1118, 148] width 10 height 10
paste input "****"
type input "****"
click at [1105, 137] on button "Save" at bounding box center [1126, 148] width 65 height 25
click at [1111, 157] on button "Edit" at bounding box center [1131, 148] width 56 height 25
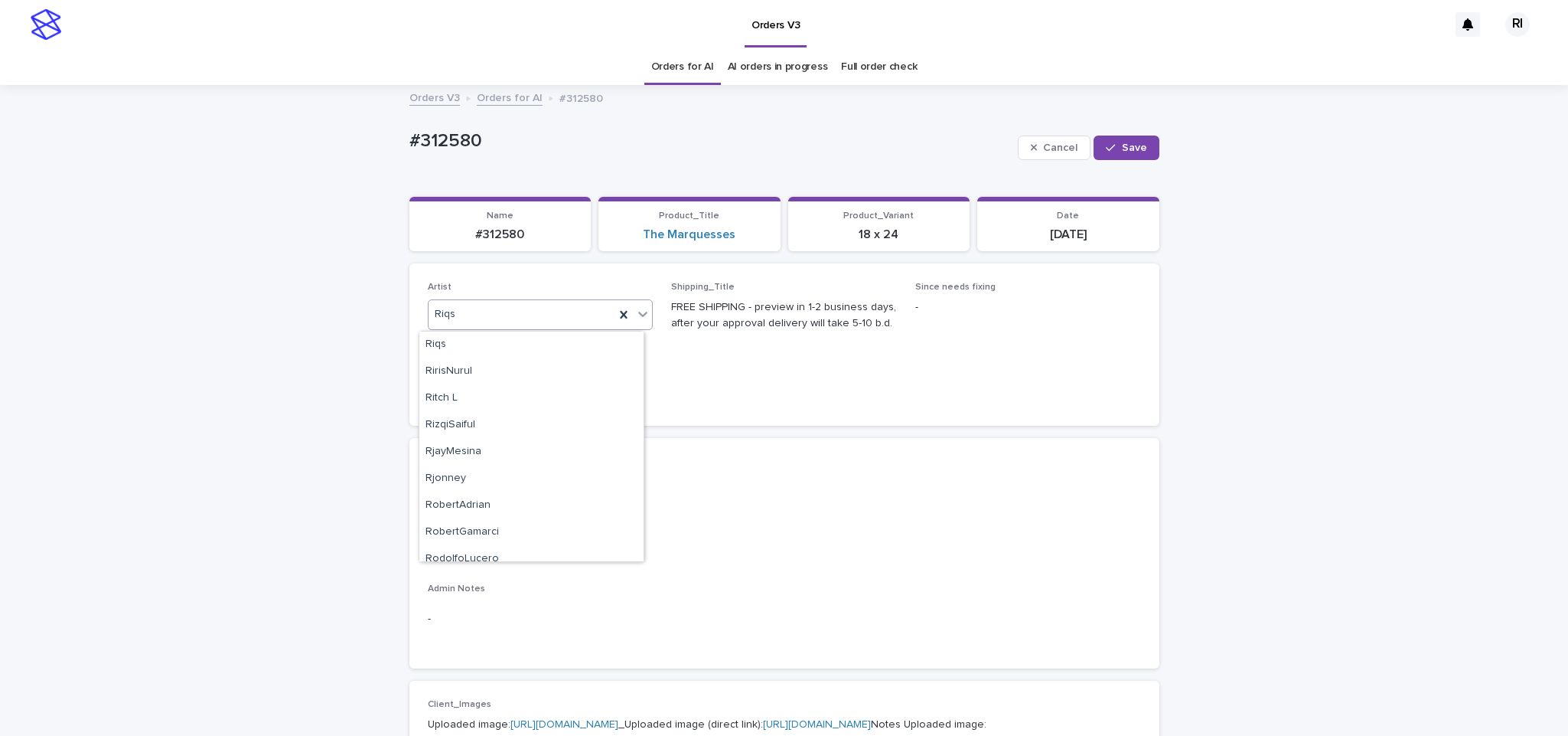
click at [487, 301] on div "Riqs" at bounding box center [522, 313] width 187 height 25
type input "***"
click at [506, 356] on div "RoxsanaRoa" at bounding box center [531, 344] width 224 height 27
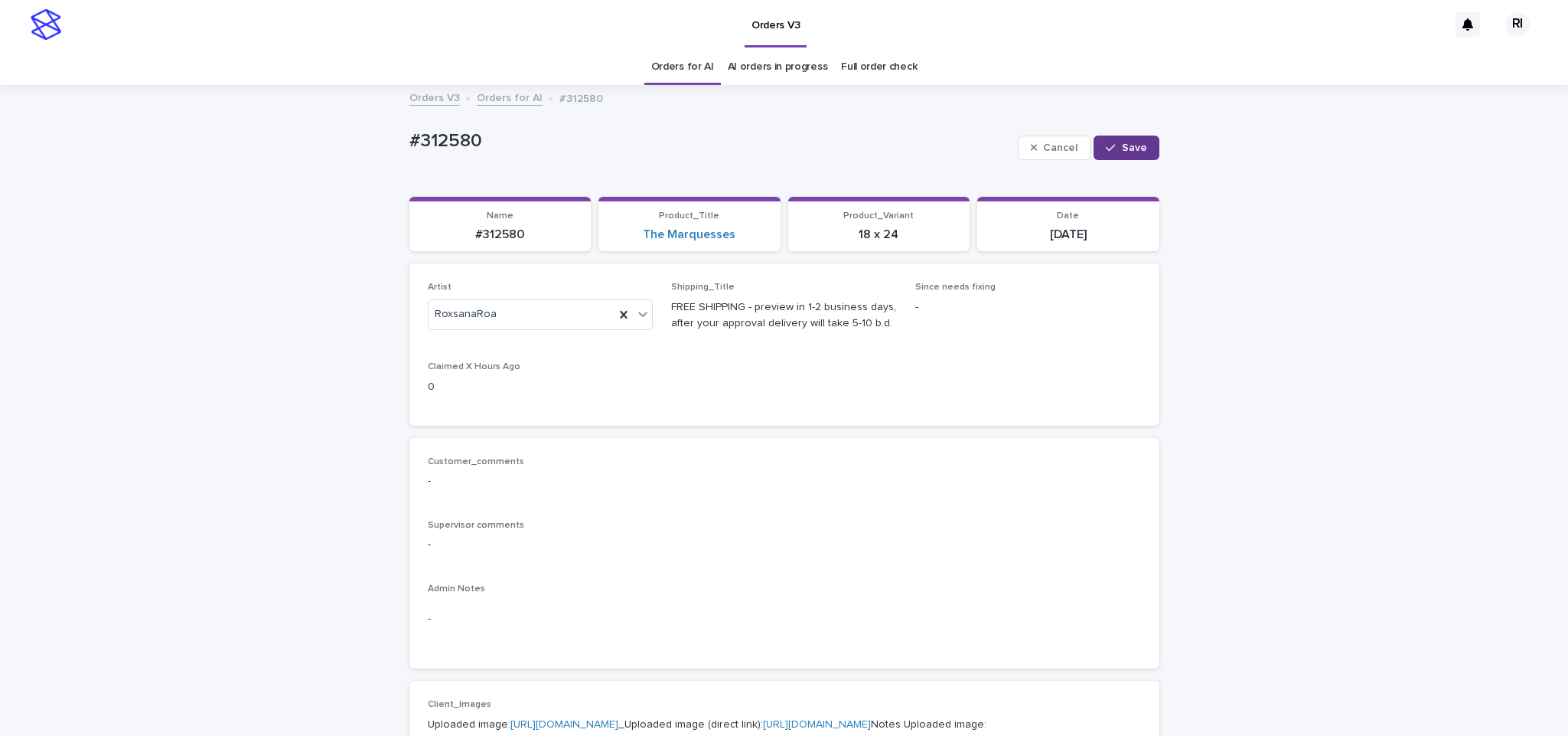
click at [1107, 136] on button "Save" at bounding box center [1126, 148] width 65 height 25
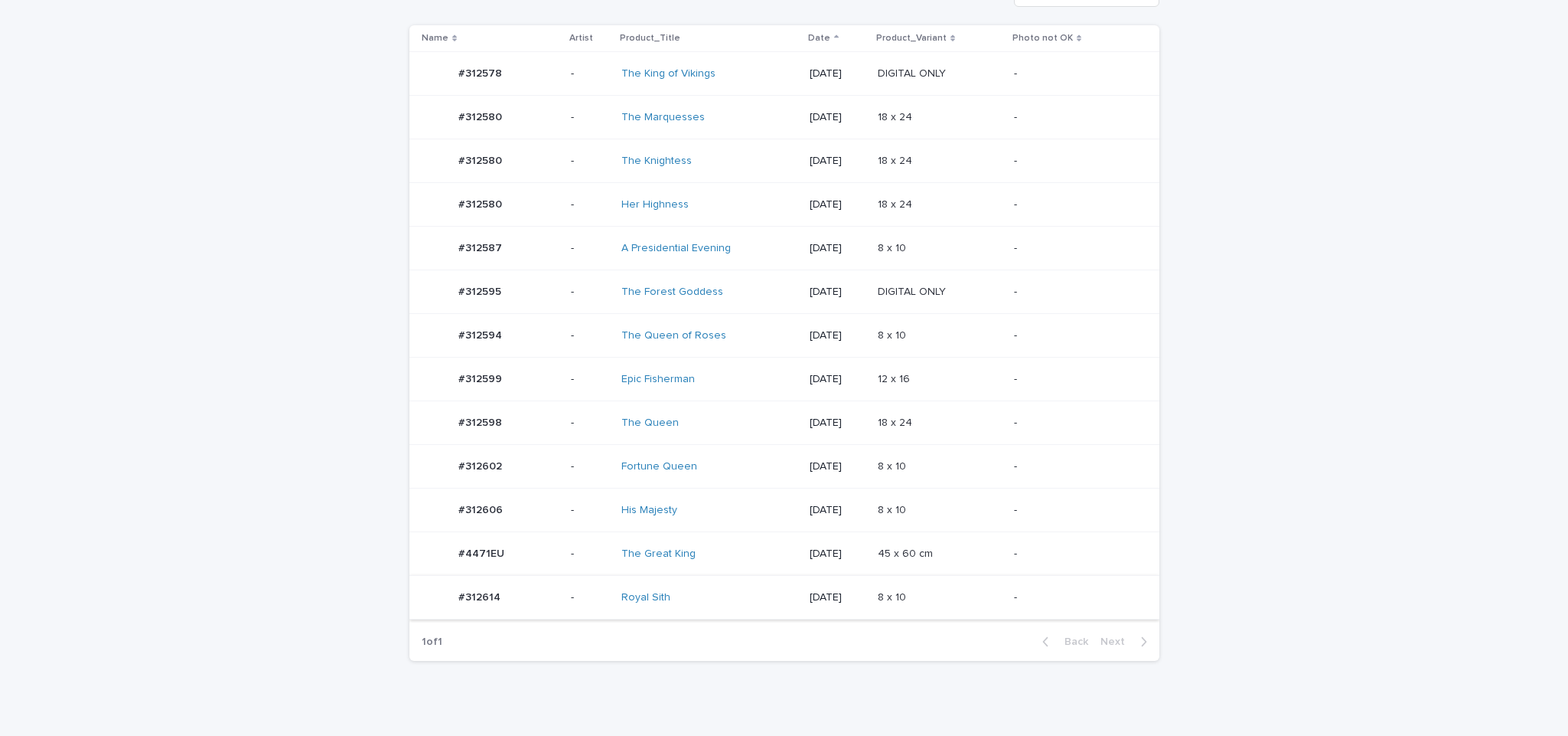
scroll to position [350, 0]
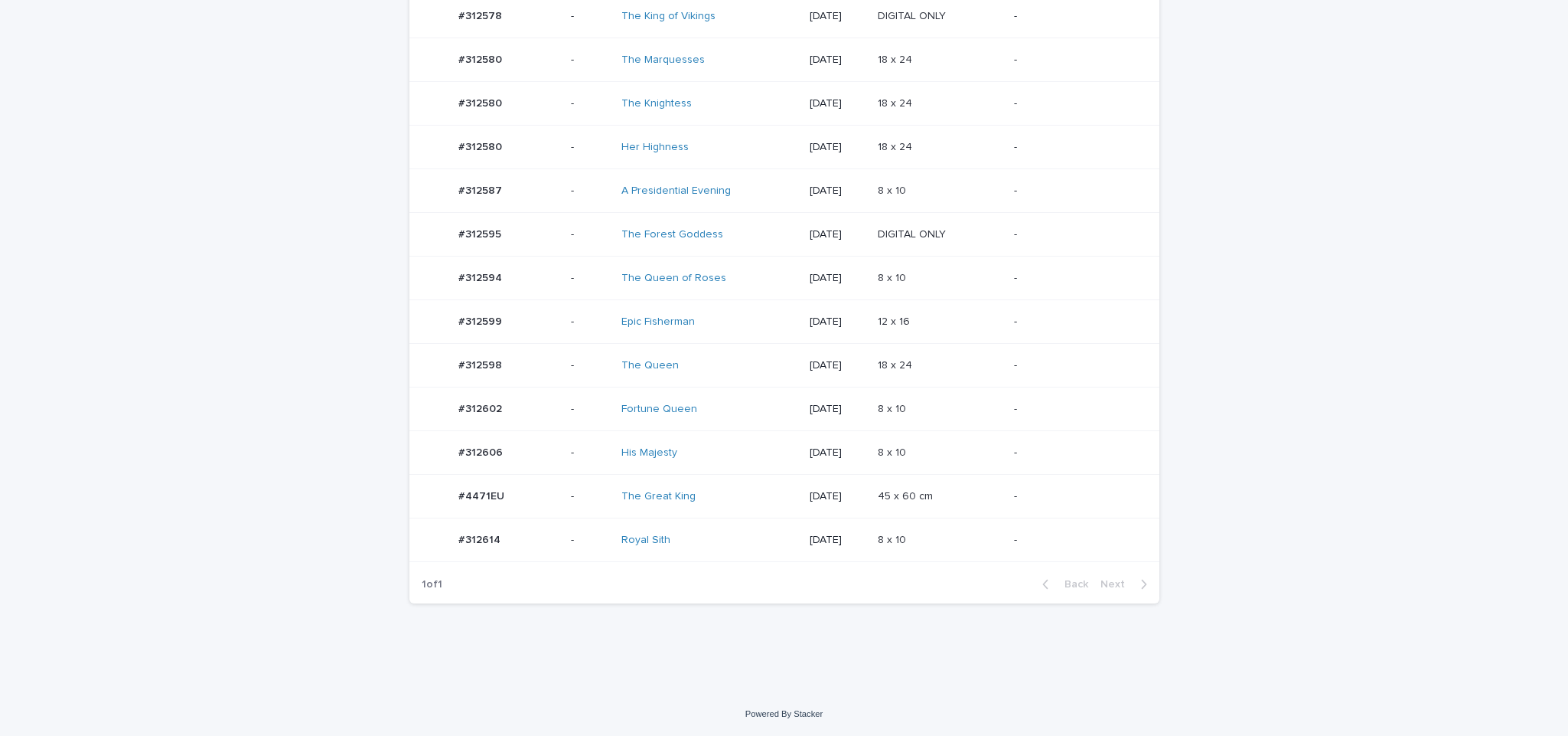
click at [1041, 484] on div "-" at bounding box center [1074, 496] width 121 height 25
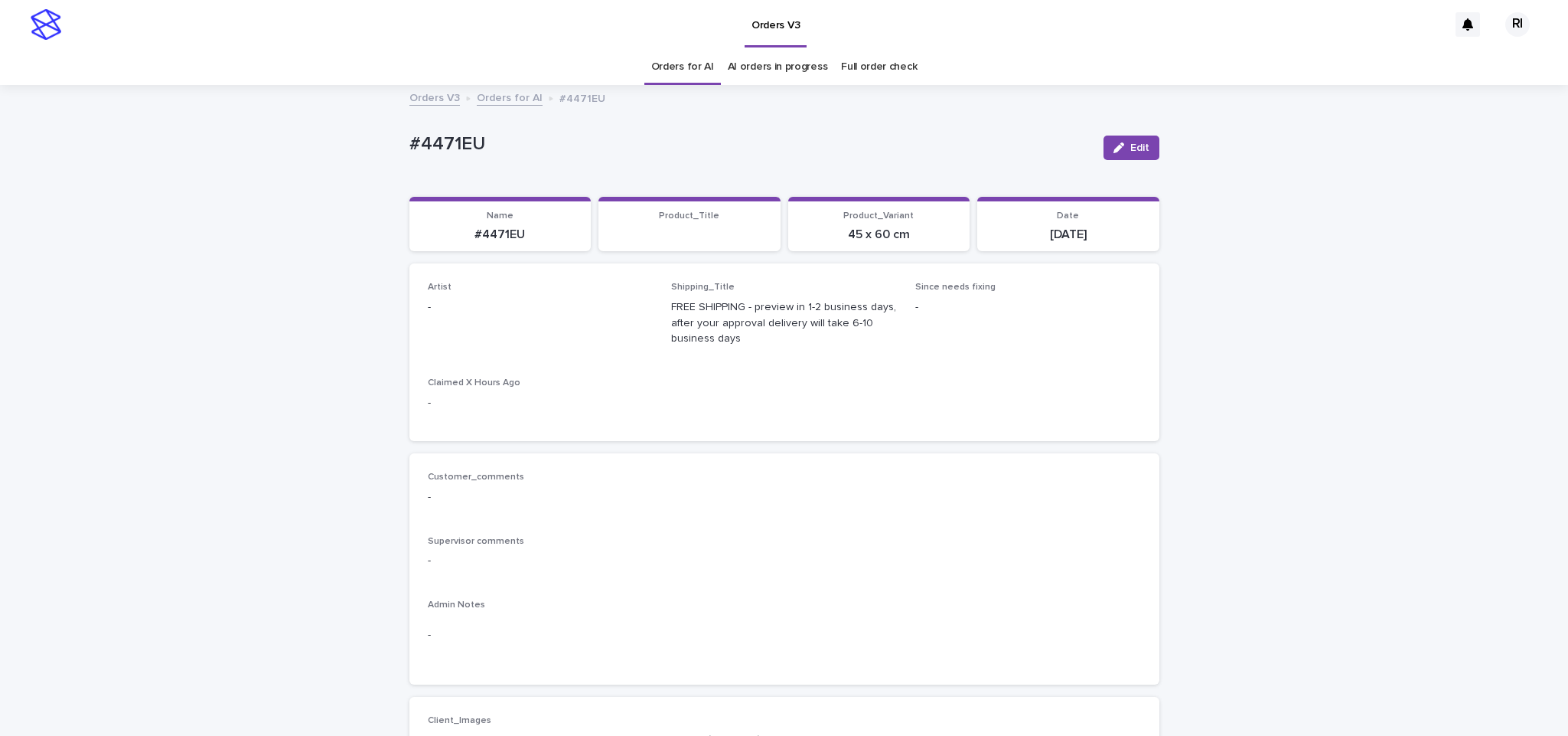
click at [1128, 138] on button "Edit" at bounding box center [1131, 148] width 56 height 25
paste input "****"
type input "****"
click at [500, 338] on div "Riqs" at bounding box center [531, 344] width 224 height 27
click at [1129, 149] on span "Save" at bounding box center [1134, 148] width 25 height 10
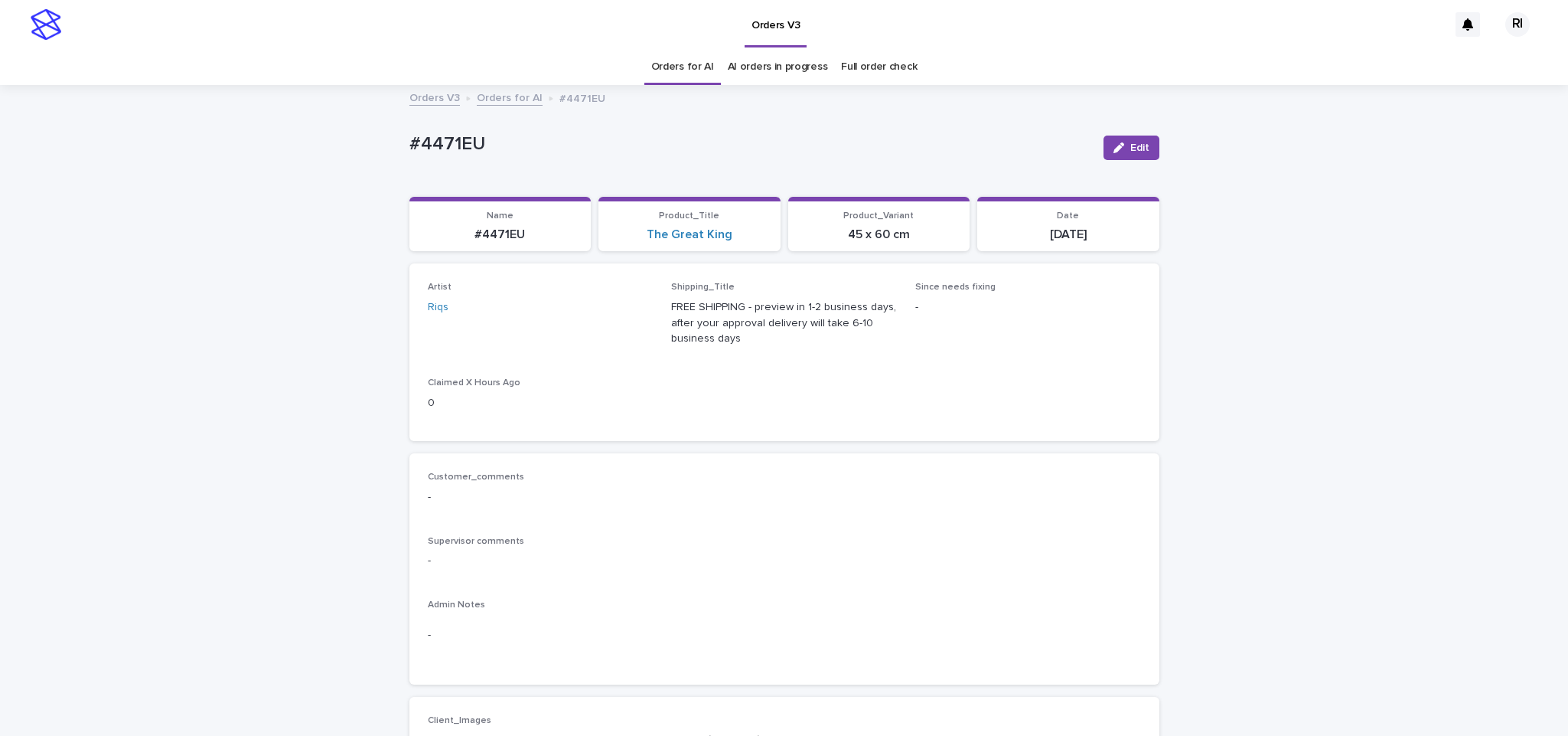
click at [1141, 131] on div "Edit" at bounding box center [1129, 147] width 62 height 61
click at [1141, 148] on button "Edit" at bounding box center [1131, 148] width 56 height 25
type input "*****"
click at [549, 336] on div "HakanOzcan" at bounding box center [531, 344] width 224 height 27
click at [1125, 143] on span "Save" at bounding box center [1134, 148] width 25 height 10
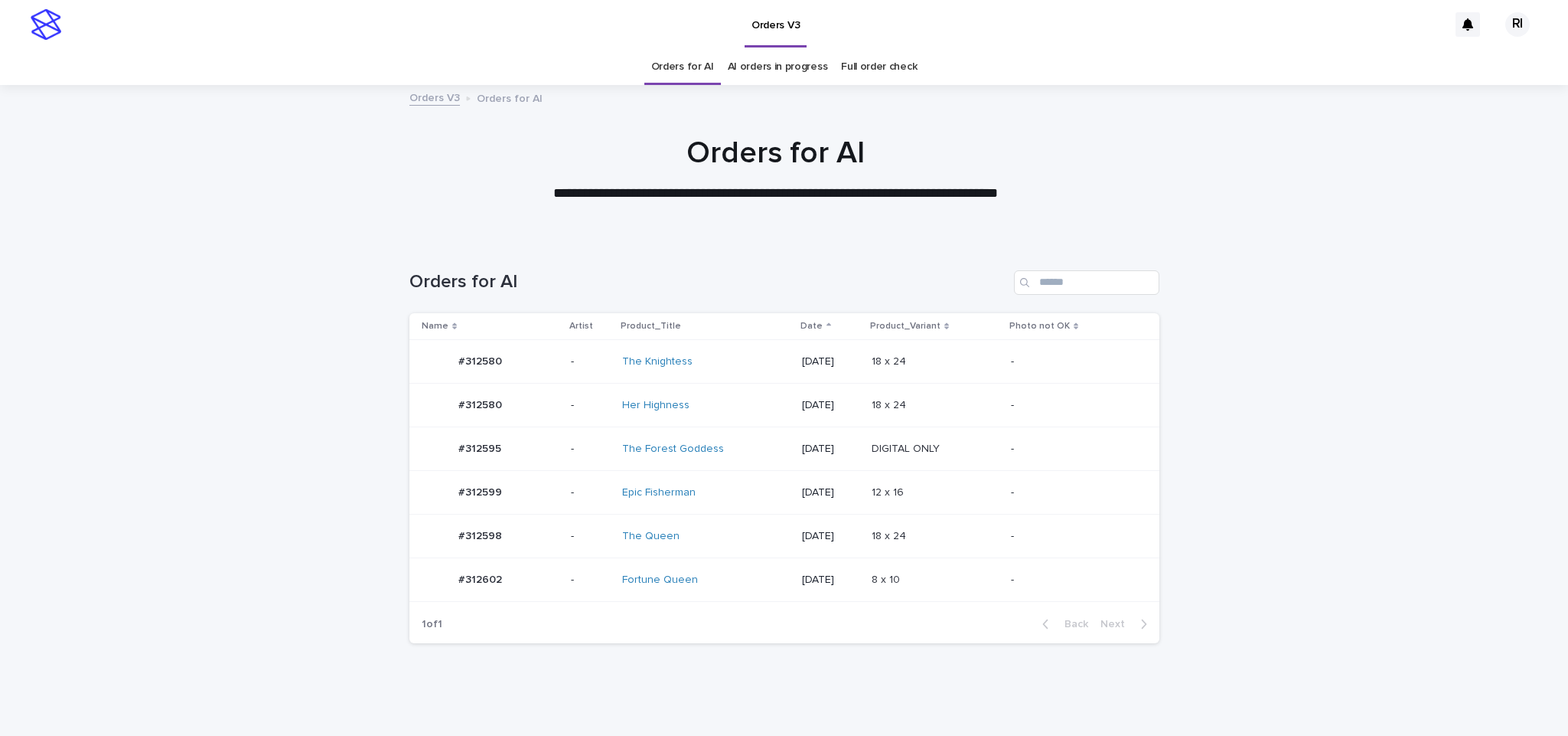
click at [995, 485] on div "12 x 16 12 x 16" at bounding box center [935, 492] width 126 height 25
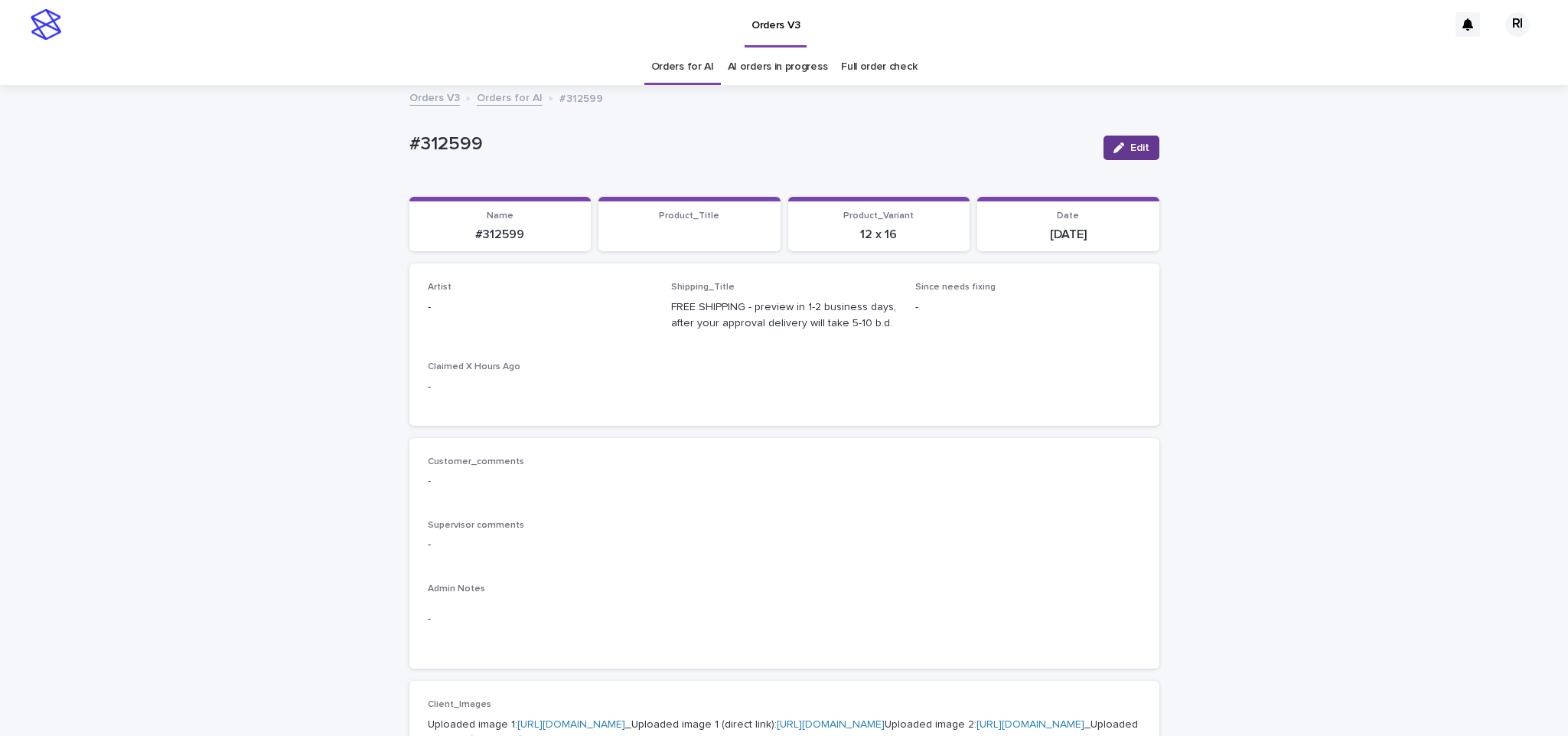
click at [1120, 143] on button "Edit" at bounding box center [1131, 148] width 56 height 25
paste input "****"
type input "****"
click at [1105, 145] on icon "button" at bounding box center [1110, 148] width 9 height 10
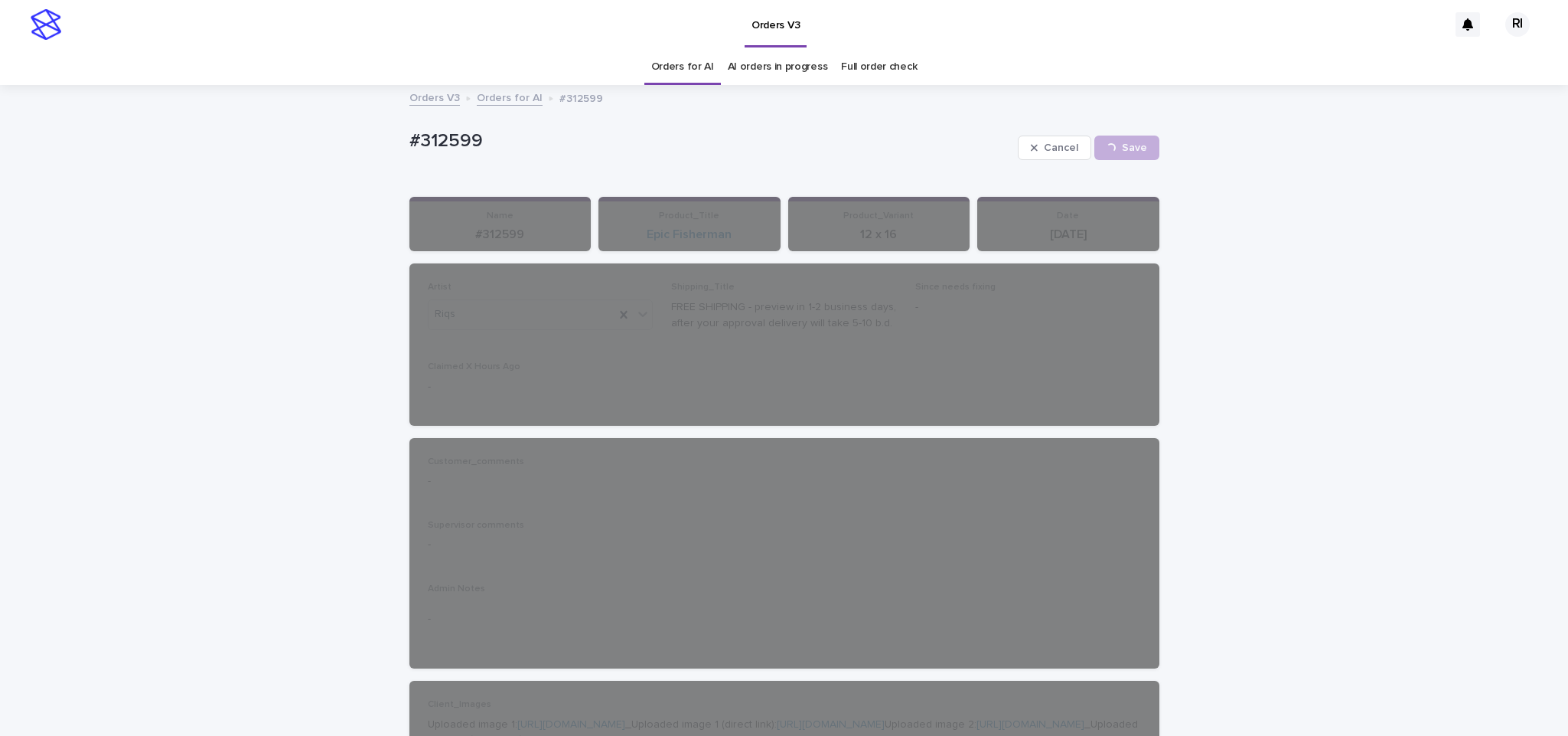
drag, startPoint x: 687, startPoint y: 71, endPoint x: 699, endPoint y: 82, distance: 16.3
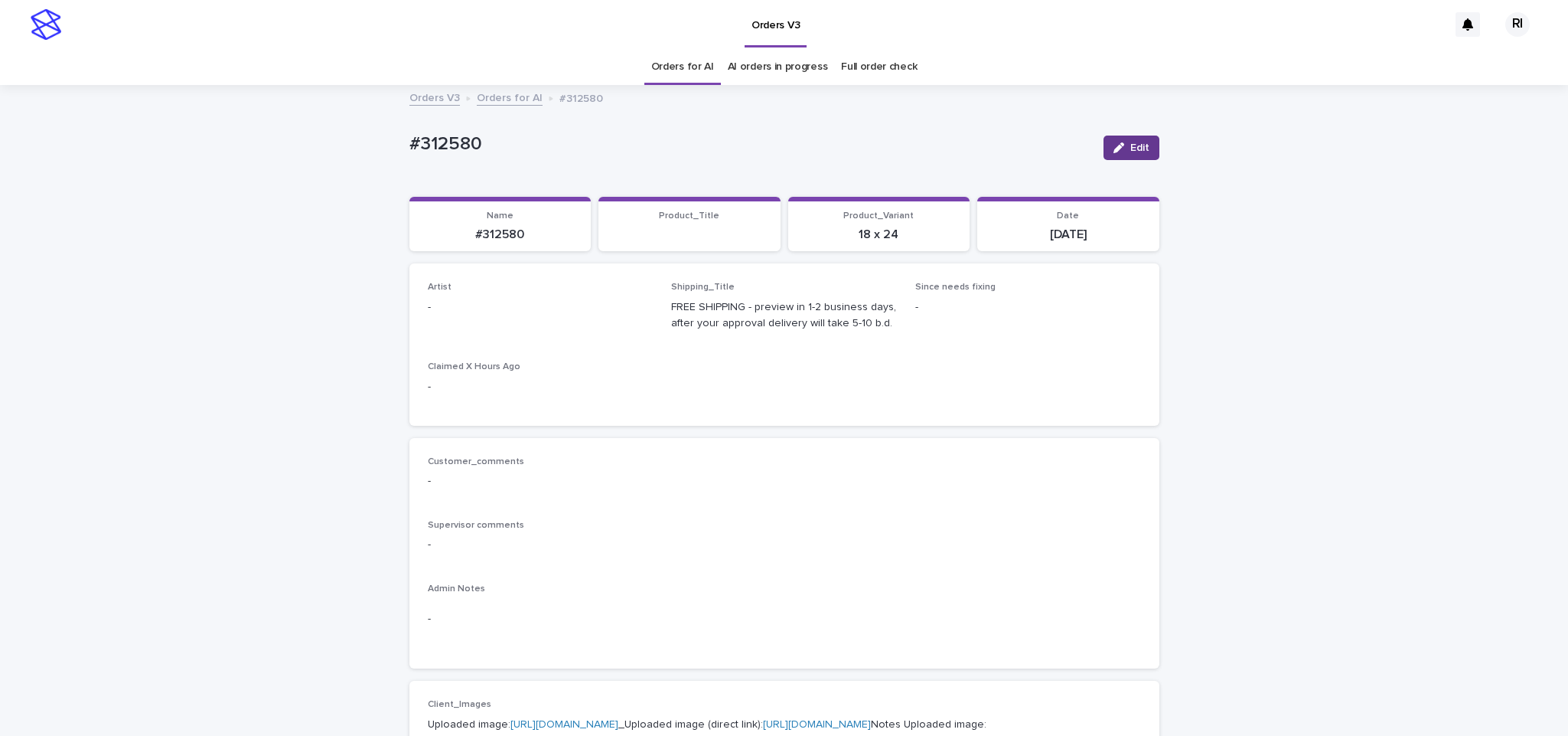
click at [1104, 149] on button "Edit" at bounding box center [1131, 148] width 56 height 25
paste input "****"
type input "****"
click at [602, 344] on div "Riqs" at bounding box center [531, 344] width 224 height 27
click at [1122, 152] on span "Save" at bounding box center [1134, 148] width 25 height 10
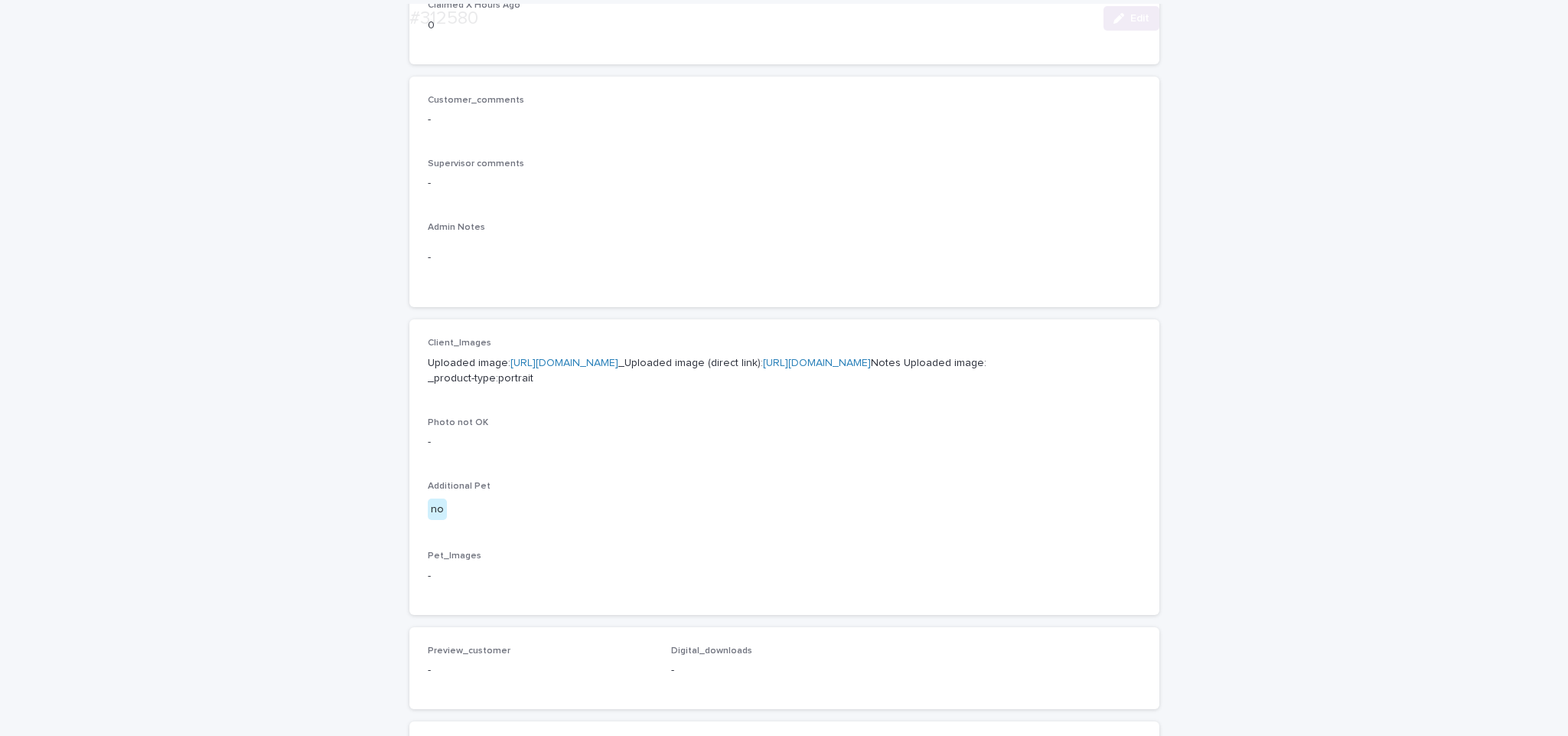
scroll to position [372, 0]
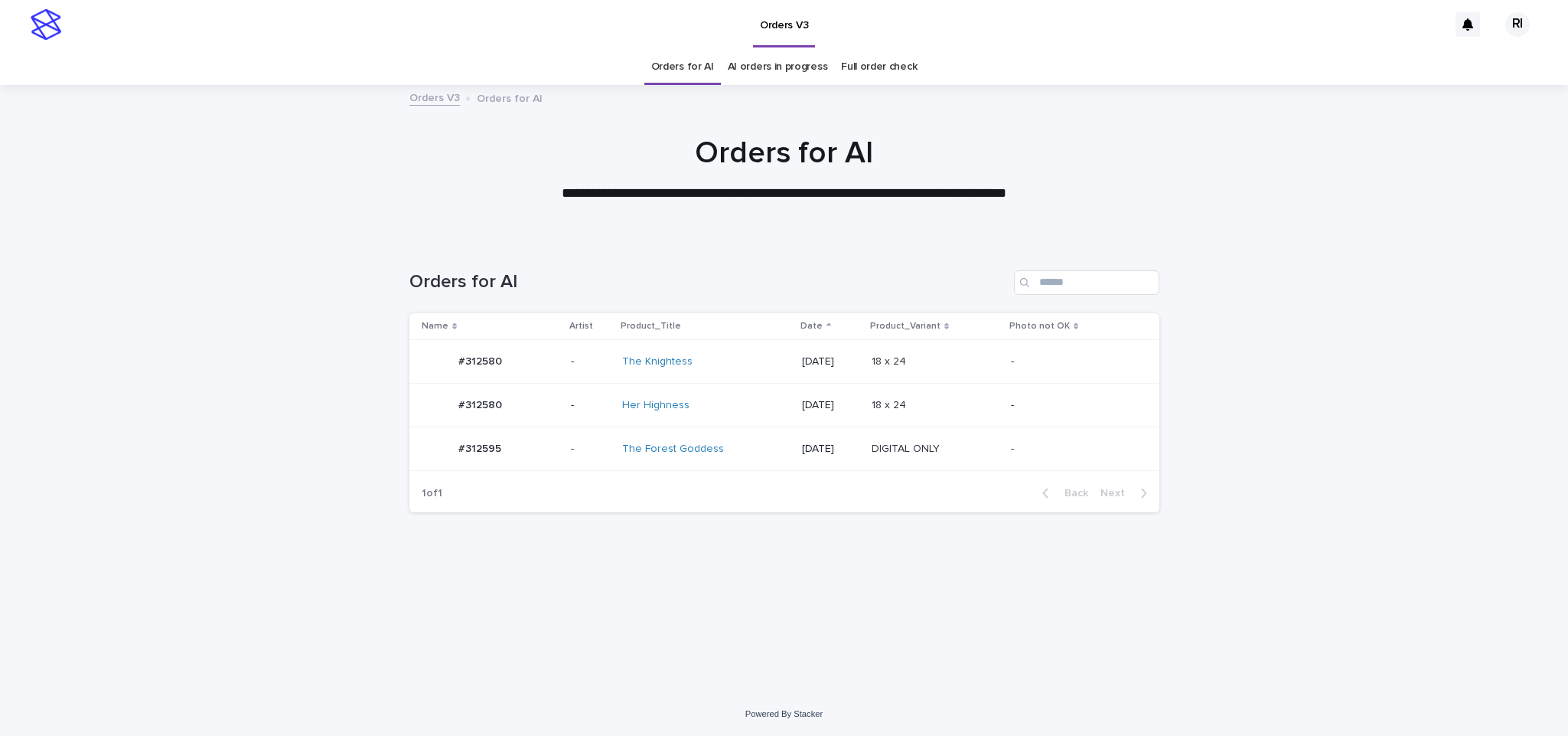
click at [984, 451] on p at bounding box center [935, 448] width 126 height 13
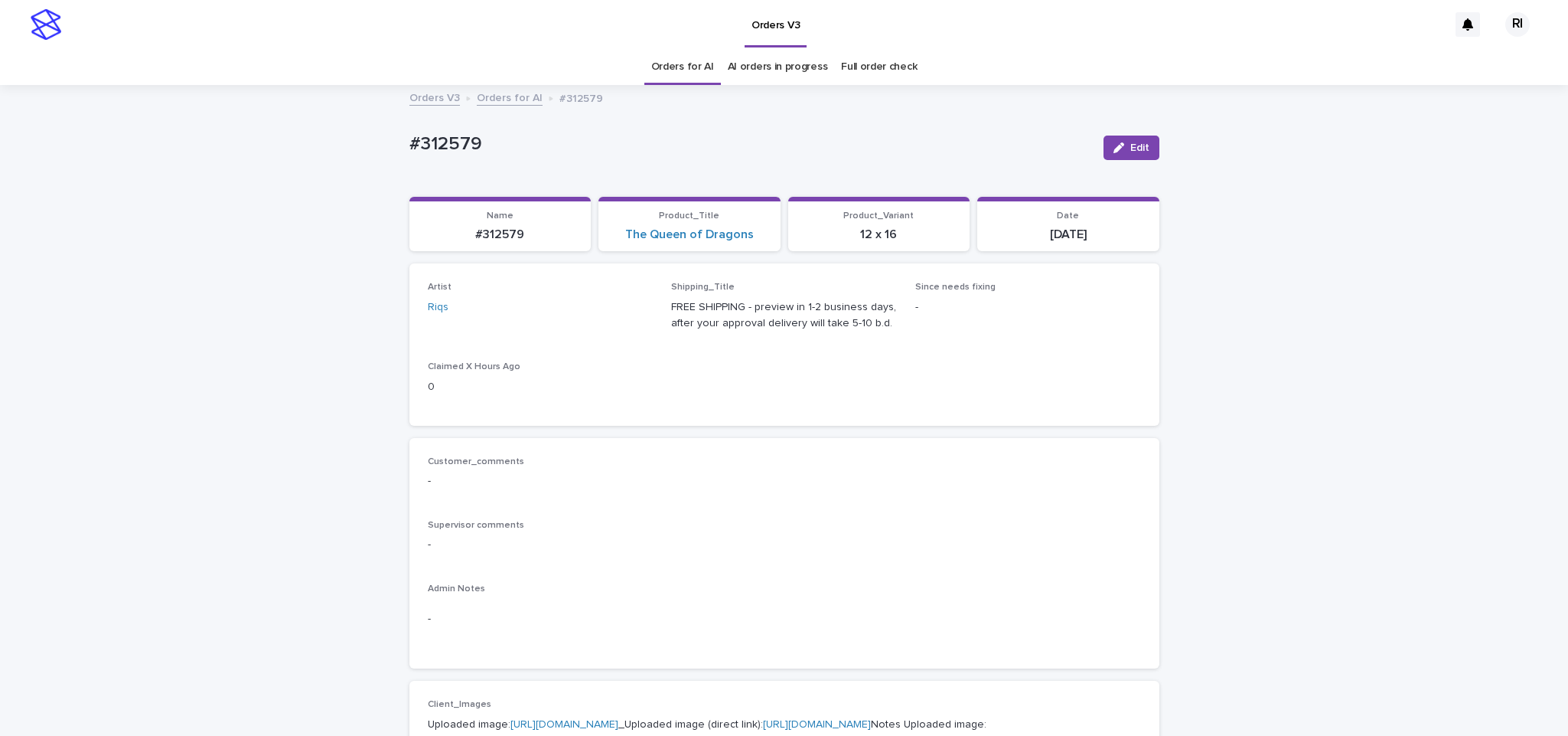
scroll to position [287, 0]
click at [1141, 150] on button "Edit" at bounding box center [1131, 148] width 56 height 25
type input "****"
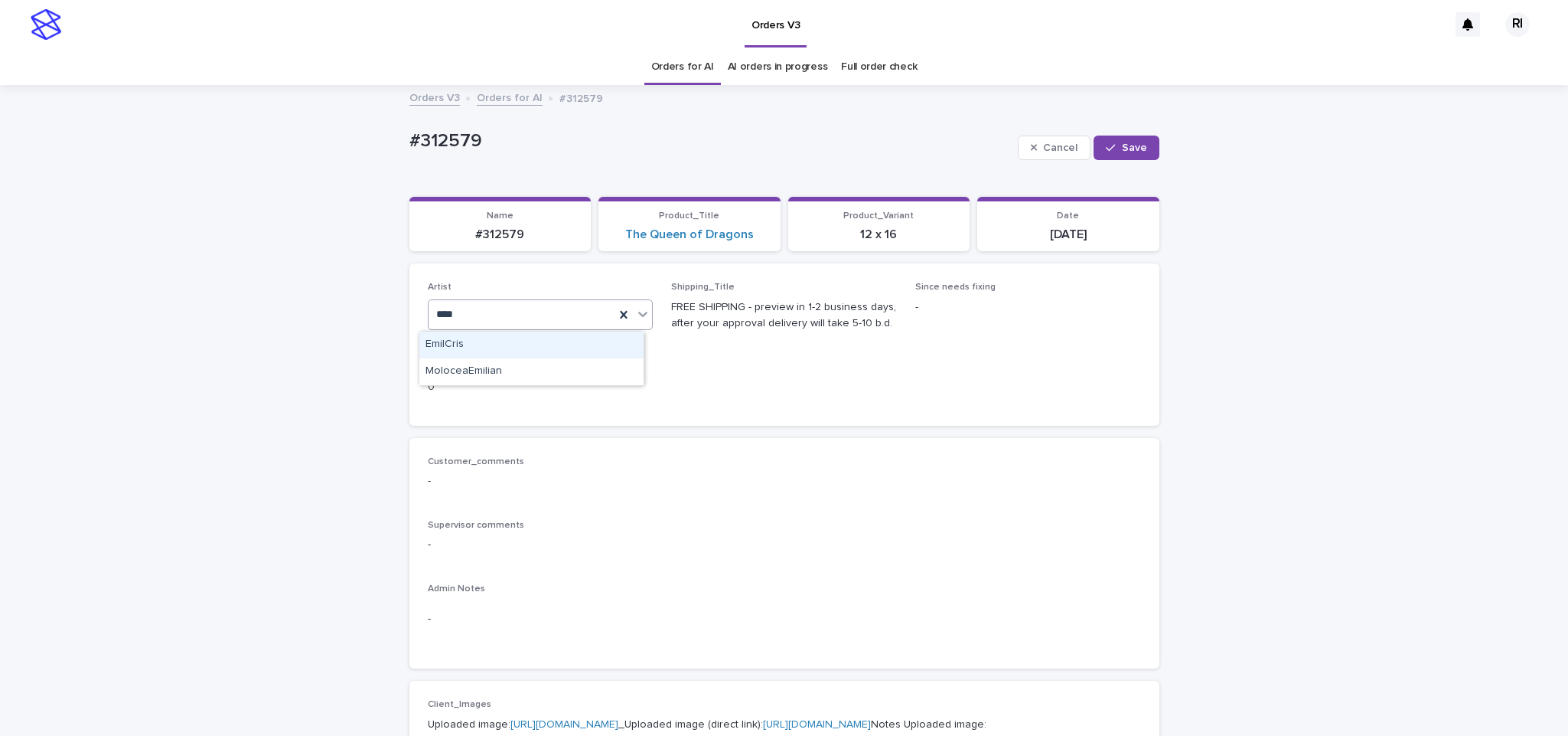
click at [603, 343] on div "EmilCris" at bounding box center [531, 344] width 224 height 27
click at [1125, 147] on span "Save" at bounding box center [1134, 148] width 25 height 10
